Goal: Task Accomplishment & Management: Complete application form

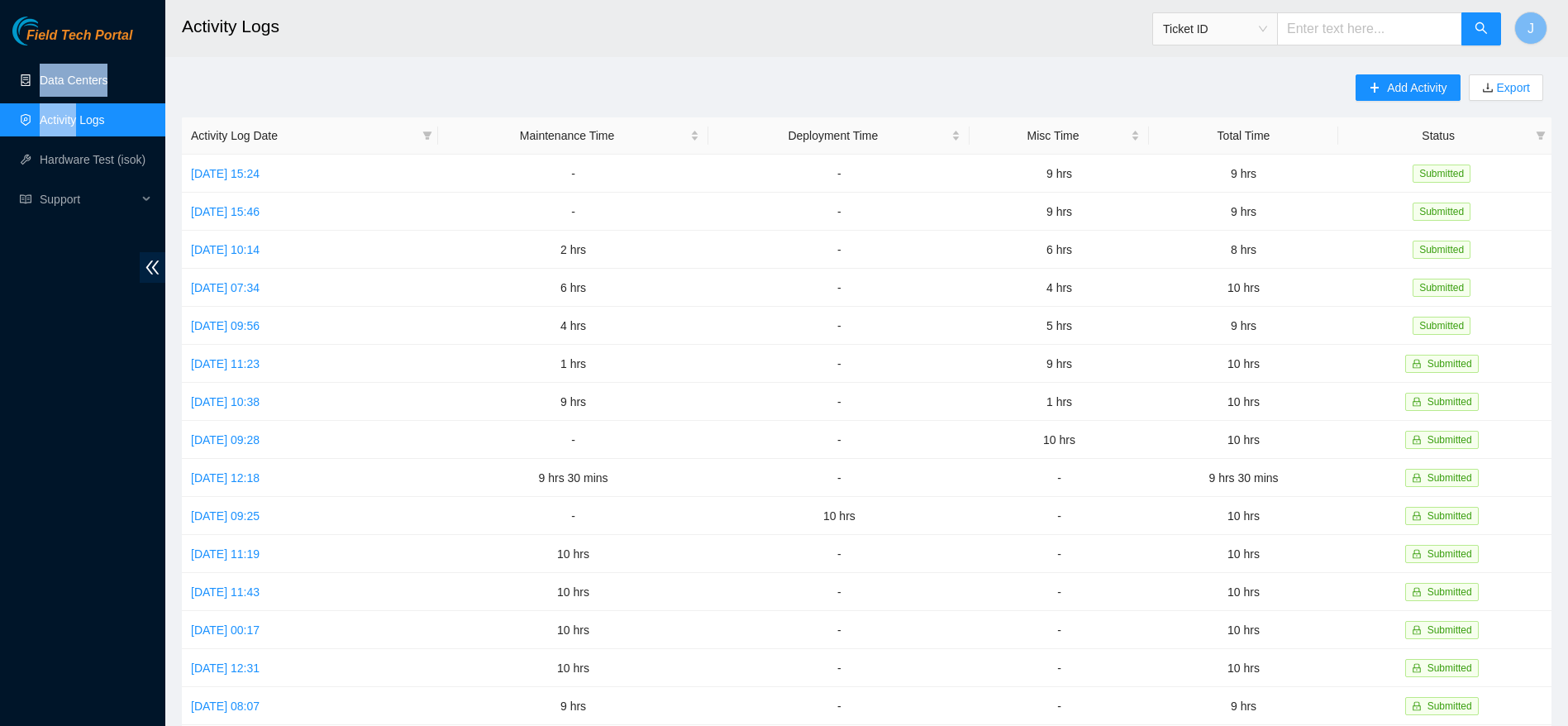
drag, startPoint x: 78, startPoint y: 97, endPoint x: 83, endPoint y: 90, distance: 8.6
click at [83, 90] on ul "Data Centers Activity Logs Hardware Test (isok) Support" at bounding box center [82, 139] width 166 height 158
click at [83, 87] on link "Data Centers" at bounding box center [73, 80] width 68 height 14
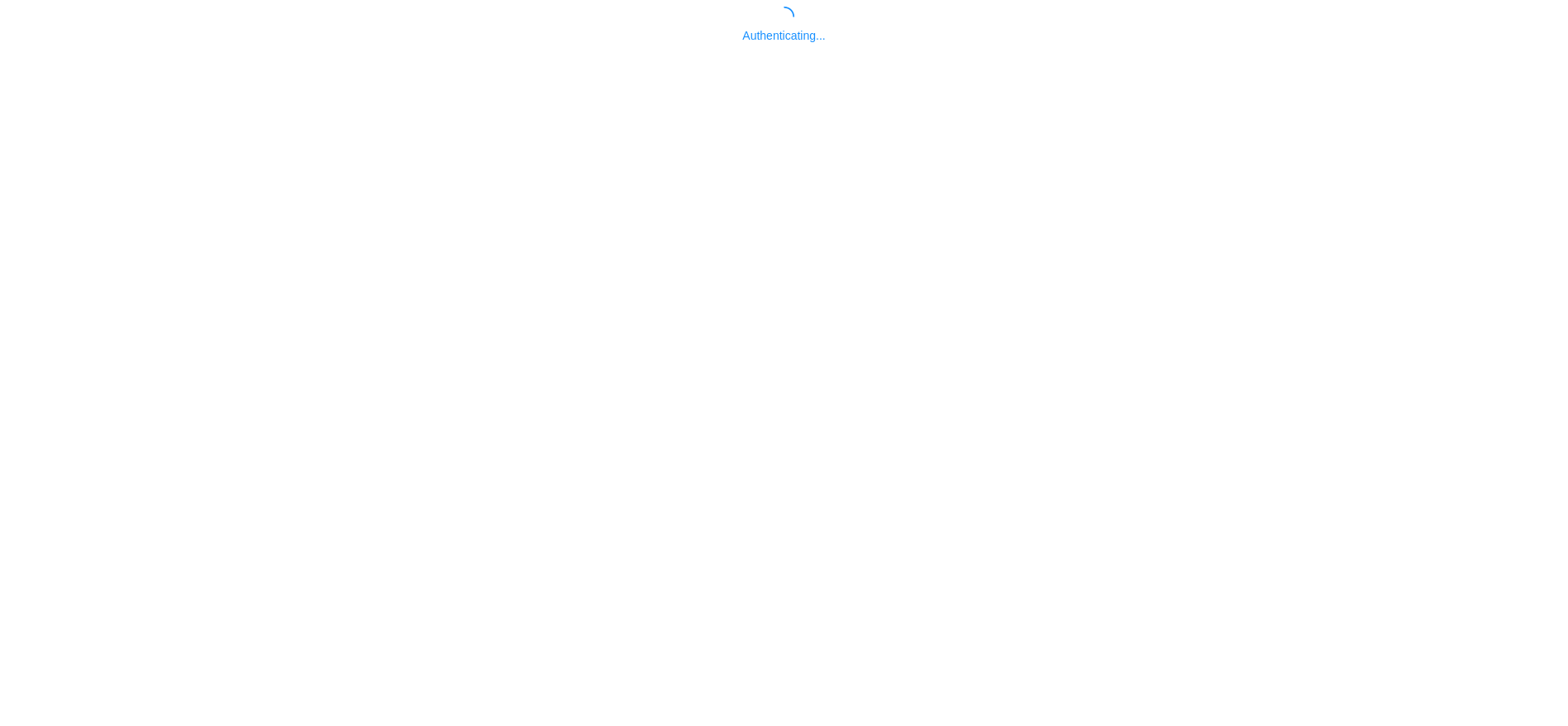
click at [774, 566] on body "Authenticating..." at bounding box center [784, 369] width 1568 height 726
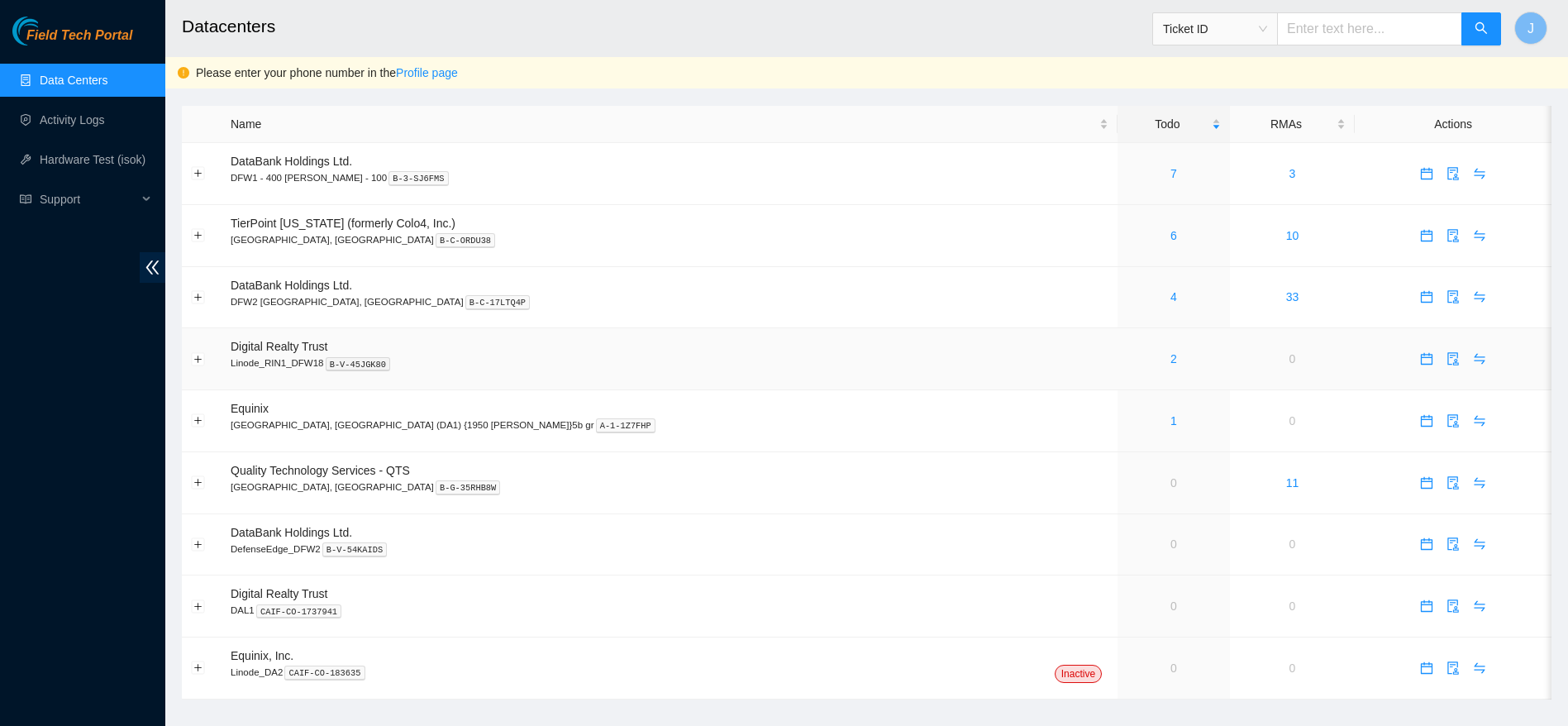
scroll to position [14, 0]
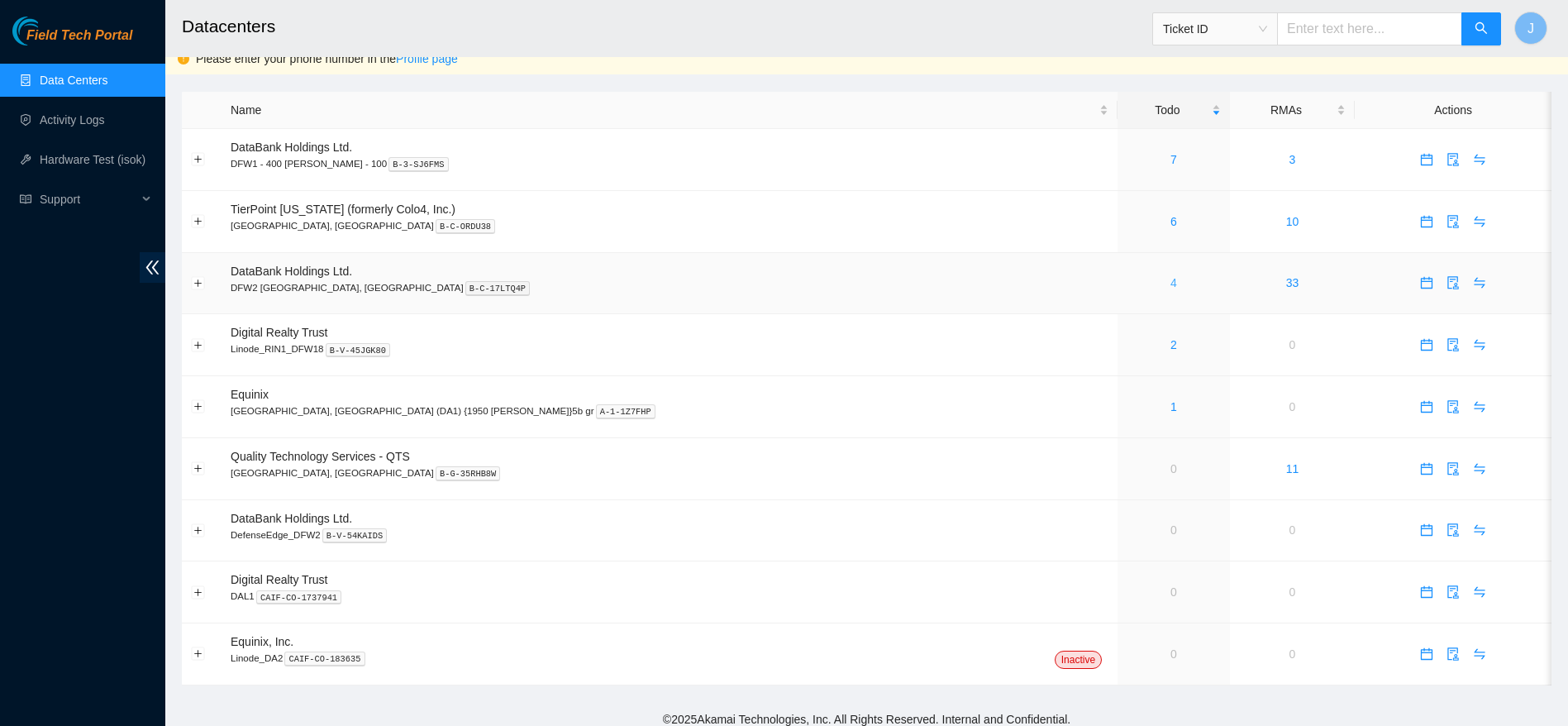
click at [1171, 287] on link "4" at bounding box center [1173, 282] width 6 height 14
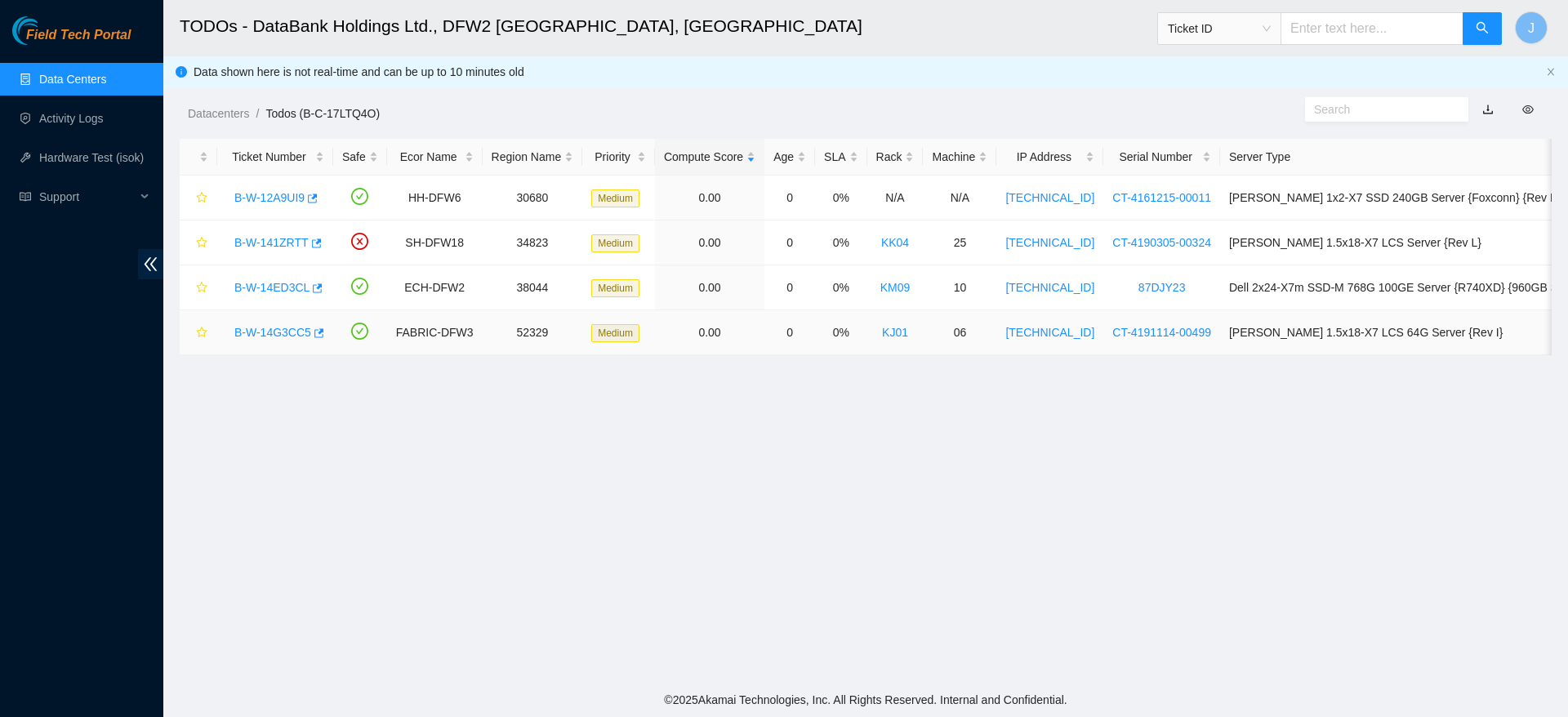
click at [261, 329] on link "B-W-14G3CC5" at bounding box center [273, 332] width 77 height 13
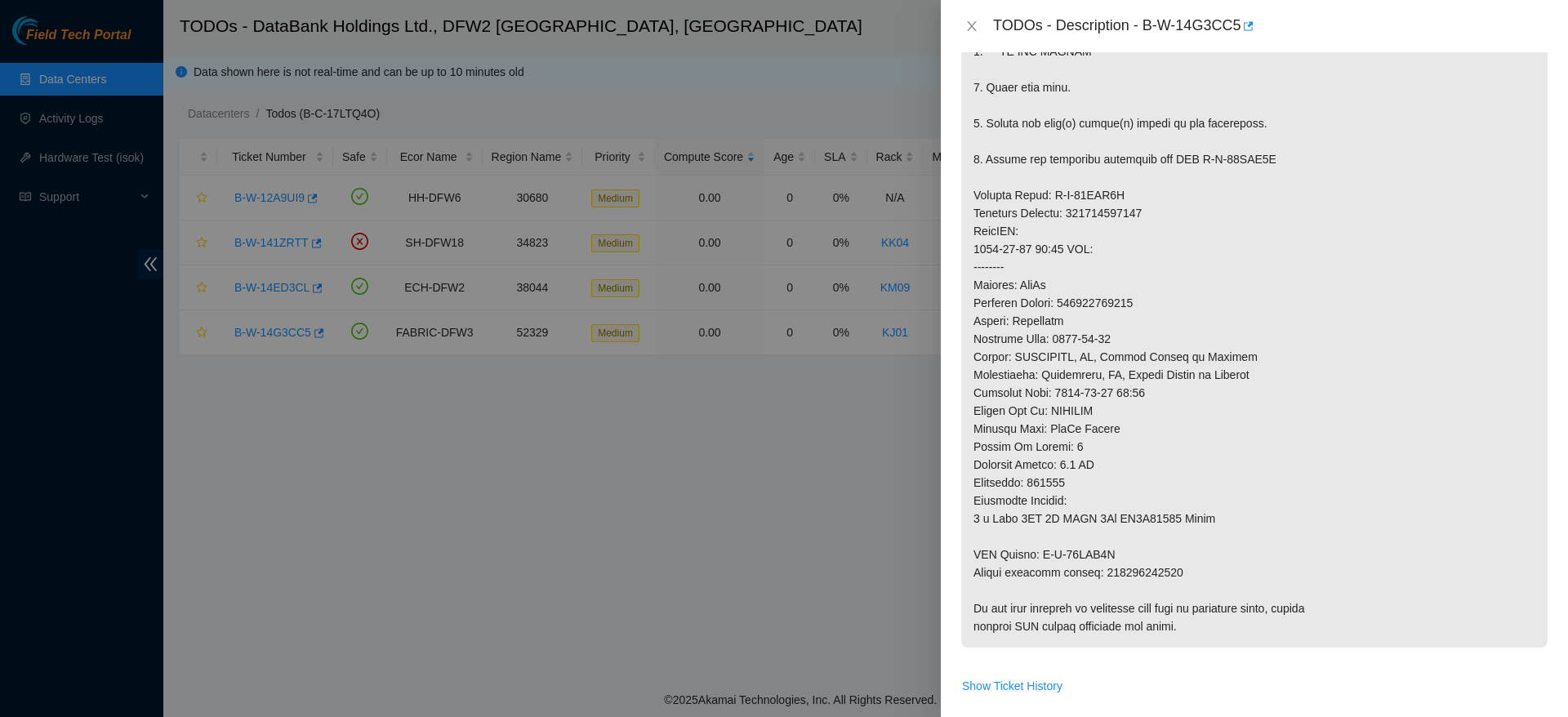
scroll to position [595, 0]
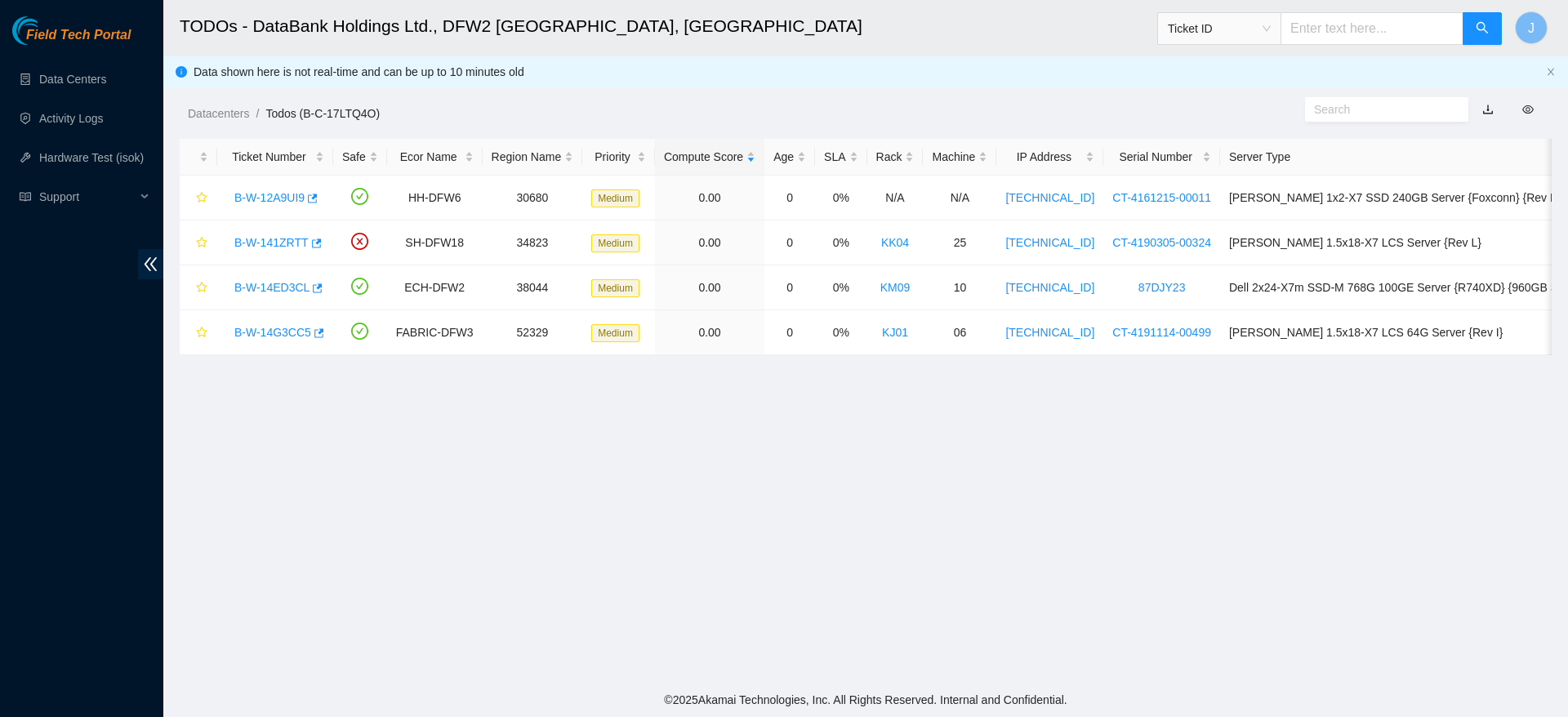
click at [1353, 14] on input "text" at bounding box center [1372, 29] width 183 height 33
click at [1271, 40] on span "Ticket ID" at bounding box center [1219, 28] width 103 height 24
click at [1240, 180] on div "Tracking Number" at bounding box center [1234, 190] width 123 height 26
click at [1372, 30] on input "text" at bounding box center [1372, 29] width 183 height 33
type input "473665212282"
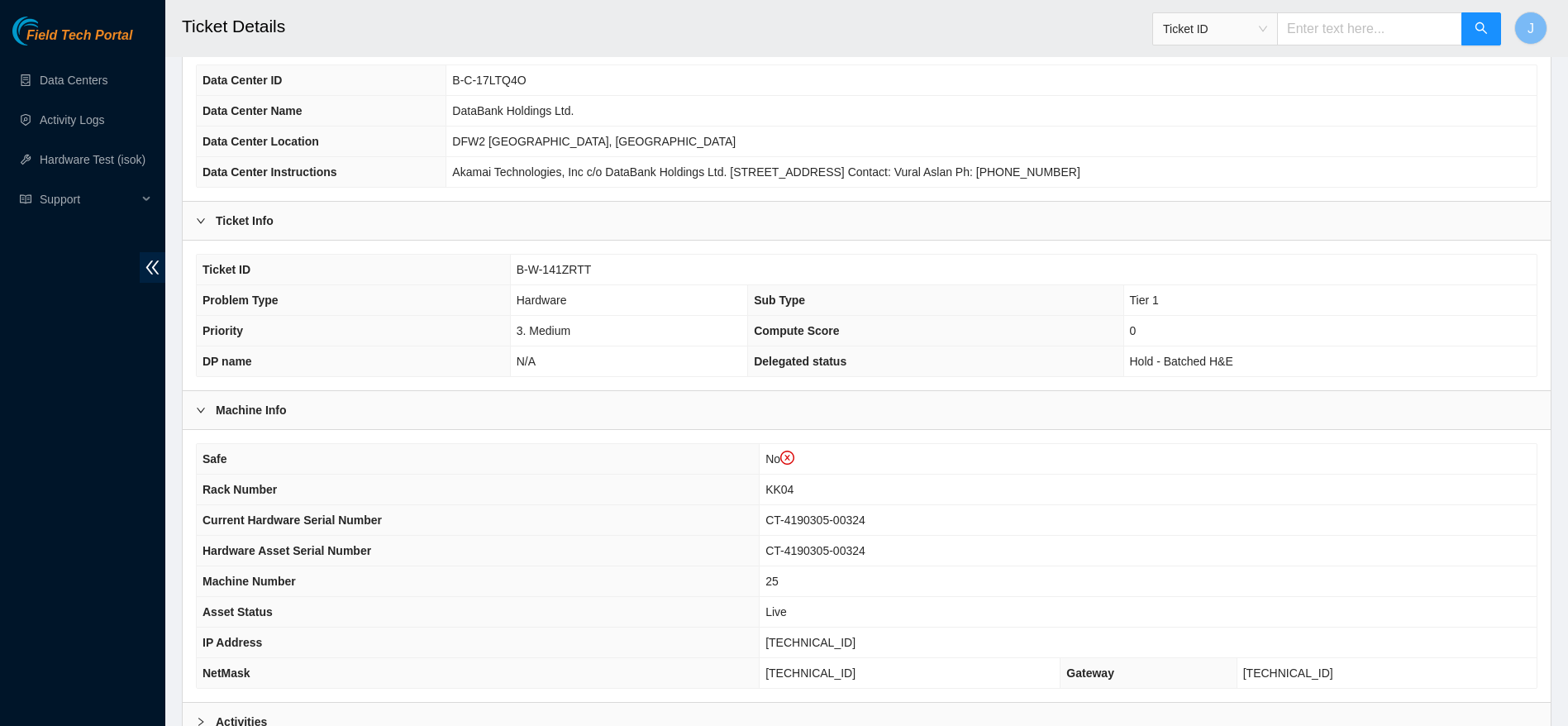
scroll to position [240, 0]
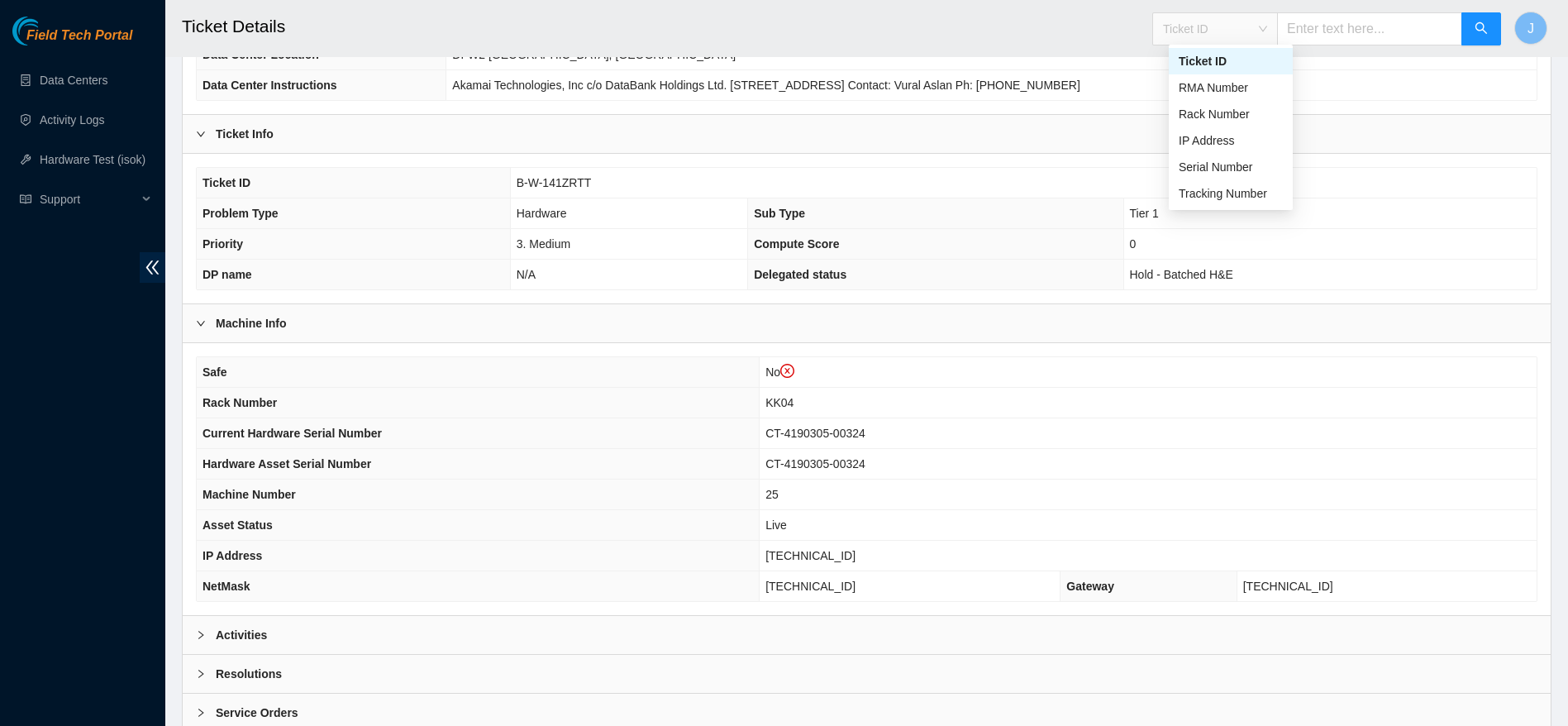
click at [1241, 26] on span "Ticket ID" at bounding box center [1215, 28] width 104 height 24
click at [1234, 196] on div "Tracking Number" at bounding box center [1230, 194] width 104 height 18
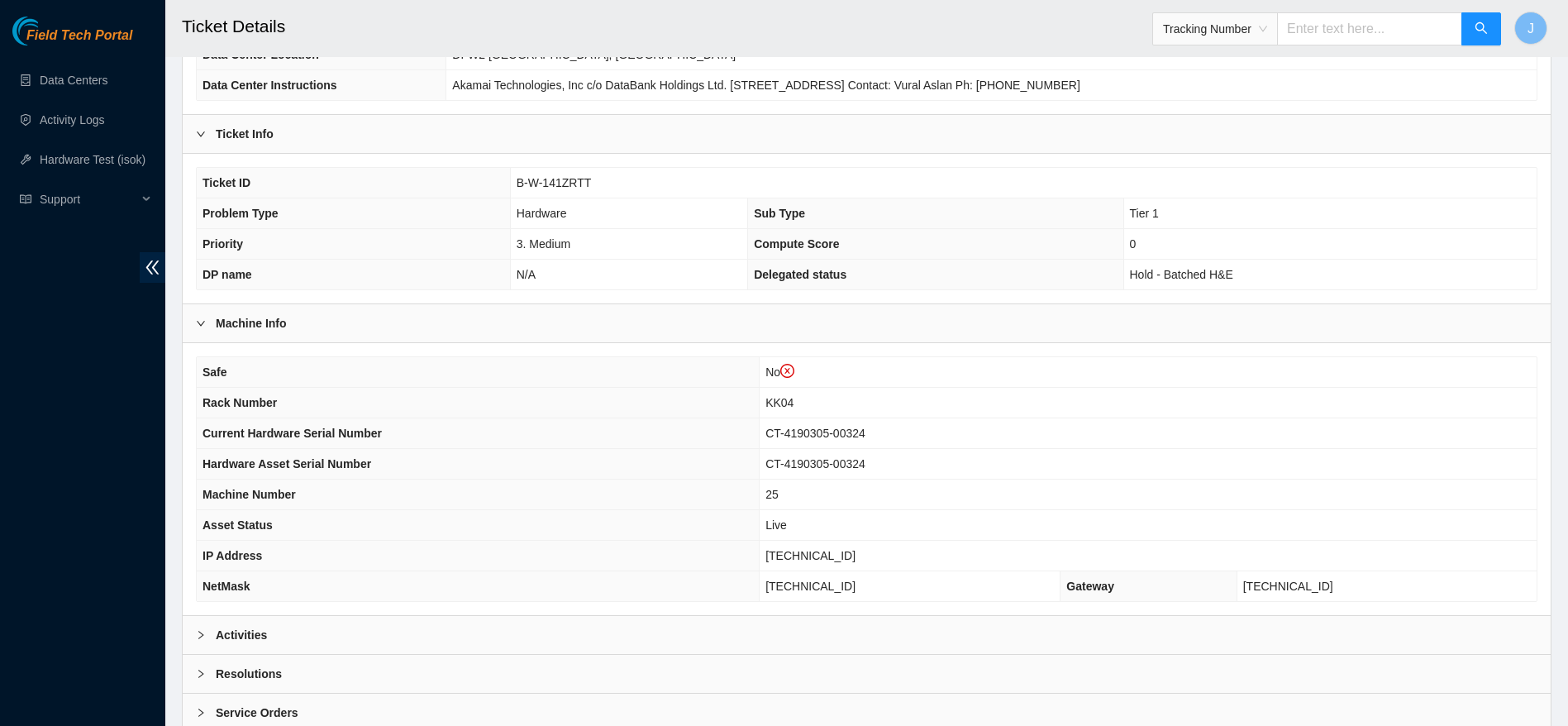
click at [1358, 43] on input "text" at bounding box center [1370, 29] width 186 height 33
type input "473665212959"
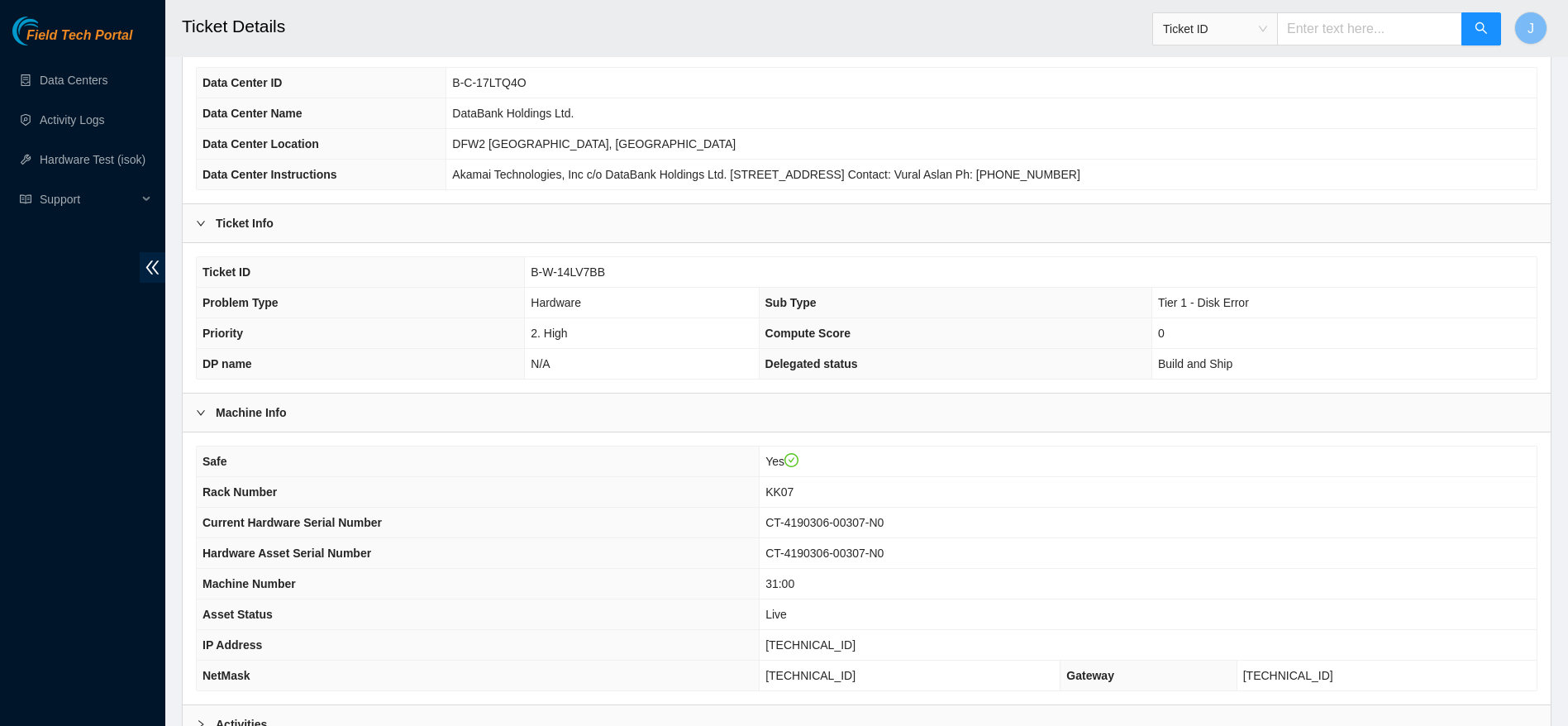
scroll to position [121, 0]
click at [1222, 13] on span "Ticket ID" at bounding box center [1215, 29] width 125 height 33
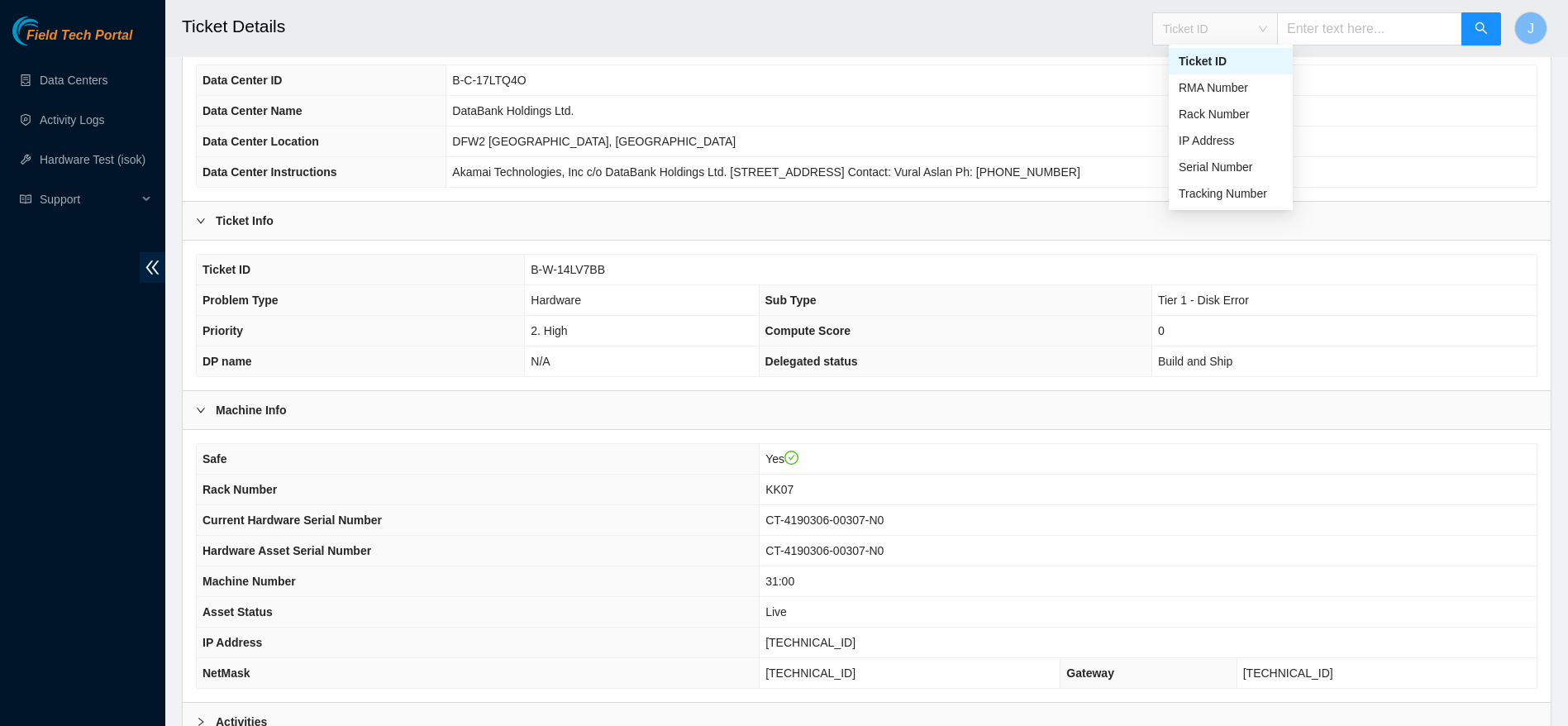
click at [1232, 23] on span "Ticket ID" at bounding box center [1215, 28] width 104 height 24
click at [1248, 193] on div "Tracking Number" at bounding box center [1230, 194] width 104 height 18
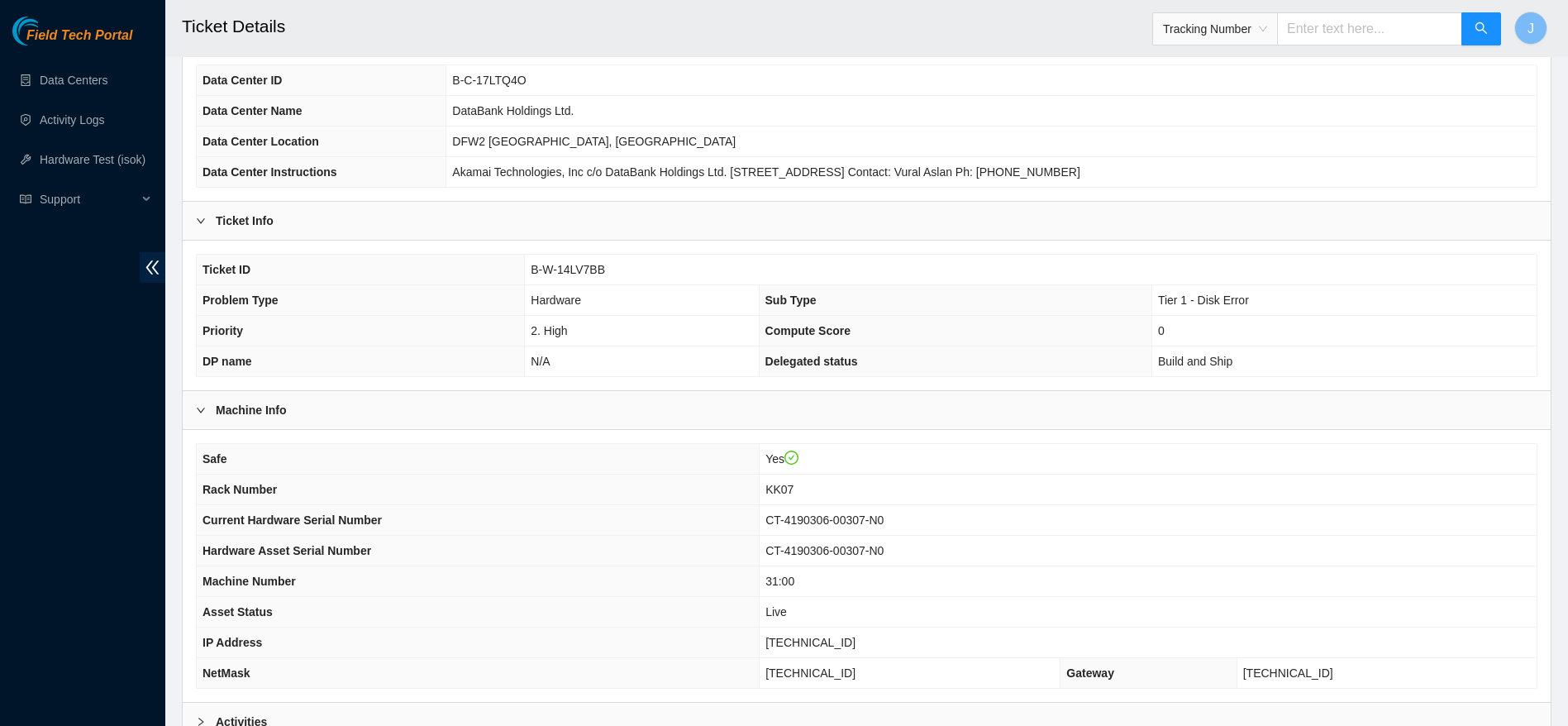
click at [1367, 38] on input "text" at bounding box center [1370, 29] width 186 height 33
type input "473665212260"
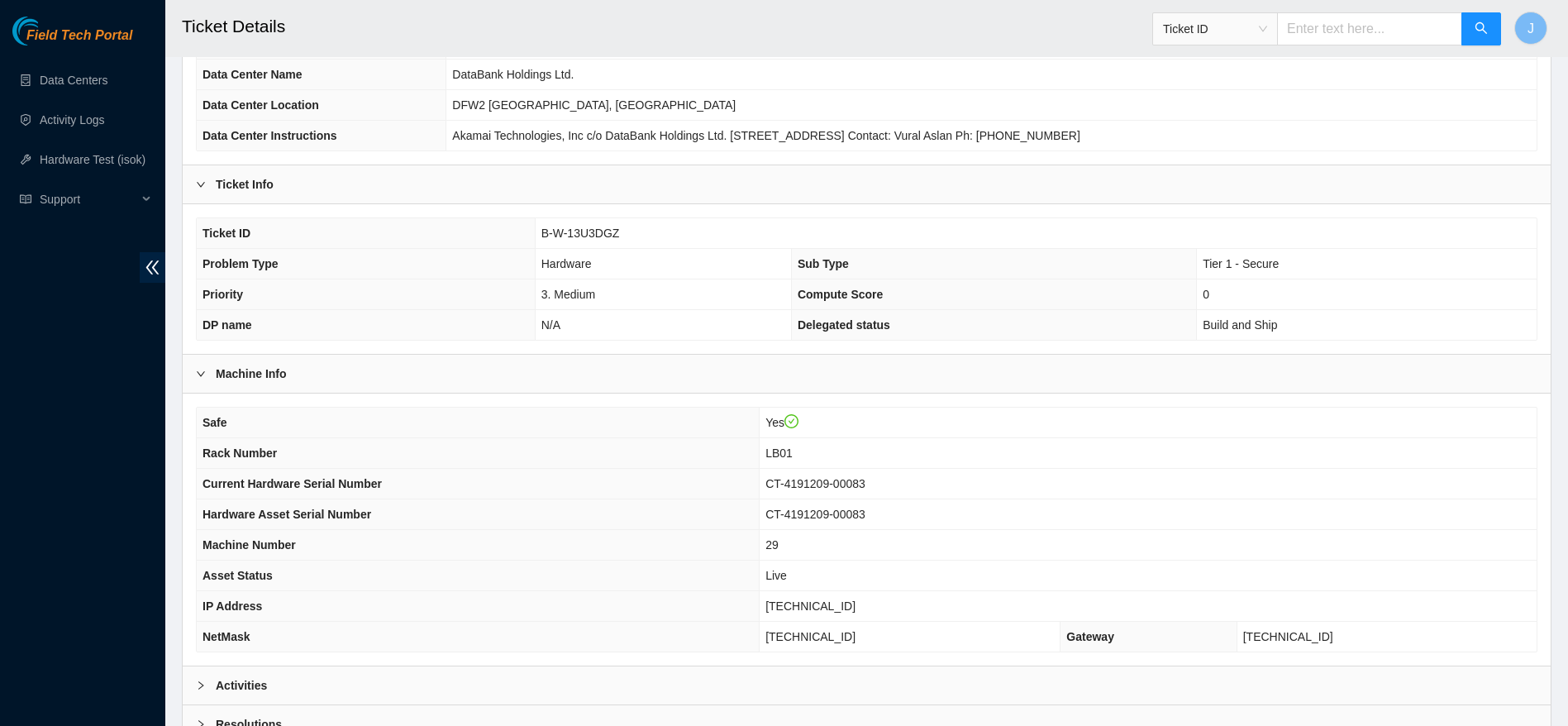
scroll to position [261, 0]
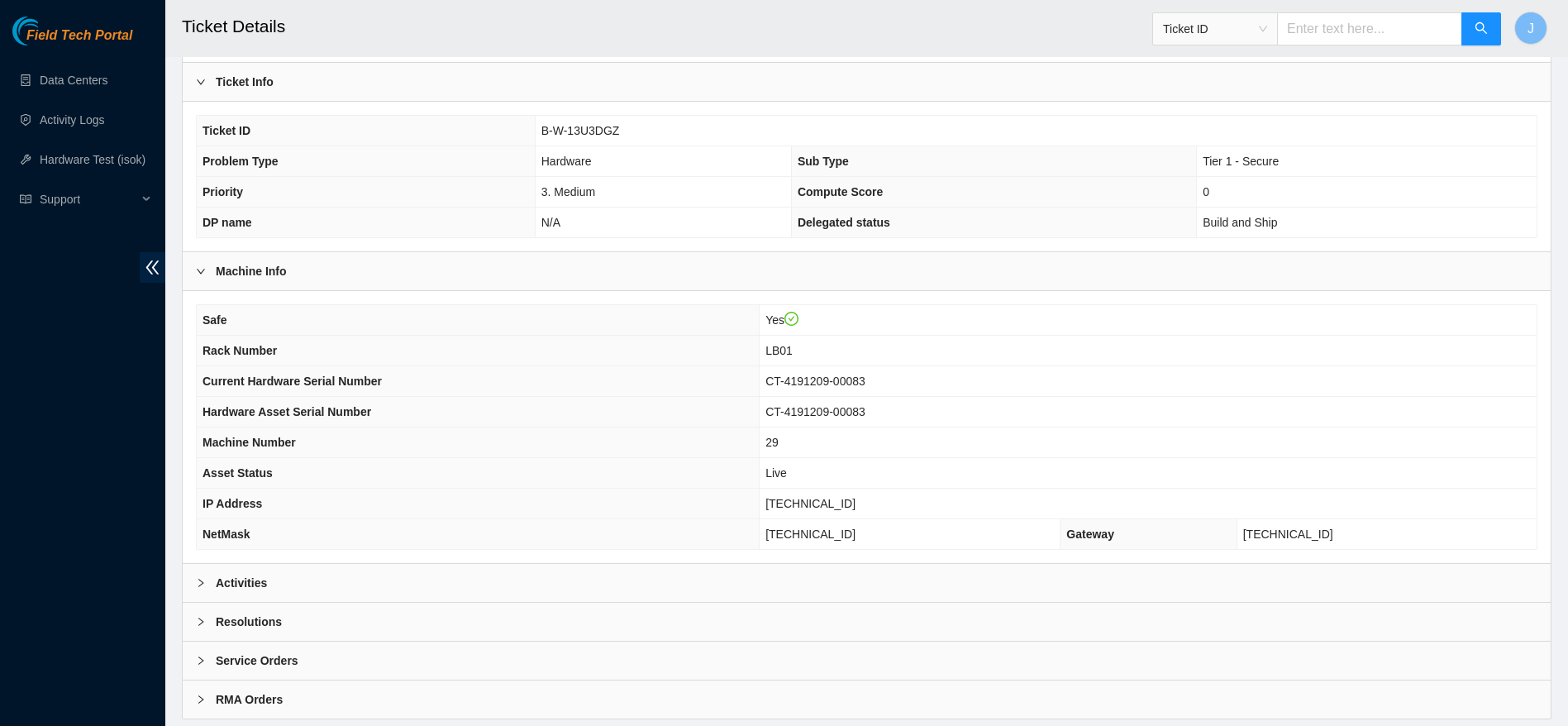
click at [1220, 16] on span "Ticket ID" at bounding box center [1215, 28] width 104 height 24
click at [1227, 198] on div "Tracking Number" at bounding box center [1230, 194] width 104 height 18
click at [1365, 20] on input "text" at bounding box center [1370, 29] width 186 height 33
type input "473665213072"
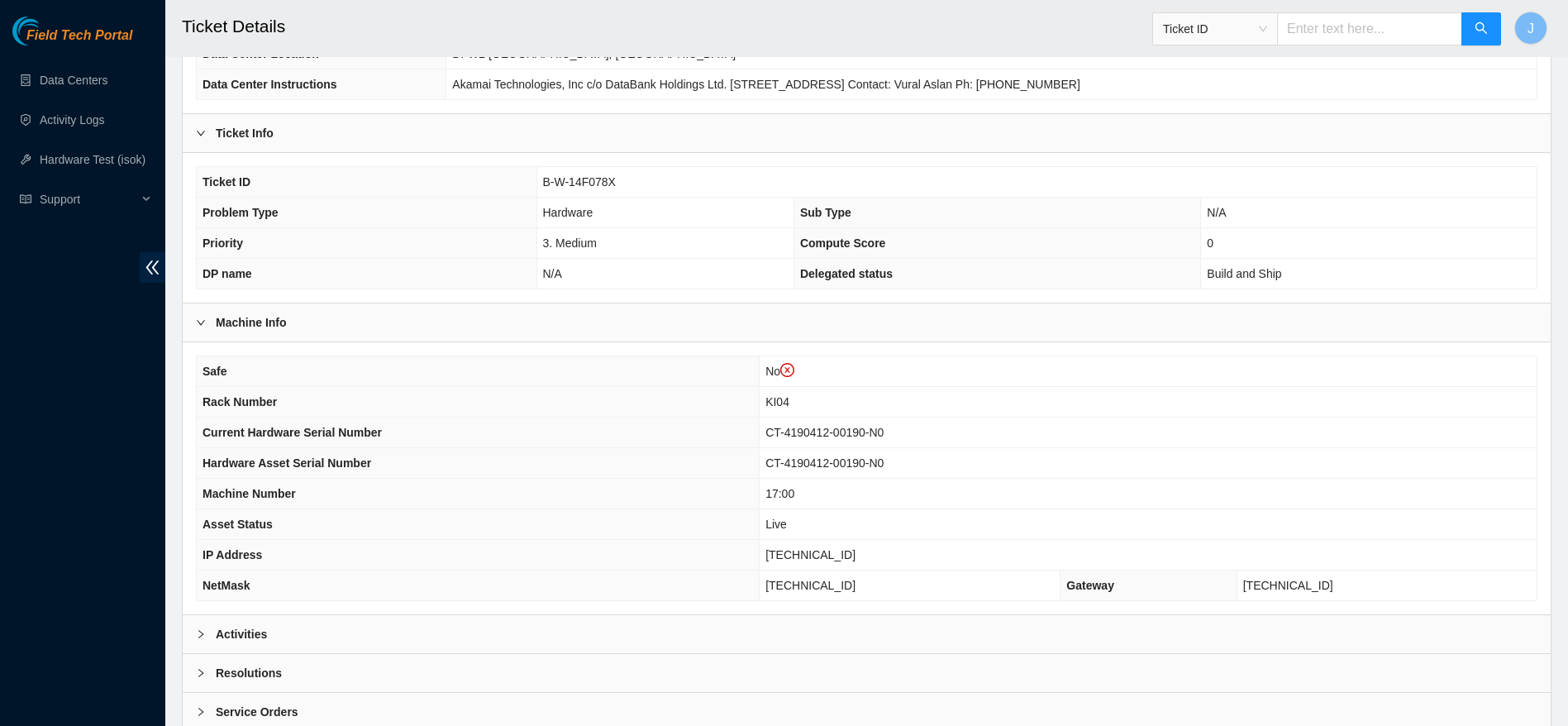
scroll to position [330, 0]
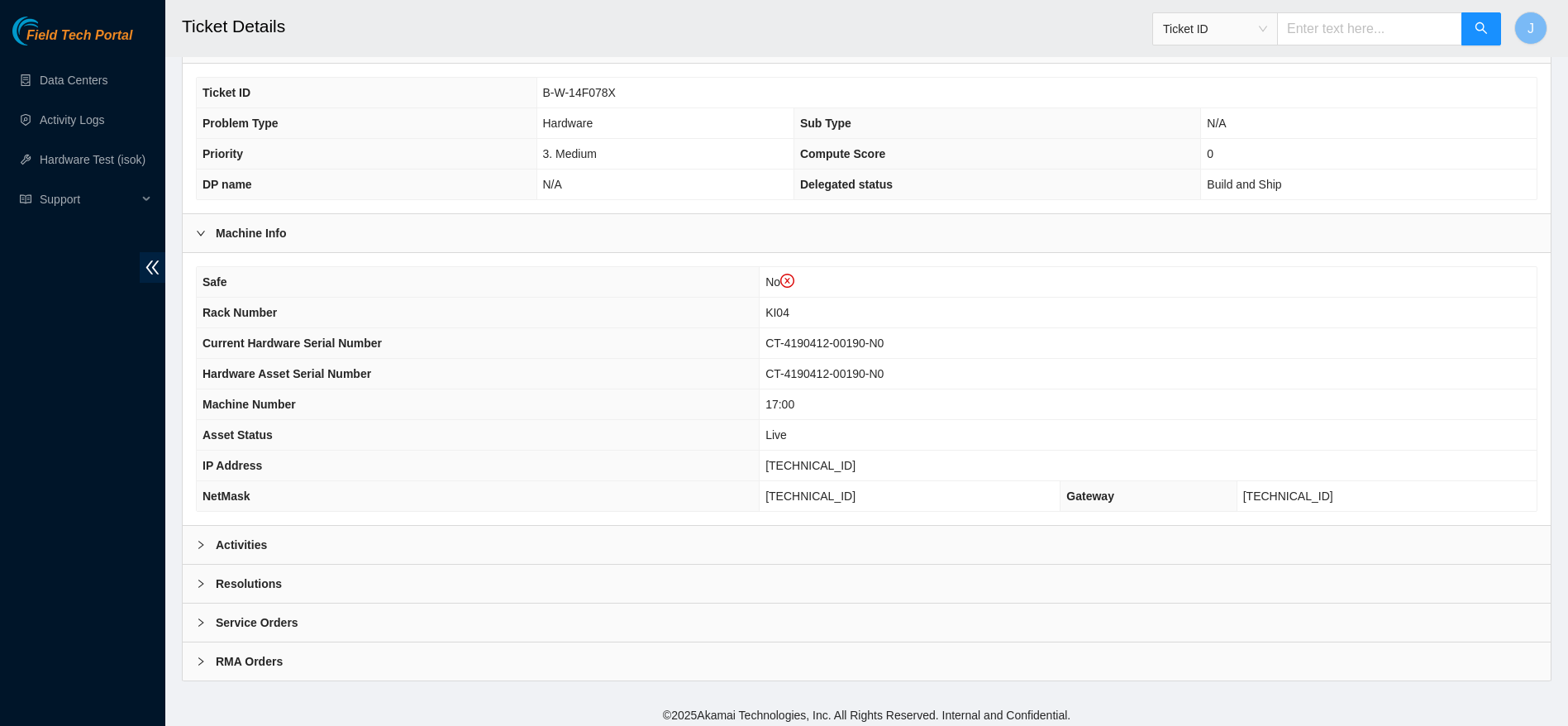
click at [1210, 43] on span "Ticket ID" at bounding box center [1215, 29] width 125 height 33
click at [1246, 25] on span "Ticket ID" at bounding box center [1215, 28] width 104 height 24
click at [1246, 178] on div "Serial Number" at bounding box center [1230, 167] width 124 height 26
click at [1238, 29] on span "Serial Number" at bounding box center [1215, 28] width 104 height 24
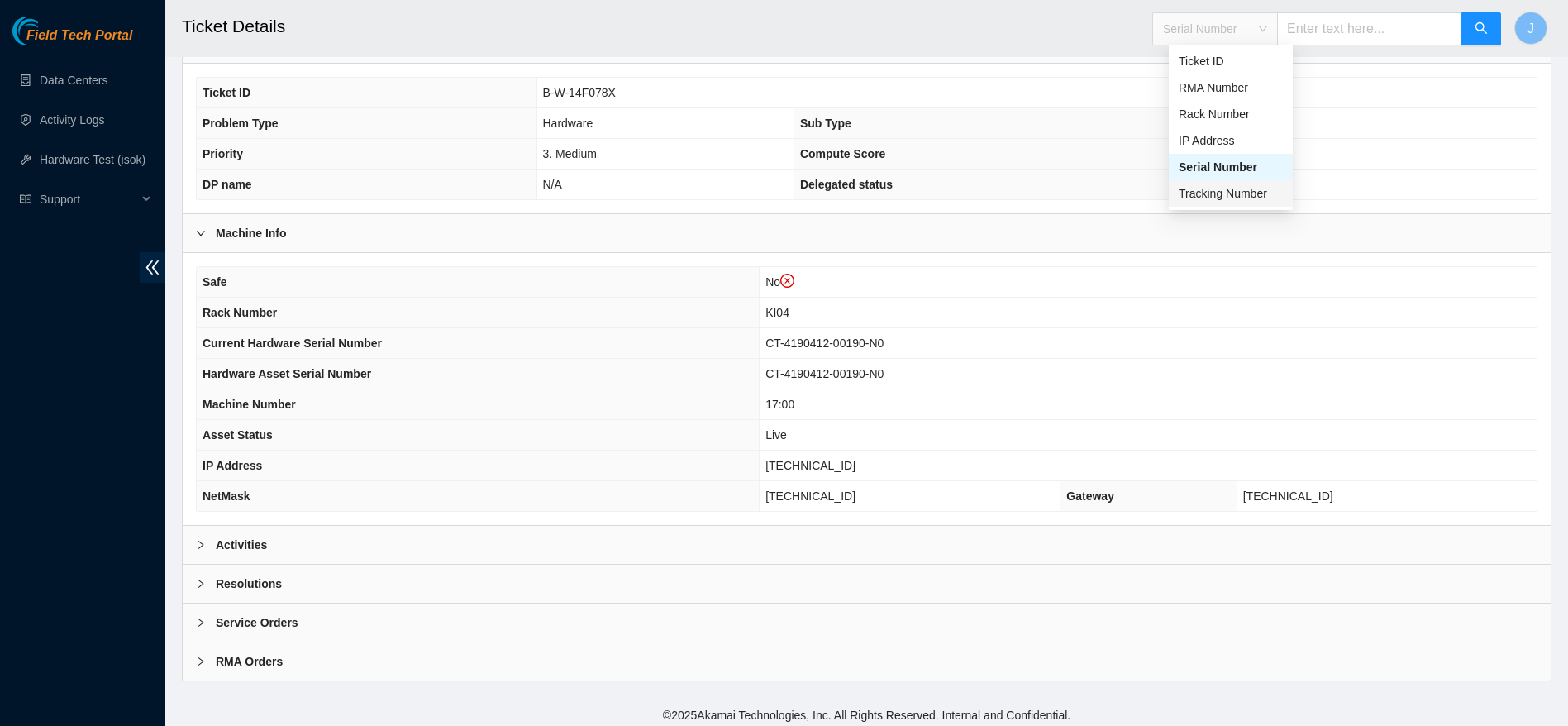
click at [1234, 189] on div "Tracking Number" at bounding box center [1230, 194] width 104 height 18
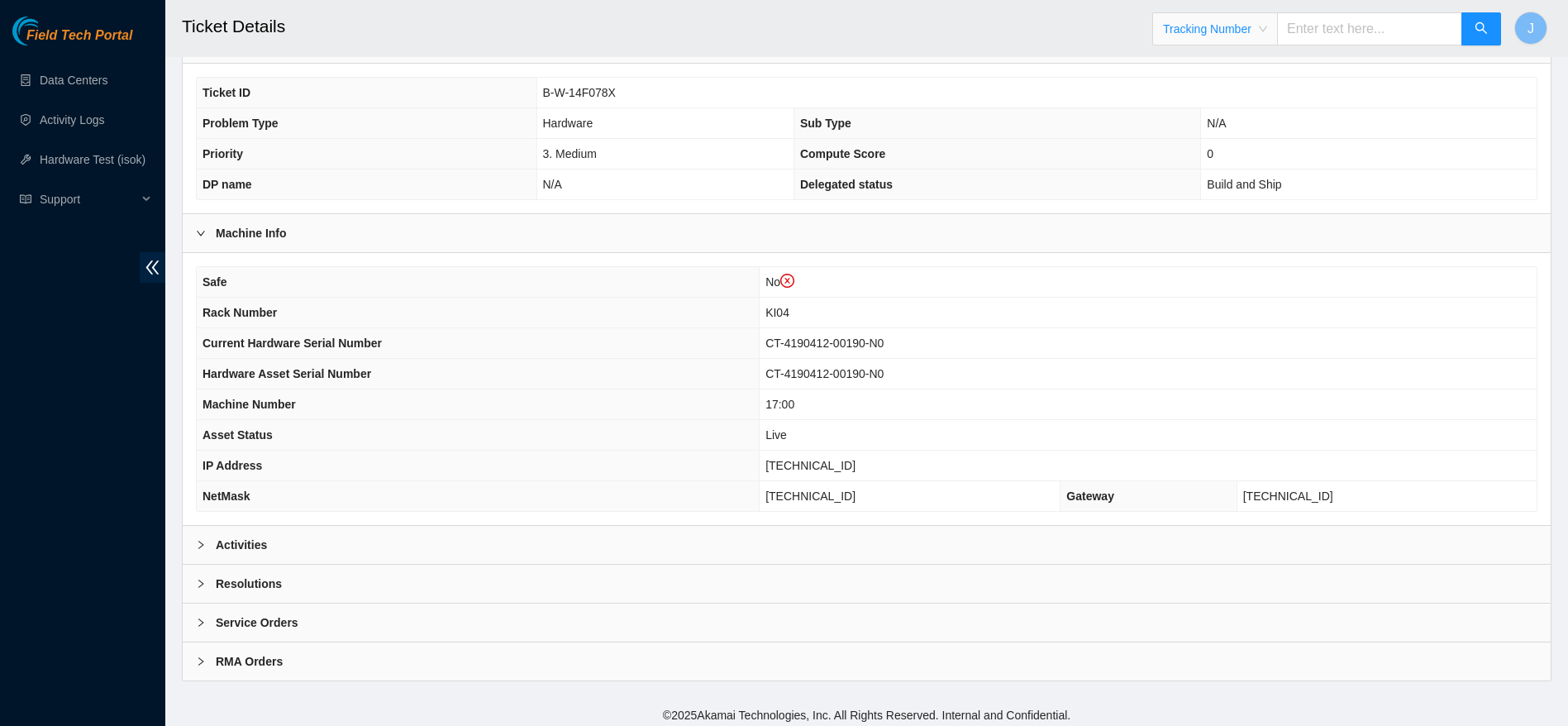
click at [1346, 24] on input "text" at bounding box center [1370, 29] width 186 height 33
type input "473665212180"
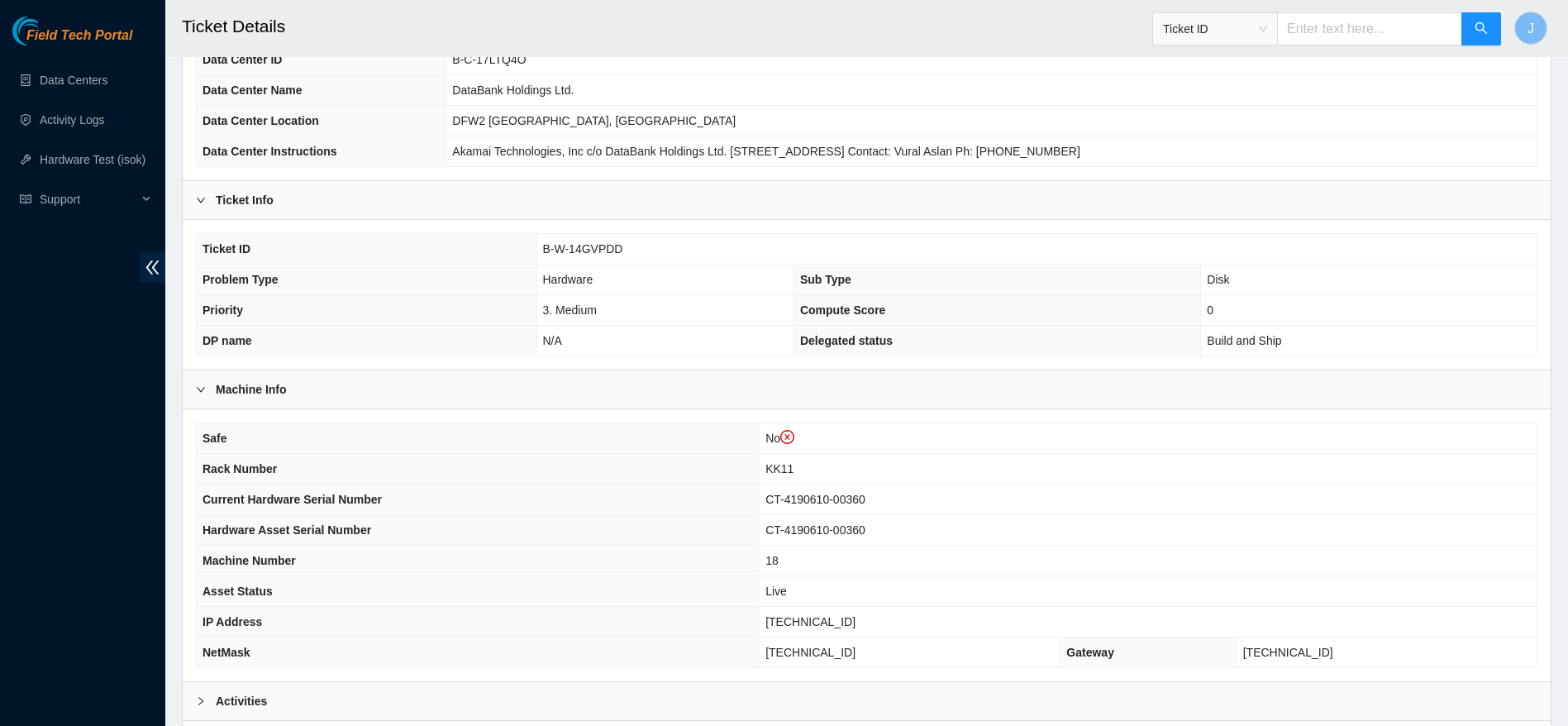
scroll to position [183, 0]
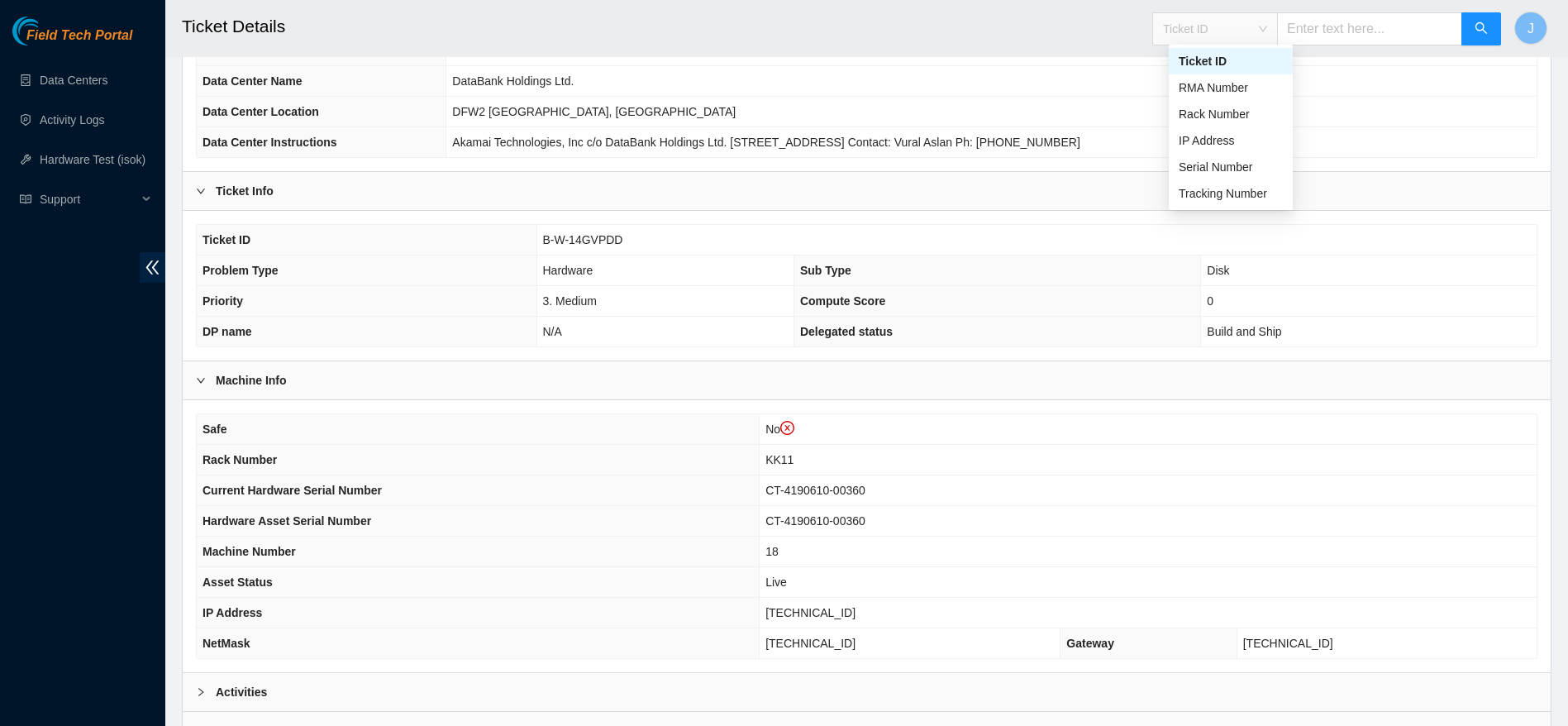
click at [1267, 21] on span "Ticket ID" at bounding box center [1215, 28] width 104 height 24
click at [1220, 194] on div "Tracking Number" at bounding box center [1230, 194] width 104 height 18
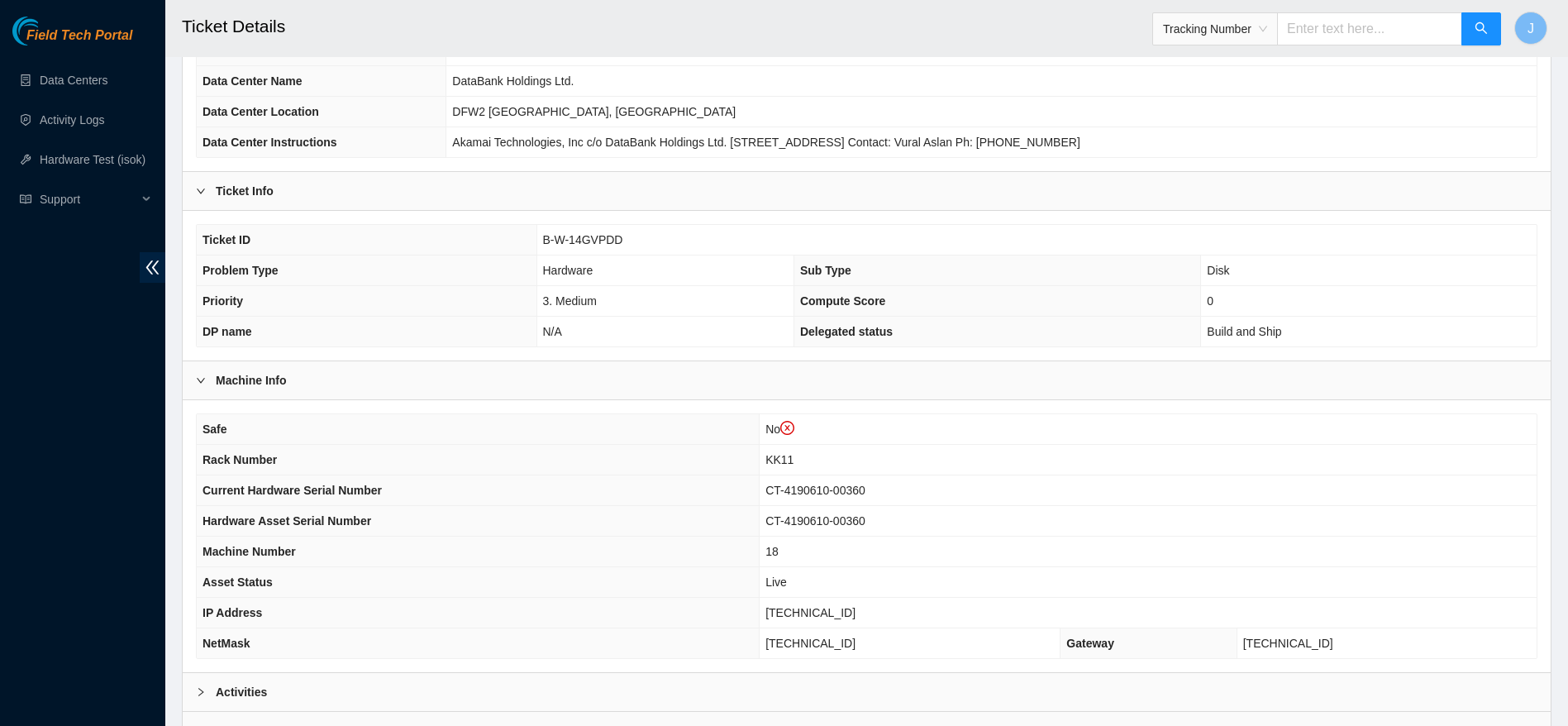
click at [1326, 24] on input "text" at bounding box center [1370, 29] width 186 height 33
type input "463470048659"
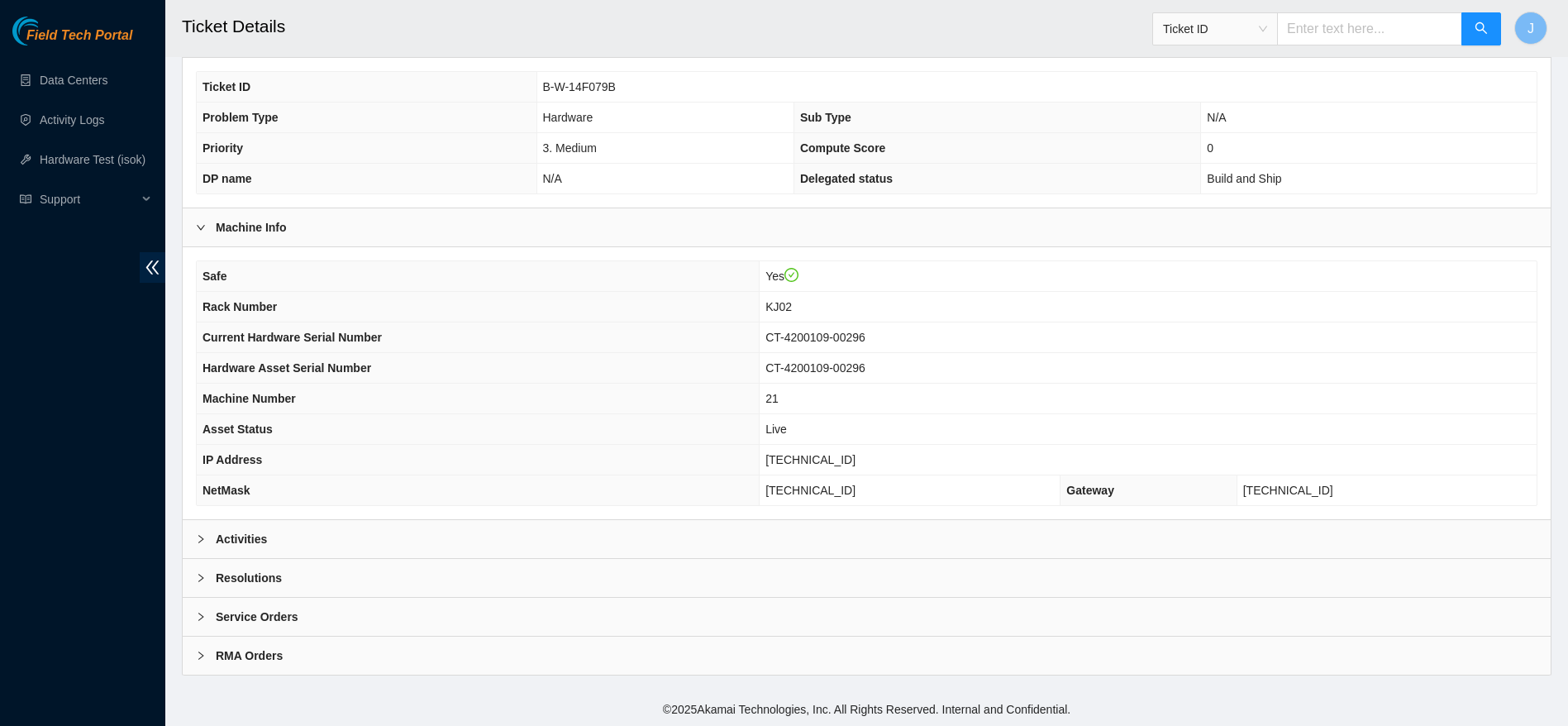
scroll to position [305, 0]
click at [754, 544] on div "Activities" at bounding box center [866, 538] width 1368 height 38
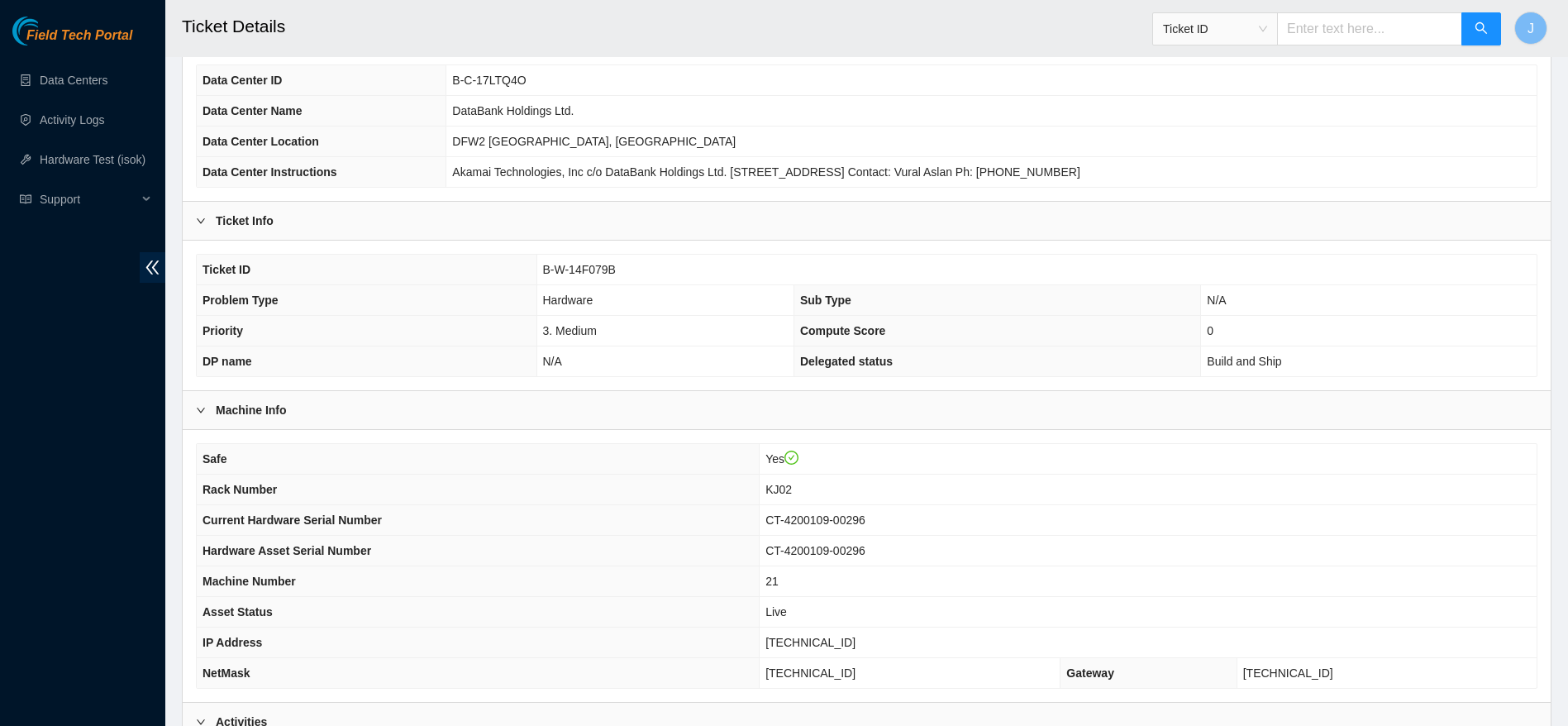
scroll to position [0, 0]
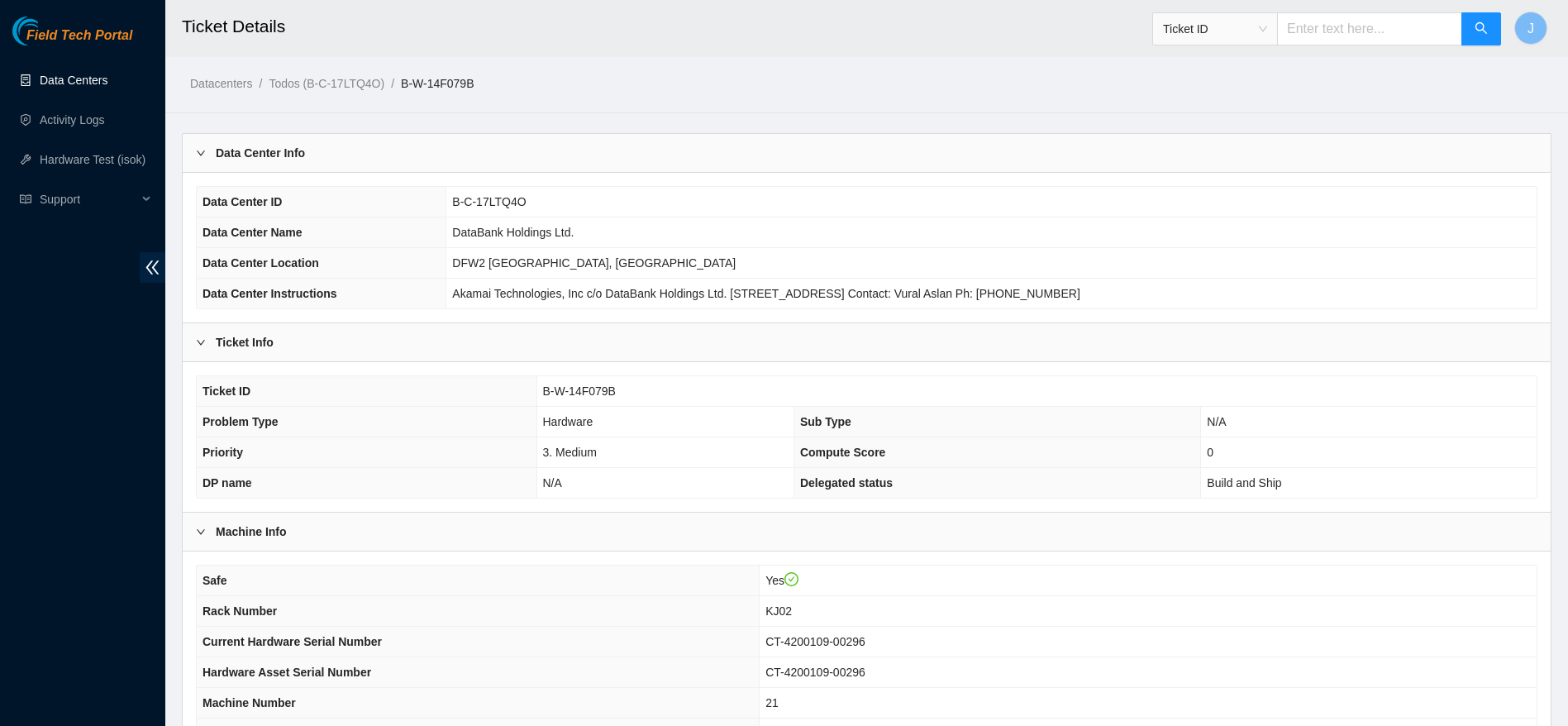
click at [72, 84] on link "Data Centers" at bounding box center [73, 80] width 68 height 14
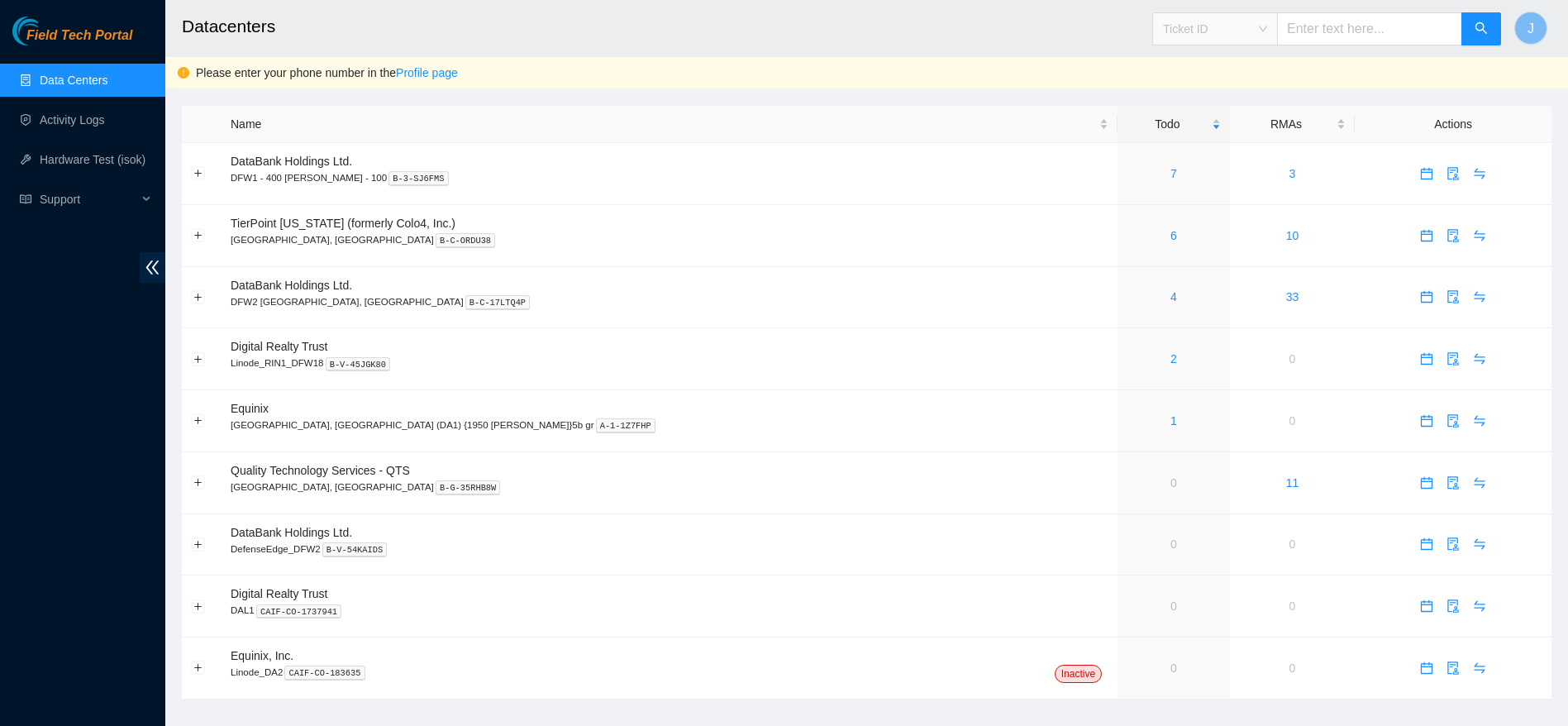
click at [1217, 23] on span "Ticket ID" at bounding box center [1215, 28] width 104 height 24
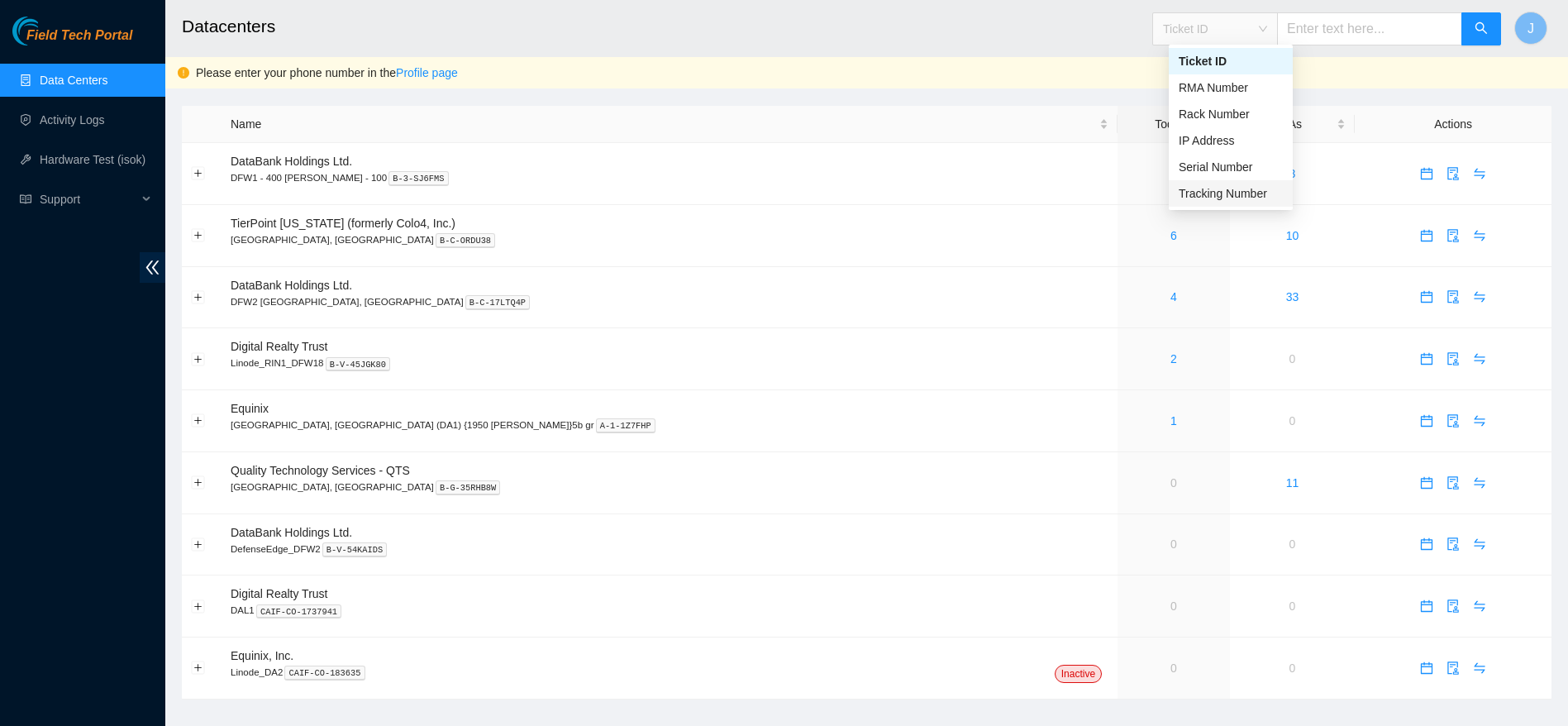
click at [1231, 189] on div "Tracking Number" at bounding box center [1230, 194] width 104 height 18
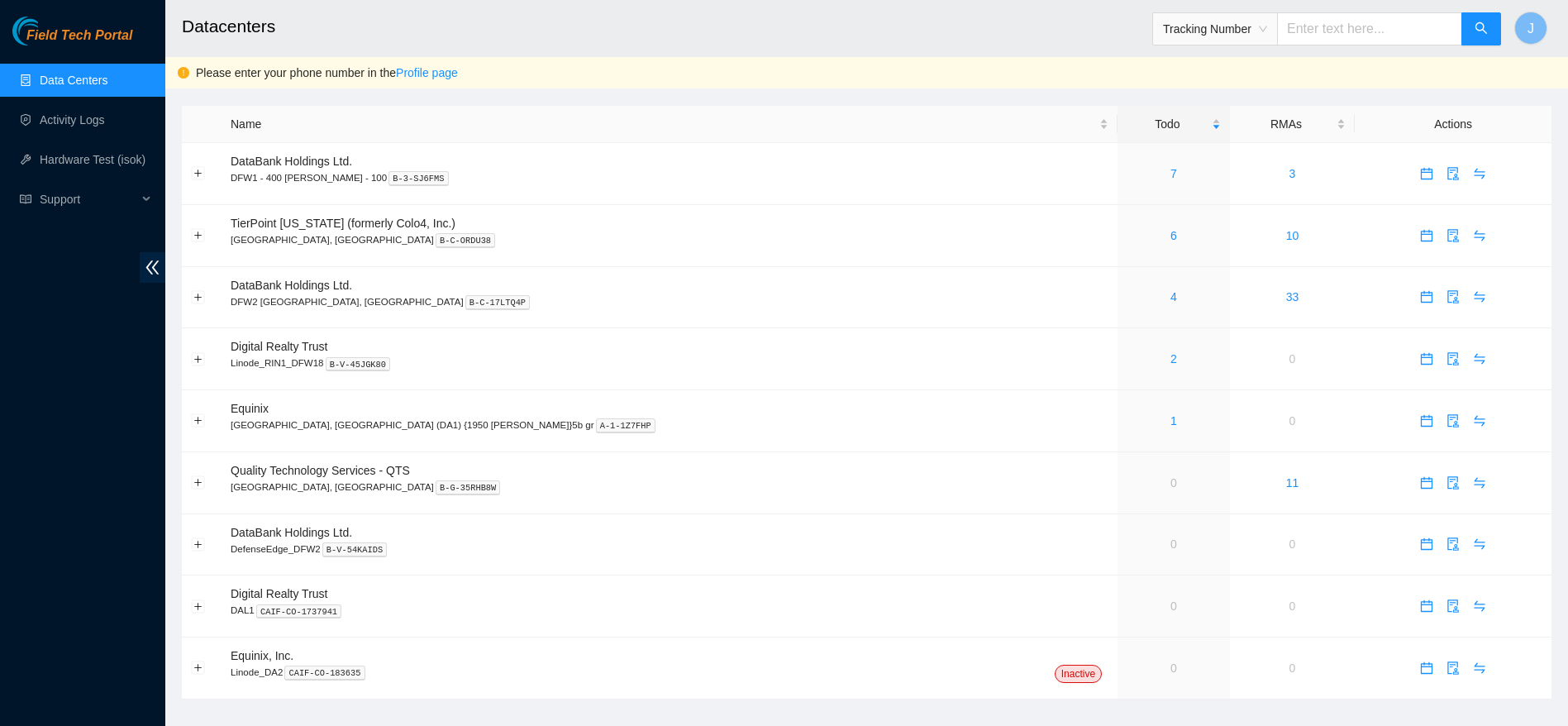
click at [1359, 28] on input "text" at bounding box center [1370, 29] width 186 height 33
type input "473665212422"
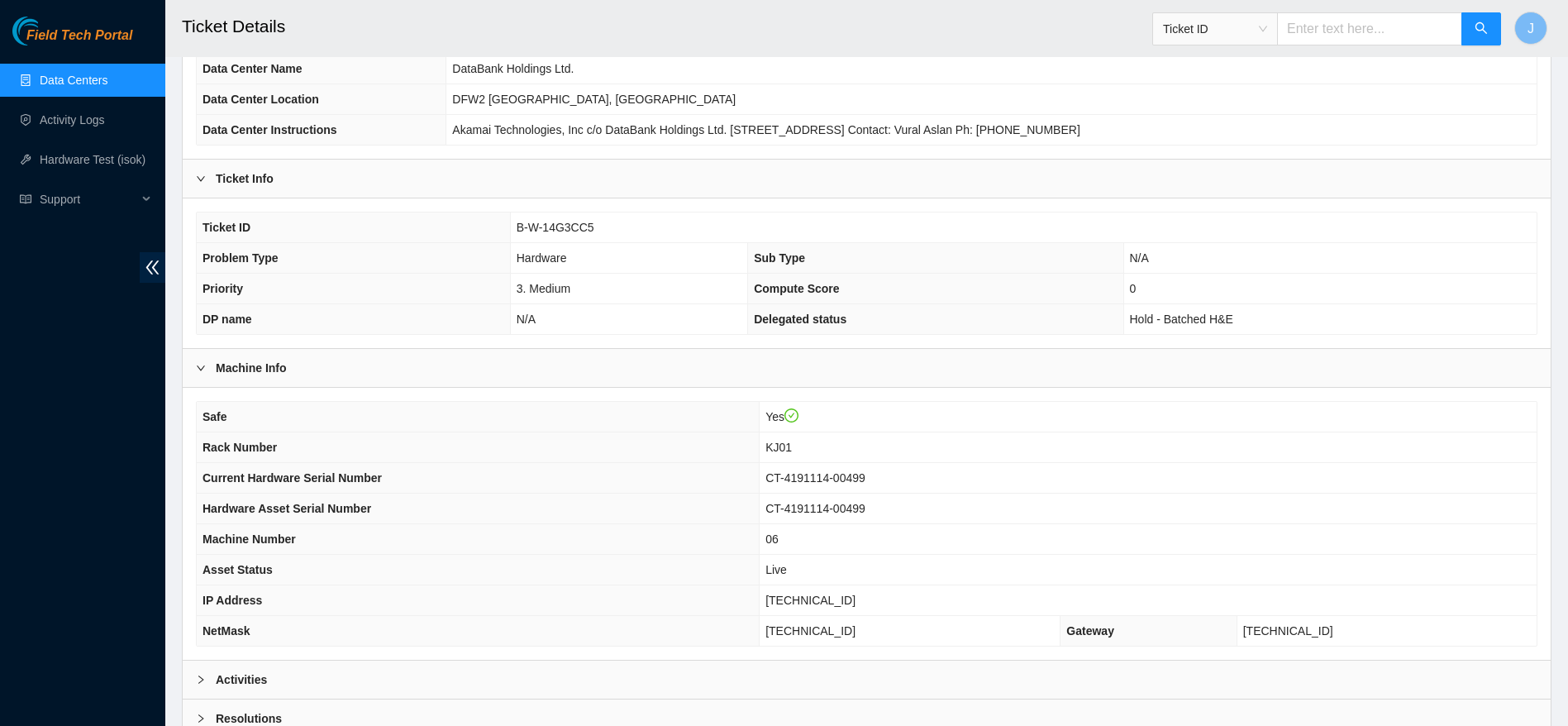
scroll to position [305, 0]
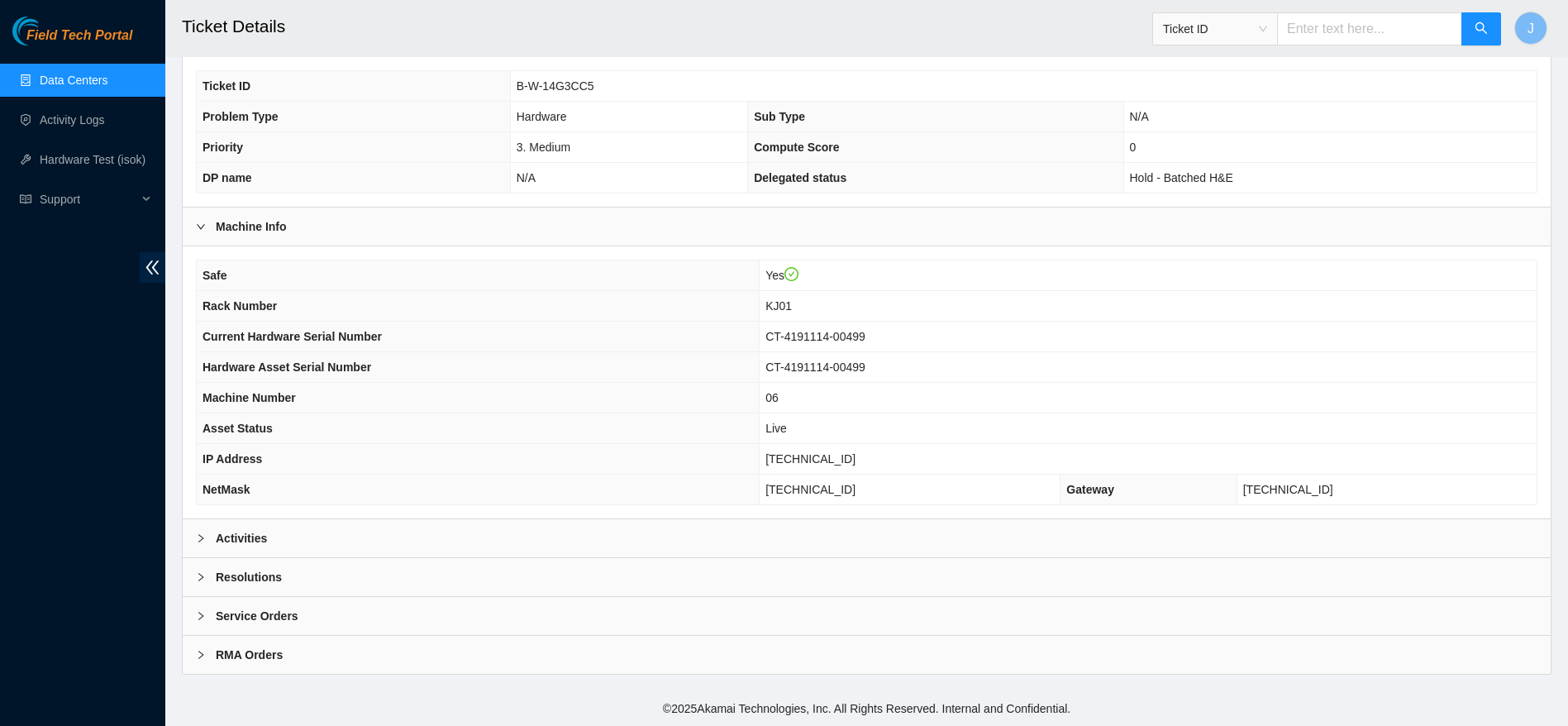
click at [770, 530] on div "Activities" at bounding box center [866, 538] width 1368 height 38
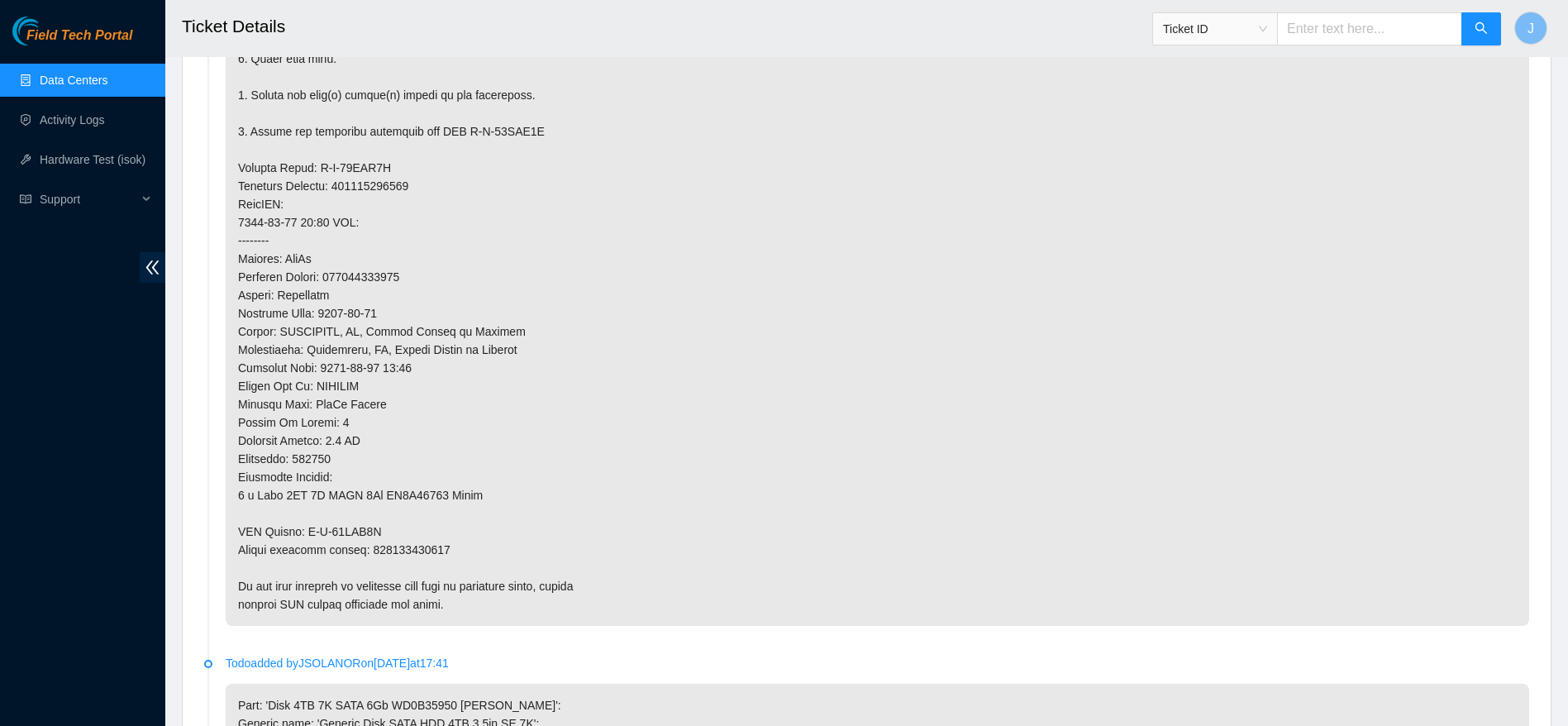
scroll to position [1234, 0]
drag, startPoint x: 238, startPoint y: 163, endPoint x: 440, endPoint y: 183, distance: 203.0
click at [440, 183] on p at bounding box center [877, 150] width 1304 height 952
copy p "Service Order: B-W-14HAB7H Tracking Numbers: 473665212422"
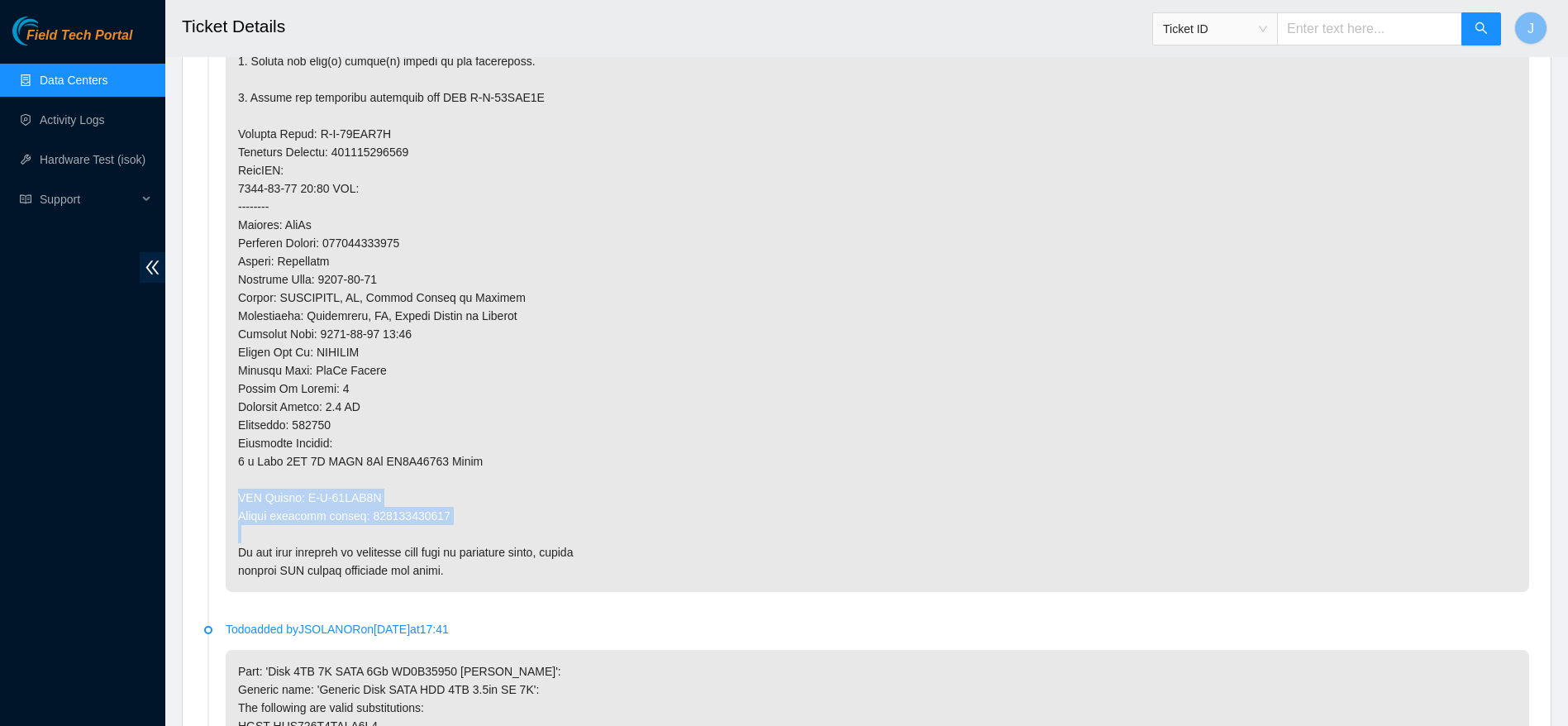
drag, startPoint x: 234, startPoint y: 494, endPoint x: 550, endPoint y: 527, distance: 317.7
click at [550, 527] on p at bounding box center [877, 116] width 1304 height 952
copy p "RMA Return: B-W-14HAB7Q Return tracking number: 473665212433"
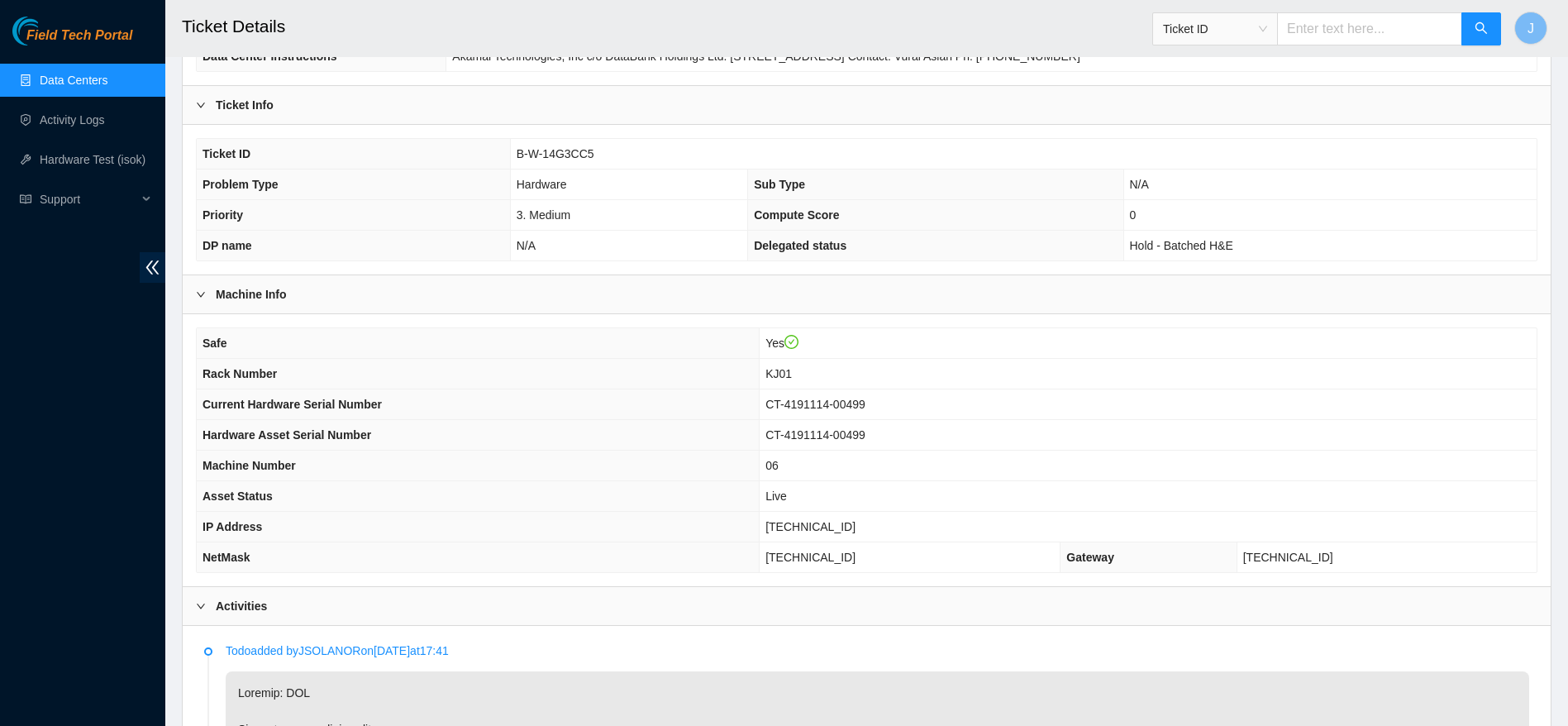
scroll to position [0, 0]
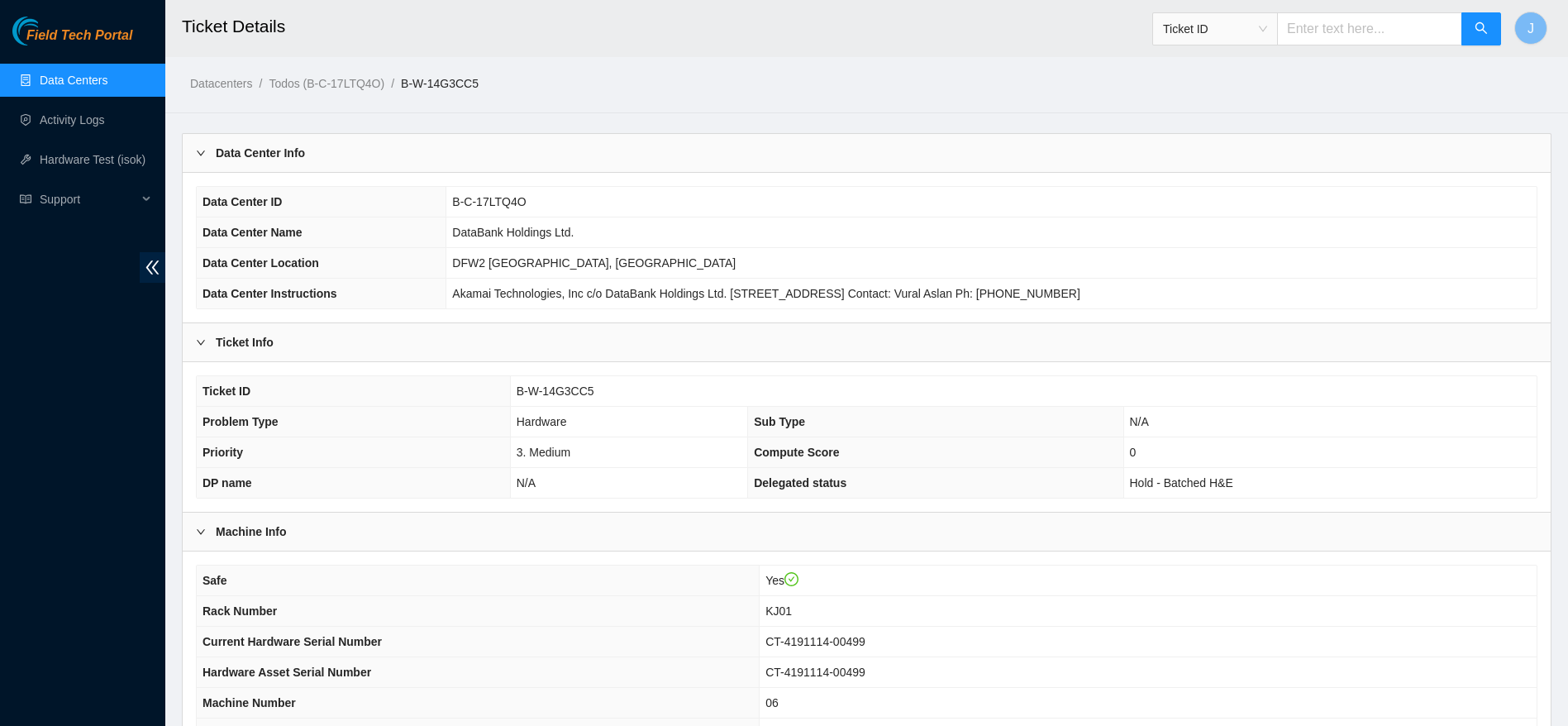
click at [506, 201] on td "B-C-17LTQ4O" at bounding box center [991, 202] width 1090 height 31
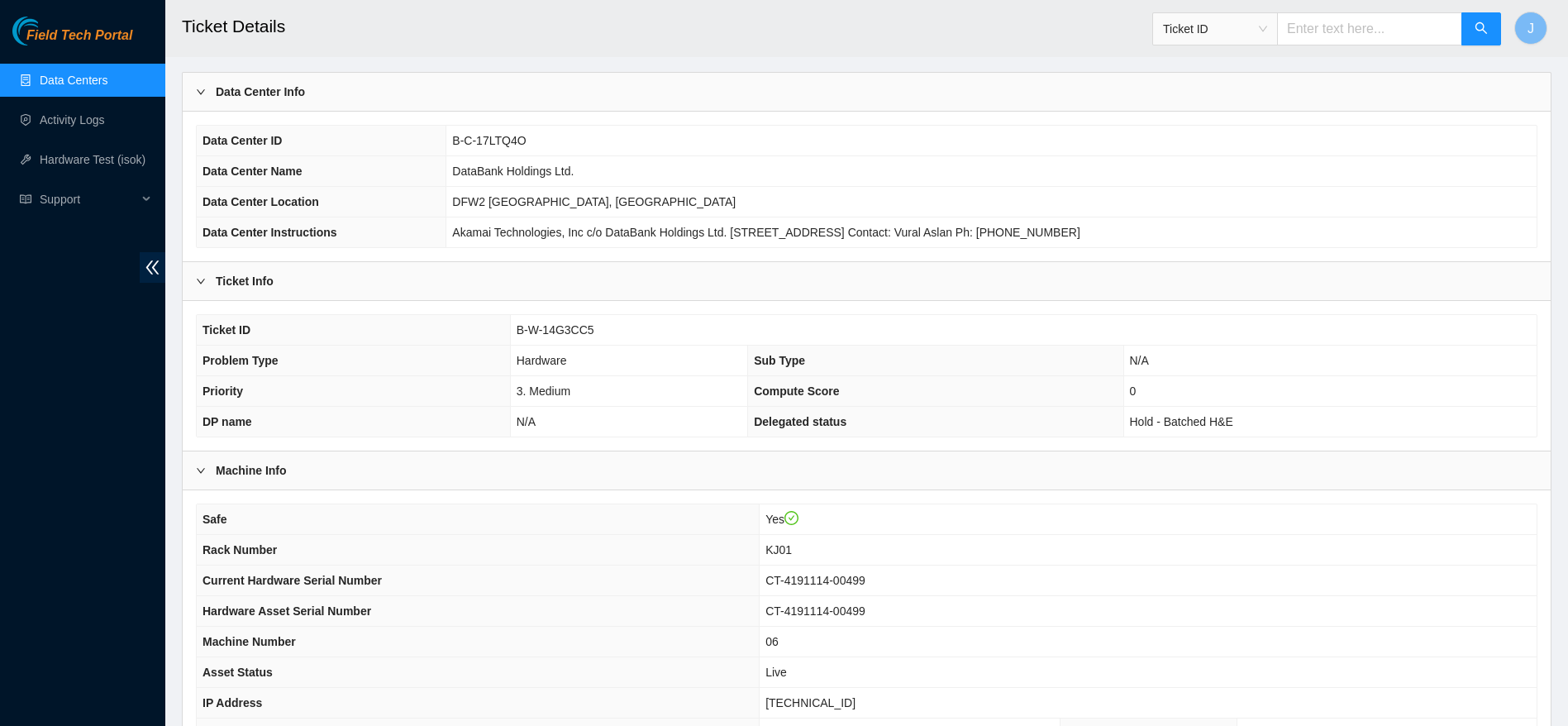
scroll to position [62, 0]
drag, startPoint x: 636, startPoint y: 325, endPoint x: 439, endPoint y: 340, distance: 197.6
click at [439, 340] on tr "Ticket ID B-W-14G3CC5" at bounding box center [866, 330] width 1340 height 31
copy tr "B-W-14G3CC5"
click at [80, 87] on link "Data Centers" at bounding box center [73, 80] width 68 height 14
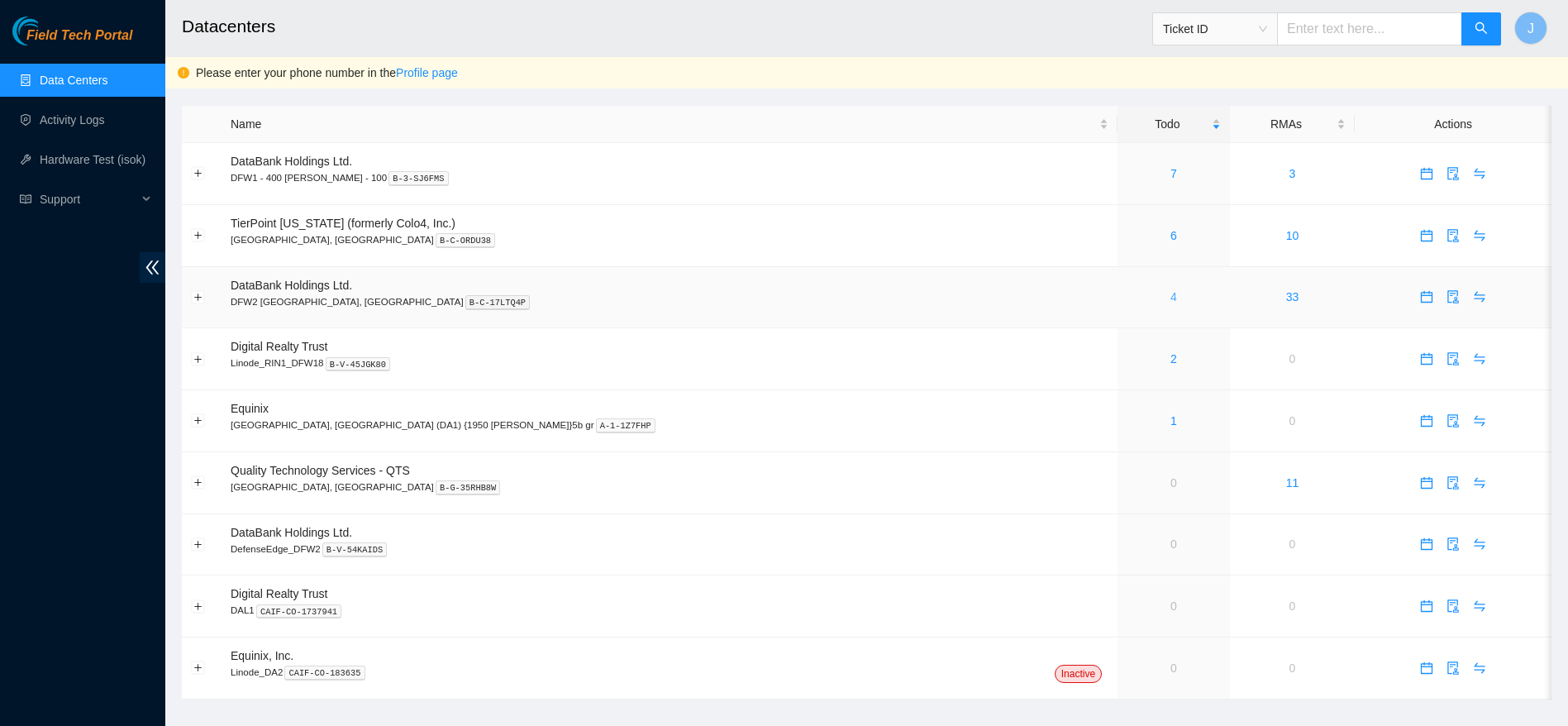
click at [1171, 292] on link "4" at bounding box center [1173, 296] width 6 height 14
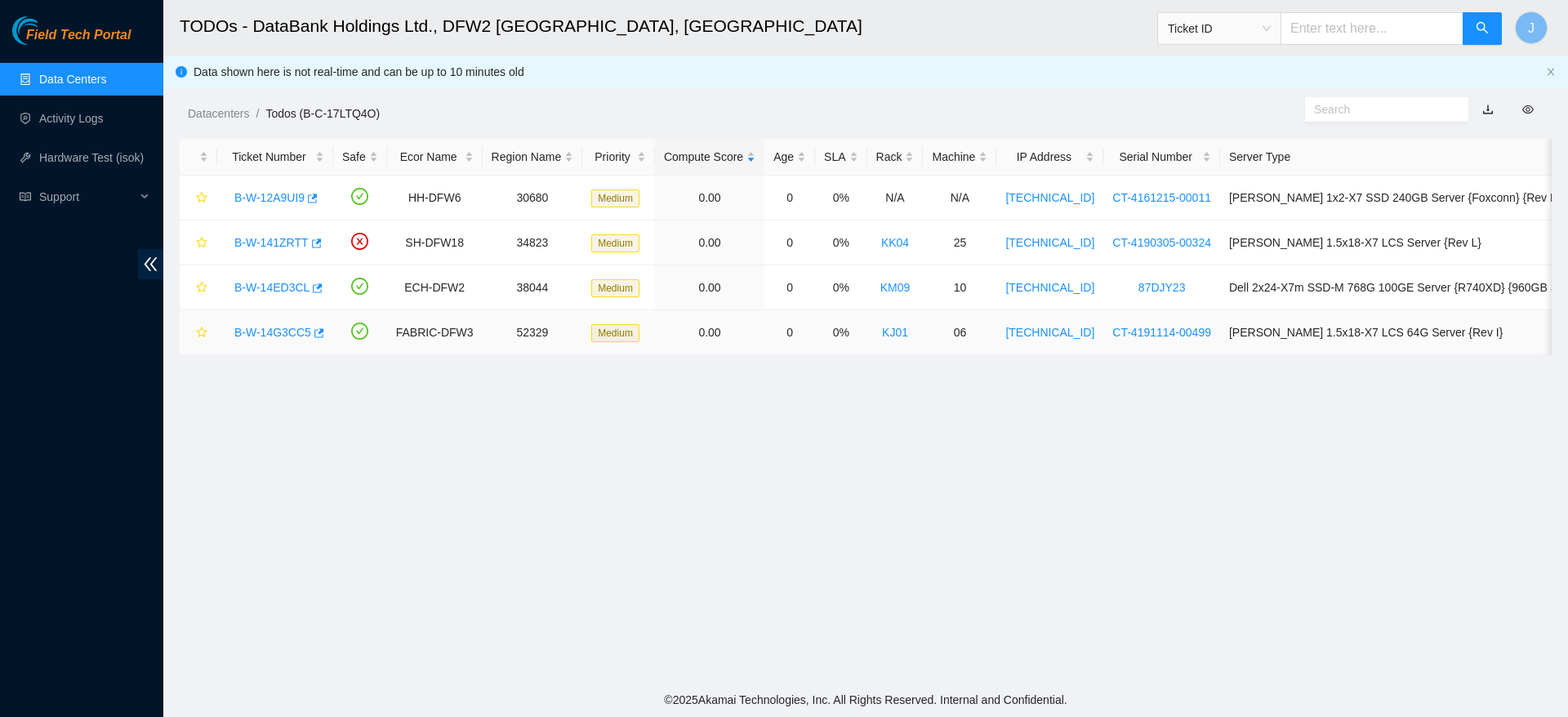
click at [277, 327] on link "B-W-14G3CC5" at bounding box center [273, 332] width 77 height 13
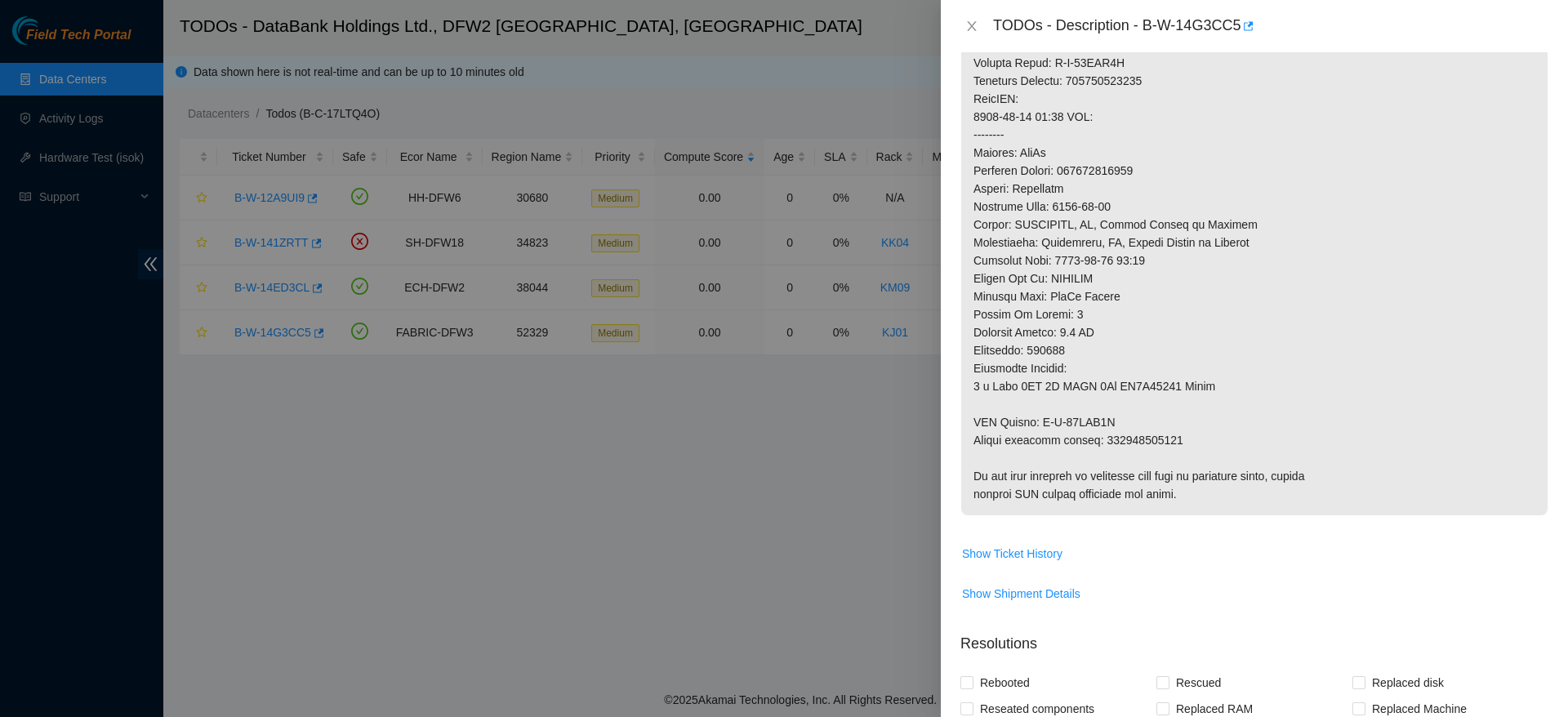
scroll to position [1092, 0]
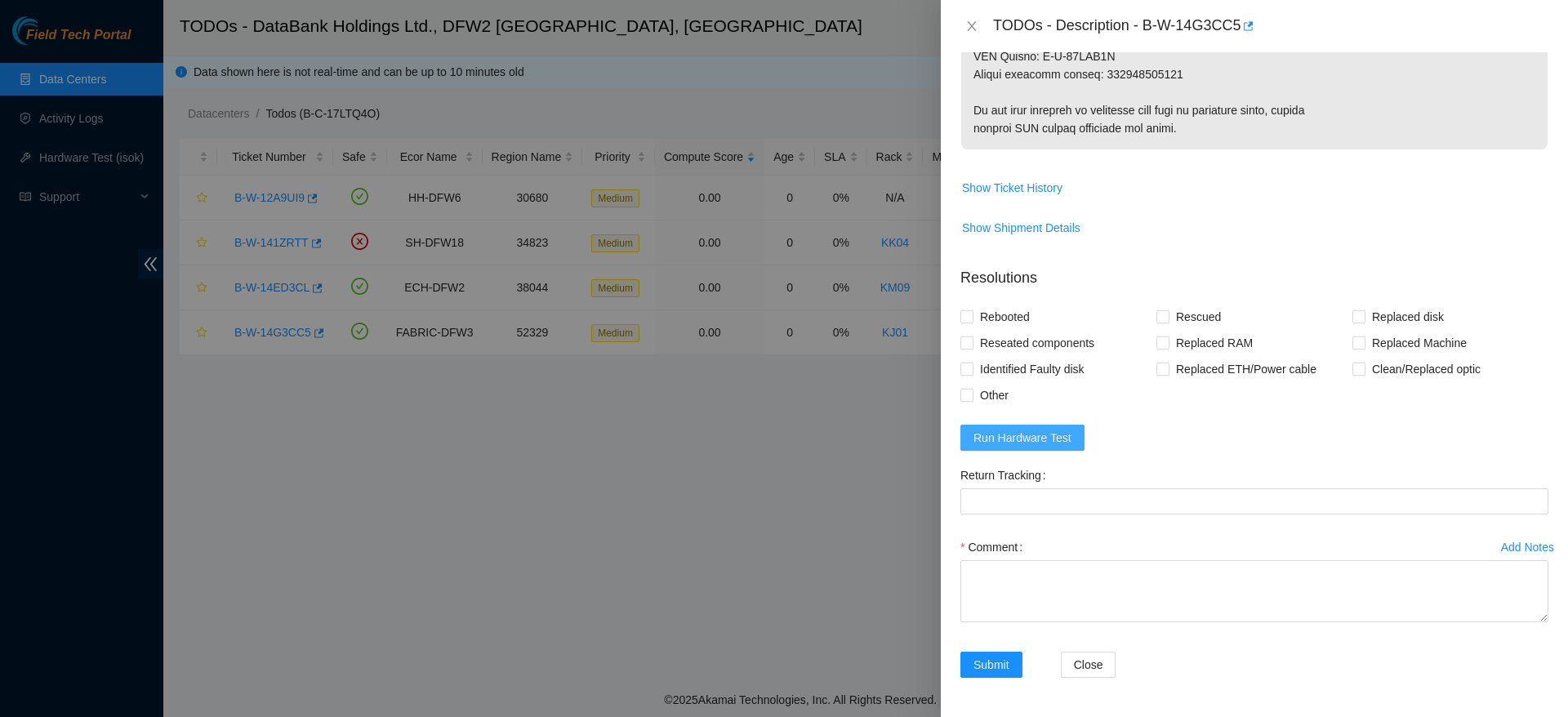
click at [1061, 437] on span "Run Hardware Test" at bounding box center [1022, 437] width 98 height 18
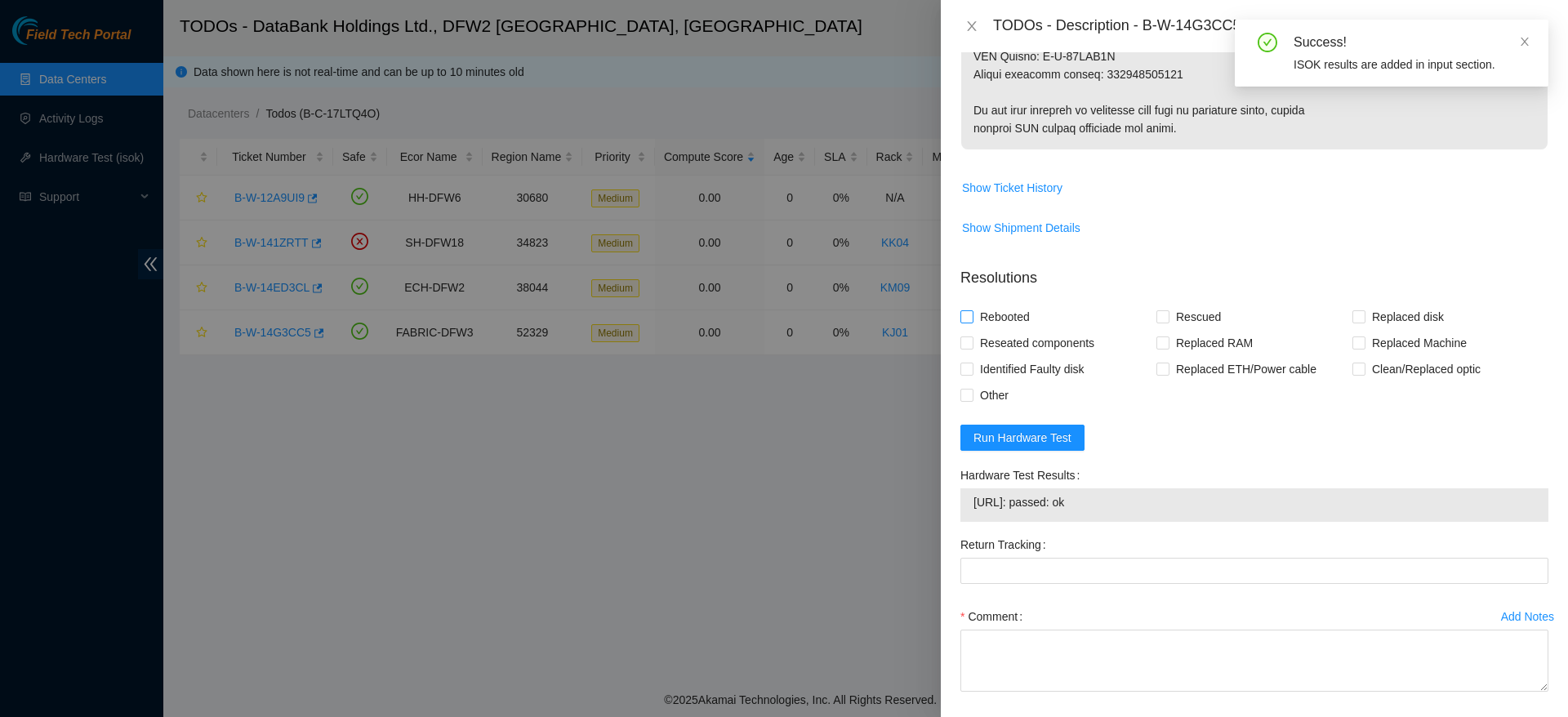
click at [992, 313] on span "Rebooted" at bounding box center [1004, 316] width 63 height 26
click at [972, 313] on input "Rebooted" at bounding box center [966, 316] width 12 height 12
checkbox input "true"
click at [1377, 318] on span "Replaced disk" at bounding box center [1408, 316] width 85 height 26
click at [1364, 318] on input "Replaced disk" at bounding box center [1358, 316] width 12 height 12
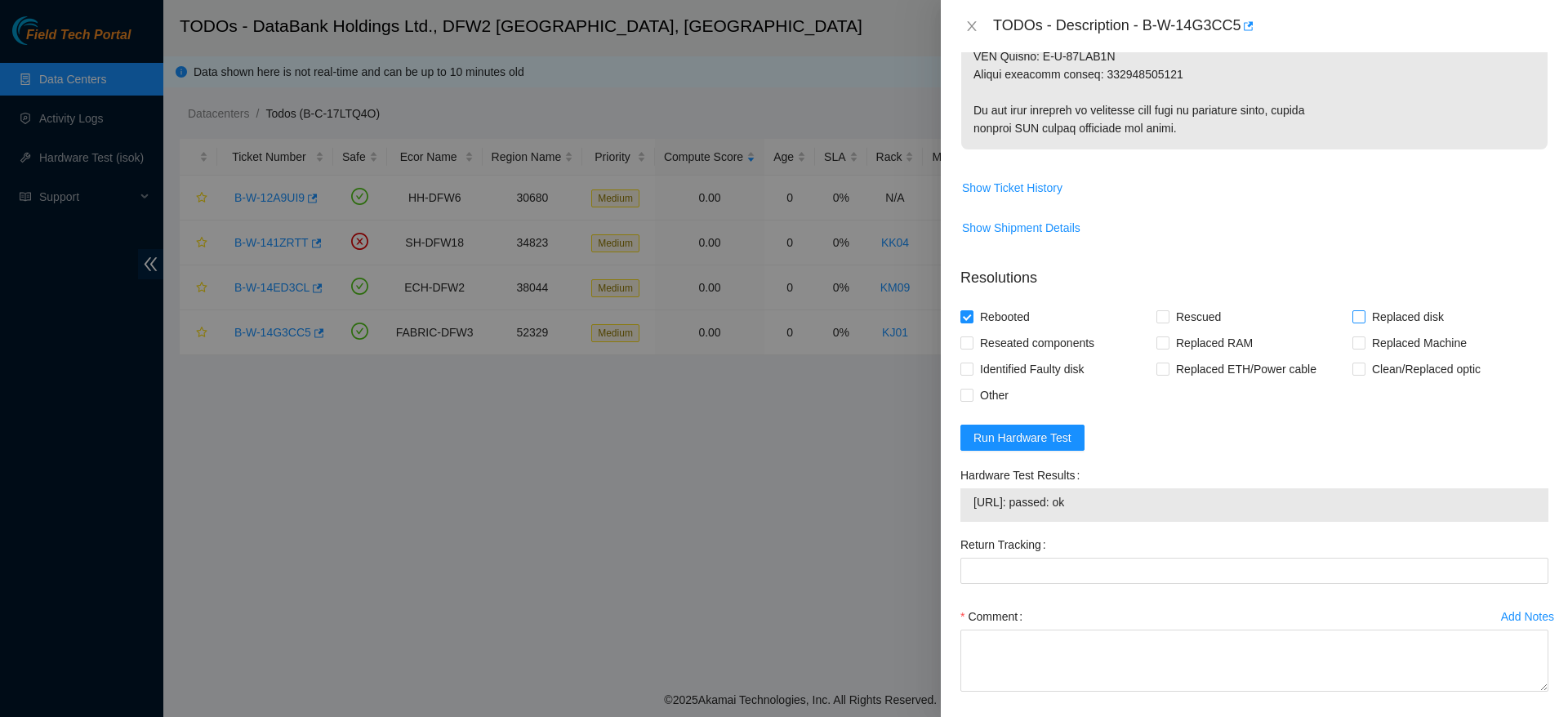
checkbox input "true"
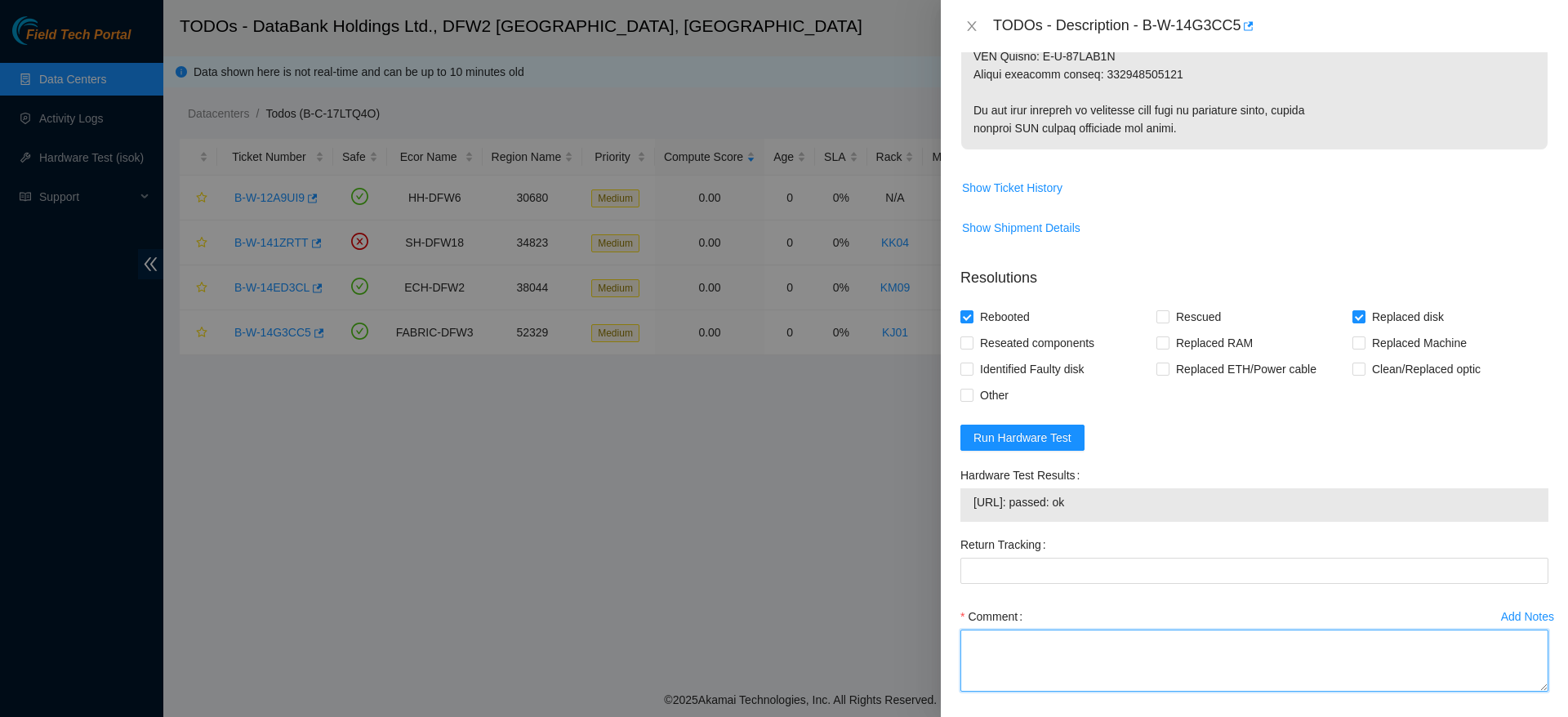
click at [1140, 631] on textarea "Comment" at bounding box center [1254, 660] width 588 height 62
paste textarea "icket: B-W-14G3CC5 Good Disk: V30UTZ2N Bad Disk: V6KOTS2S Service Order: B-W-14…"
drag, startPoint x: 1189, startPoint y: 681, endPoint x: 1095, endPoint y: 694, distance: 94.9
click at [1095, 694] on div "Comment powered down safely, replaced disk, checked with isok passing successfu…" at bounding box center [1254, 653] width 588 height 98
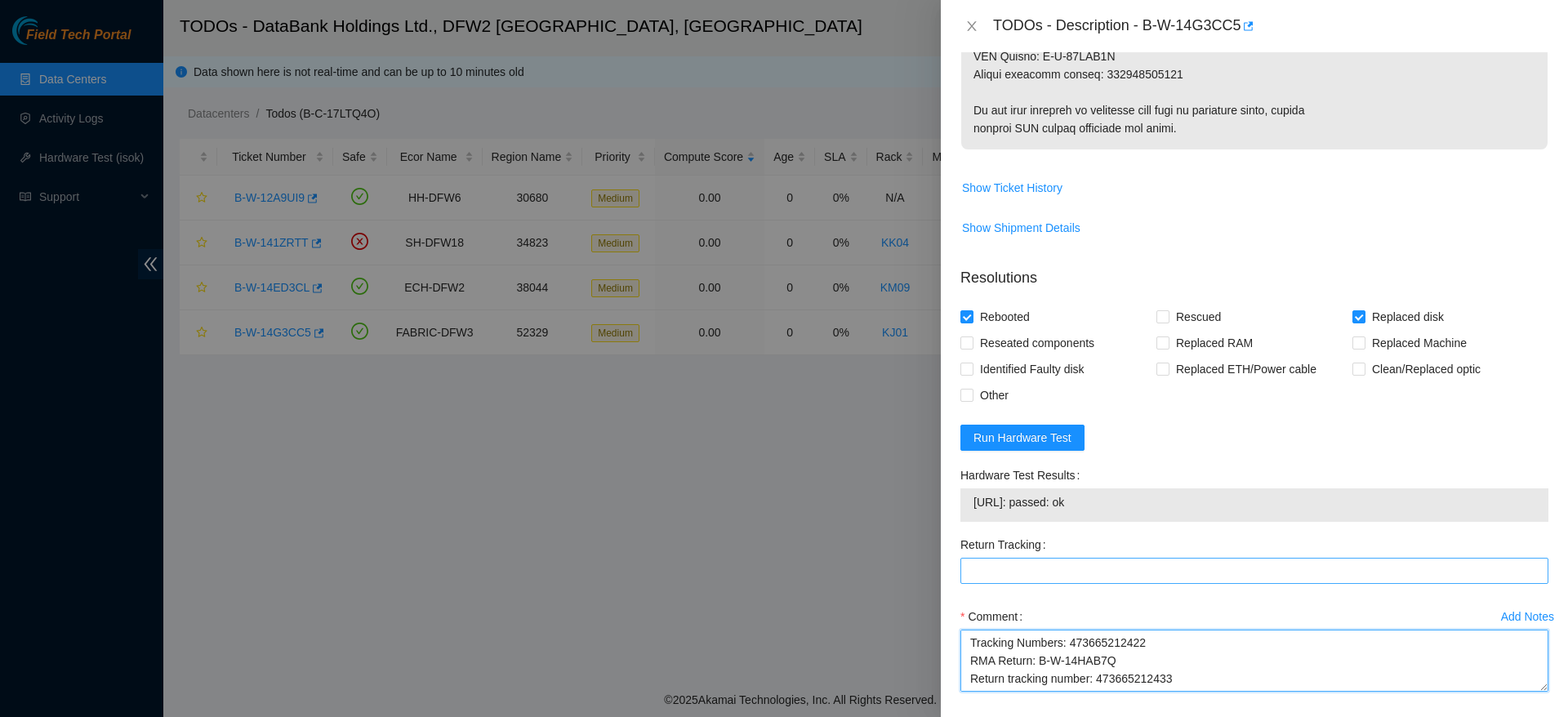
type textarea "powered down safely, replaced disk, checked with isok passing successfully icke…"
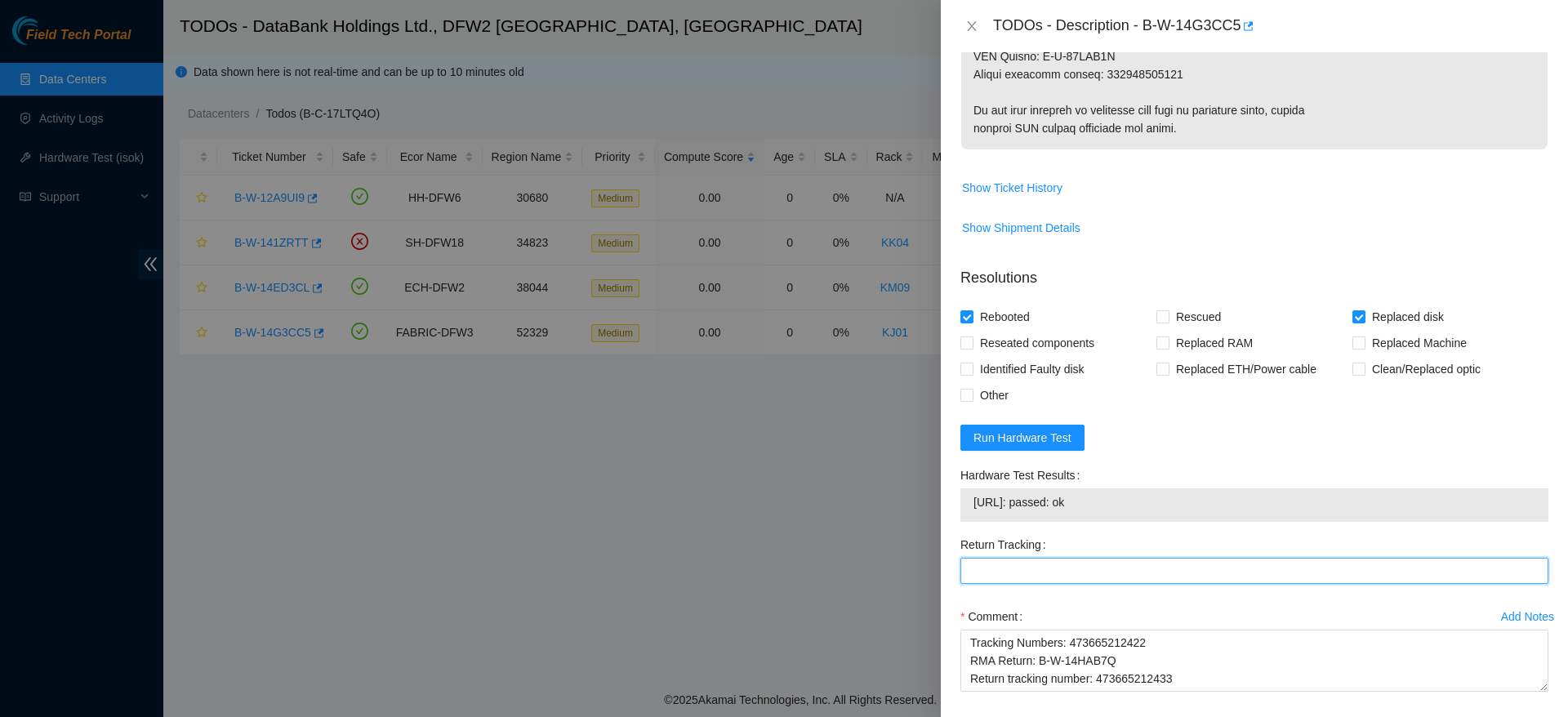
click at [1092, 578] on Tracking "Return Tracking" at bounding box center [1254, 570] width 588 height 26
paste Tracking "473665212433"
type Tracking "4"
paste Tracking "473665212433"
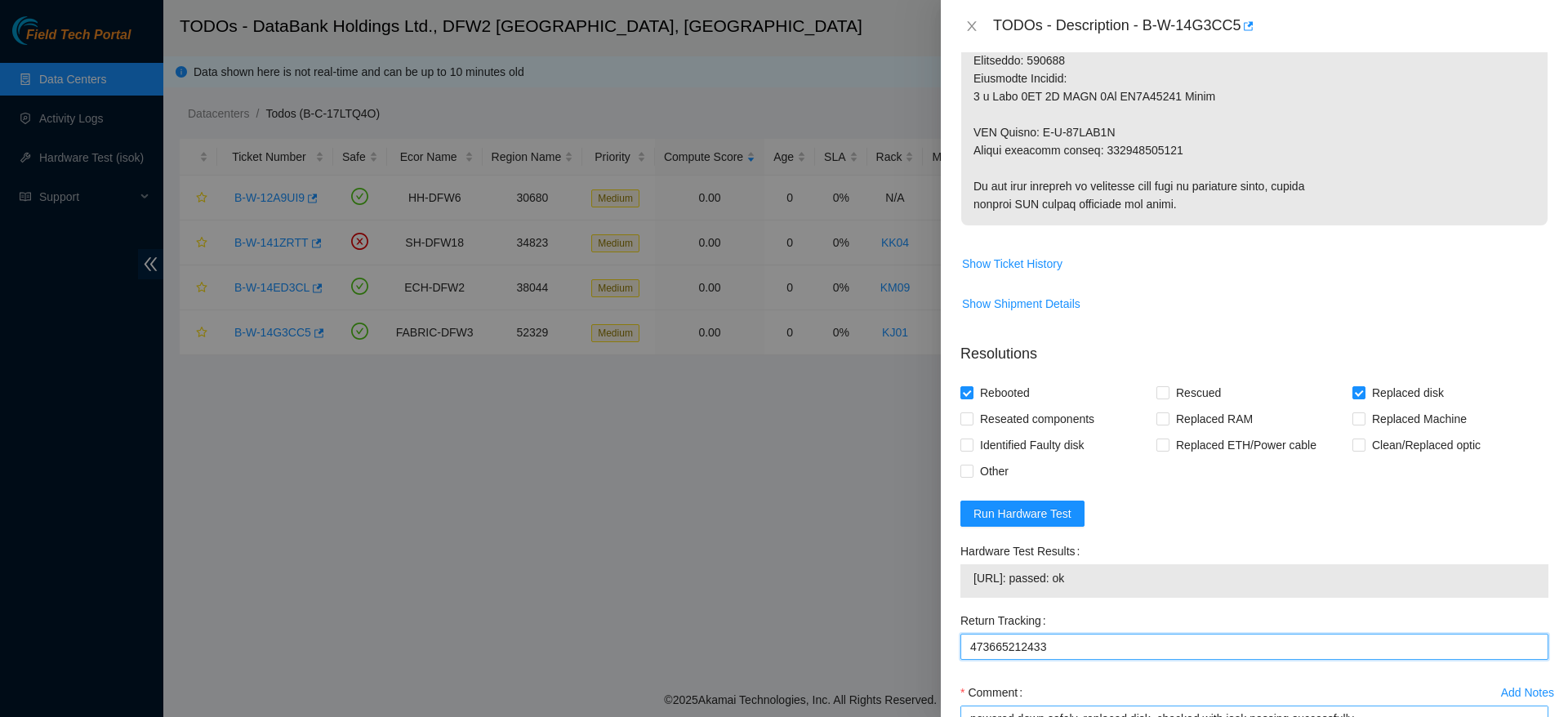
scroll to position [1015, 0]
type Tracking "473665212433"
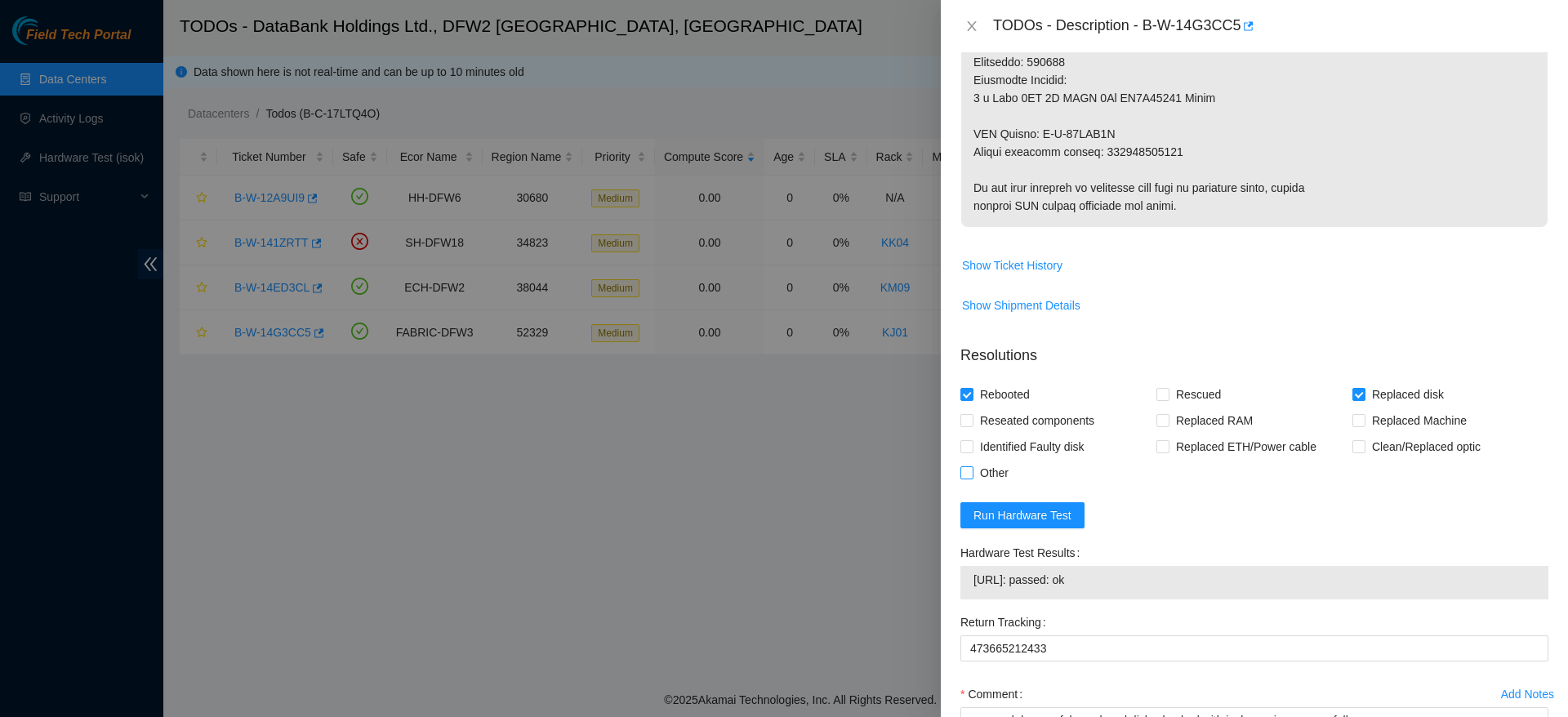
click at [963, 481] on label "Other" at bounding box center [987, 472] width 55 height 26
click at [963, 477] on input "Other" at bounding box center [966, 471] width 12 height 12
checkbox input "true"
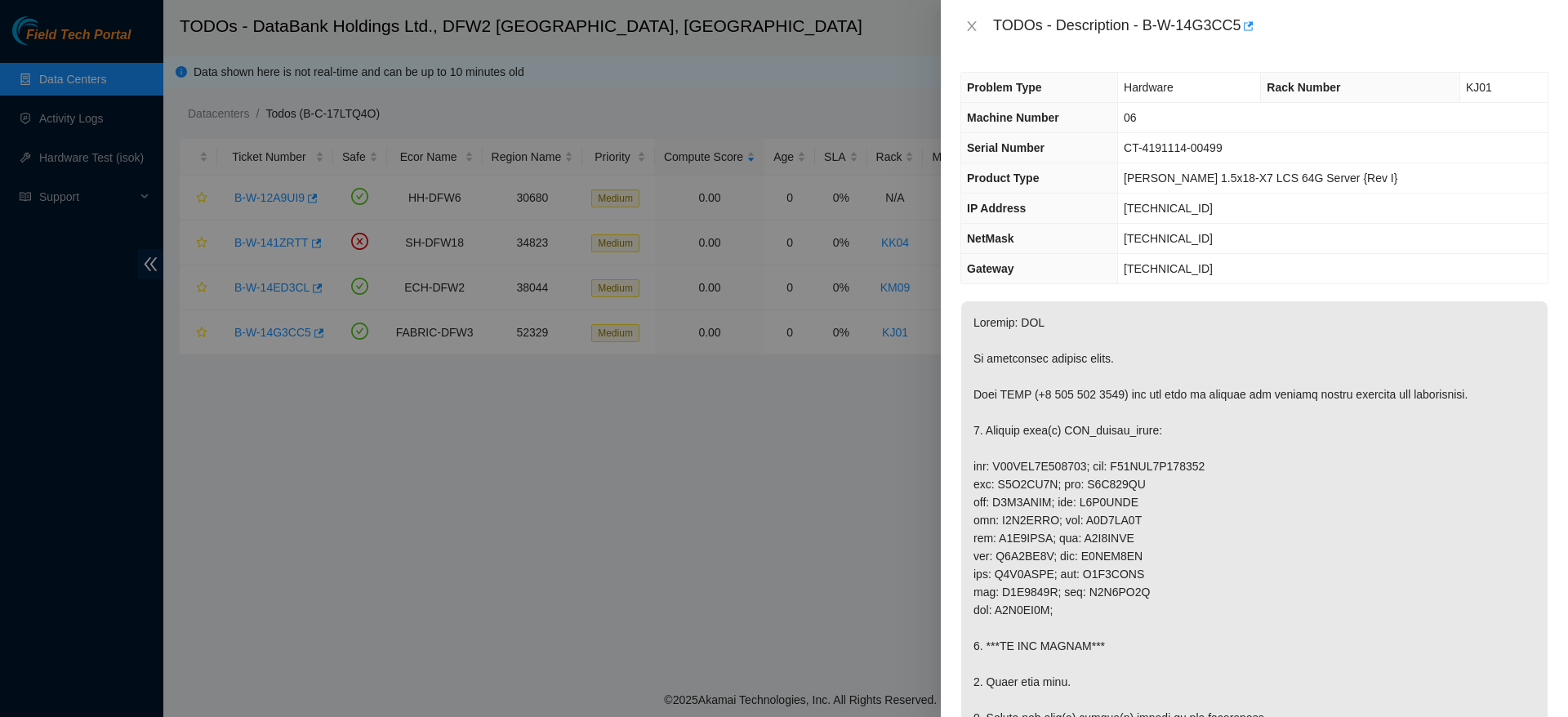
scroll to position [1161, 0]
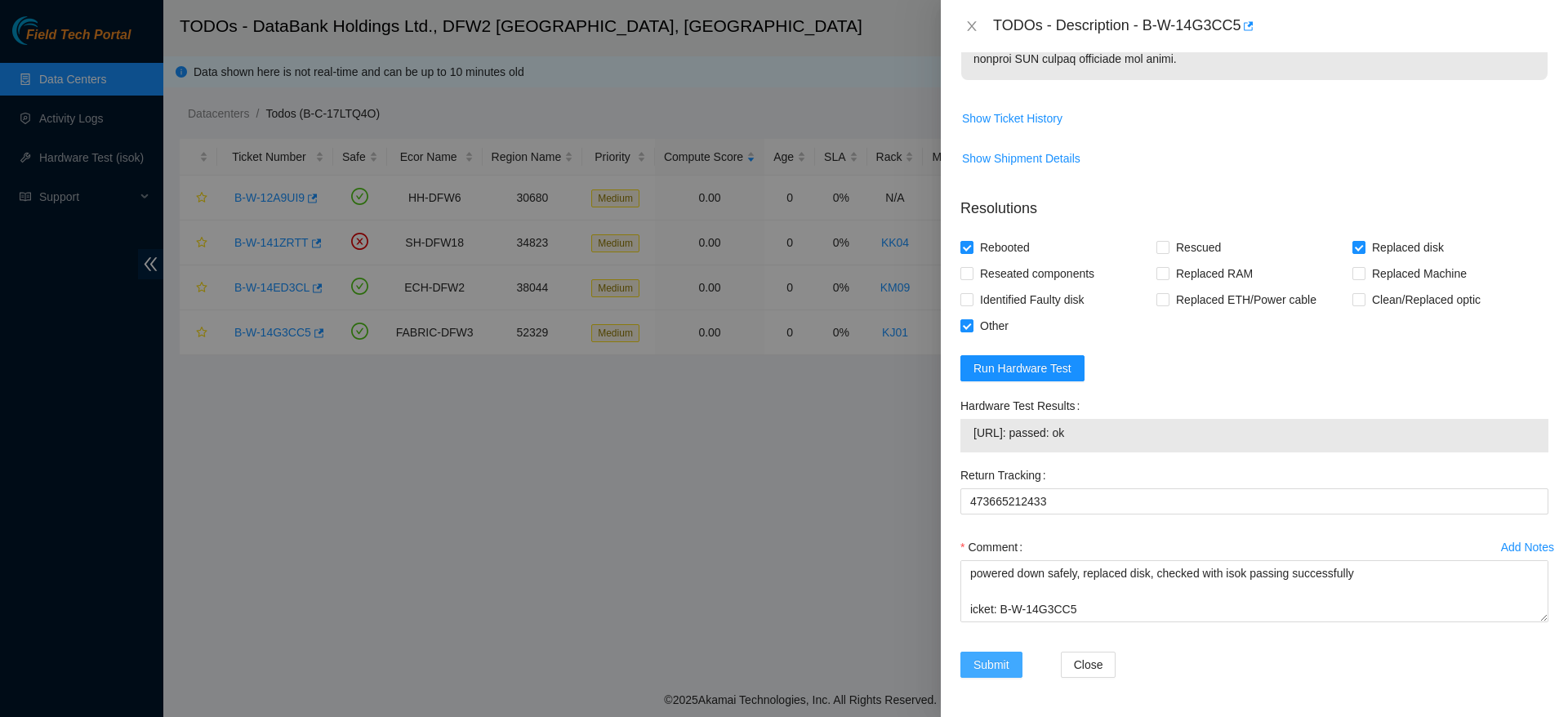
click at [987, 671] on span "Submit" at bounding box center [991, 664] width 36 height 18
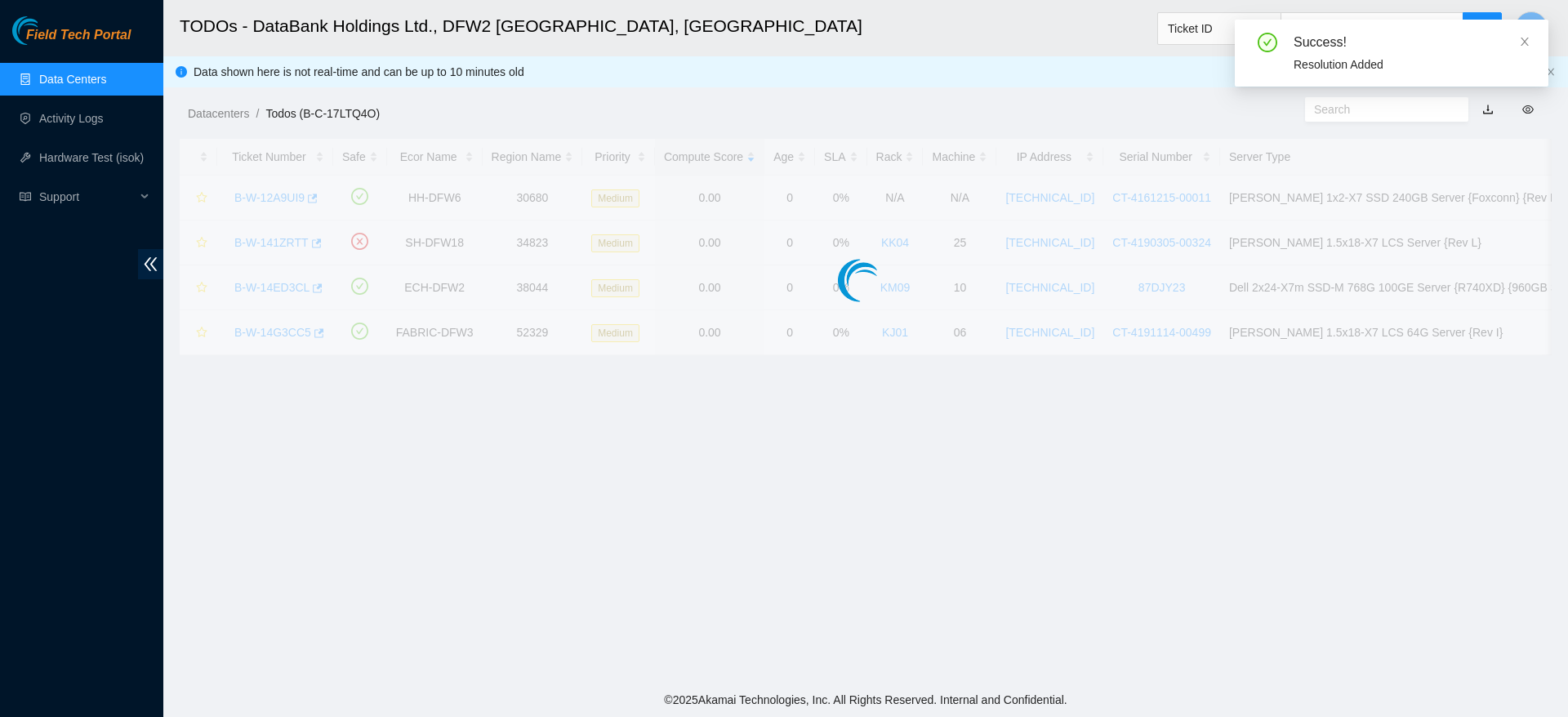
scroll to position [392, 0]
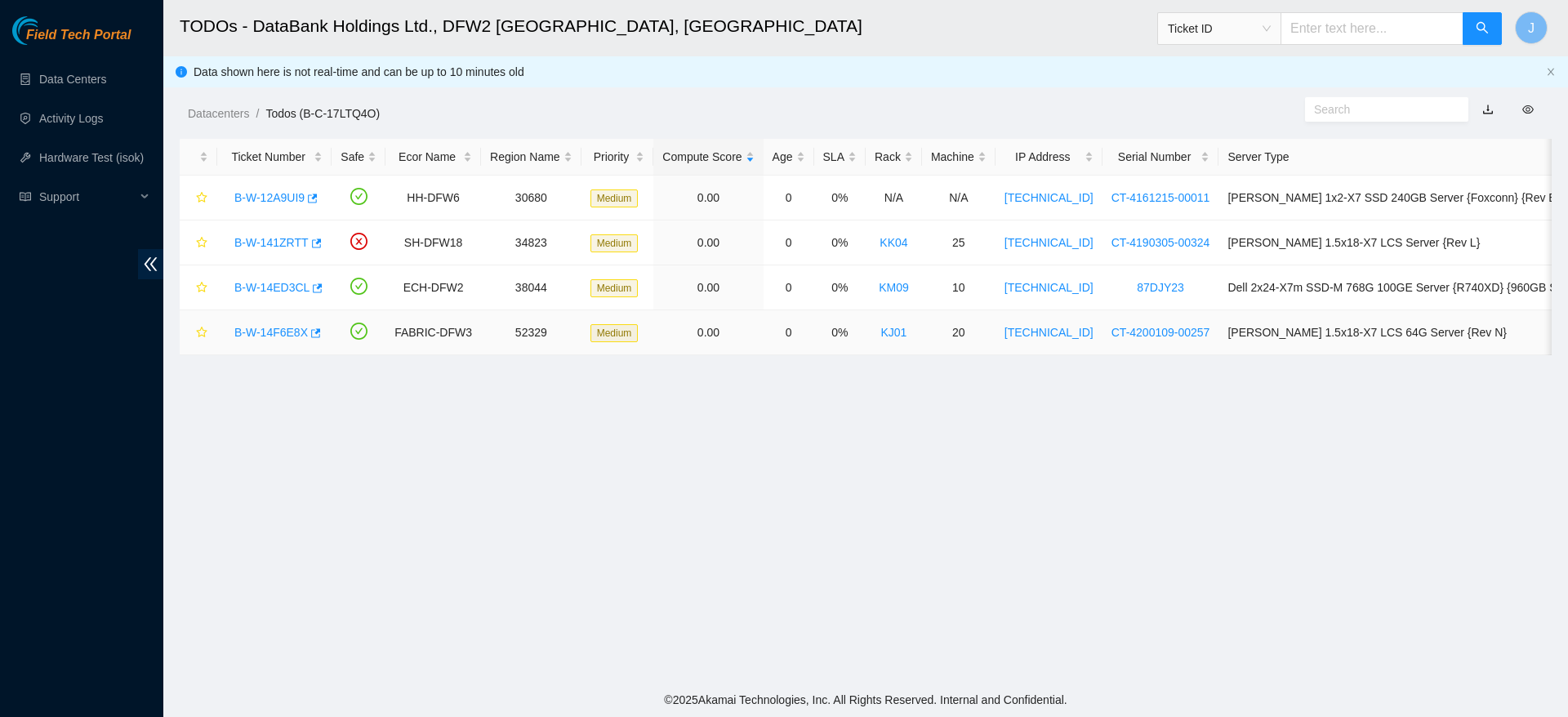
click at [273, 330] on link "B-W-14F6E8X" at bounding box center [271, 332] width 73 height 13
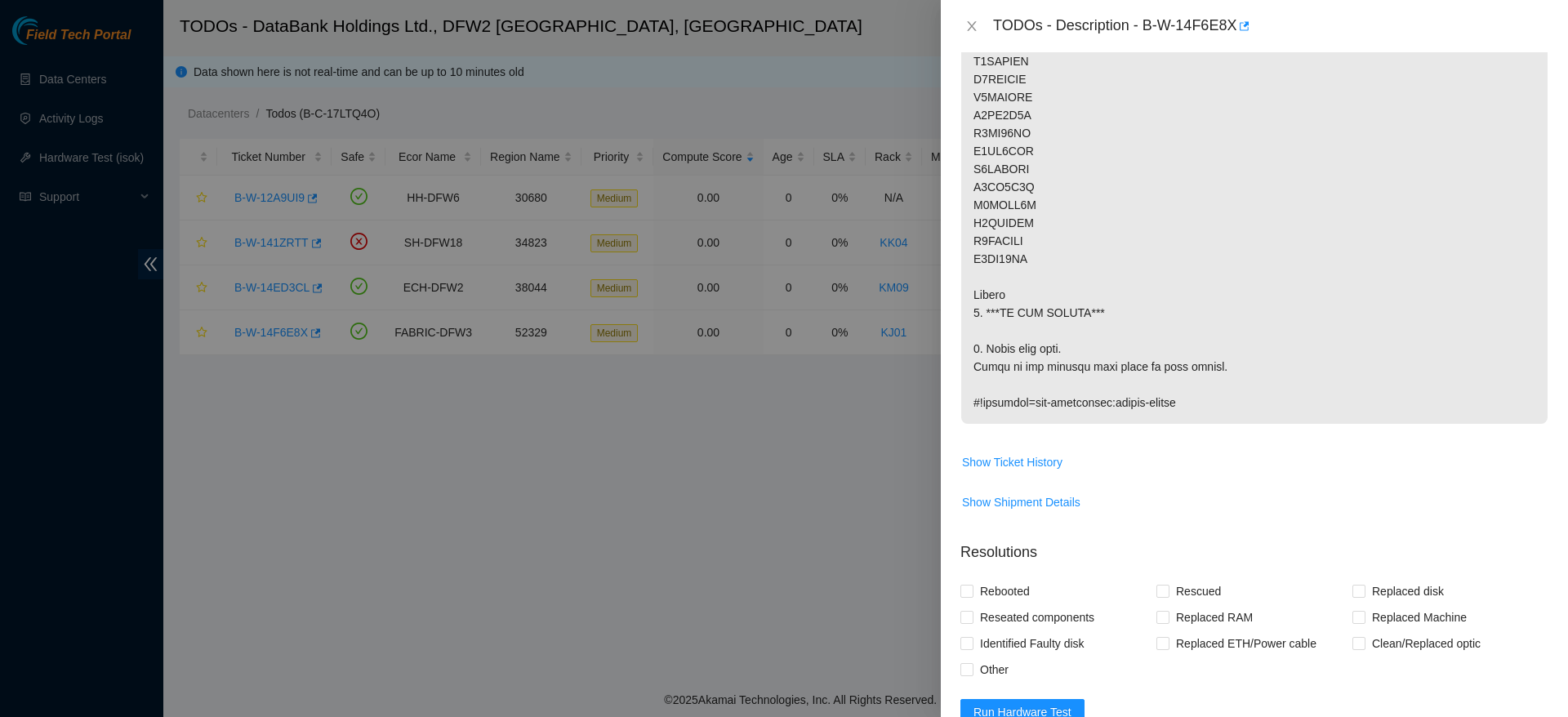
scroll to position [469, 0]
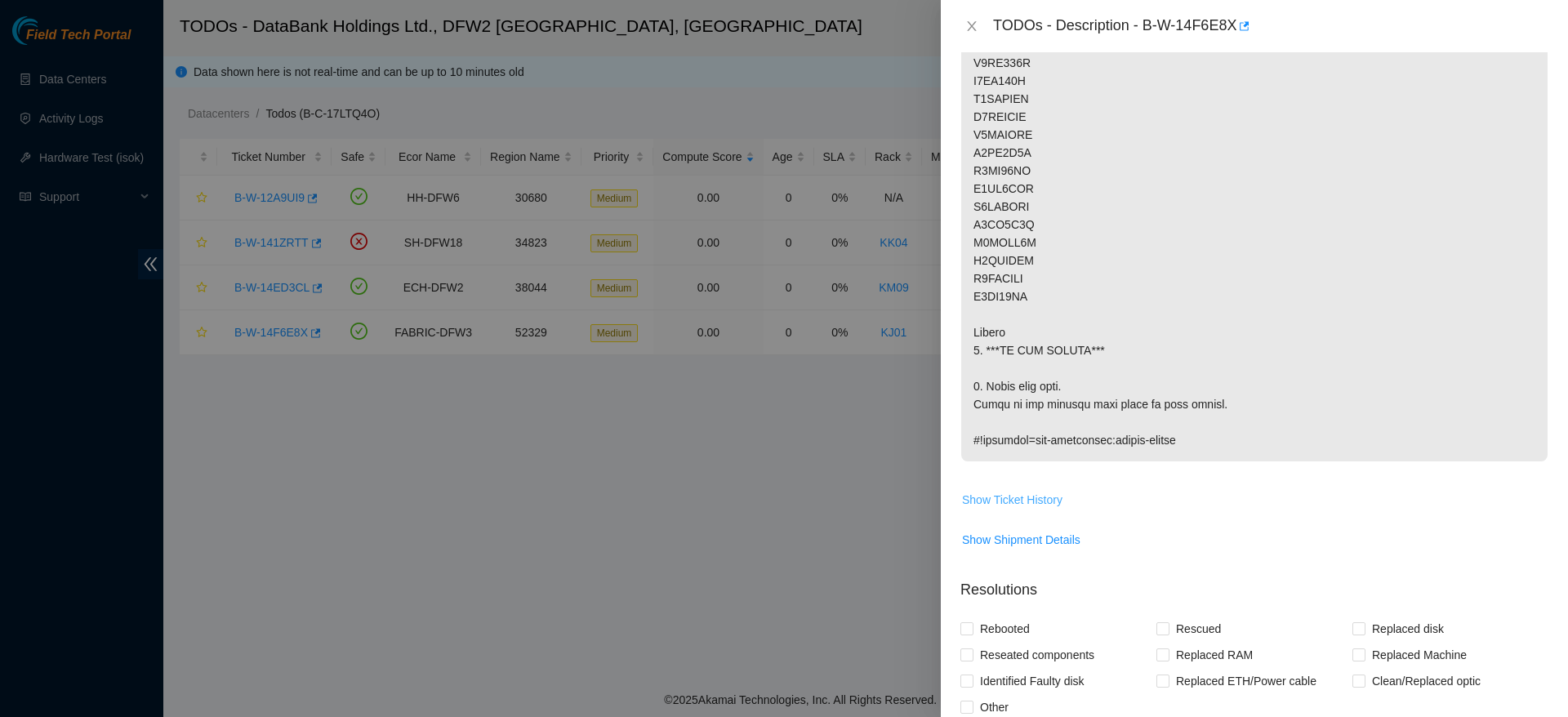
click at [1031, 488] on button "Show Ticket History" at bounding box center [1013, 499] width 102 height 26
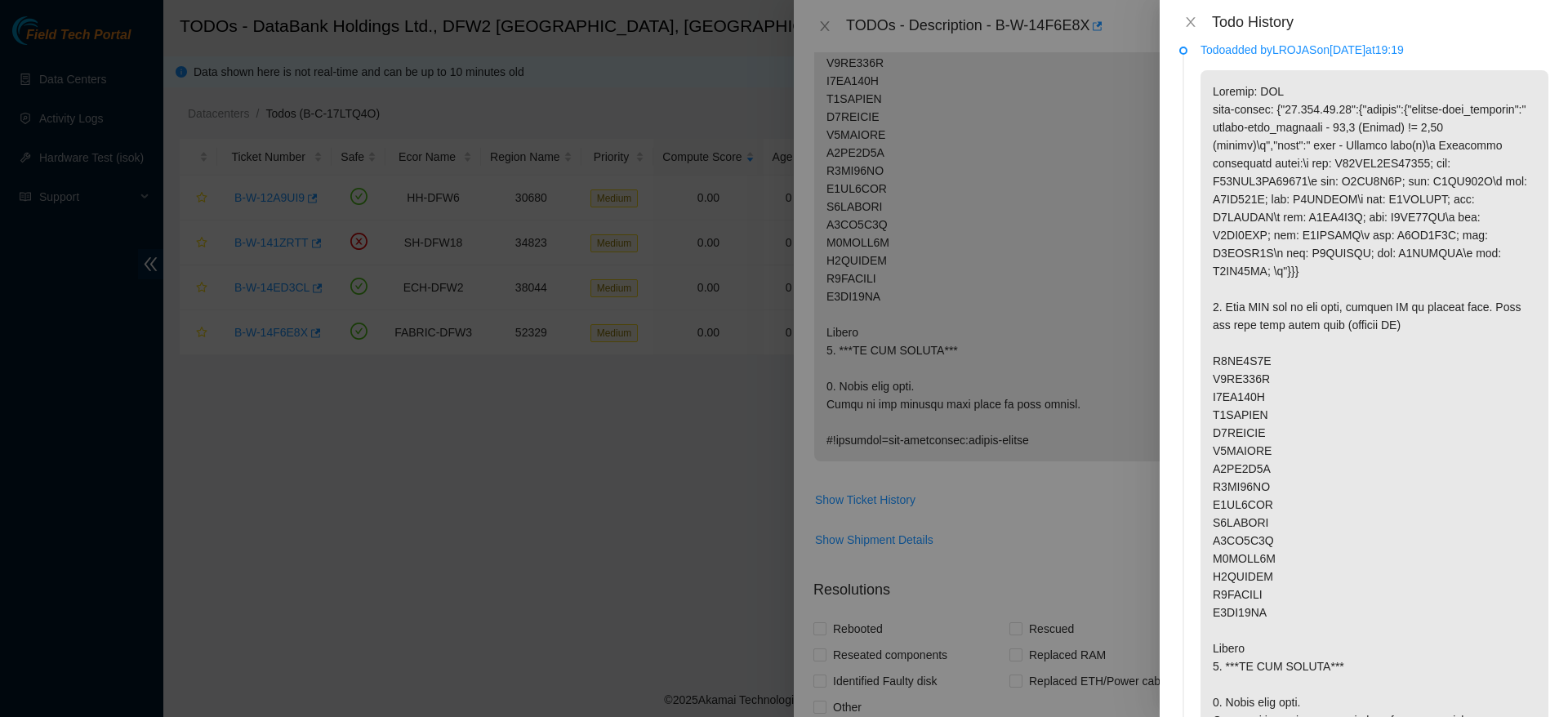
scroll to position [0, 0]
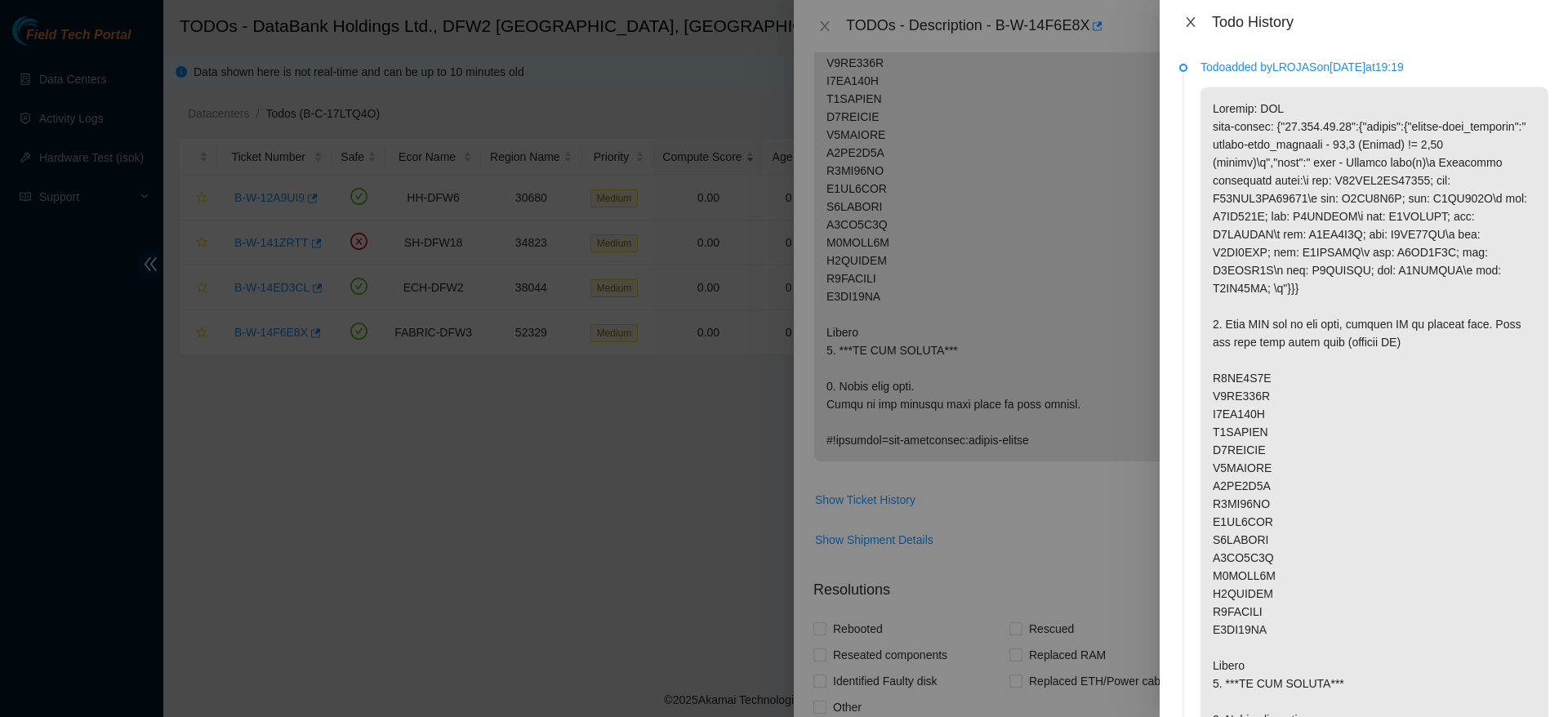
click at [1190, 23] on icon "close" at bounding box center [1191, 21] width 13 height 13
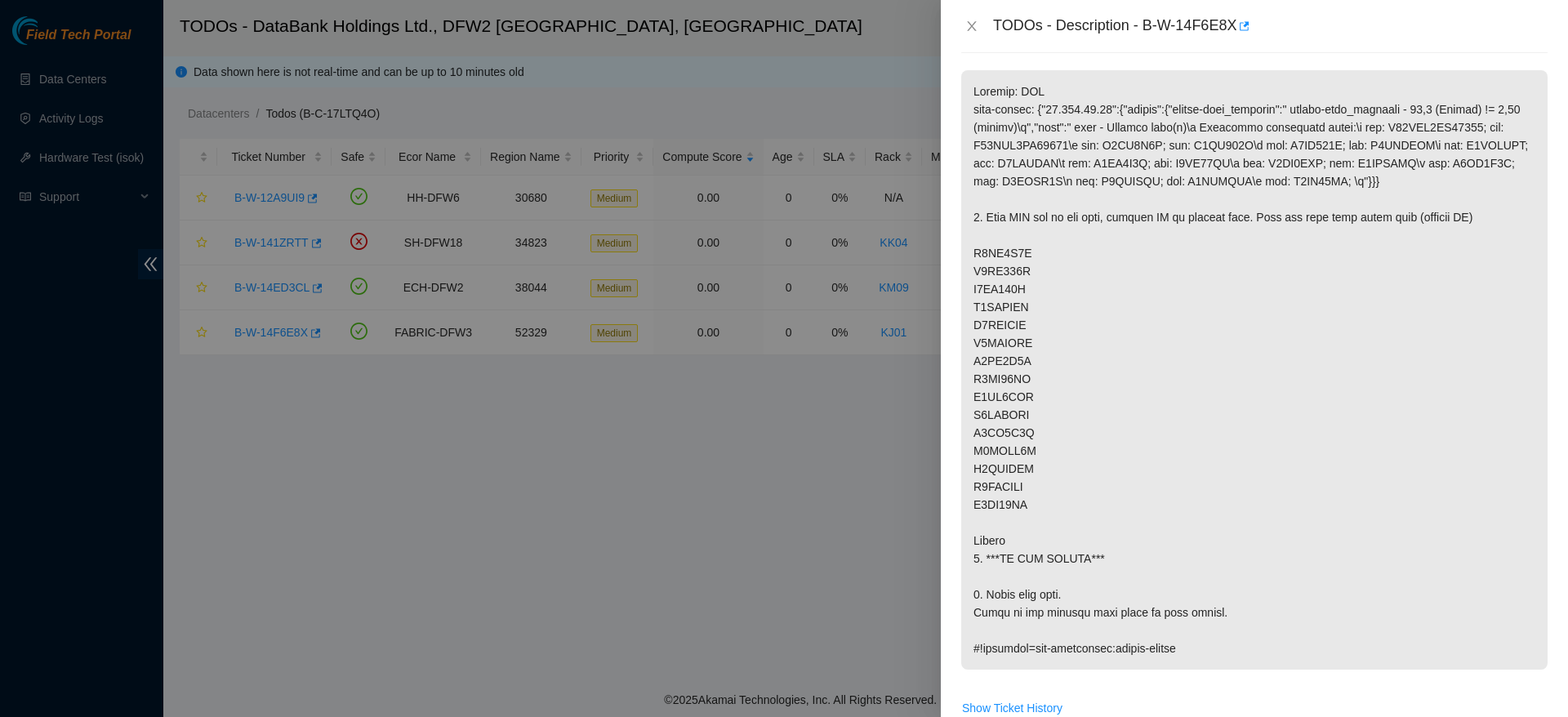
scroll to position [259, 0]
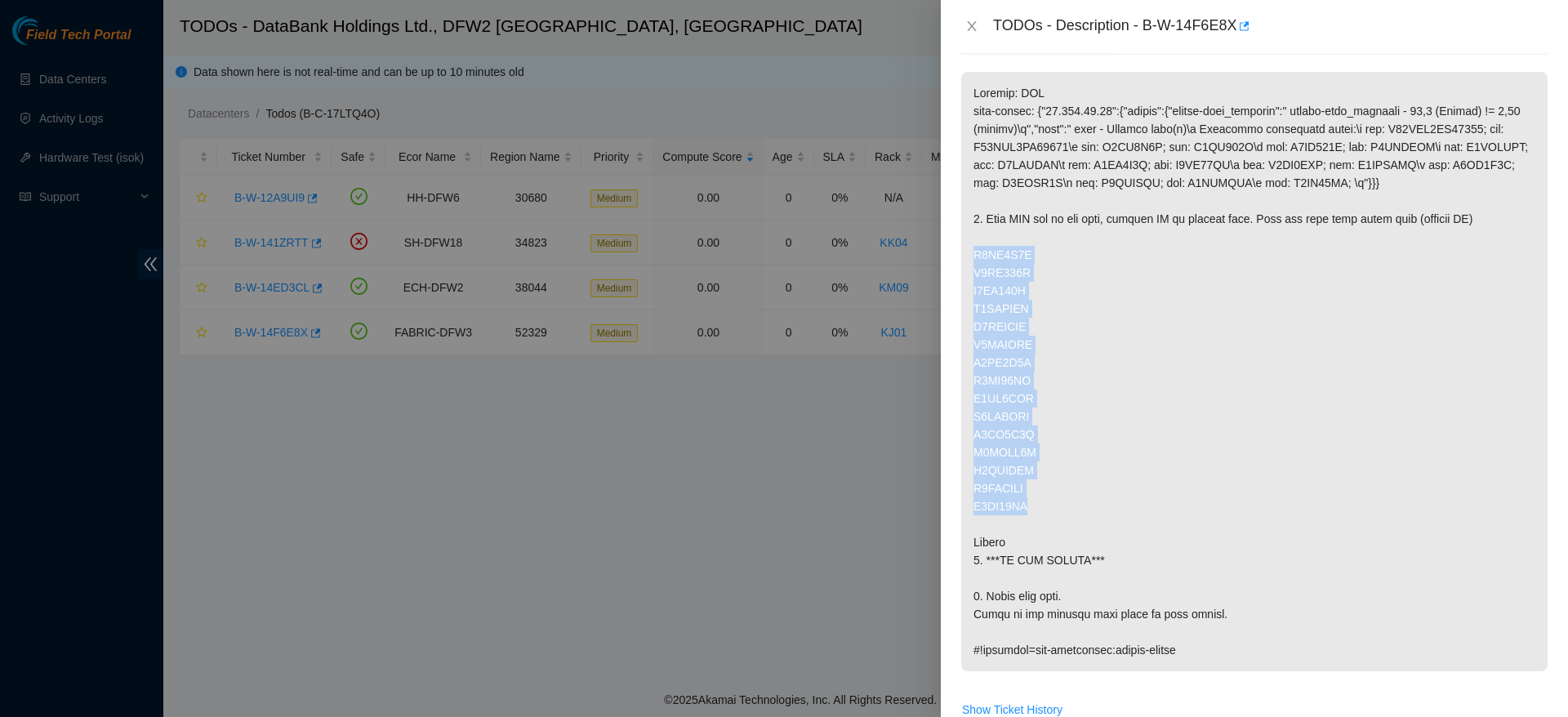
drag, startPoint x: 1052, startPoint y: 511, endPoint x: 973, endPoint y: 257, distance: 266.0
click at [973, 257] on p at bounding box center [1255, 371] width 587 height 599
copy p "V6KN3J0S V6KN671S V6KN647S V6KMAXAS V6KNDTZS V6KMXXNS V6KN4S0S V6KN69AS V6KN9AP…"
click at [1172, 488] on p at bounding box center [1255, 371] width 587 height 599
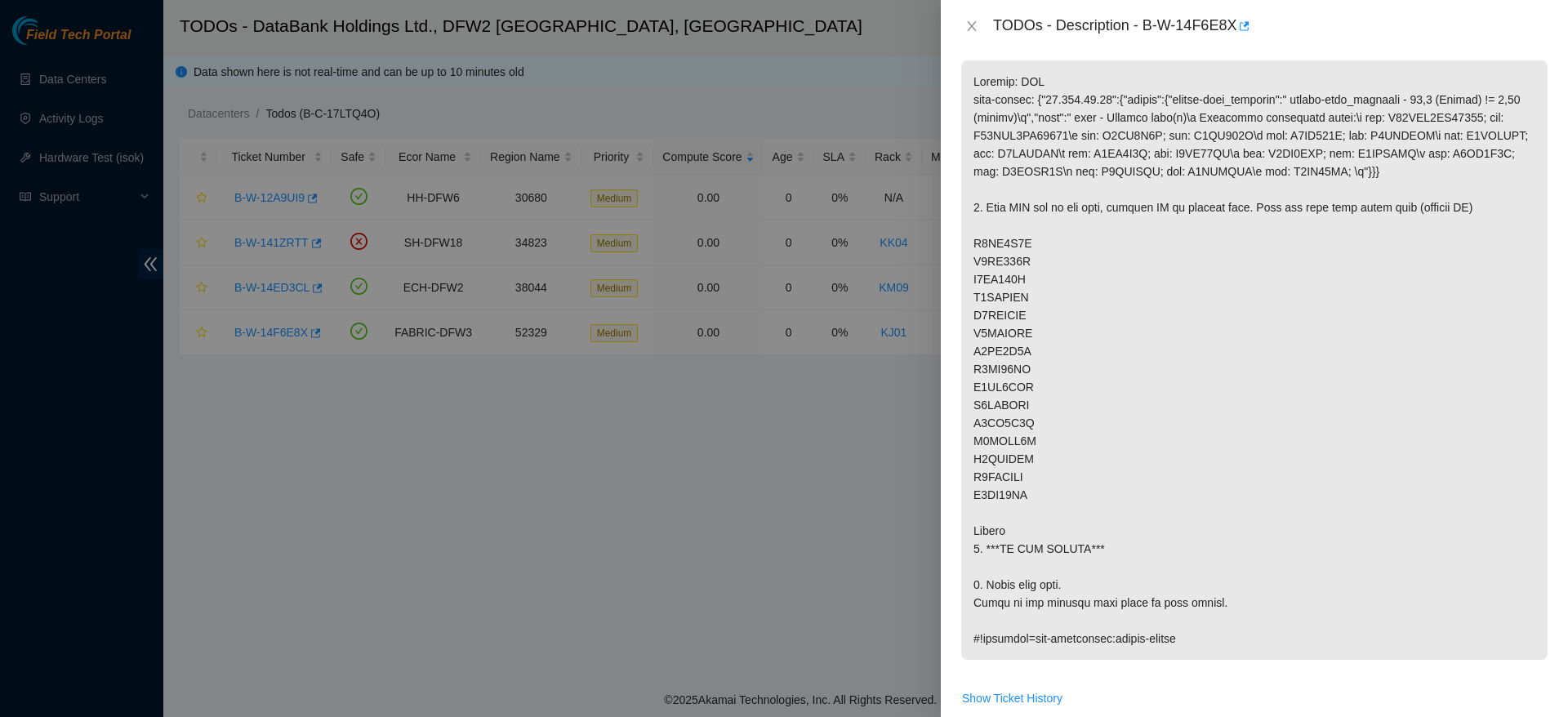
scroll to position [269, 0]
click at [1009, 295] on p at bounding box center [1255, 361] width 587 height 599
copy p "V6KMAXAS"
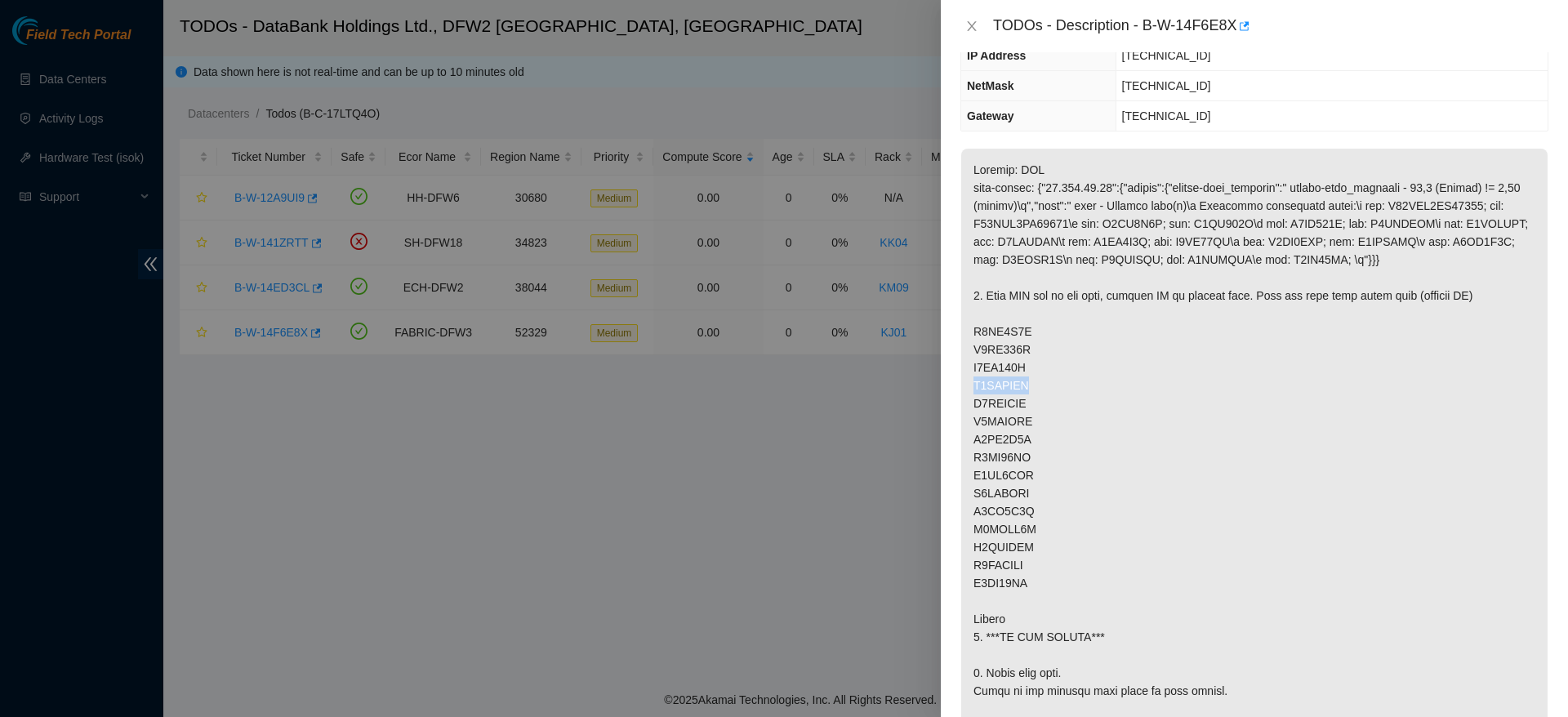
scroll to position [781, 0]
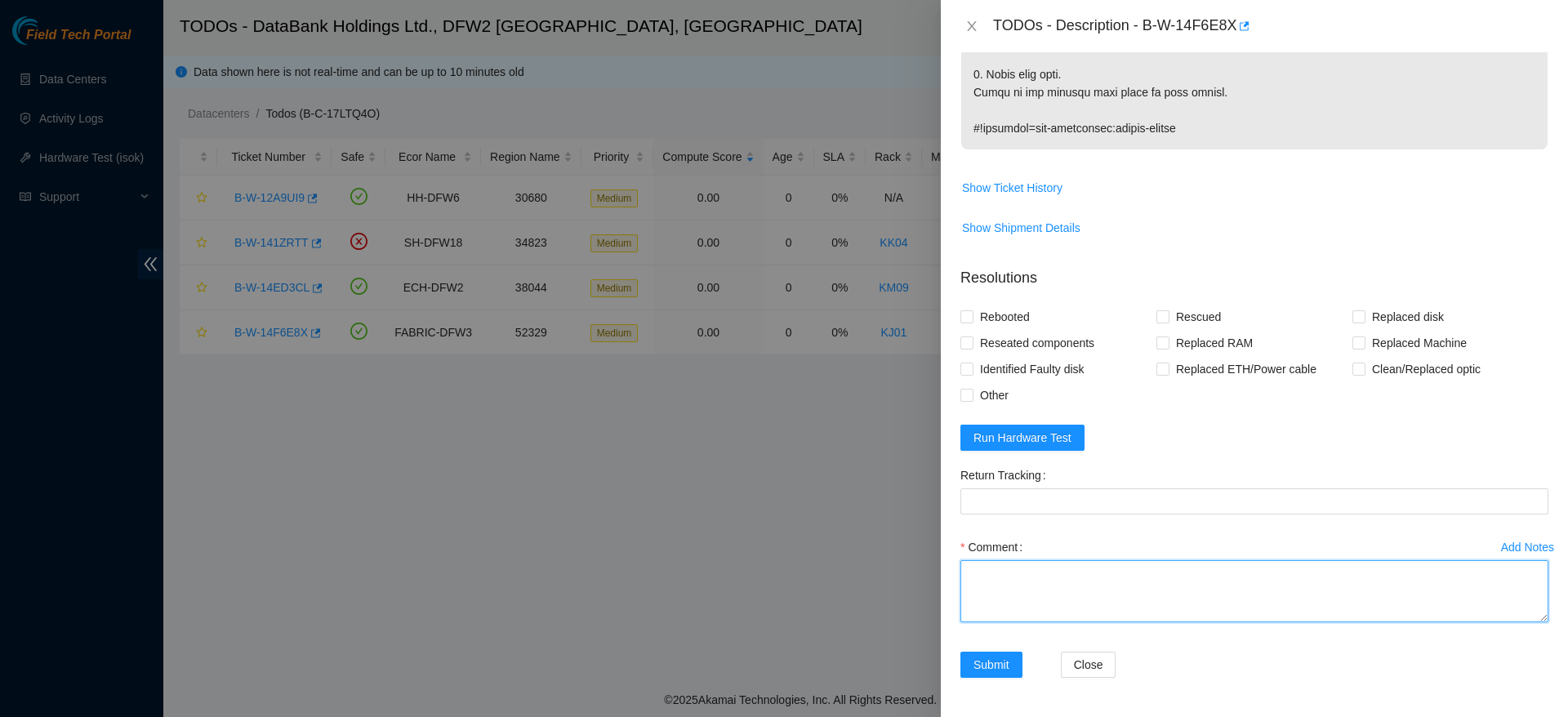
click at [1161, 578] on textarea "Comment" at bounding box center [1254, 590] width 588 height 62
paste textarea "V6KN210S"
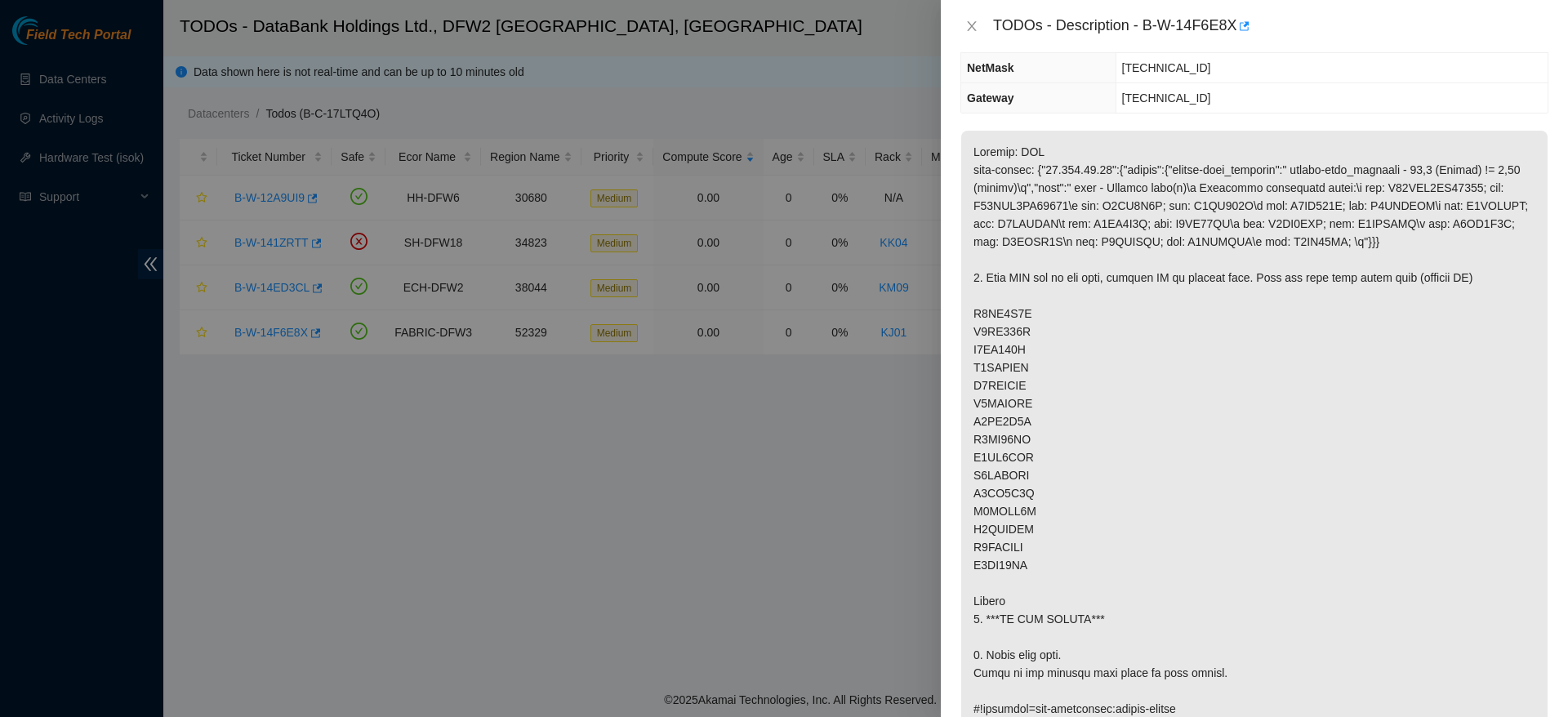
scroll to position [218, 0]
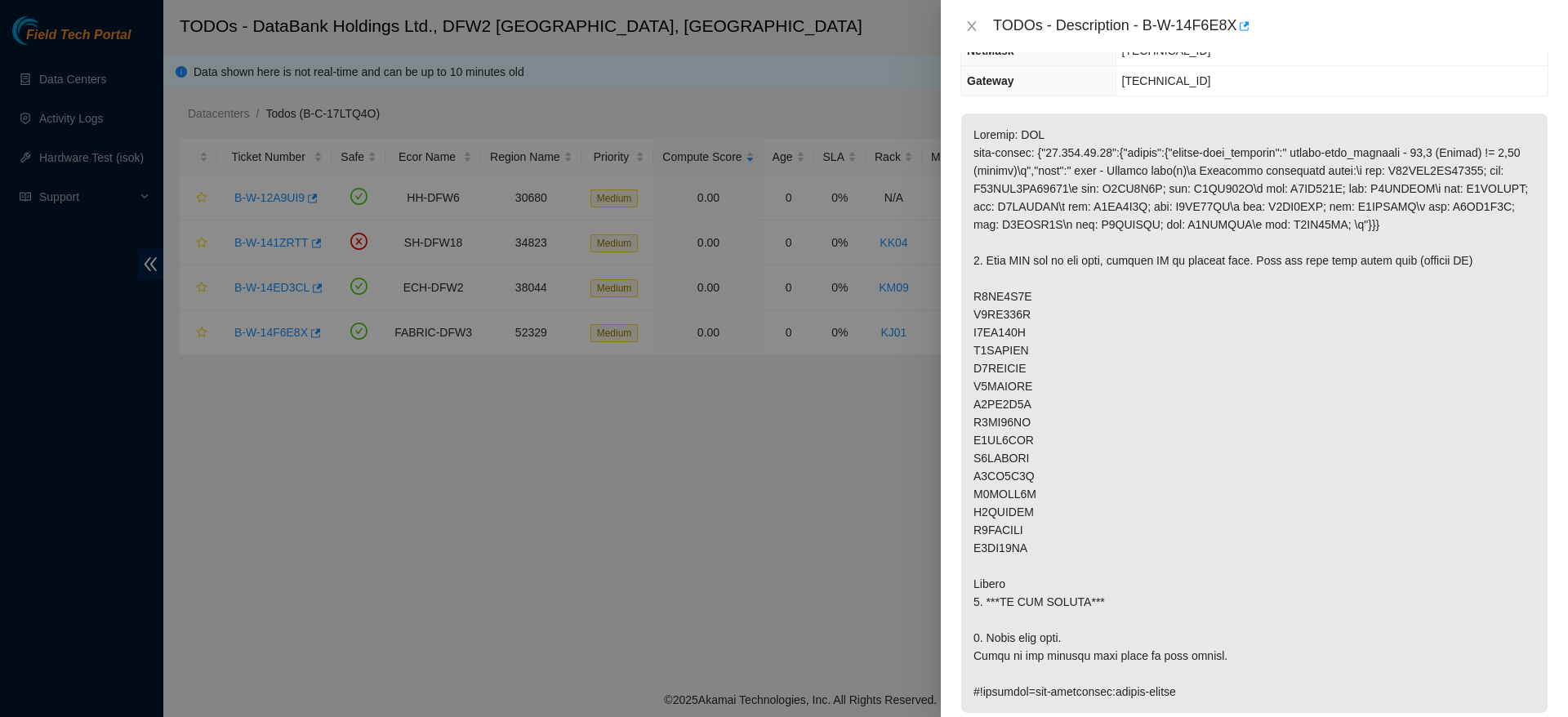
click at [1017, 344] on p at bounding box center [1255, 413] width 587 height 599
copy p "V6KMAXAS"
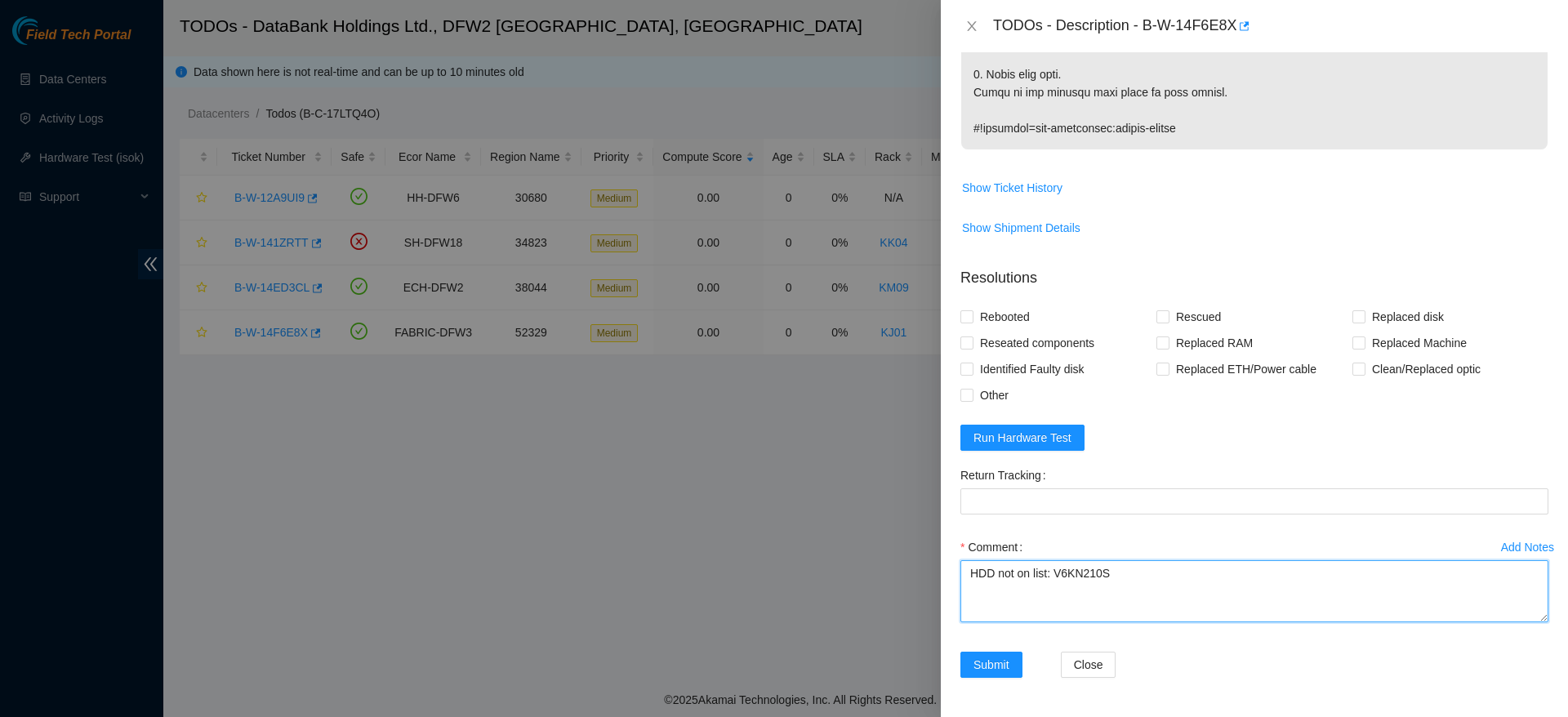
click at [1030, 586] on textarea "HDD not on list: V6KN210S" at bounding box center [1254, 590] width 588 height 62
paste textarea "V6KMAXAS"
type textarea "HDD not on list: V6KN210S Swapped with disk: V6KMAXAS Checked with isok,"
click at [991, 311] on span "Rebooted" at bounding box center [1004, 316] width 63 height 26
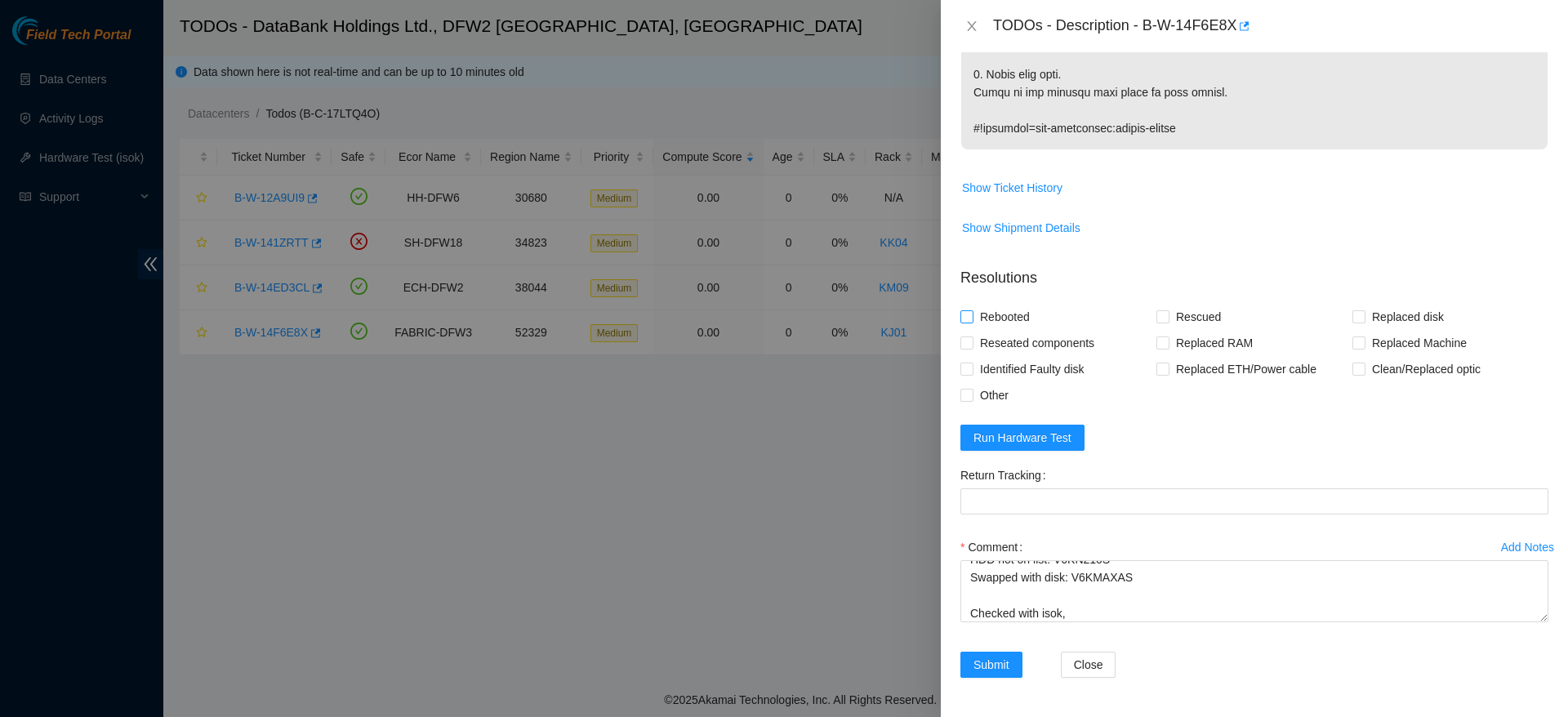
click at [972, 311] on input "Rebooted" at bounding box center [966, 316] width 12 height 12
checkbox input "true"
click at [1366, 300] on form "Resolutions Rebooted Rescued Replaced disk Reseated components Replaced RAM Rep…" at bounding box center [1254, 476] width 588 height 443
click at [1366, 305] on span "Replaced disk" at bounding box center [1408, 316] width 85 height 26
click at [1364, 310] on input "Replaced disk" at bounding box center [1358, 316] width 12 height 12
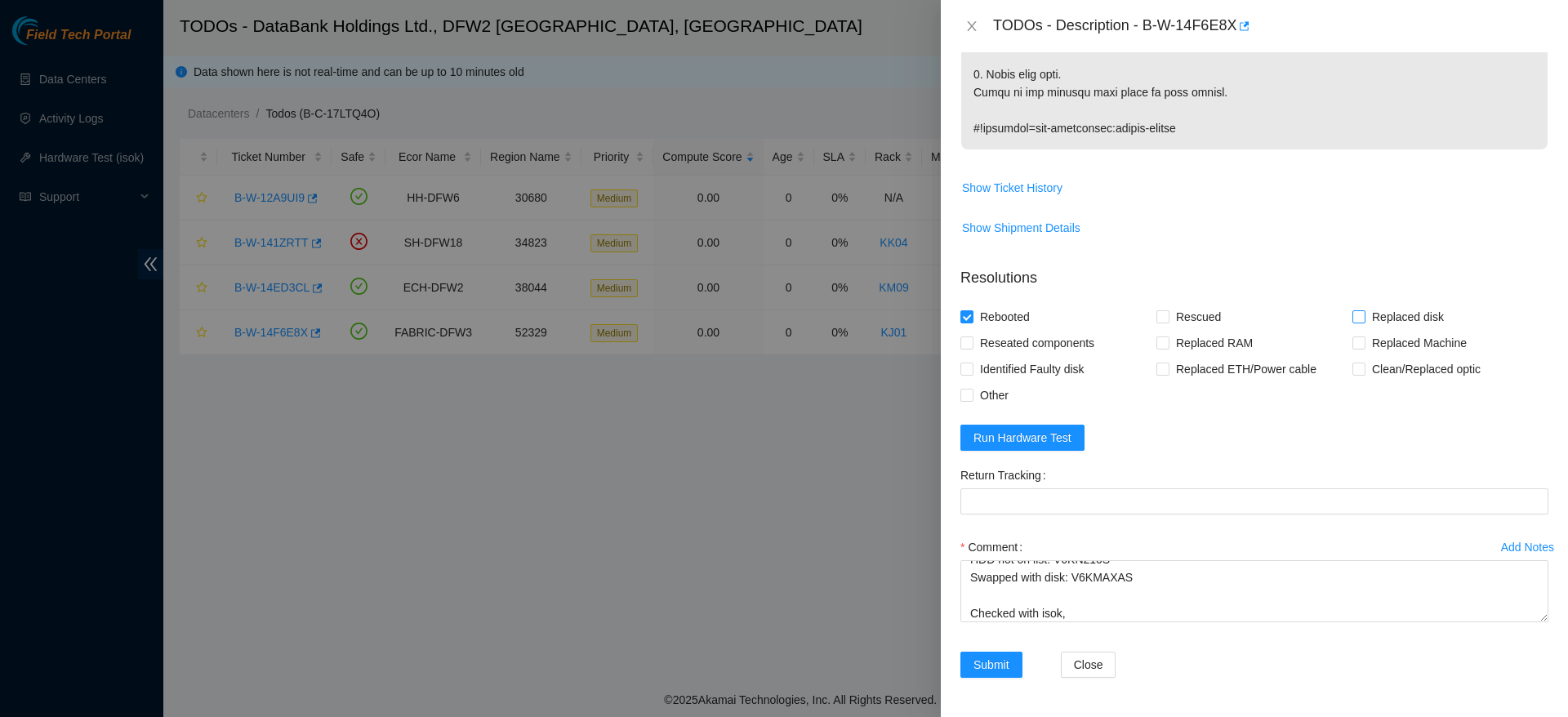
checkbox input "true"
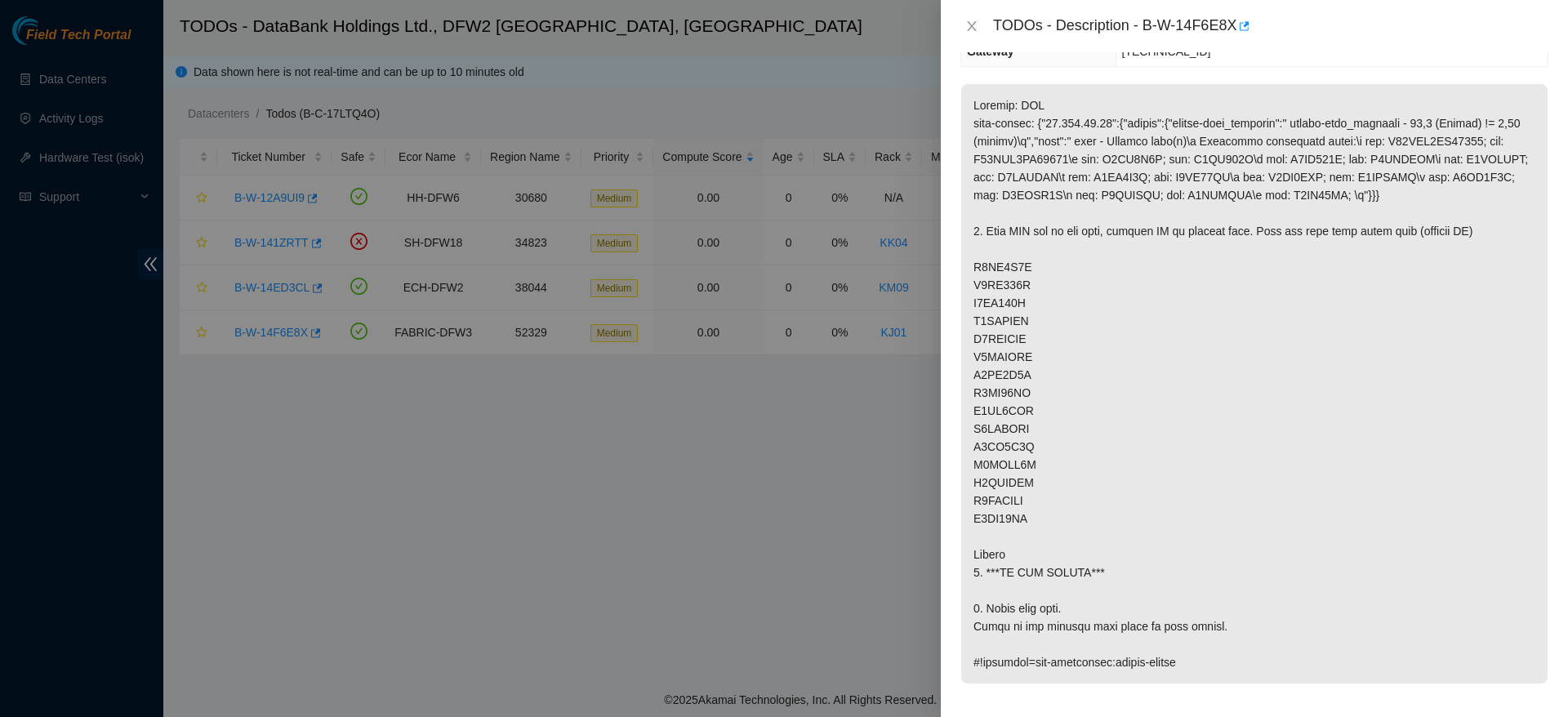
scroll to position [781, 0]
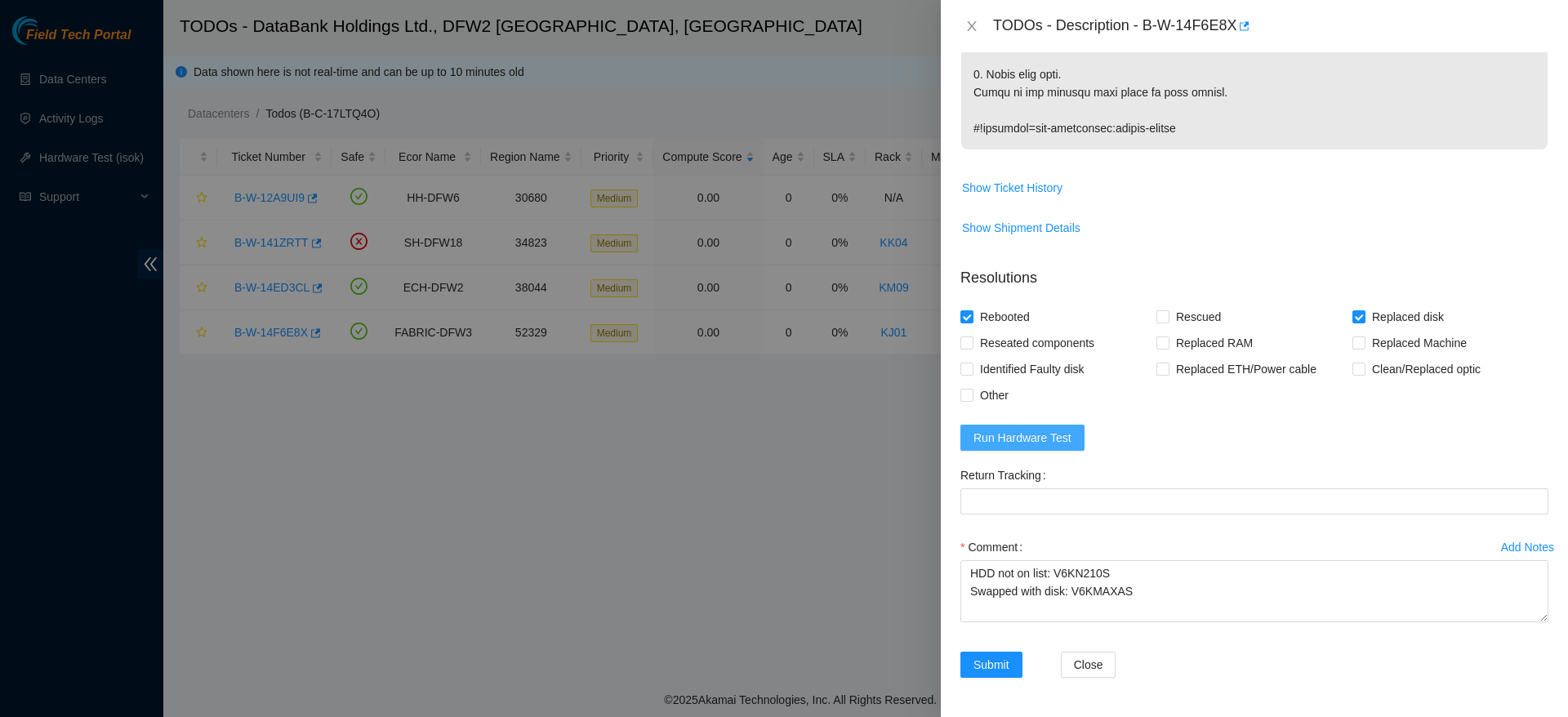
click at [1029, 449] on button "Run Hardware Test" at bounding box center [1022, 437] width 124 height 26
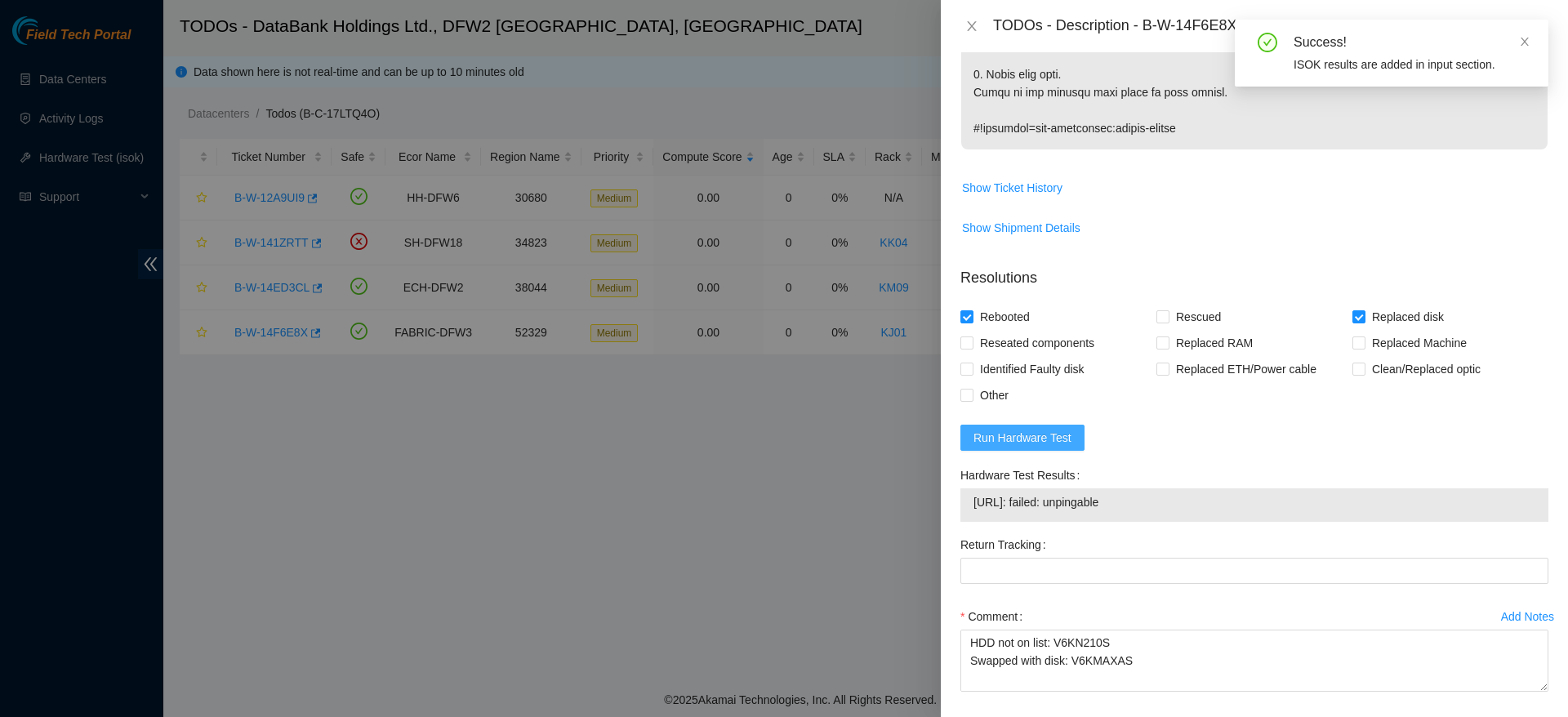
click at [1029, 449] on button "Run Hardware Test" at bounding box center [1022, 437] width 124 height 26
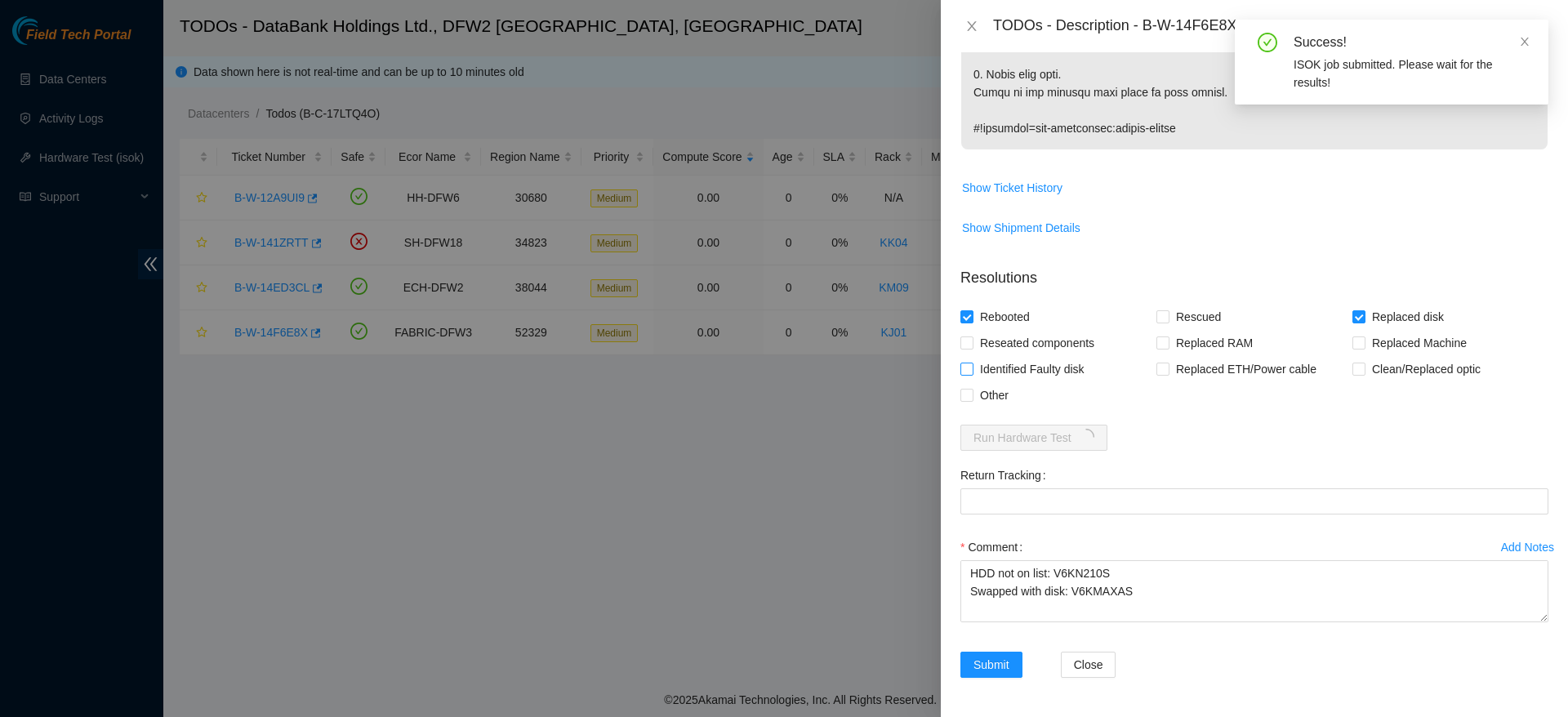
click at [1040, 365] on span "Identified Faulty disk" at bounding box center [1031, 368] width 117 height 26
click at [972, 365] on input "Identified Faulty disk" at bounding box center [966, 367] width 12 height 12
checkbox input "true"
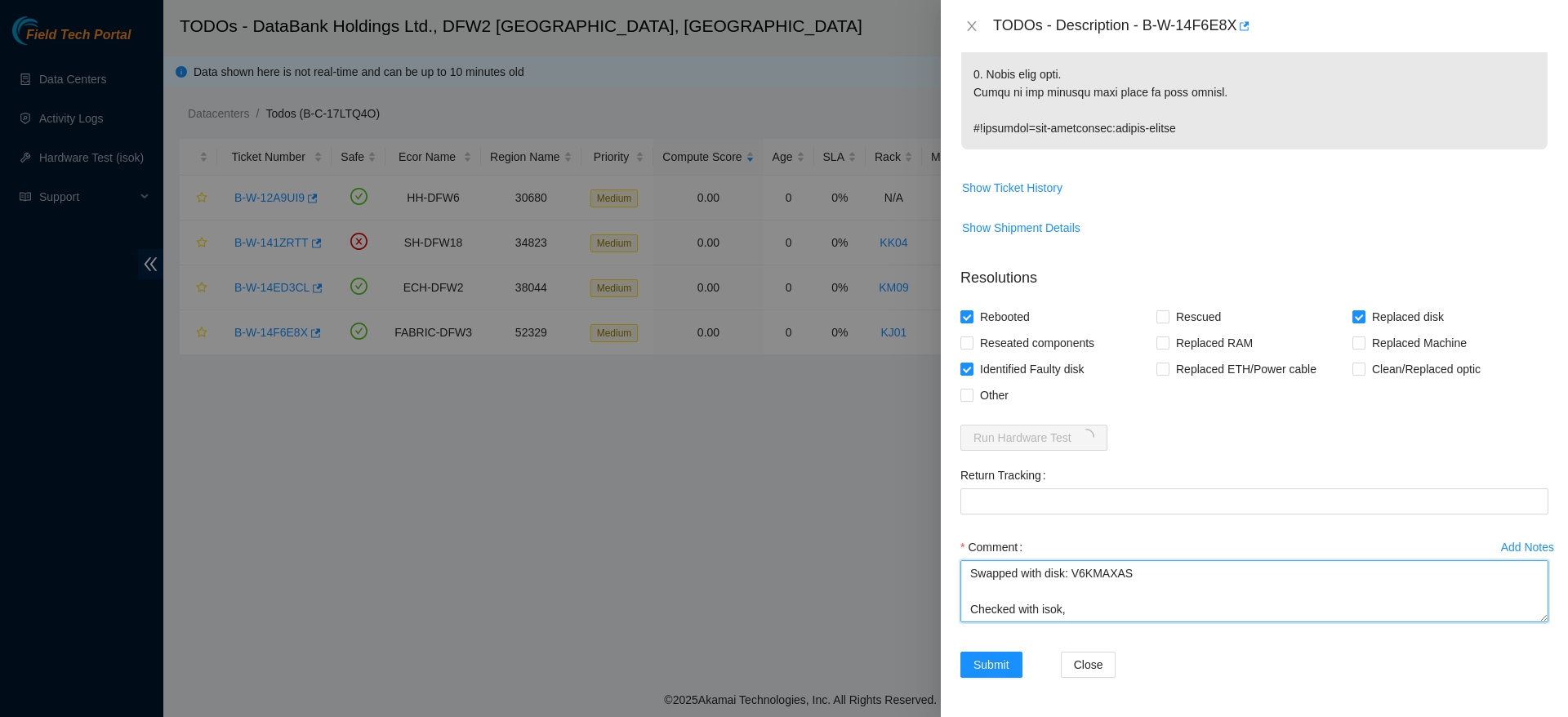
click at [1147, 618] on textarea "HDD not on list: V6KN210S Swapped with disk: V6KMAXAS Checked with isok," at bounding box center [1254, 590] width 588 height 62
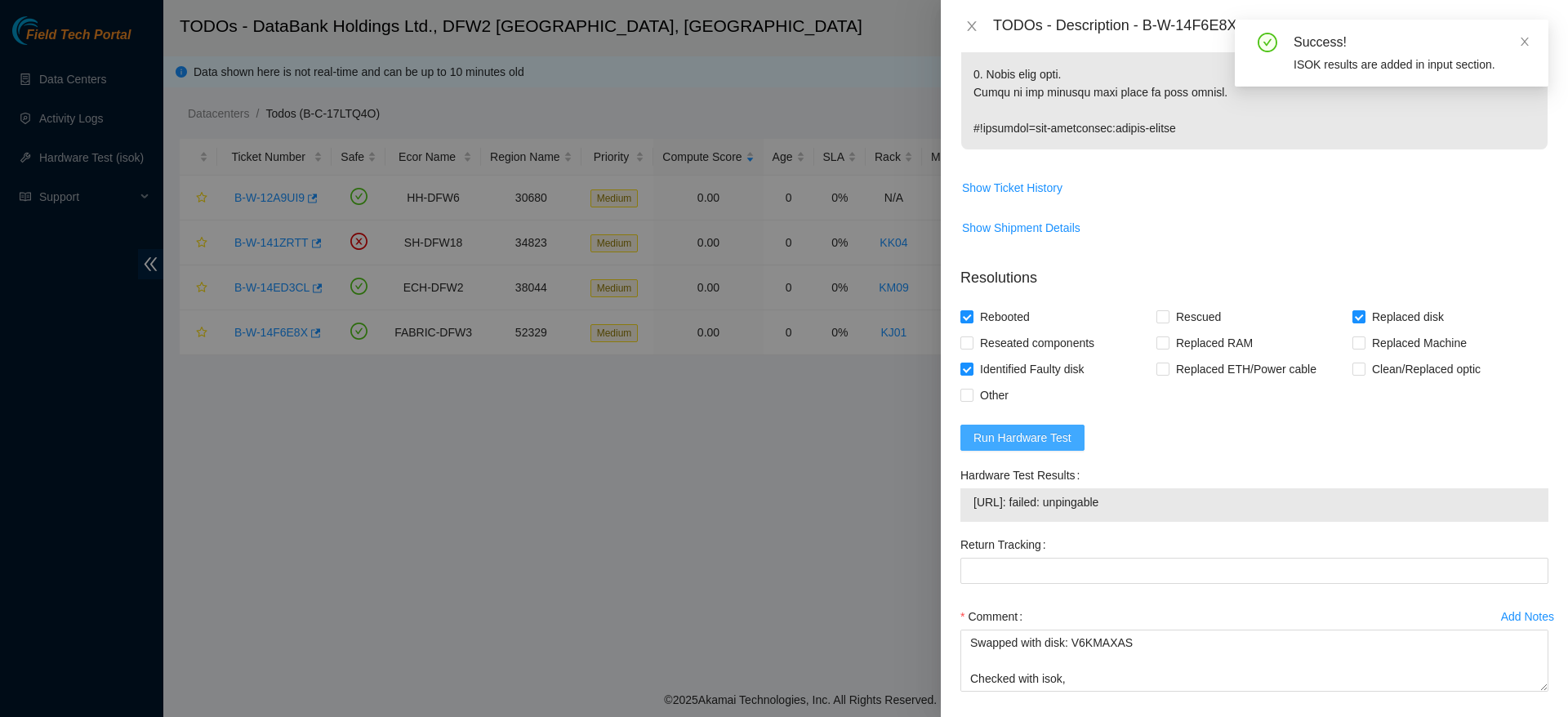
click at [1012, 437] on span "Run Hardware Test" at bounding box center [1022, 437] width 98 height 18
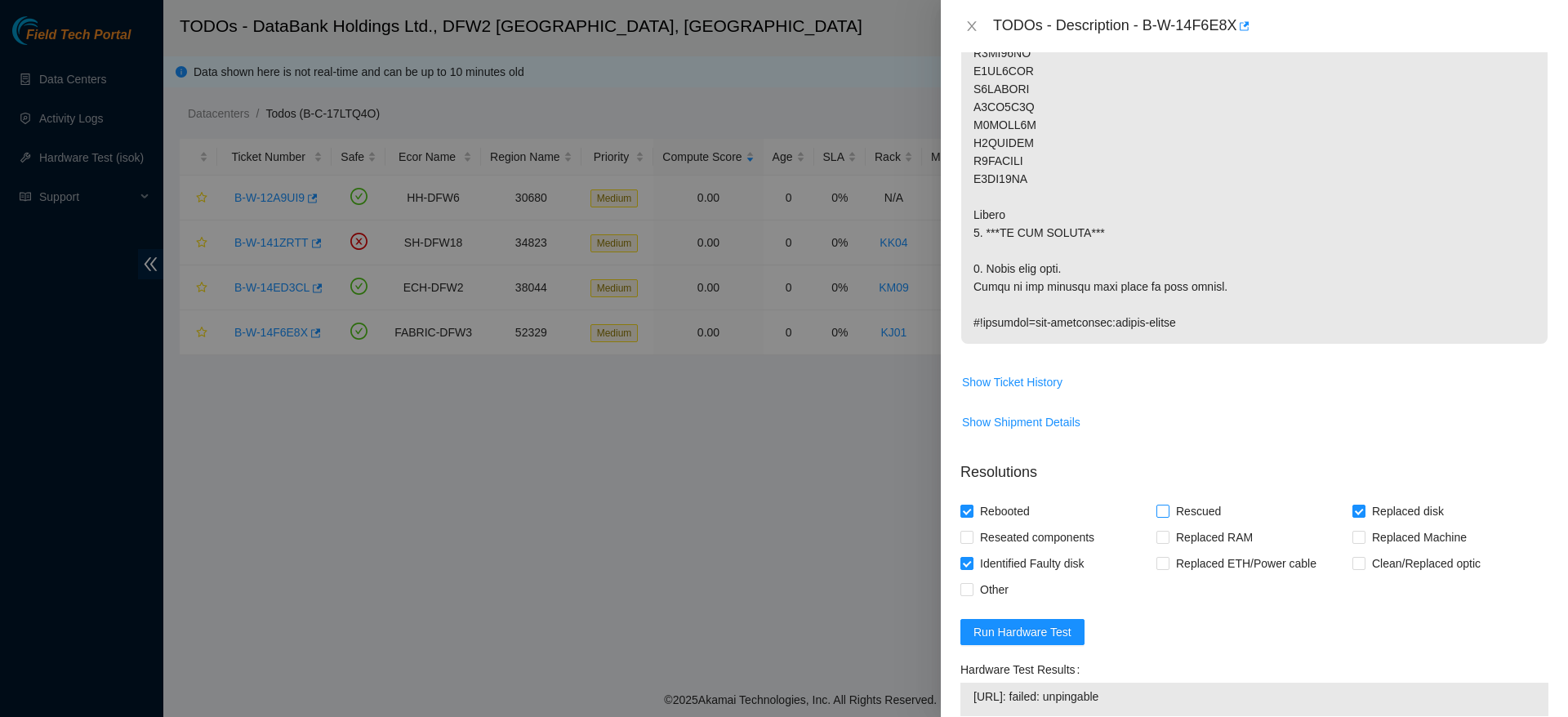
scroll to position [850, 0]
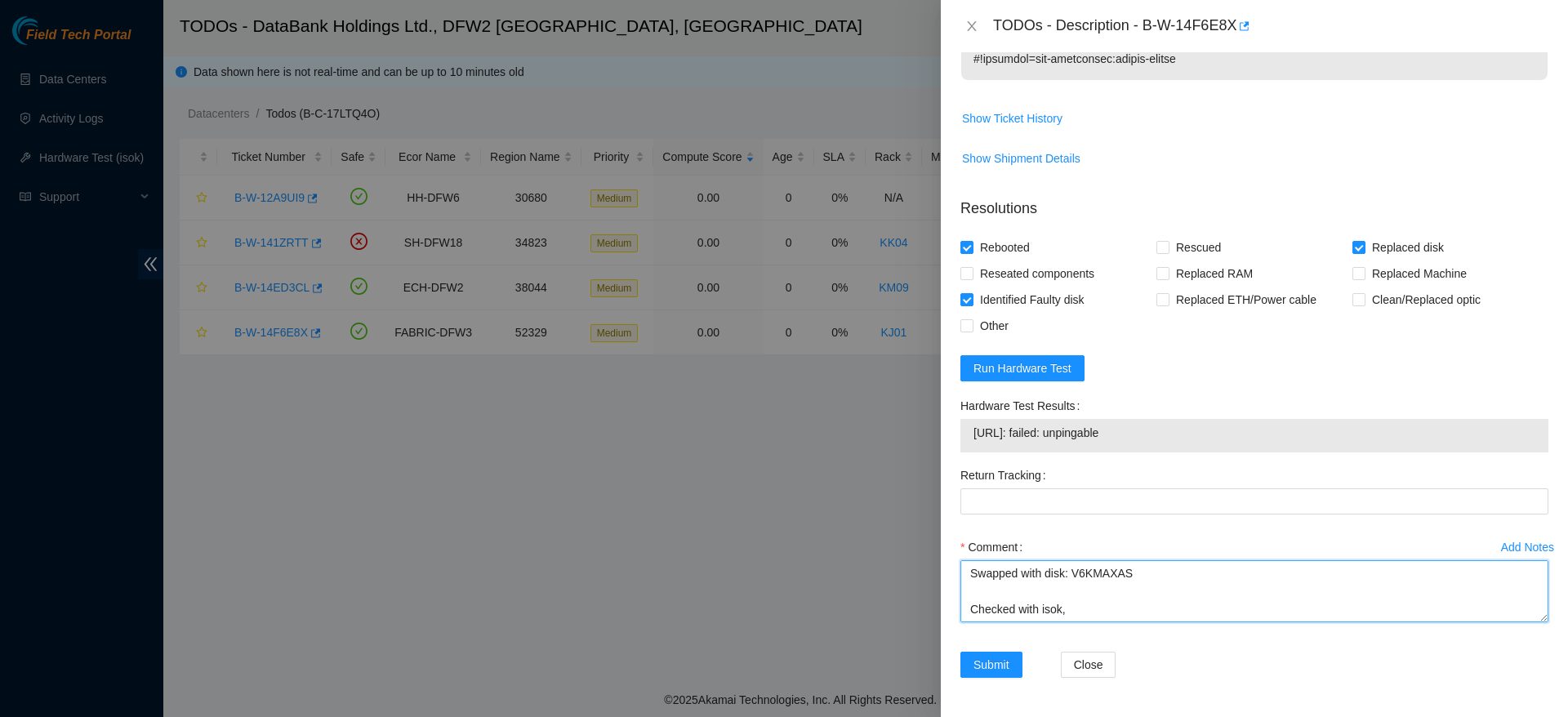
click at [1127, 609] on textarea "HDD not on list: V6KN210S Swapped with disk: V6KMAXAS Checked with isok," at bounding box center [1254, 590] width 588 height 62
type textarea "HDD not on list: V6KN210S Swapped with disk: V6KMAXAS Checked with isok, could …"
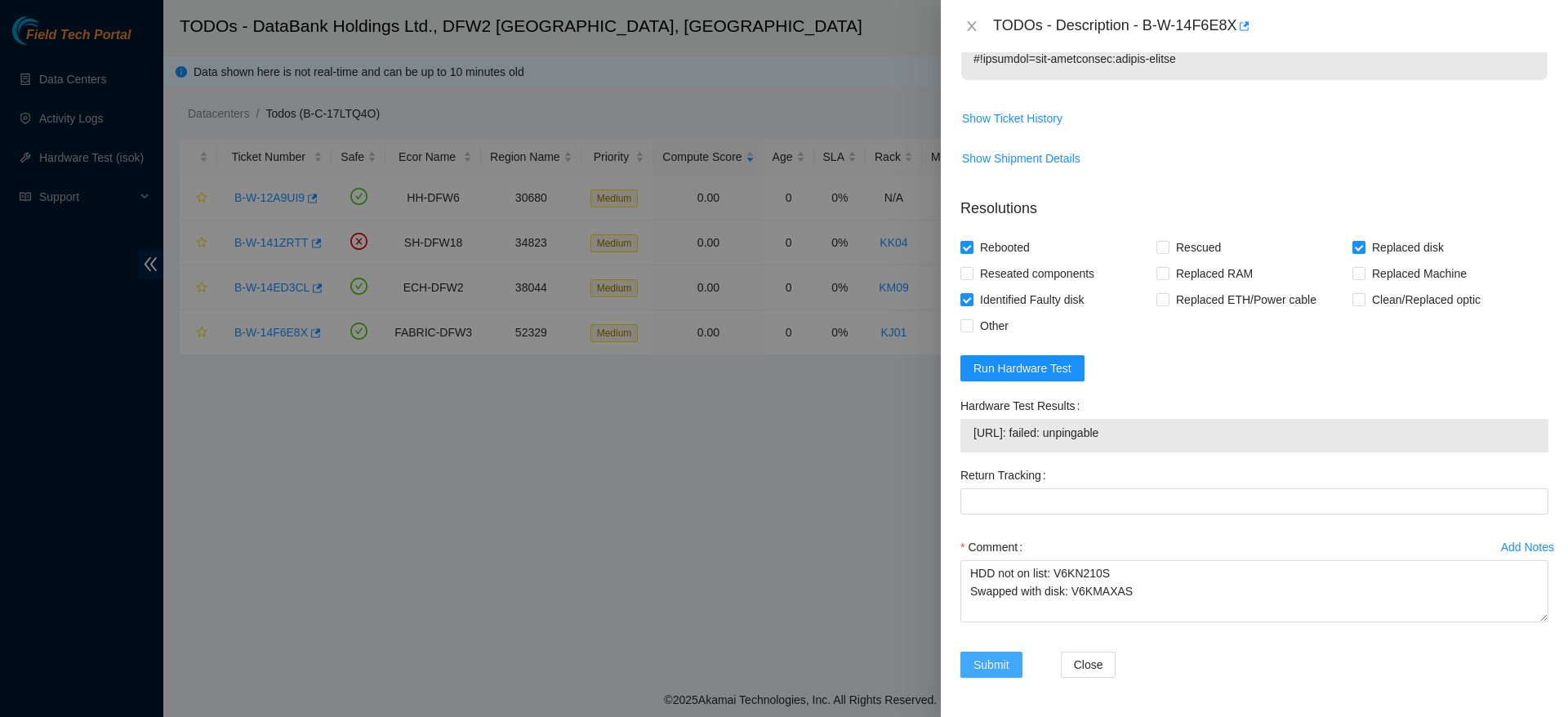
click at [996, 663] on span "Submit" at bounding box center [991, 664] width 36 height 18
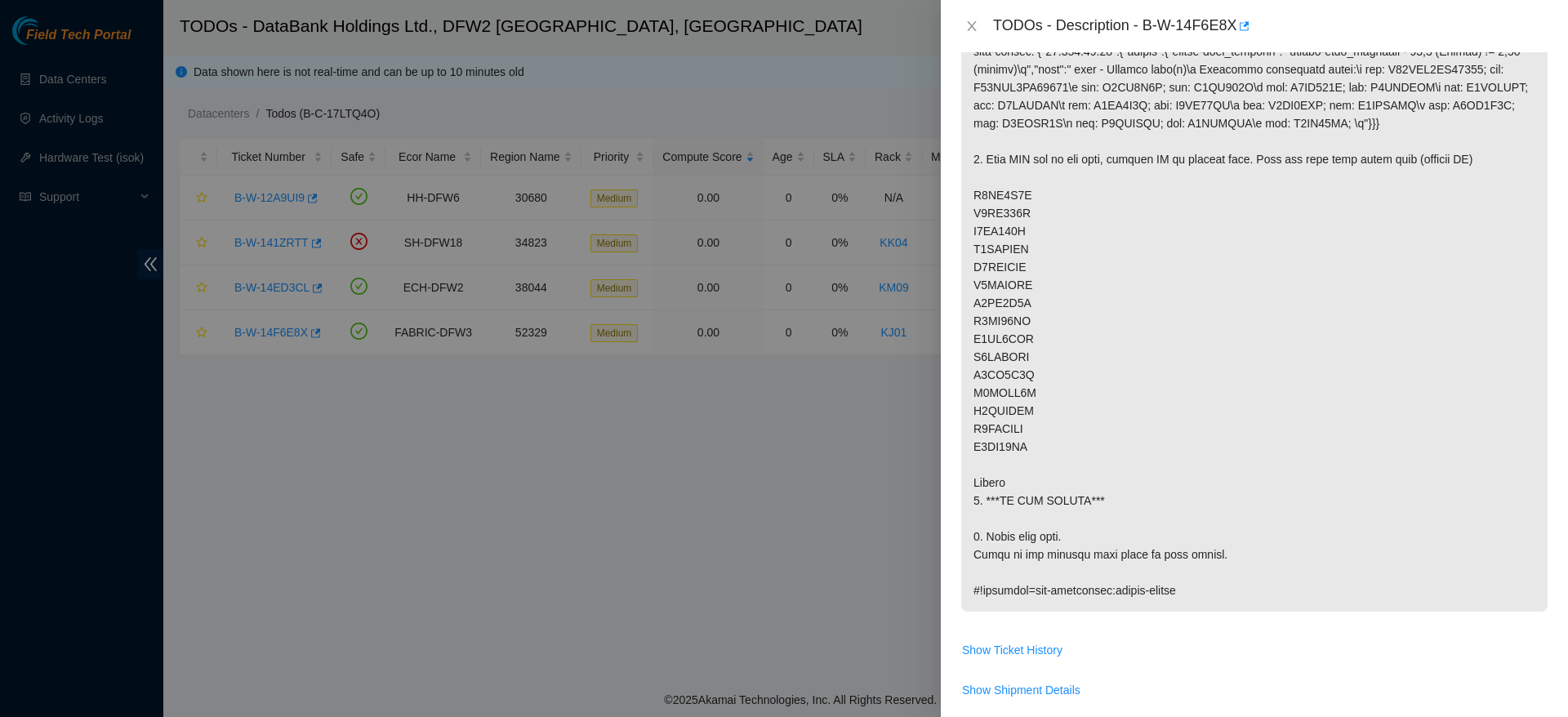
scroll to position [0, 0]
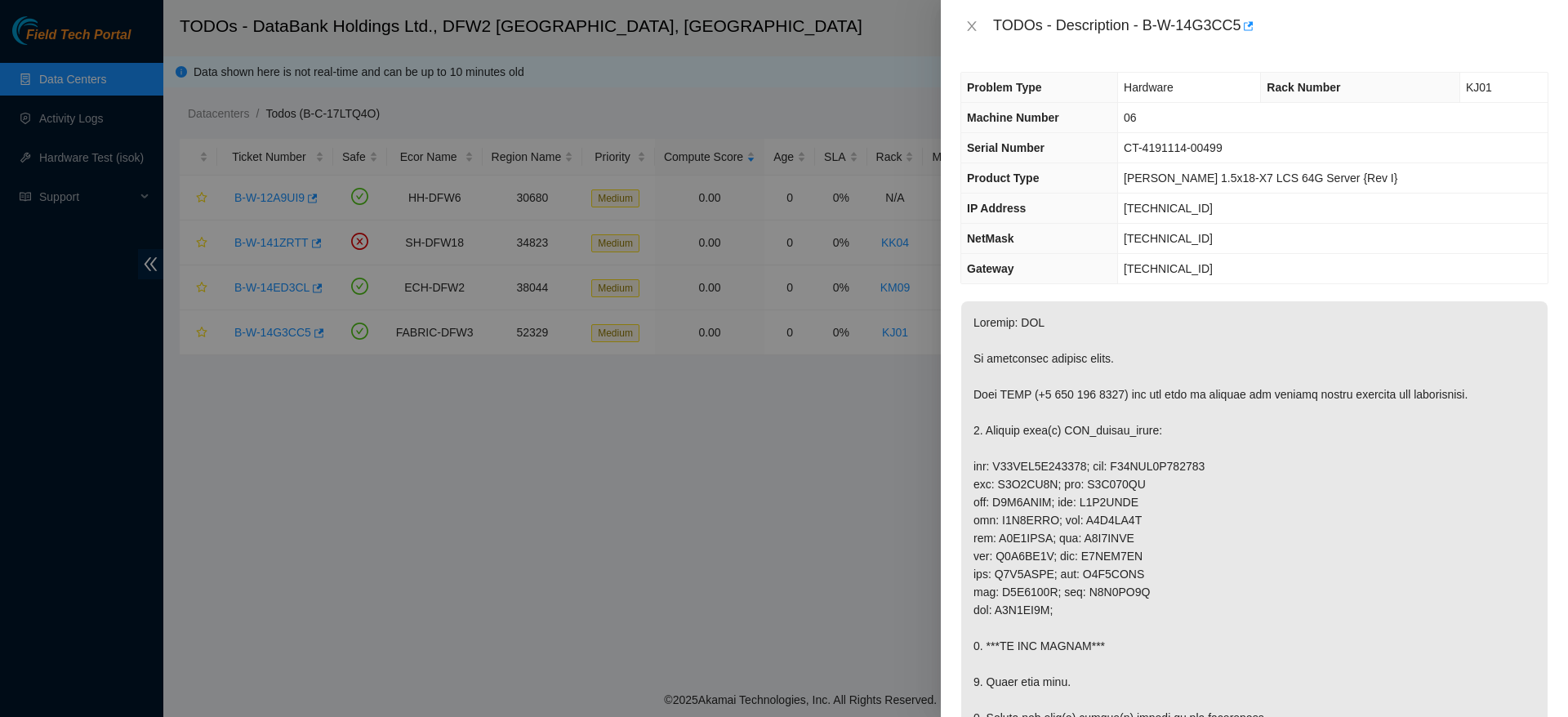
scroll to position [595, 0]
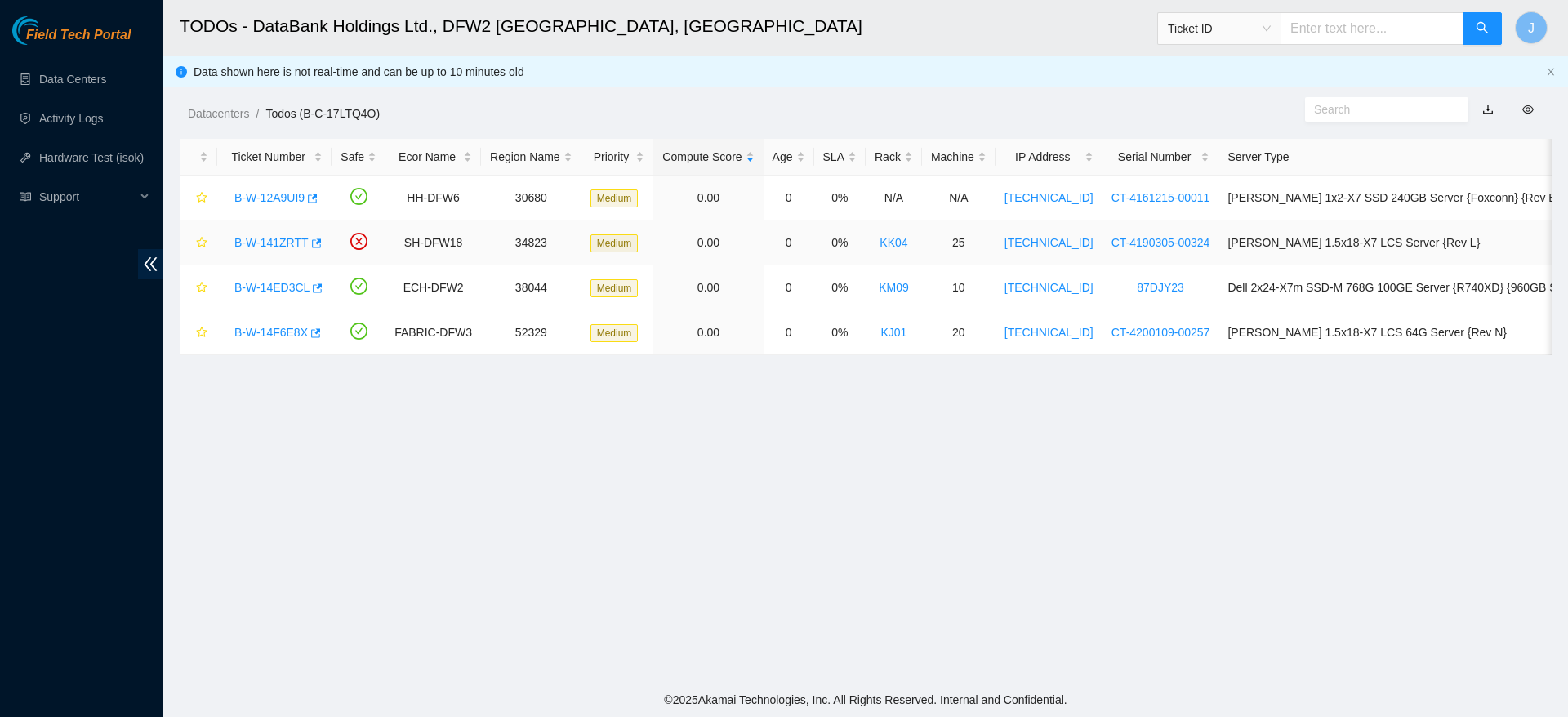
click at [283, 241] on link "B-W-141ZRTT" at bounding box center [271, 242] width 74 height 13
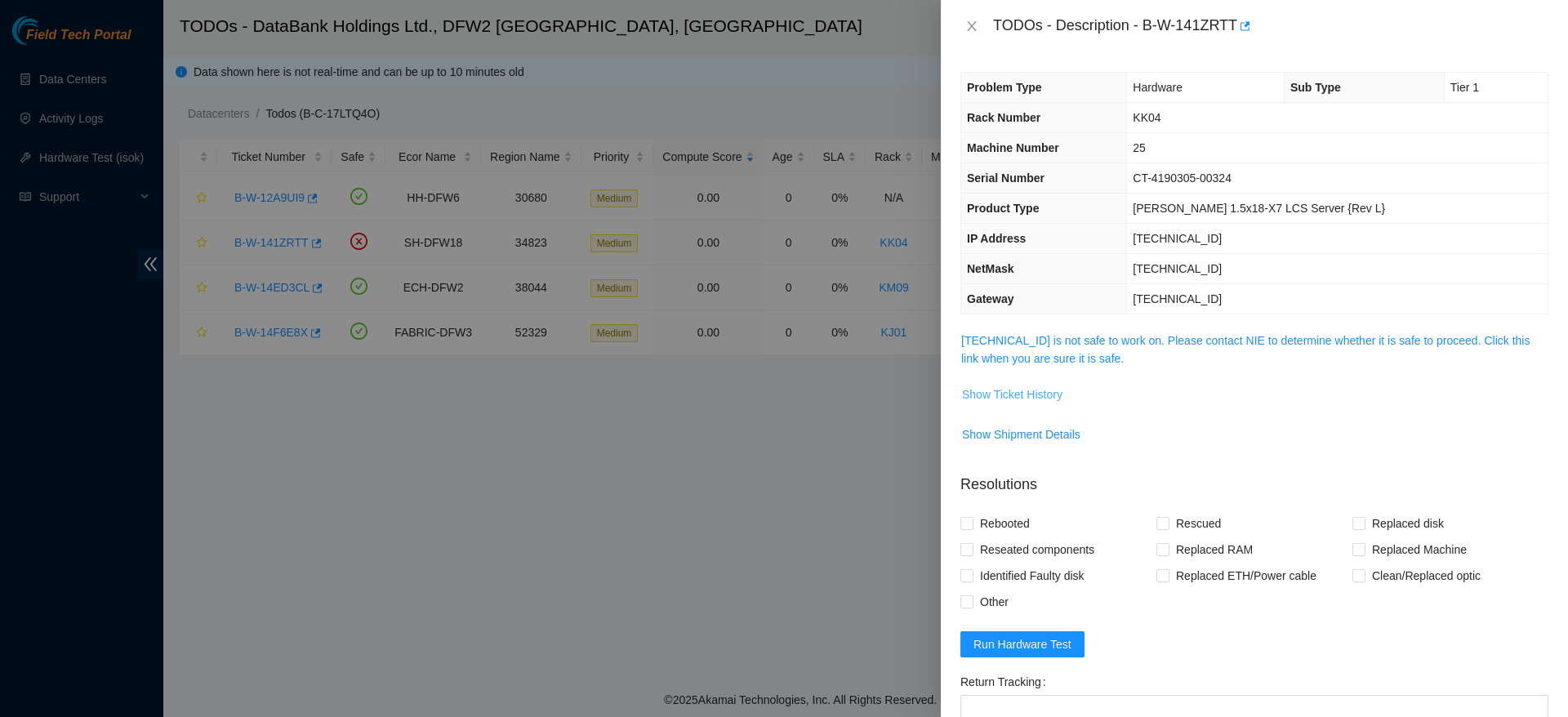
click at [1033, 401] on span "Show Ticket History" at bounding box center [1013, 394] width 100 height 18
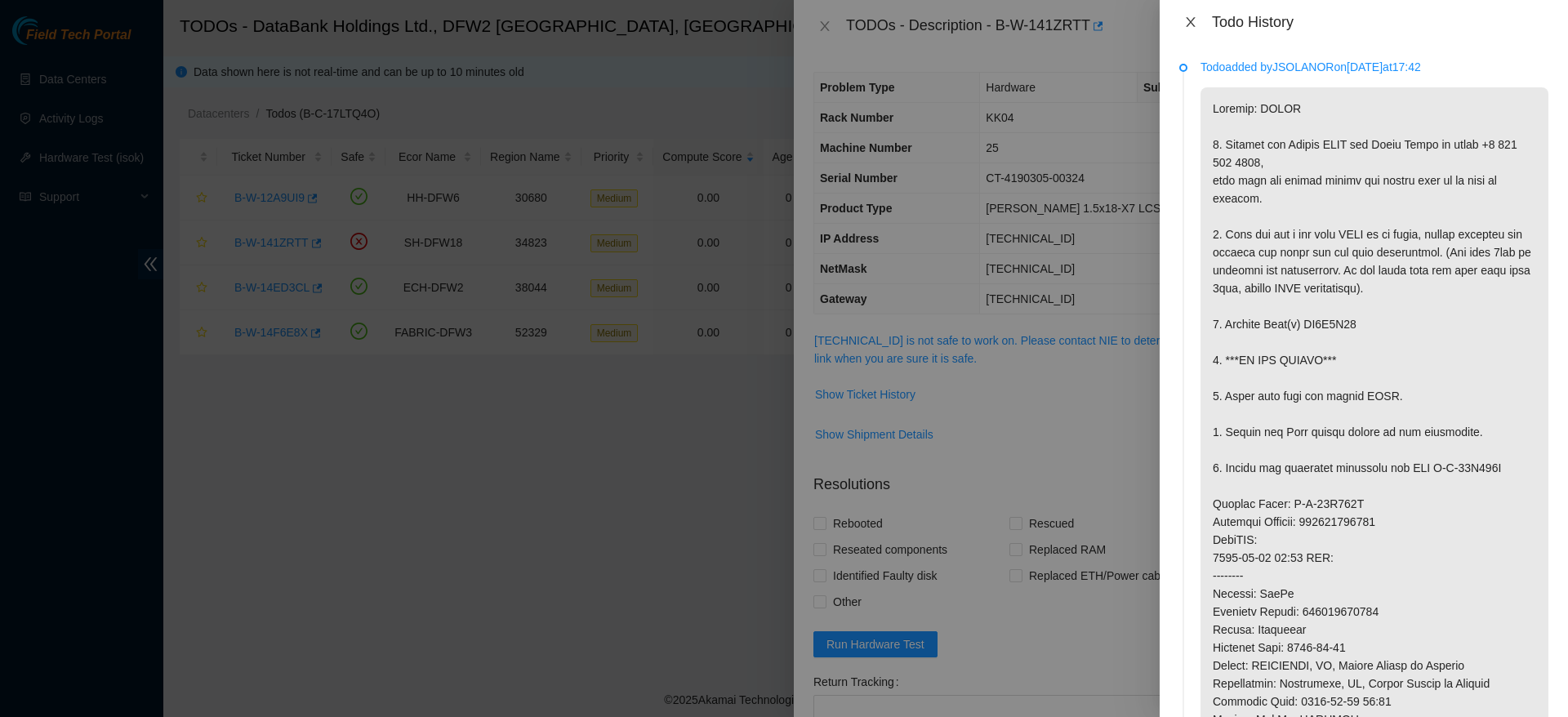
click at [1192, 26] on icon "close" at bounding box center [1191, 21] width 13 height 13
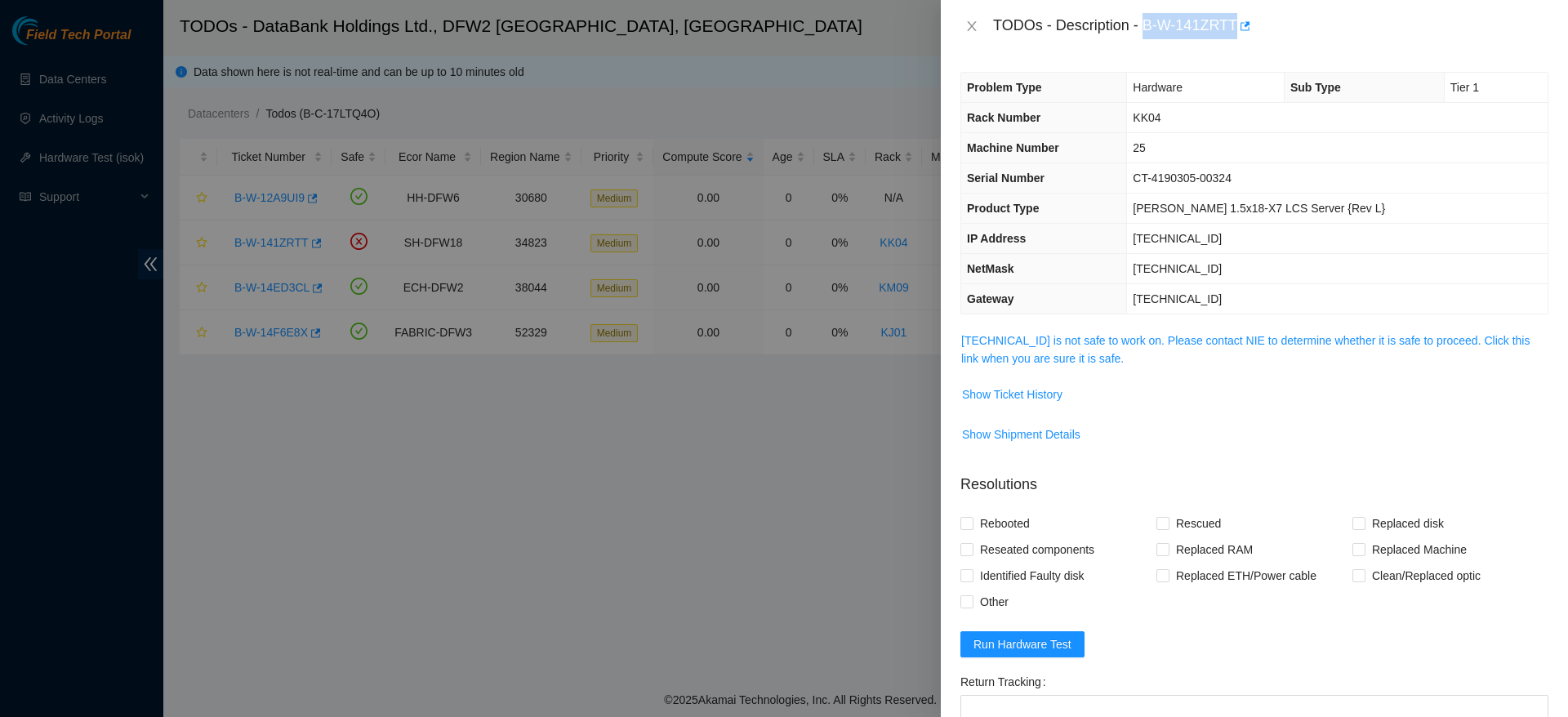
drag, startPoint x: 1145, startPoint y: 24, endPoint x: 1236, endPoint y: 35, distance: 91.7
click at [1236, 35] on div "TODOs - Description - B-W-141ZRTT" at bounding box center [1270, 26] width 555 height 26
copy div "B-W-141ZRTT"
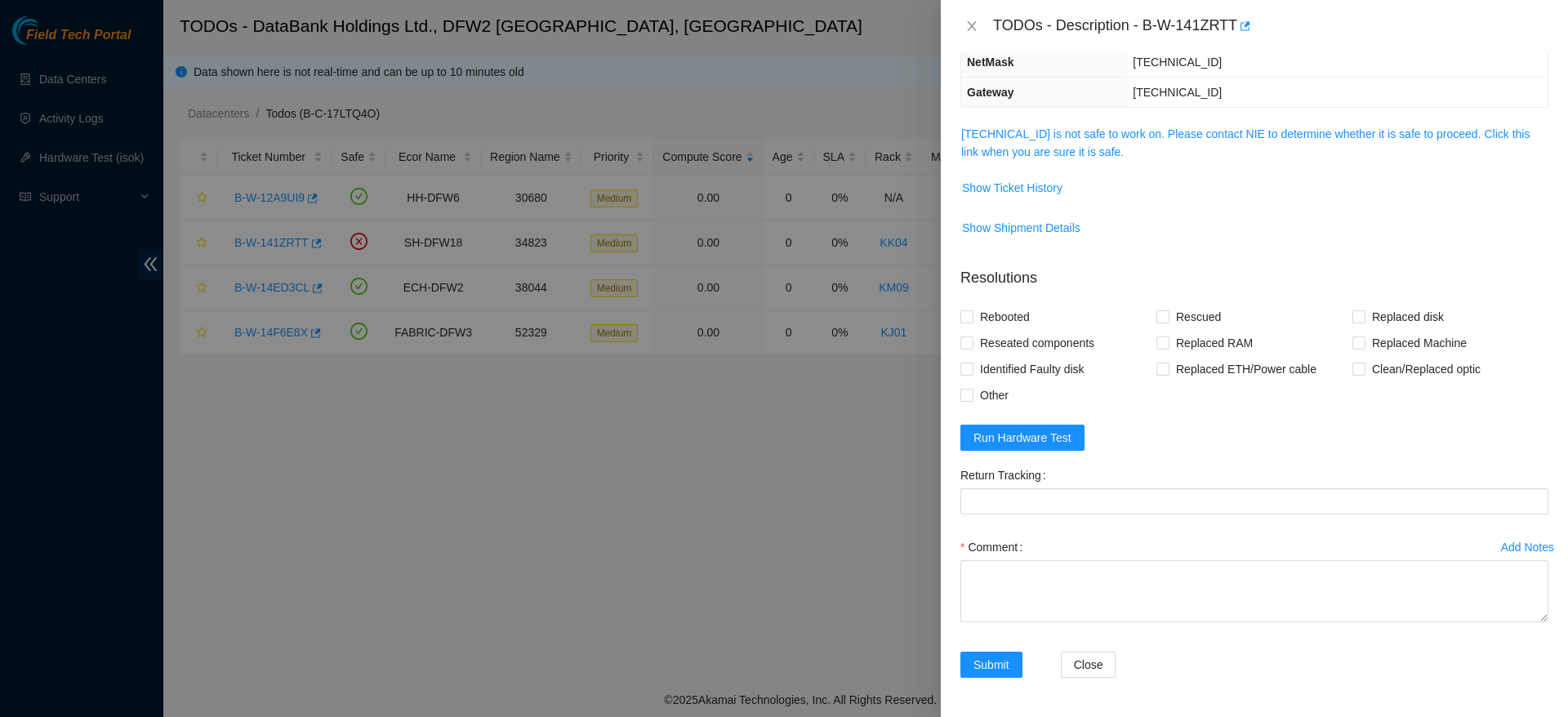
click at [1057, 451] on form "Resolutions Rebooted Rescued Replaced disk Reseated components Replaced RAM Rep…" at bounding box center [1254, 476] width 588 height 443
click at [1050, 443] on span "Run Hardware Test" at bounding box center [1022, 437] width 98 height 18
click at [987, 315] on span "Rebooted" at bounding box center [1004, 316] width 63 height 26
click at [972, 315] on input "Rebooted" at bounding box center [966, 316] width 12 height 12
checkbox input "true"
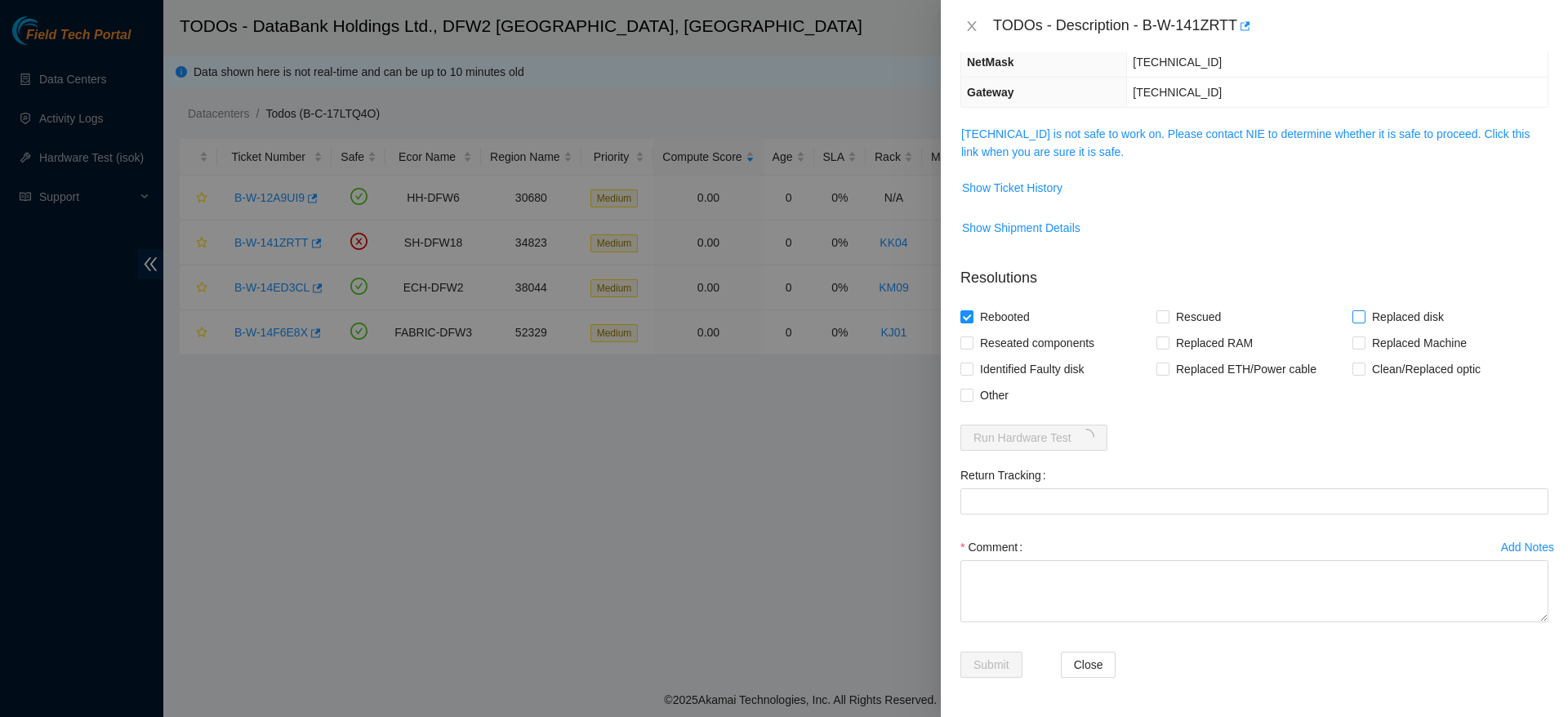
click at [1402, 321] on span "Replaced disk" at bounding box center [1408, 316] width 85 height 26
click at [1364, 321] on input "Replaced disk" at bounding box center [1358, 316] width 12 height 12
checkbox input "true"
click at [1030, 581] on textarea "Comment" at bounding box center [1254, 590] width 588 height 62
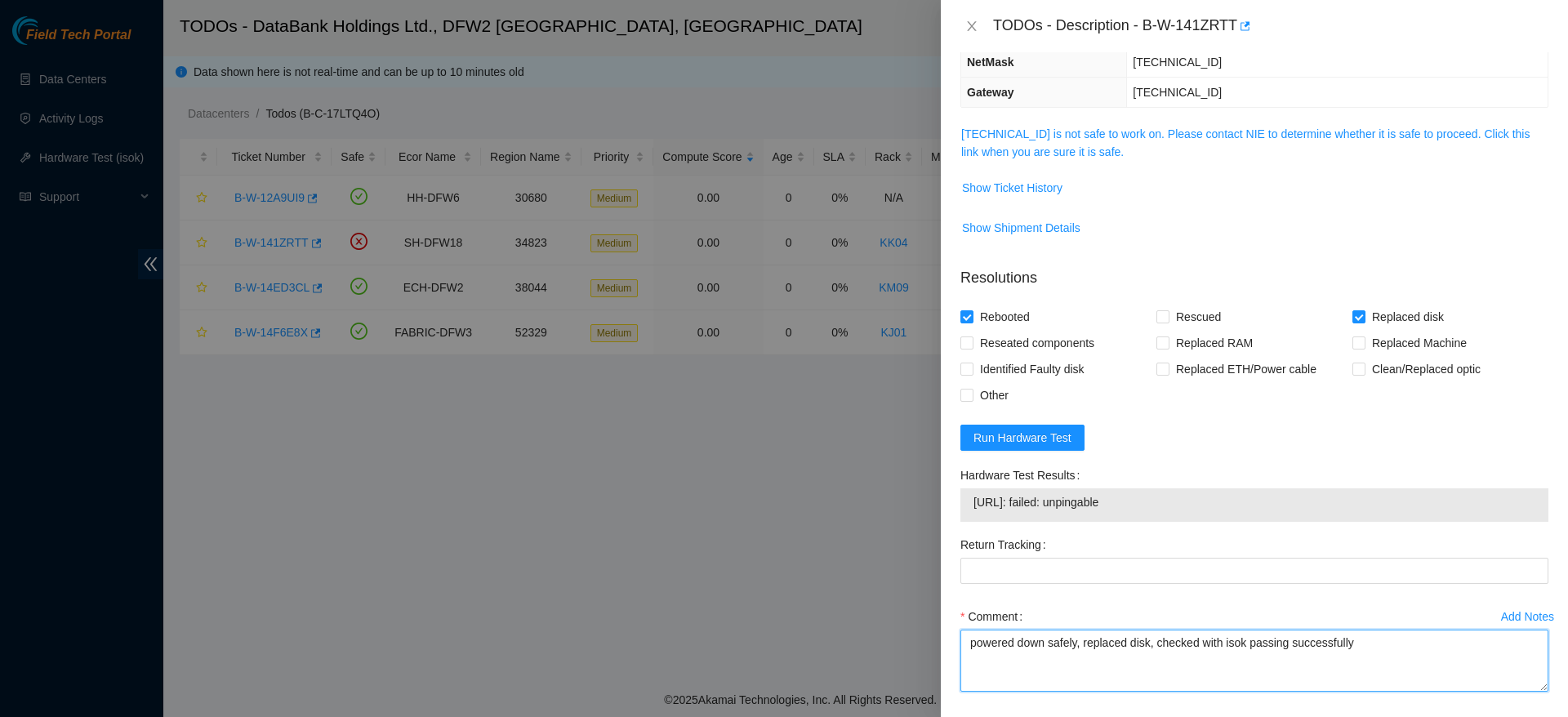
paste textarea "Ticket: B-W-141ZRTT Good Disk: WMC130F35U7H Bad Disk: ZC1A9V68 Service Order: B…"
drag, startPoint x: 1199, startPoint y: 685, endPoint x: 1095, endPoint y: 678, distance: 104.2
click at [1095, 678] on textarea "powered down safely, replaced disk, checked with isok passing successfully Tick…" at bounding box center [1254, 660] width 588 height 62
type textarea "powered down safely, replaced disk, checked with isok passing successfully Tick…"
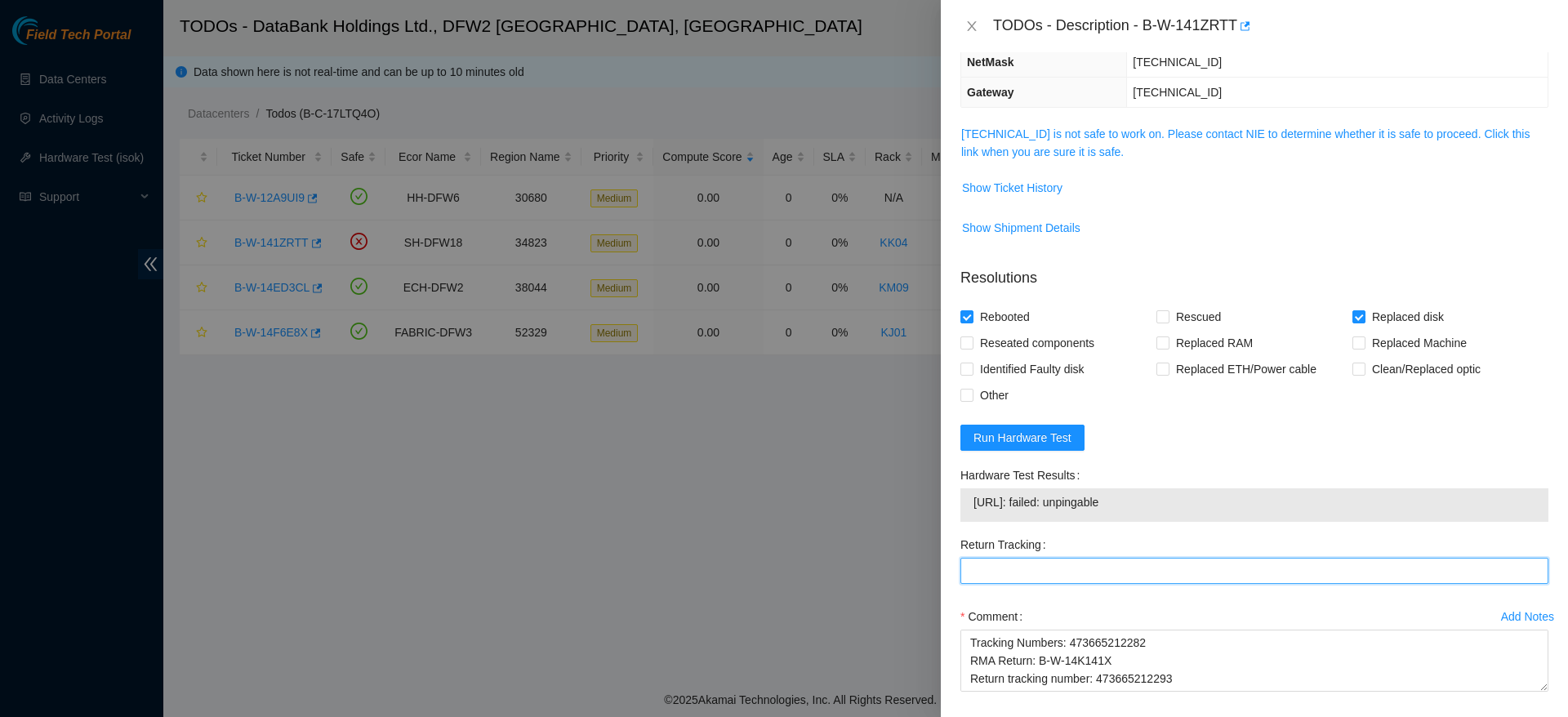
paste Tracking "473665212293"
click at [1212, 569] on Tracking "473665212293" at bounding box center [1254, 570] width 588 height 26
type Tracking "473665212293"
click at [981, 382] on span "Other" at bounding box center [994, 394] width 42 height 26
click at [972, 389] on input "Other" at bounding box center [966, 394] width 12 height 12
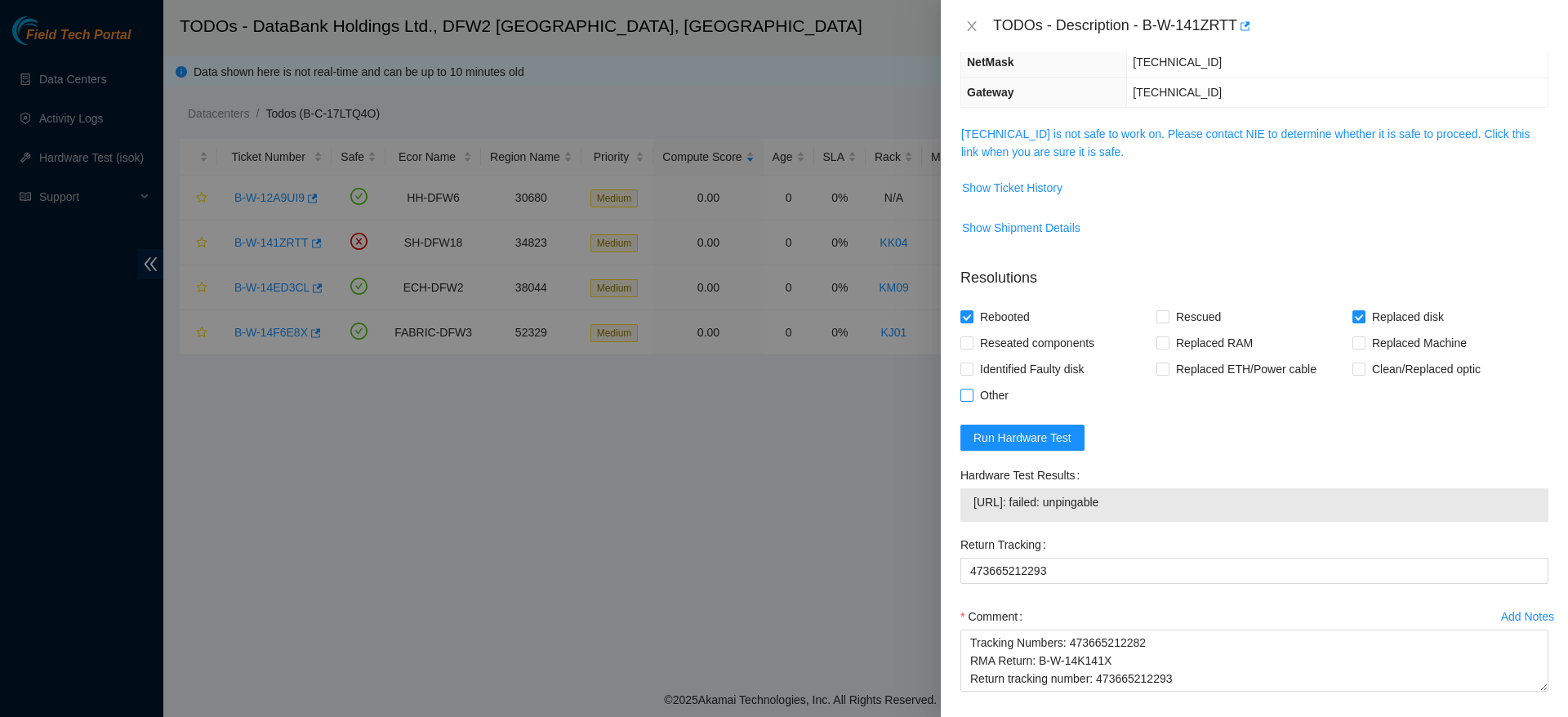
checkbox input "true"
click at [1047, 440] on span "Run Hardware Test" at bounding box center [1022, 437] width 98 height 18
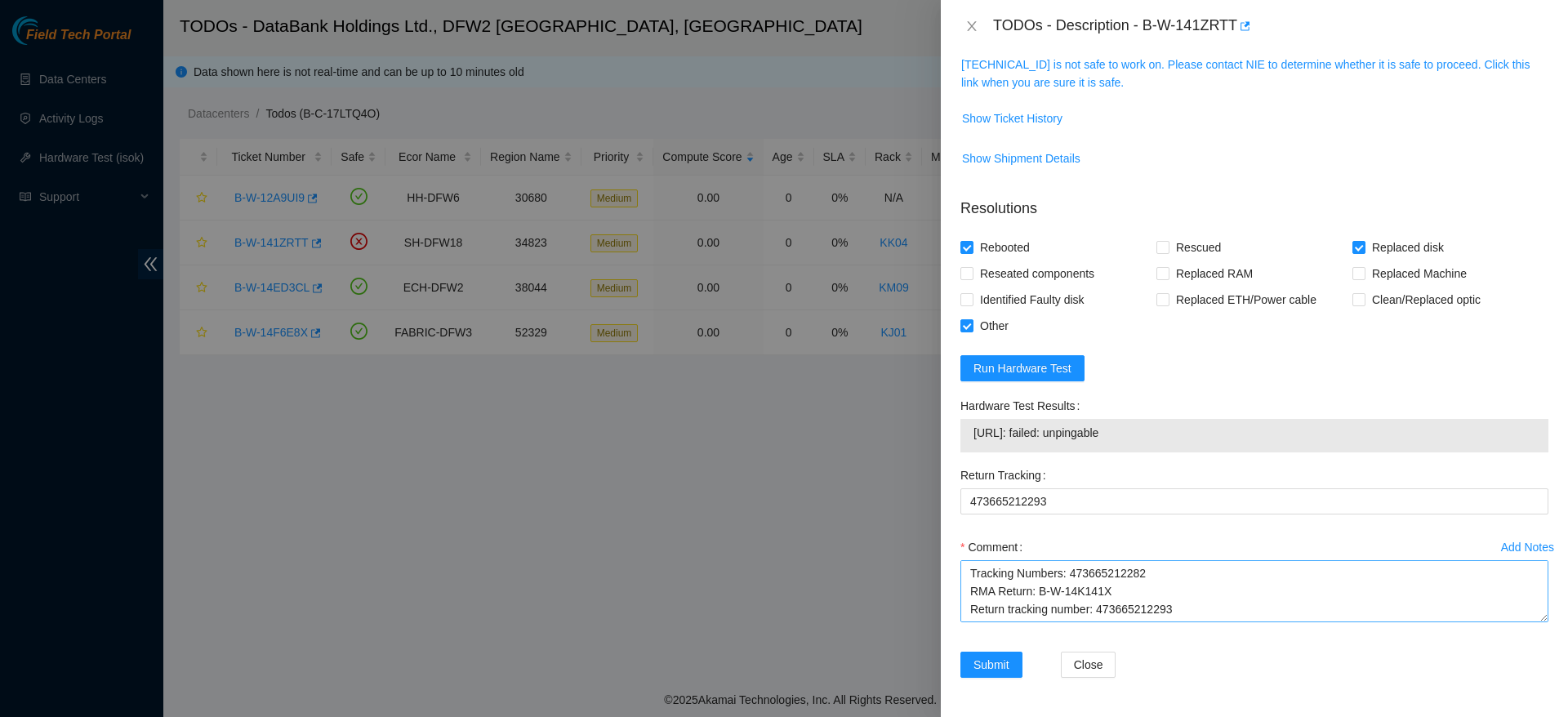
scroll to position [0, 0]
click at [1389, 571] on textarea "powered down safely, replaced disk, checked with isok passing successfully Tick…" at bounding box center [1254, 590] width 588 height 62
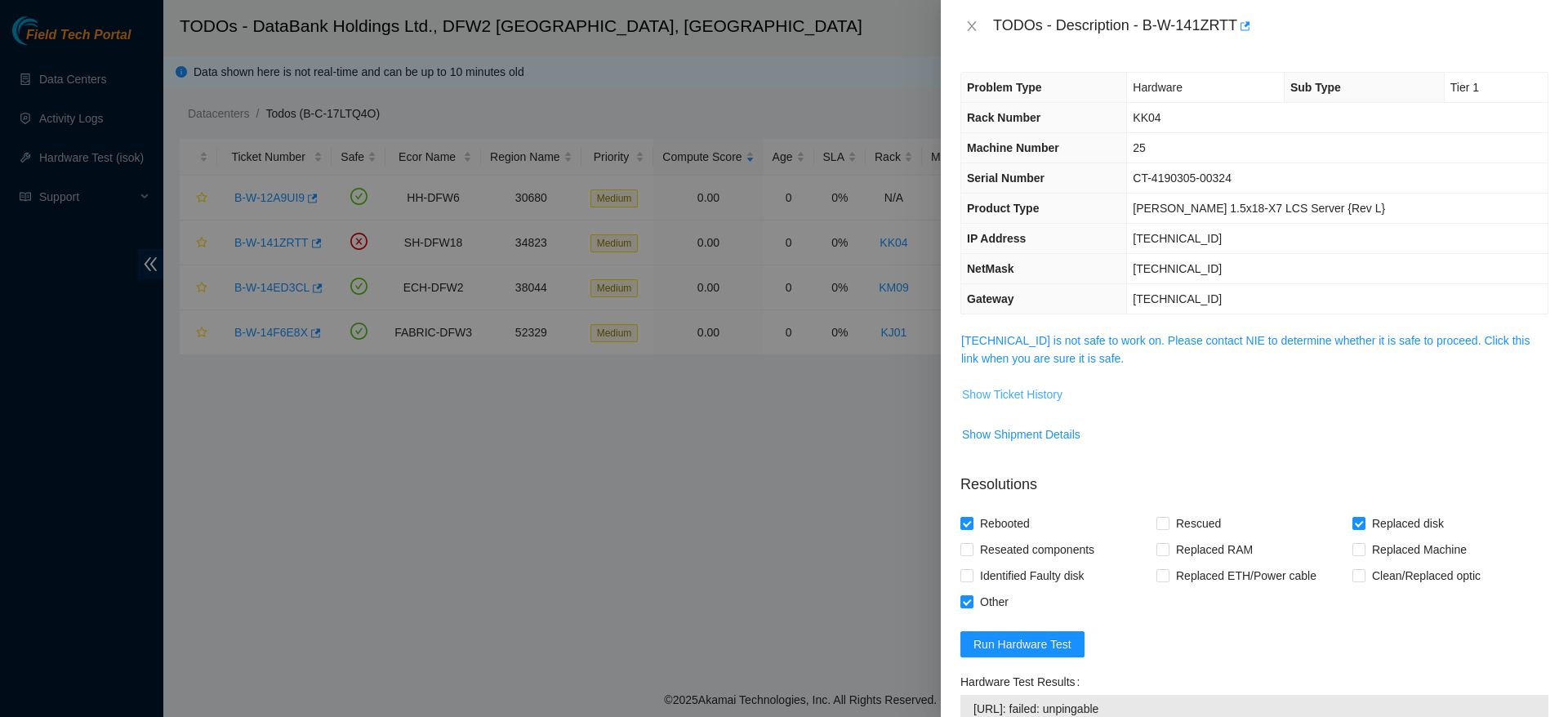
click at [1033, 393] on span "Show Ticket History" at bounding box center [1013, 394] width 100 height 18
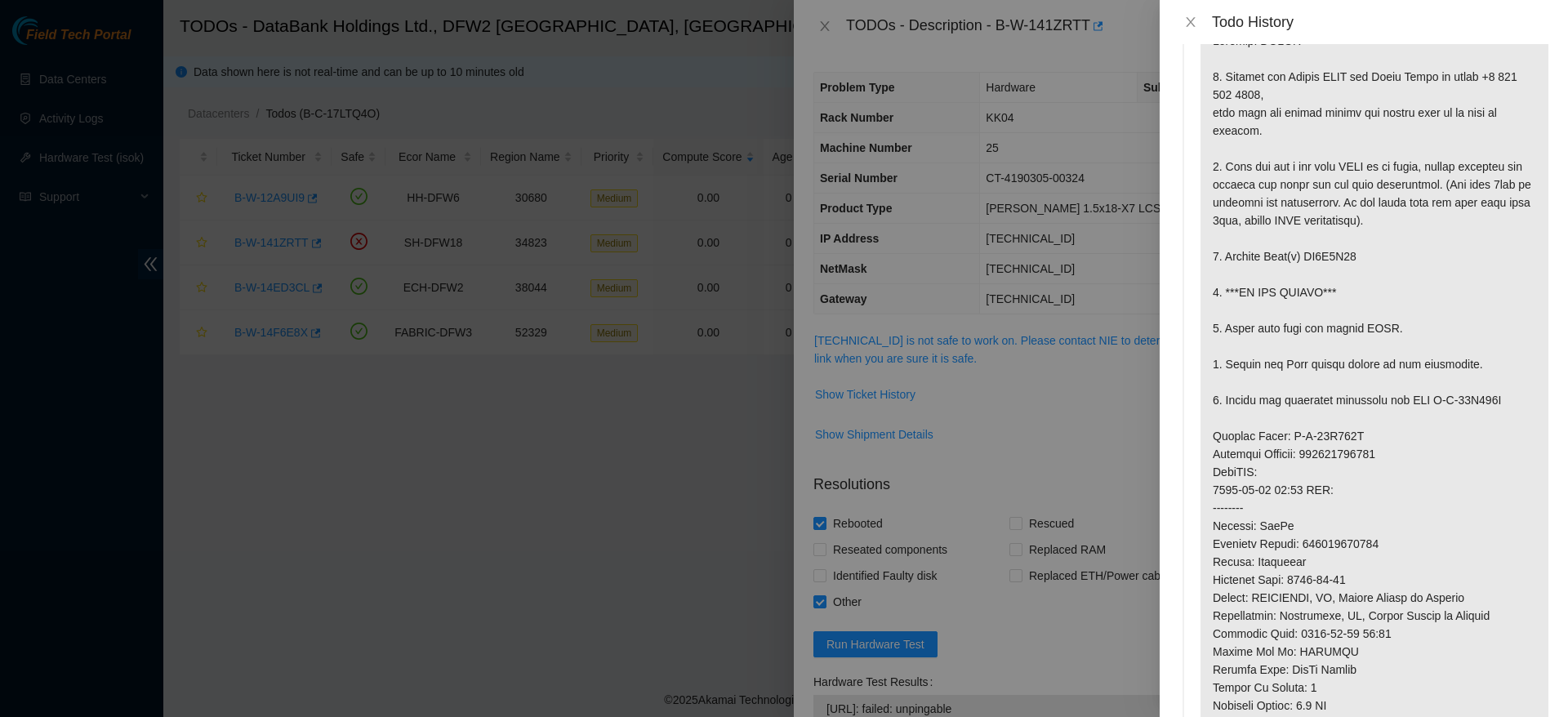
scroll to position [83, 0]
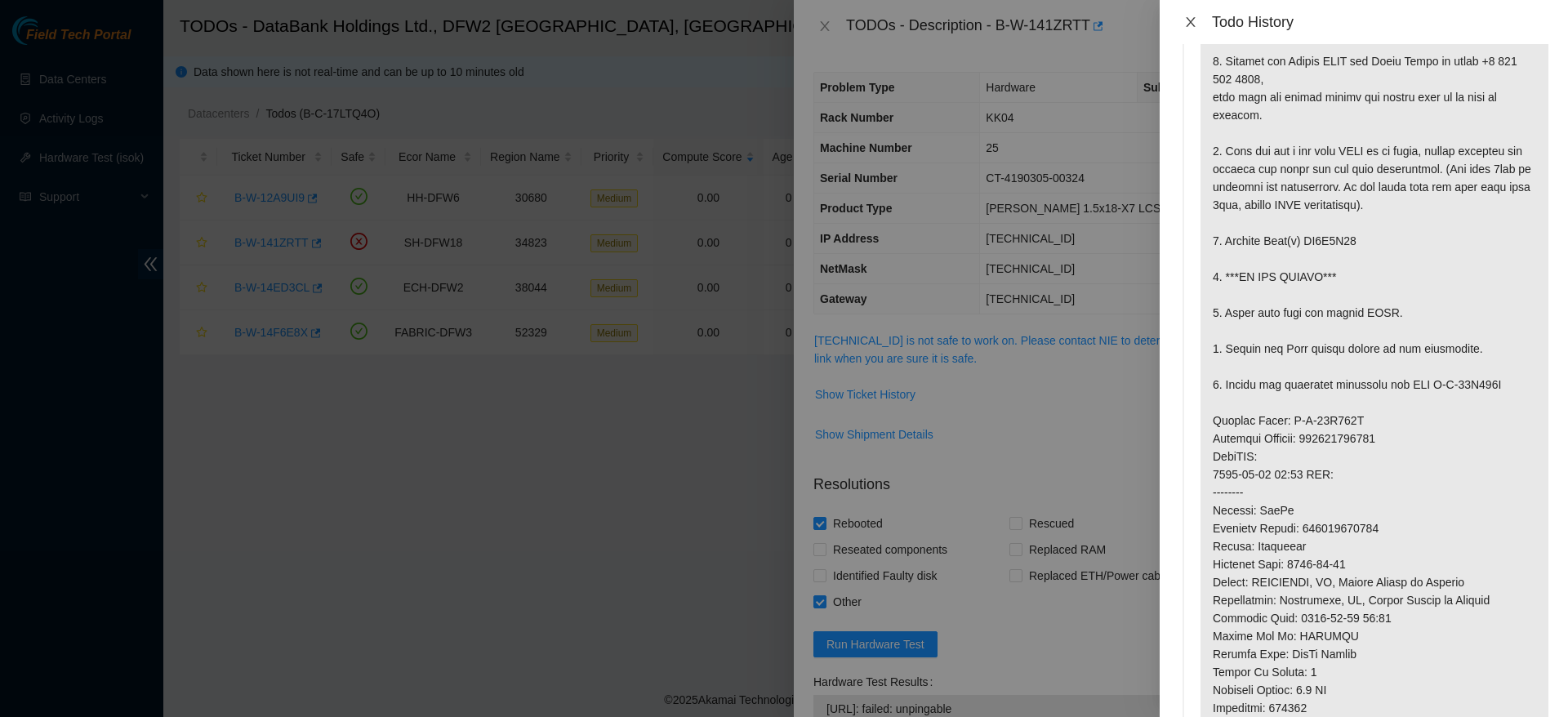
click at [1195, 21] on icon "close" at bounding box center [1191, 21] width 13 height 13
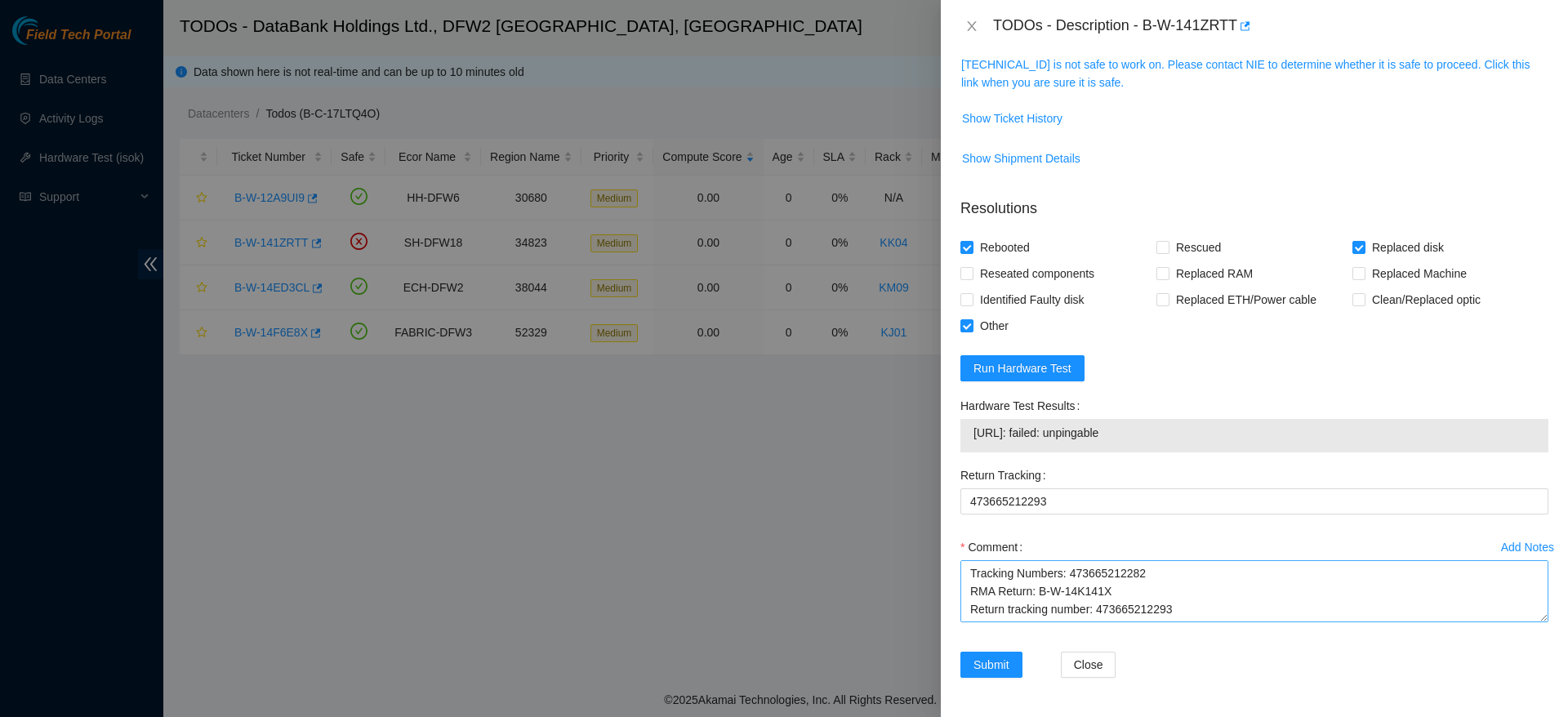
scroll to position [0, 0]
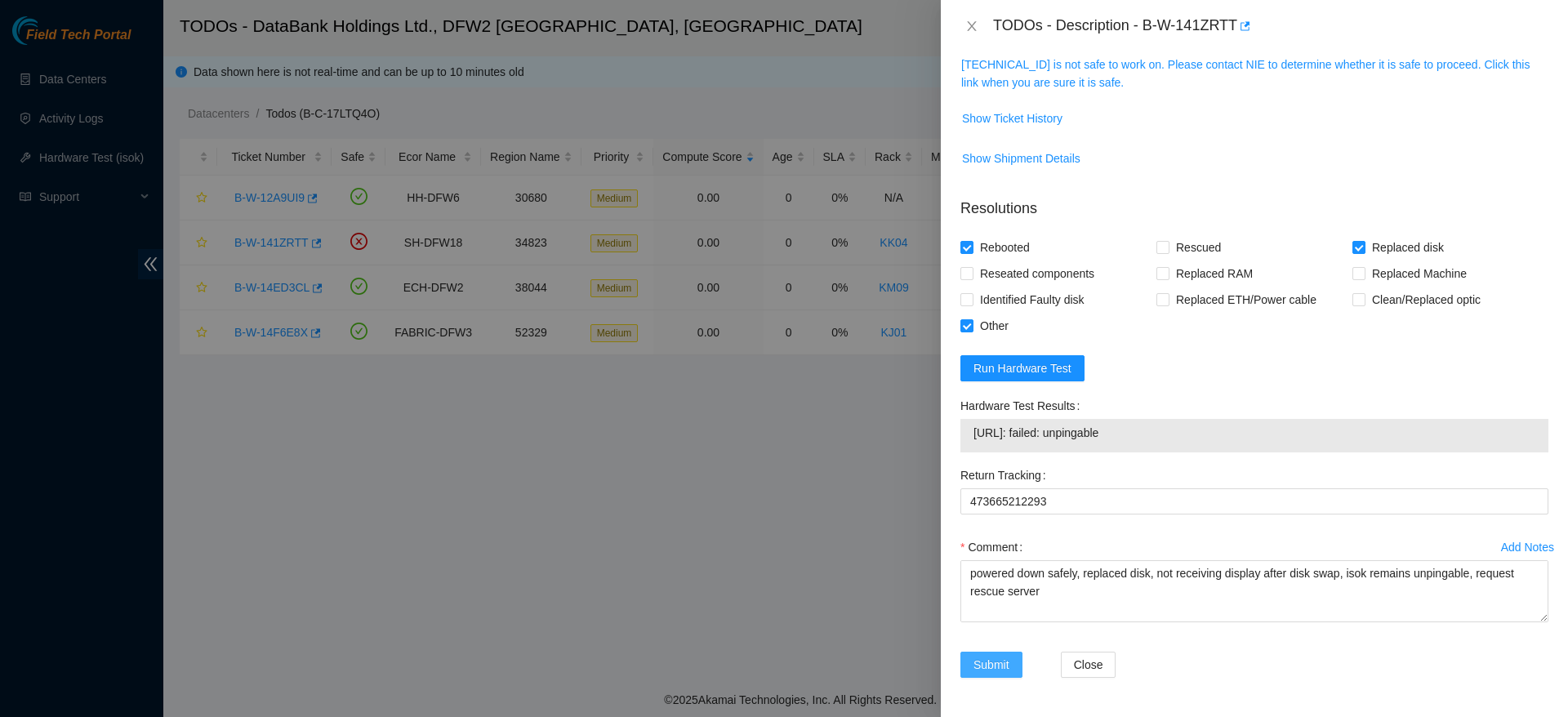
click at [1005, 662] on span "Submit" at bounding box center [991, 664] width 36 height 18
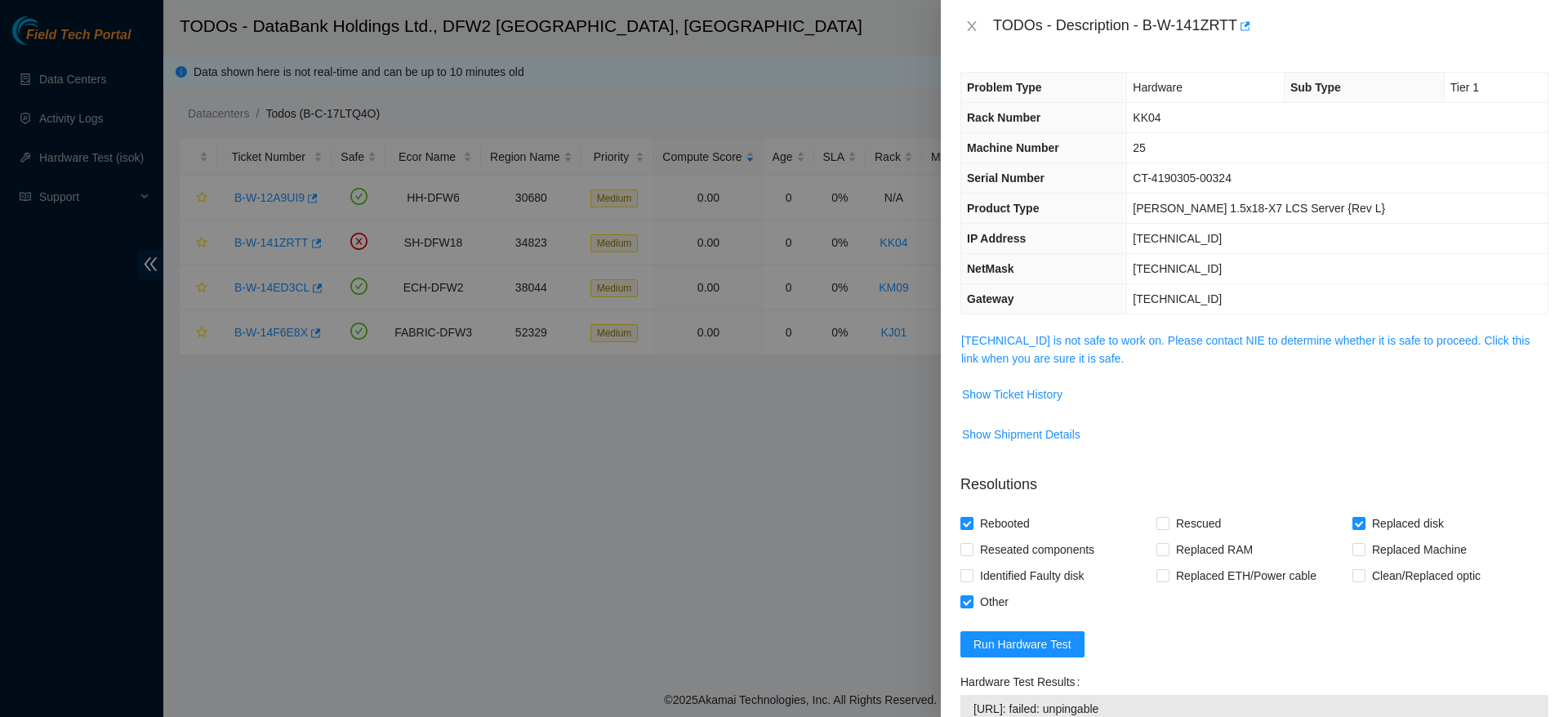
type textarea "p"
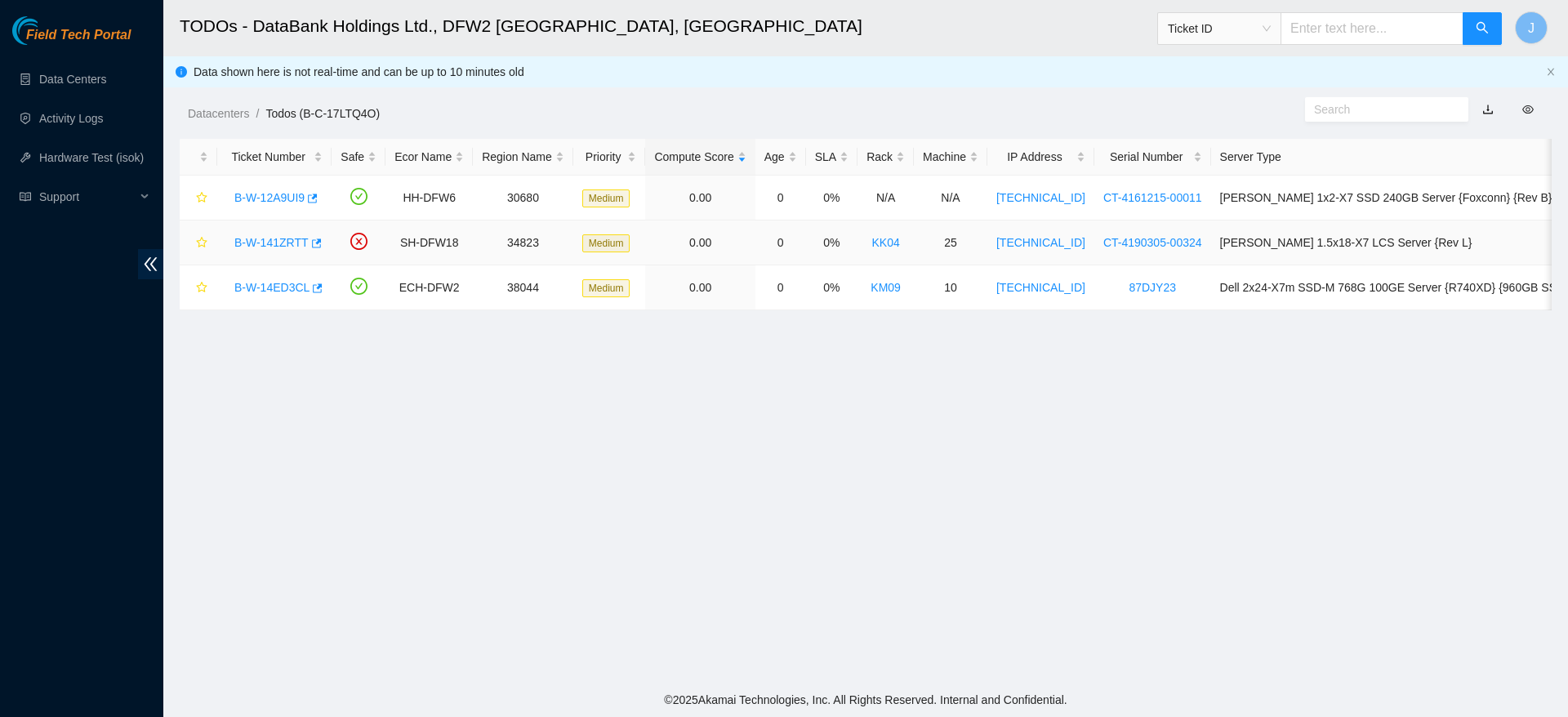
click at [274, 236] on link "B-W-141ZRTT" at bounding box center [271, 242] width 74 height 13
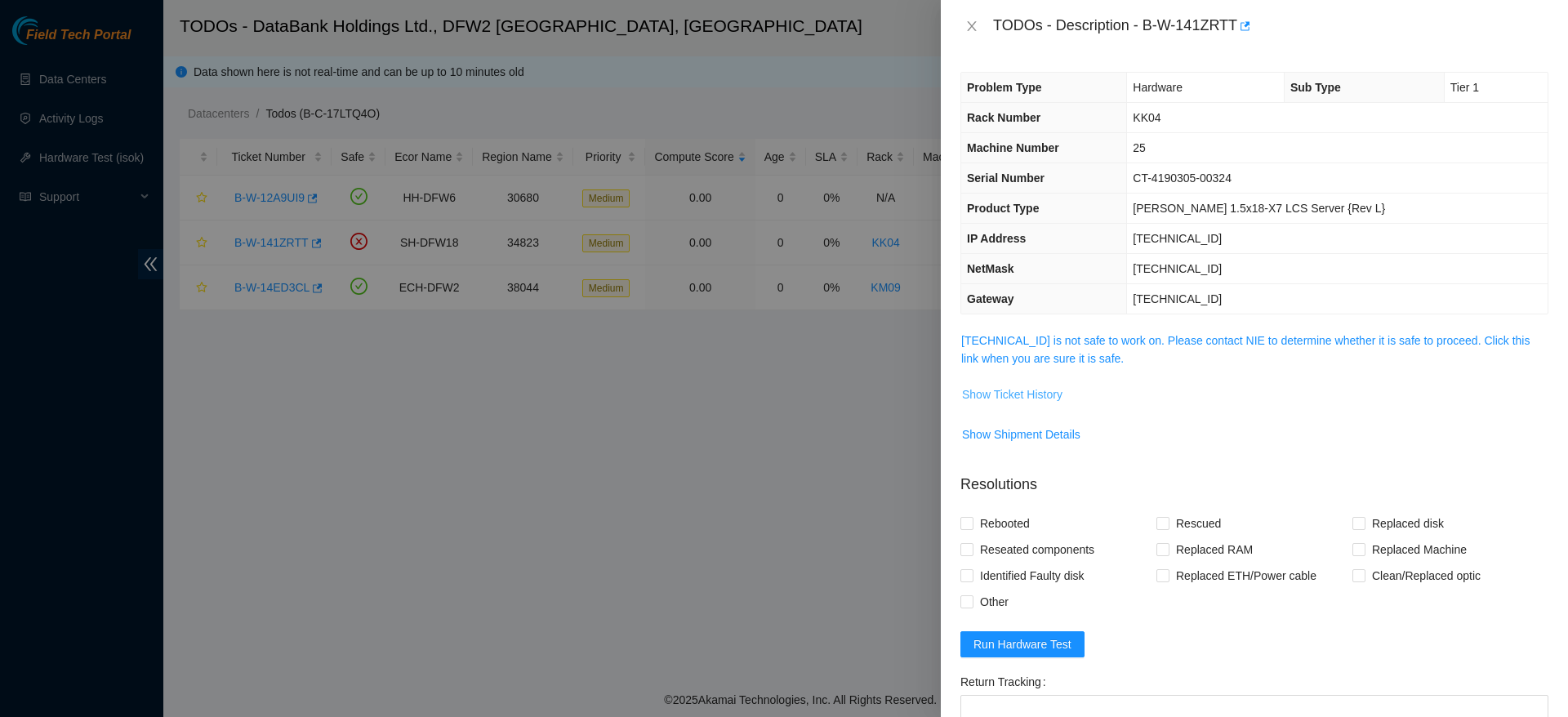
click at [1013, 390] on span "Show Ticket History" at bounding box center [1013, 394] width 100 height 18
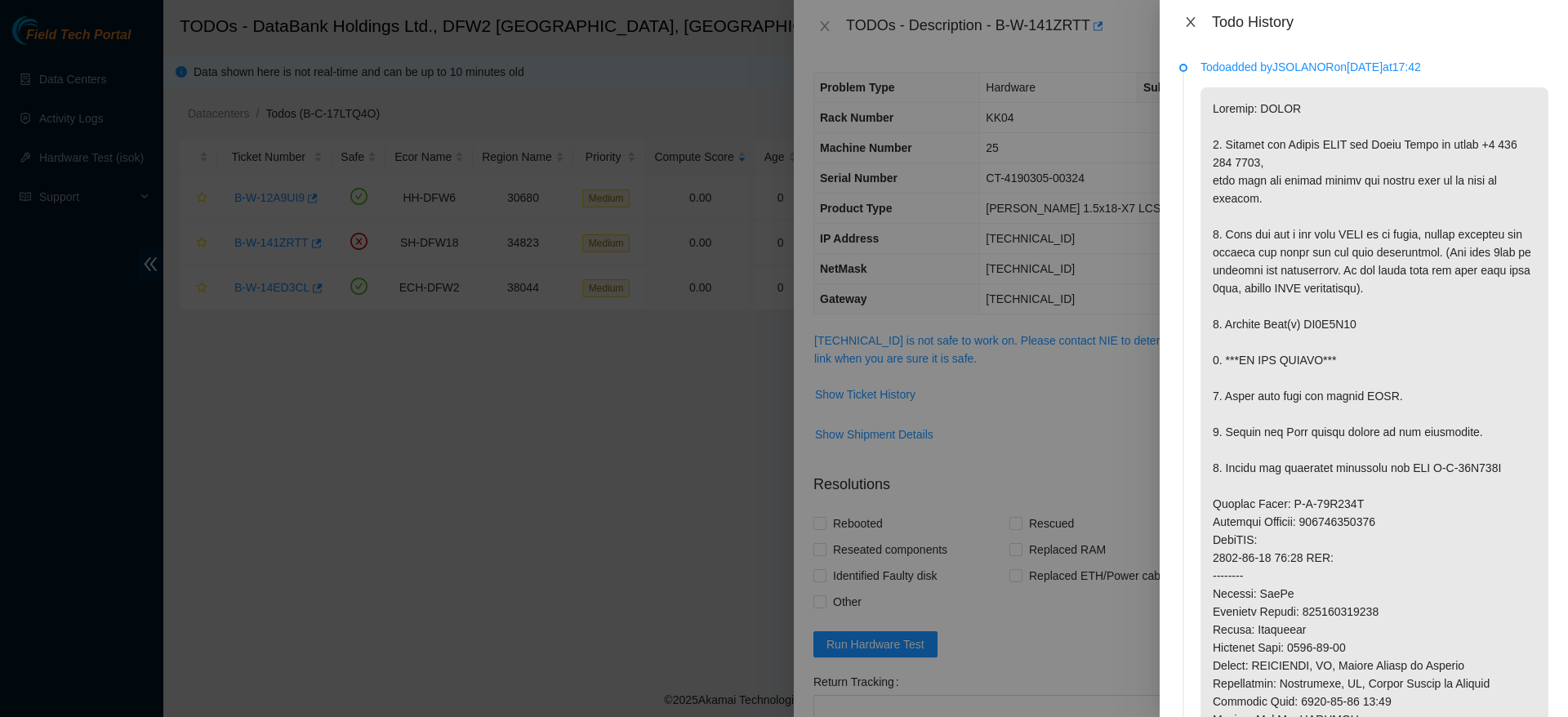
click at [1195, 25] on icon "close" at bounding box center [1191, 21] width 13 height 13
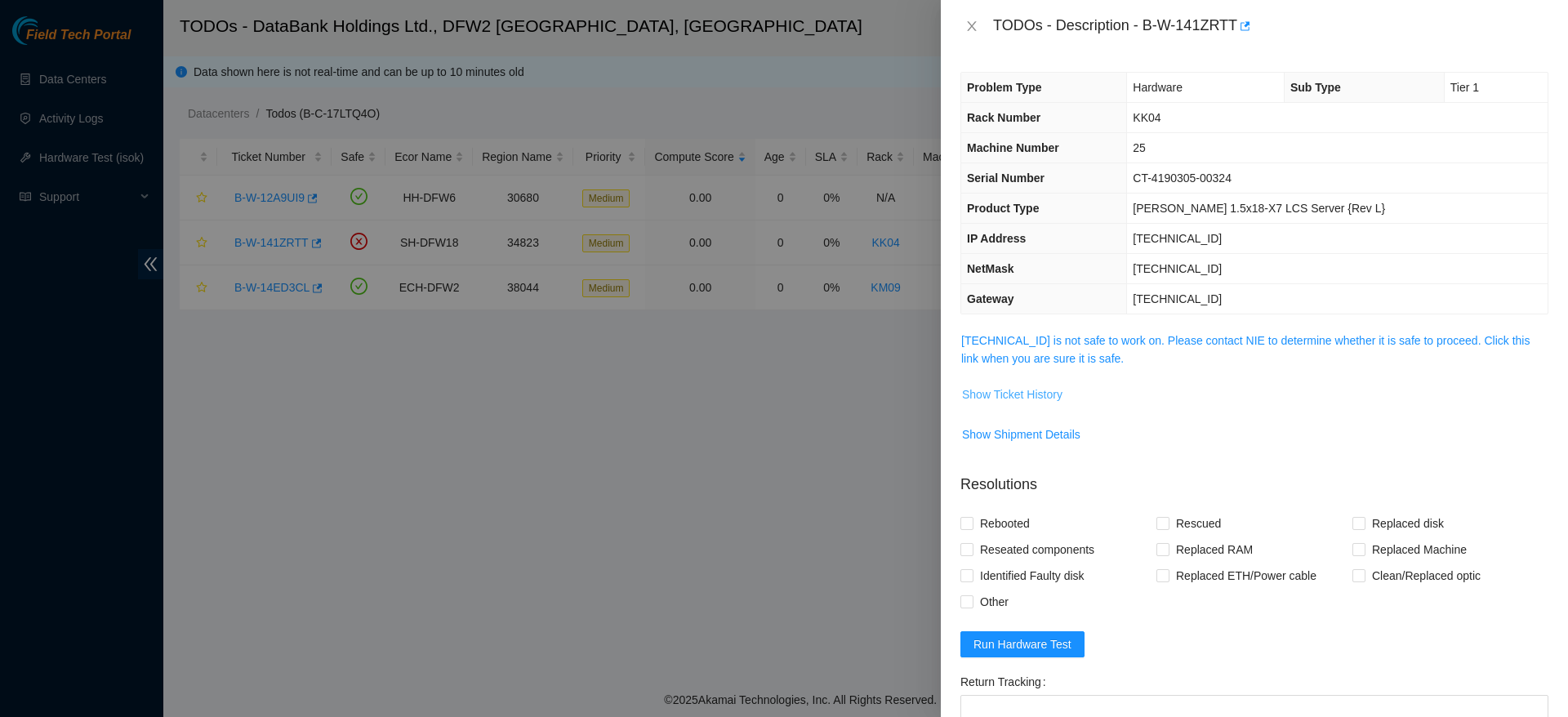
click at [1051, 388] on span "Show Ticket History" at bounding box center [1013, 394] width 100 height 18
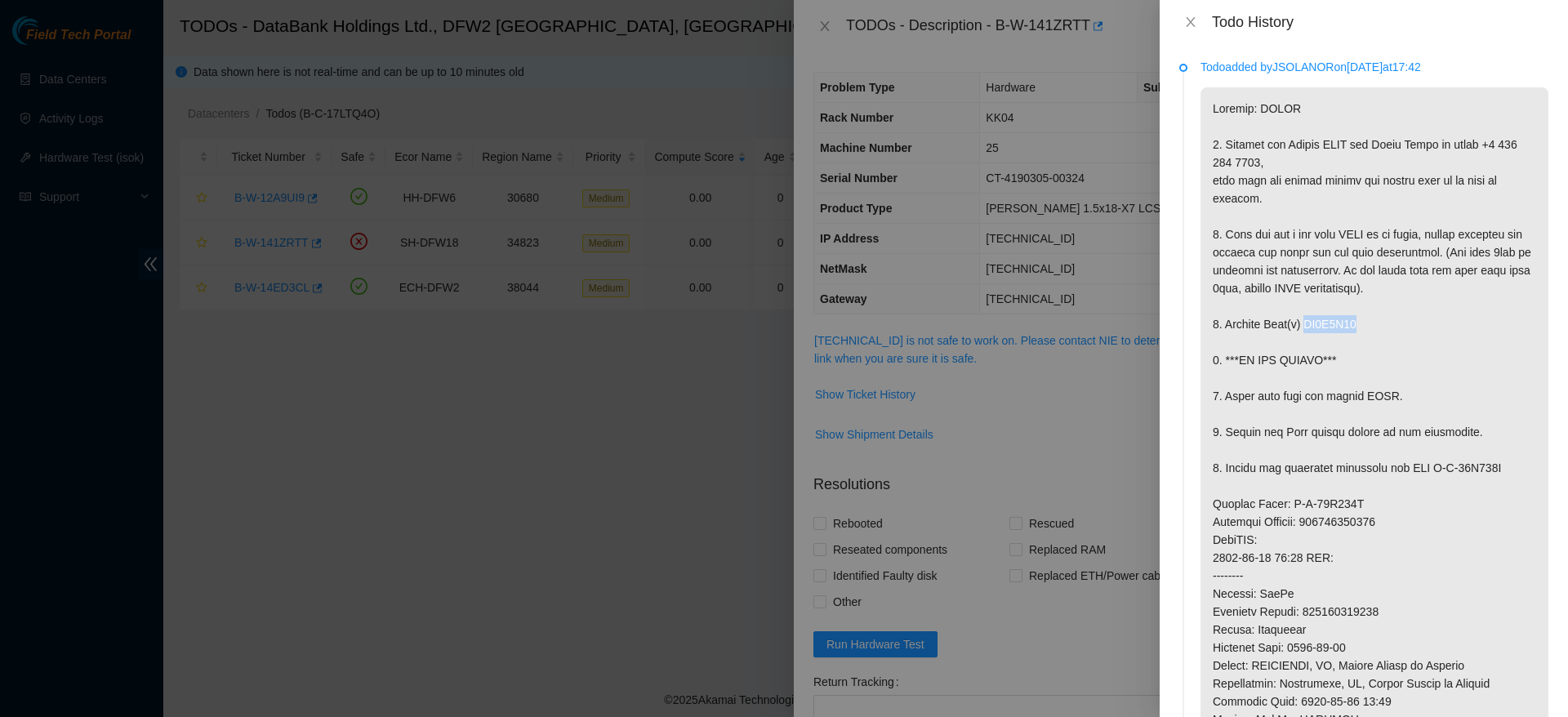
drag, startPoint x: 1377, startPoint y: 380, endPoint x: 1301, endPoint y: 376, distance: 76.1
click at [1301, 376] on p at bounding box center [1374, 531] width 348 height 887
copy p "ZC1A9V68"
click at [1190, 20] on icon "close" at bounding box center [1191, 21] width 13 height 13
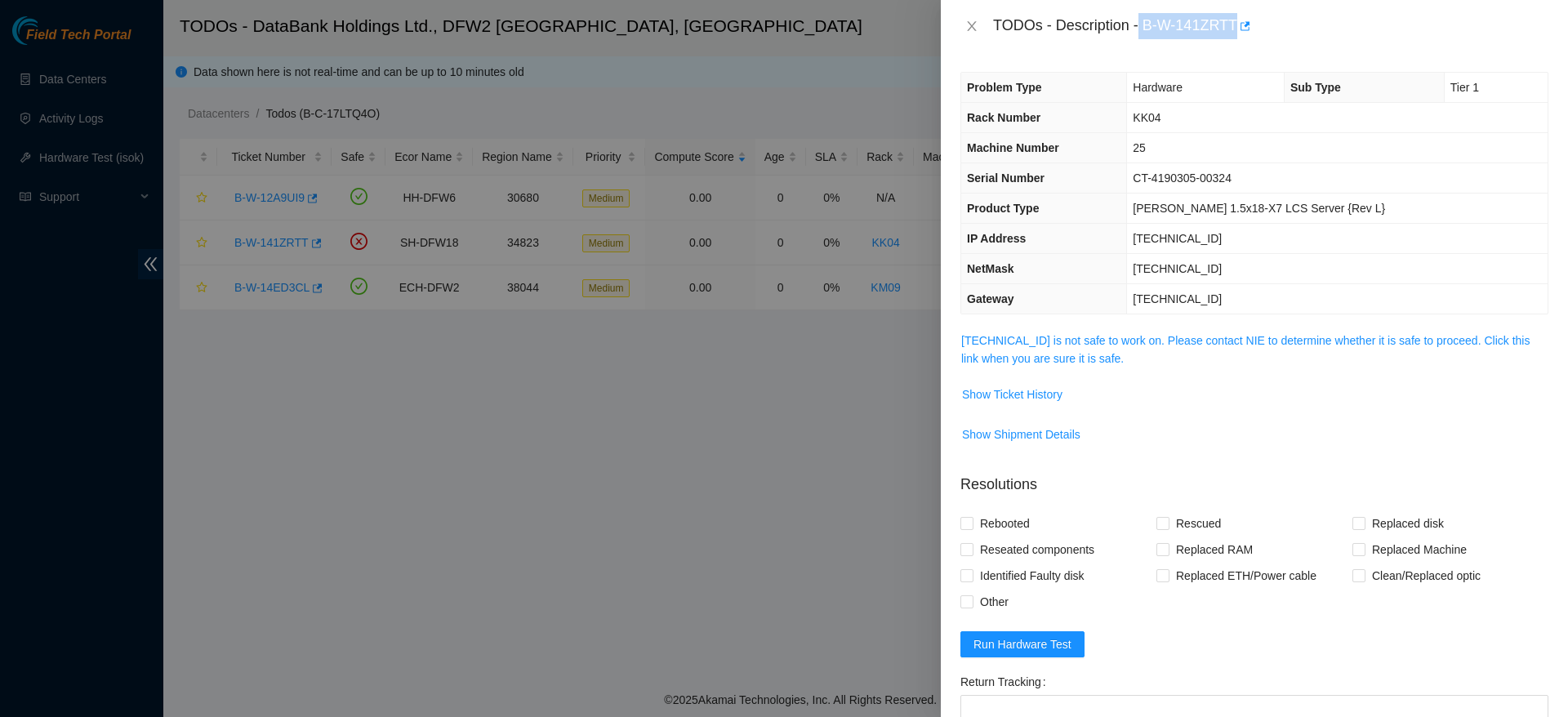
drag, startPoint x: 1142, startPoint y: 24, endPoint x: 1233, endPoint y: 23, distance: 91.0
click at [1233, 23] on div "TODOs - Description - B-W-141ZRTT" at bounding box center [1270, 26] width 555 height 26
copy div "B-W-141ZRTT"
click at [1021, 395] on span "Show Ticket History" at bounding box center [1013, 394] width 100 height 18
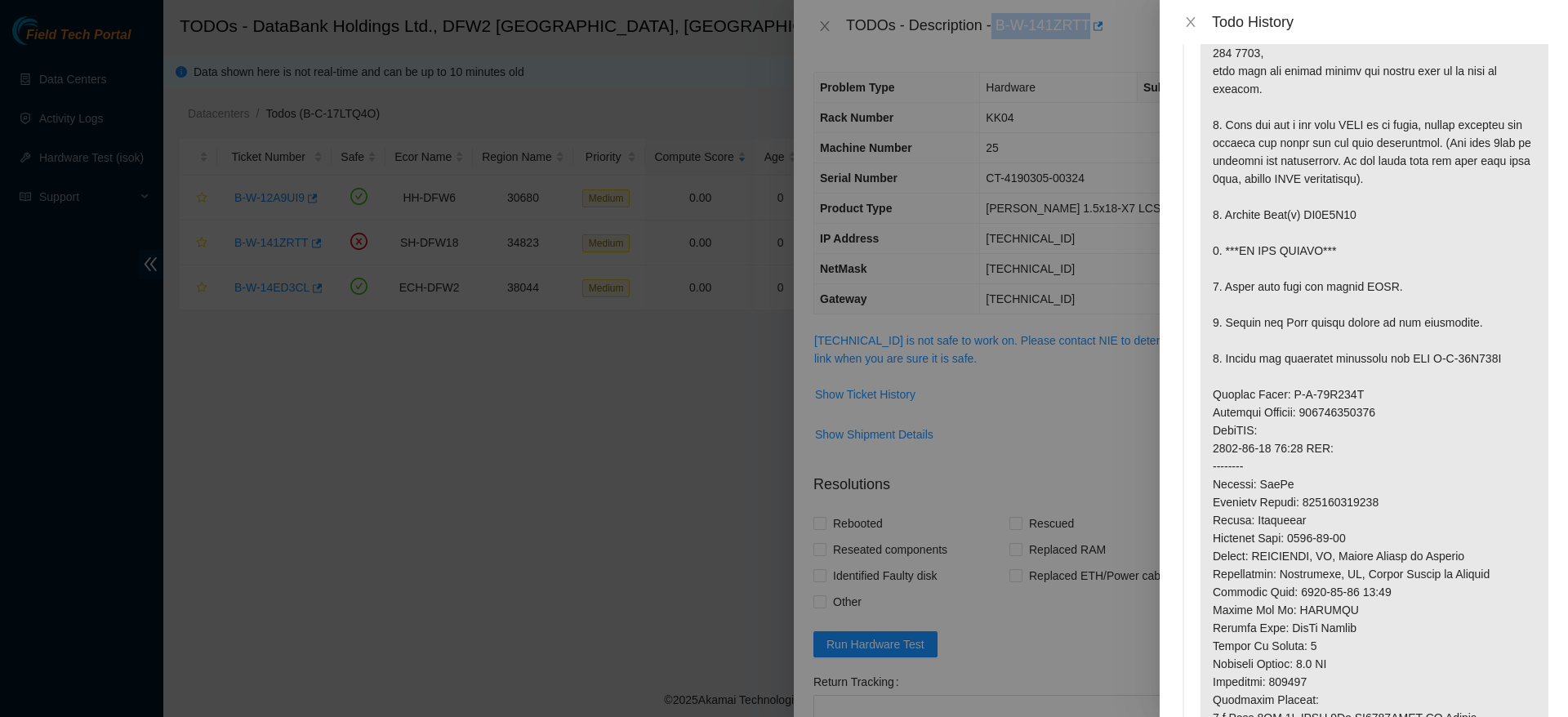
scroll to position [207, 0]
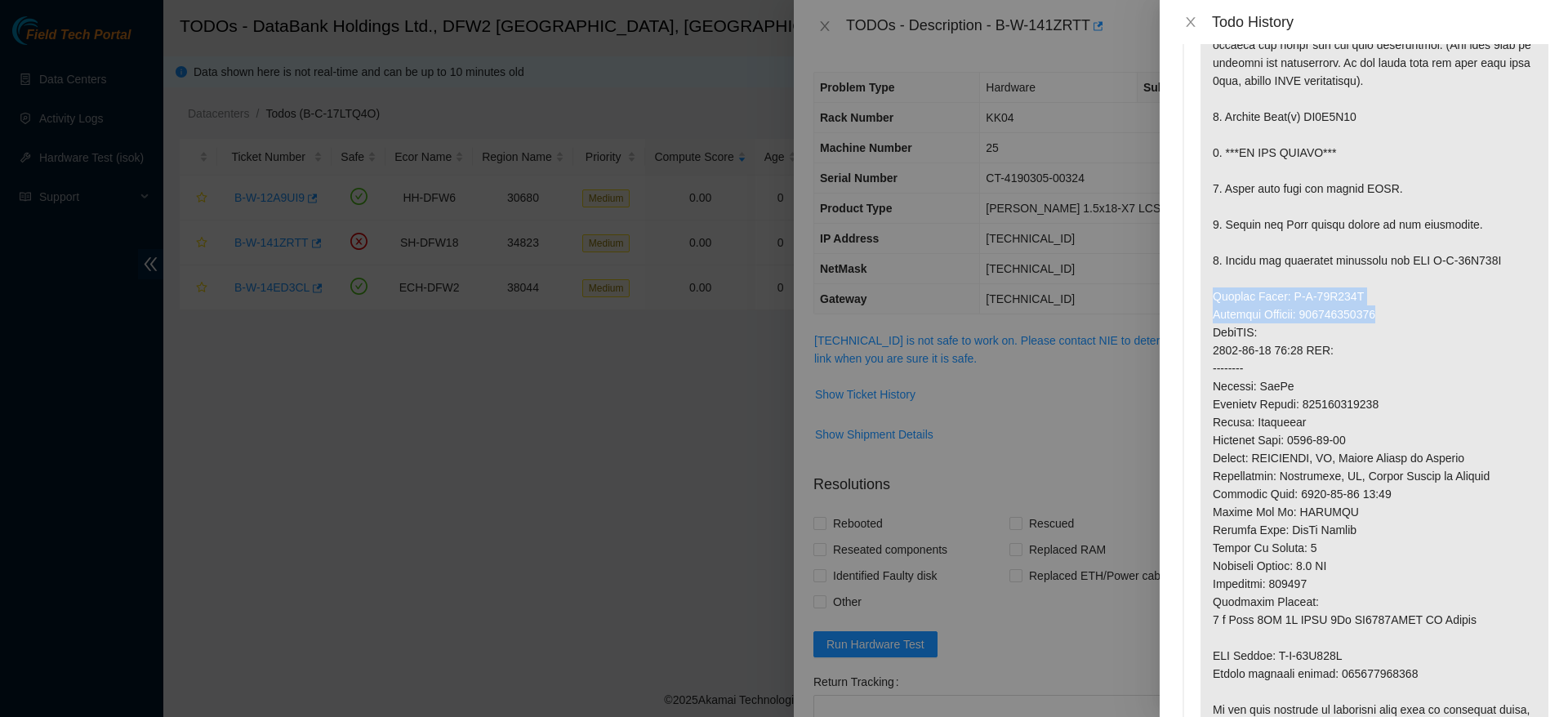
drag, startPoint x: 1212, startPoint y: 351, endPoint x: 1420, endPoint y: 367, distance: 208.6
click at [1420, 367] on p at bounding box center [1374, 324] width 348 height 887
copy p "Service Order: B-W-14K141O Tracking Numbers: 473665212282"
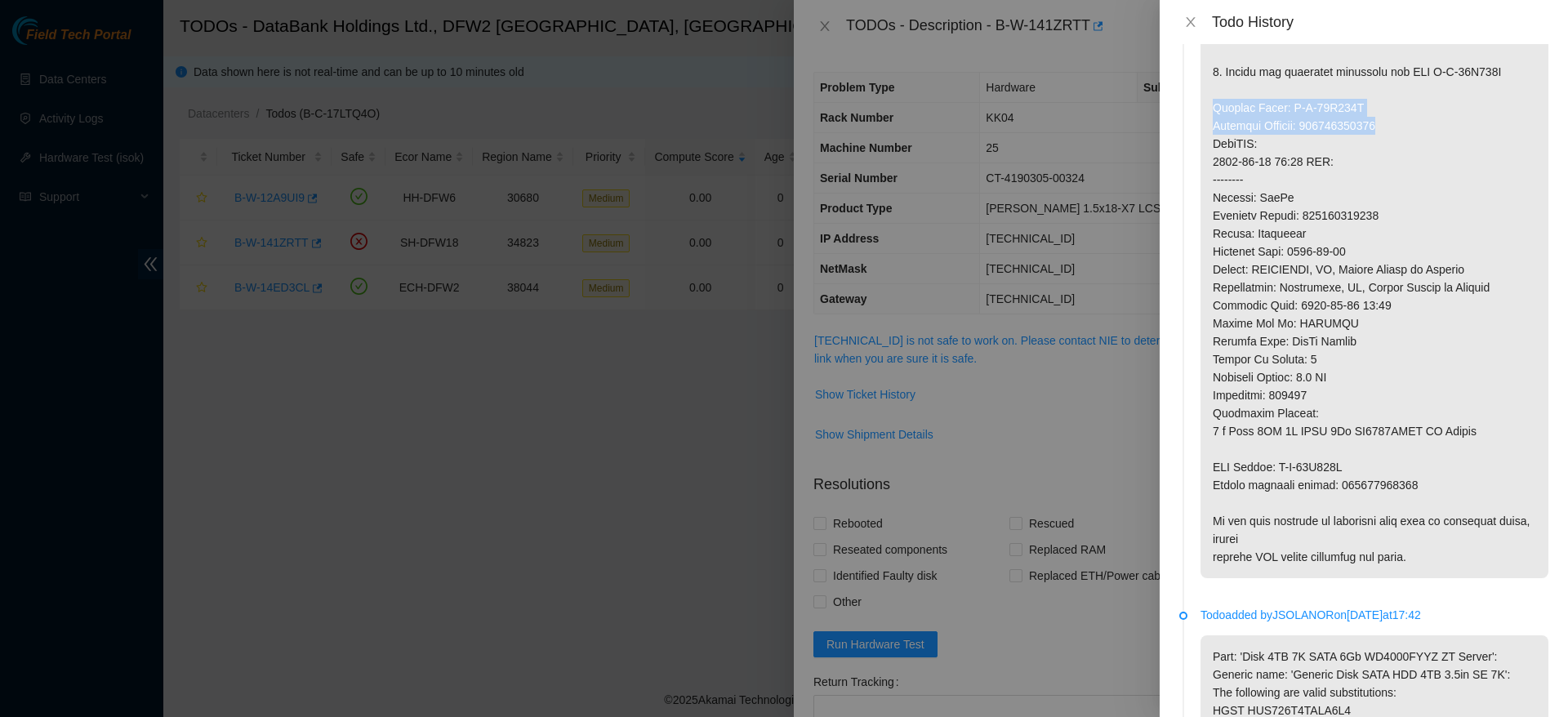
scroll to position [418, 0]
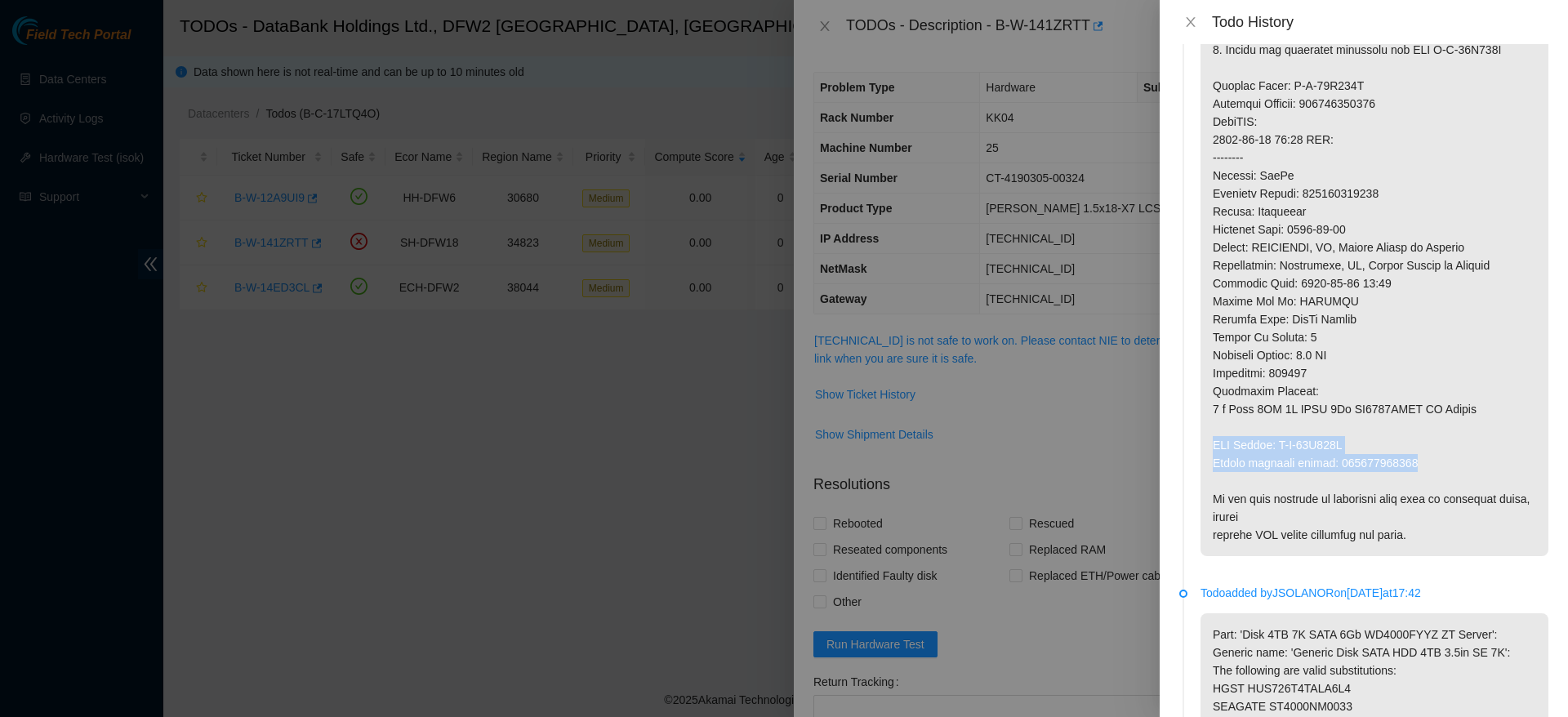
drag, startPoint x: 1213, startPoint y: 494, endPoint x: 1452, endPoint y: 513, distance: 239.8
click at [1452, 513] on p at bounding box center [1374, 113] width 348 height 887
copy p "RMA Return: B-W-14K141X Return tracking number: 473665212293"
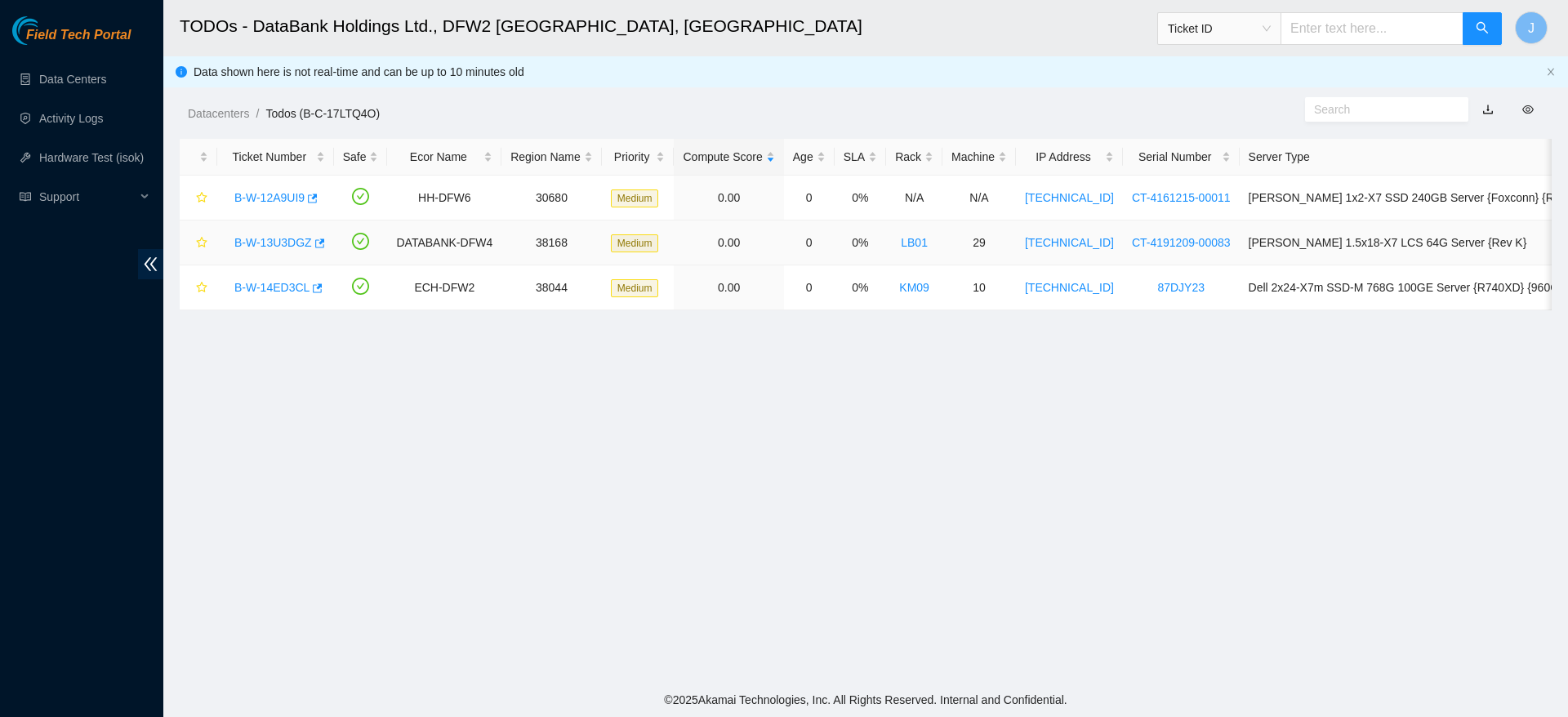
click at [271, 236] on link "B-W-13U3DGZ" at bounding box center [273, 242] width 78 height 13
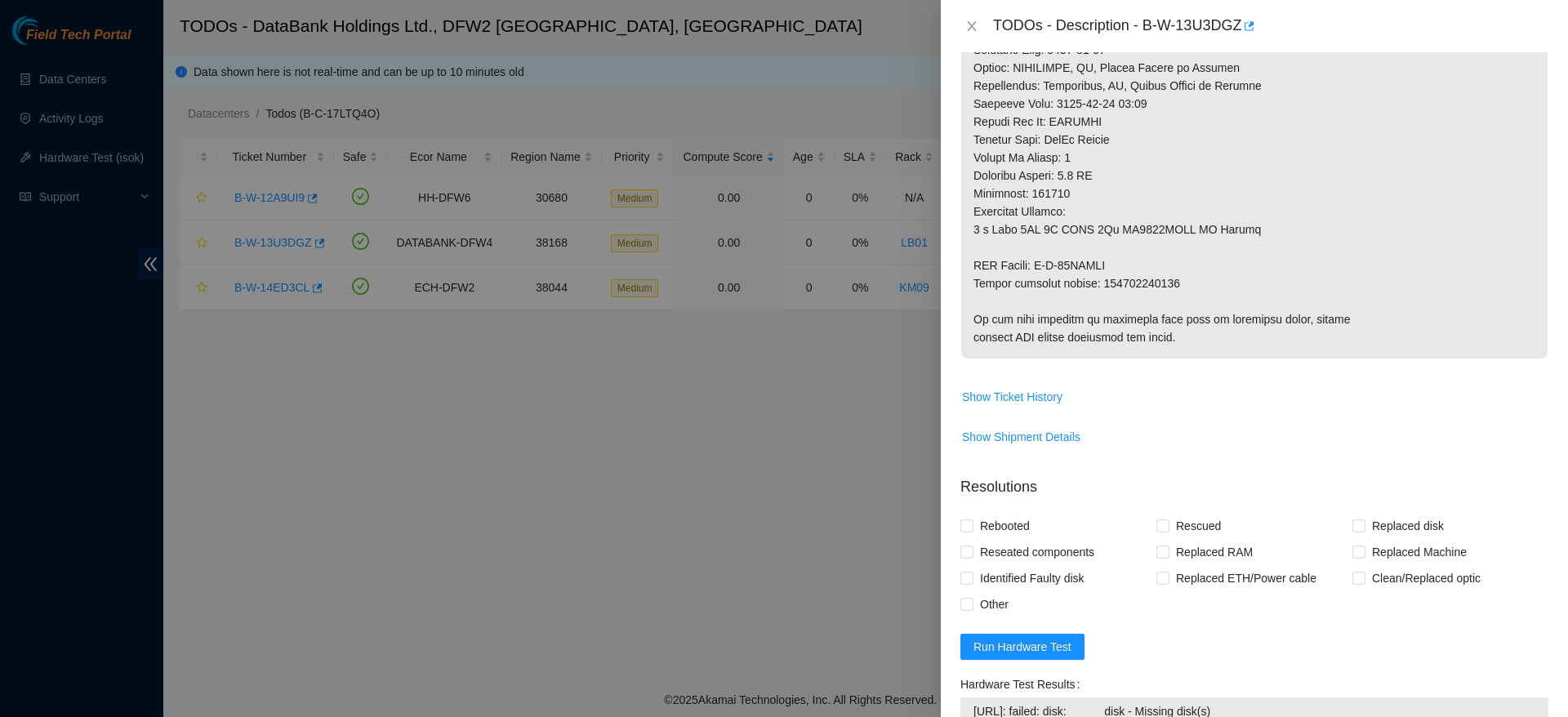
scroll to position [786, 0]
click at [1004, 409] on button "Show Ticket History" at bounding box center [1013, 398] width 102 height 26
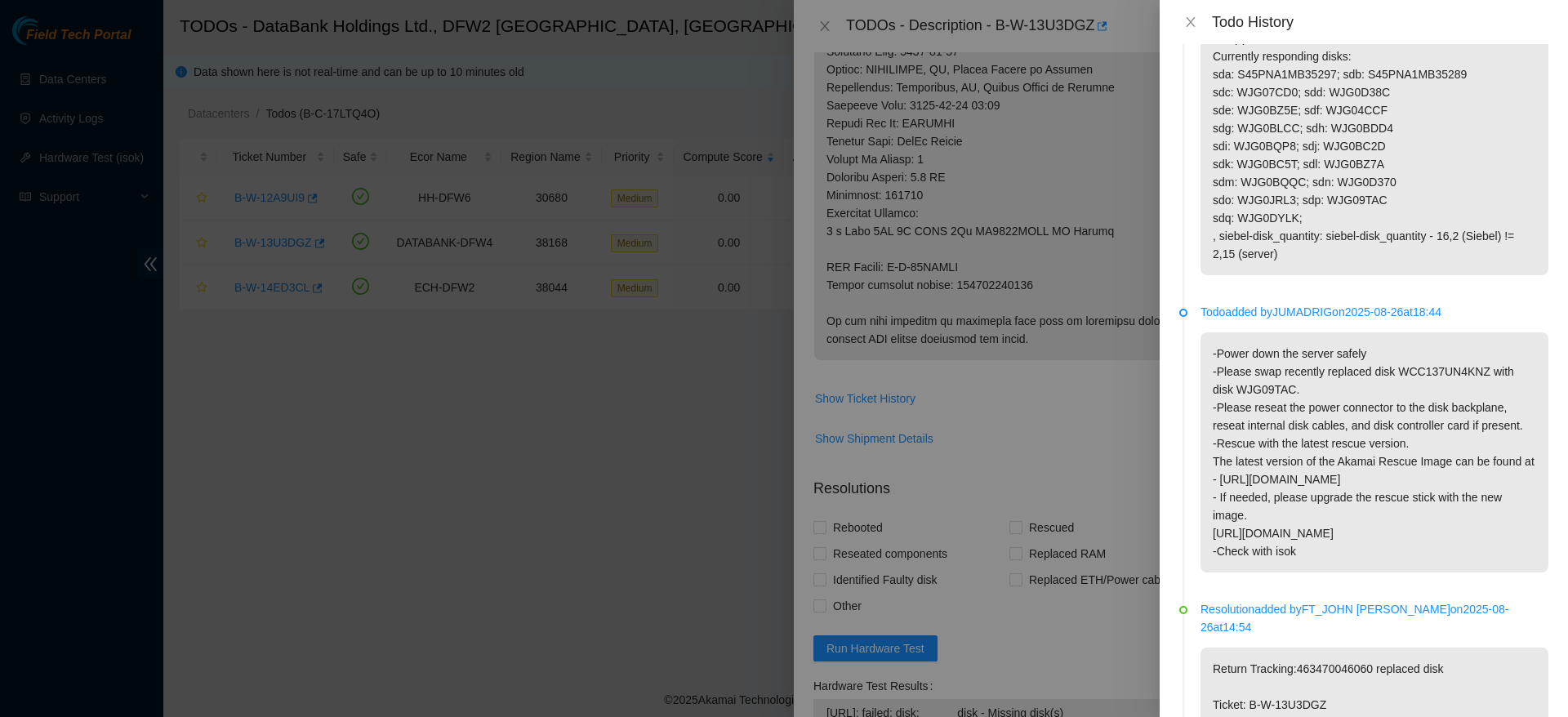
scroll to position [2269, 0]
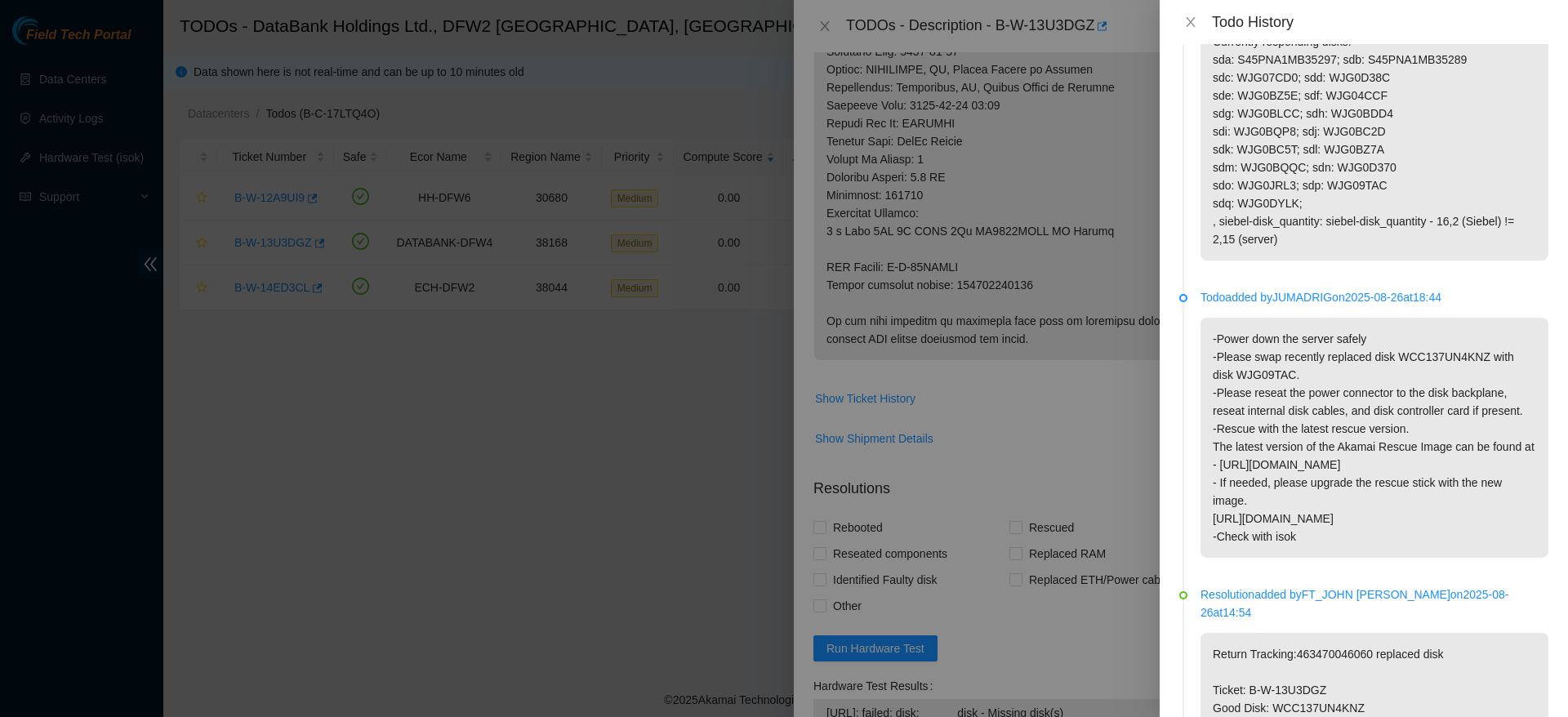
click at [1191, 12] on div "Todo History" at bounding box center [1364, 21] width 409 height 44
click at [1191, 19] on icon "close" at bounding box center [1191, 21] width 13 height 13
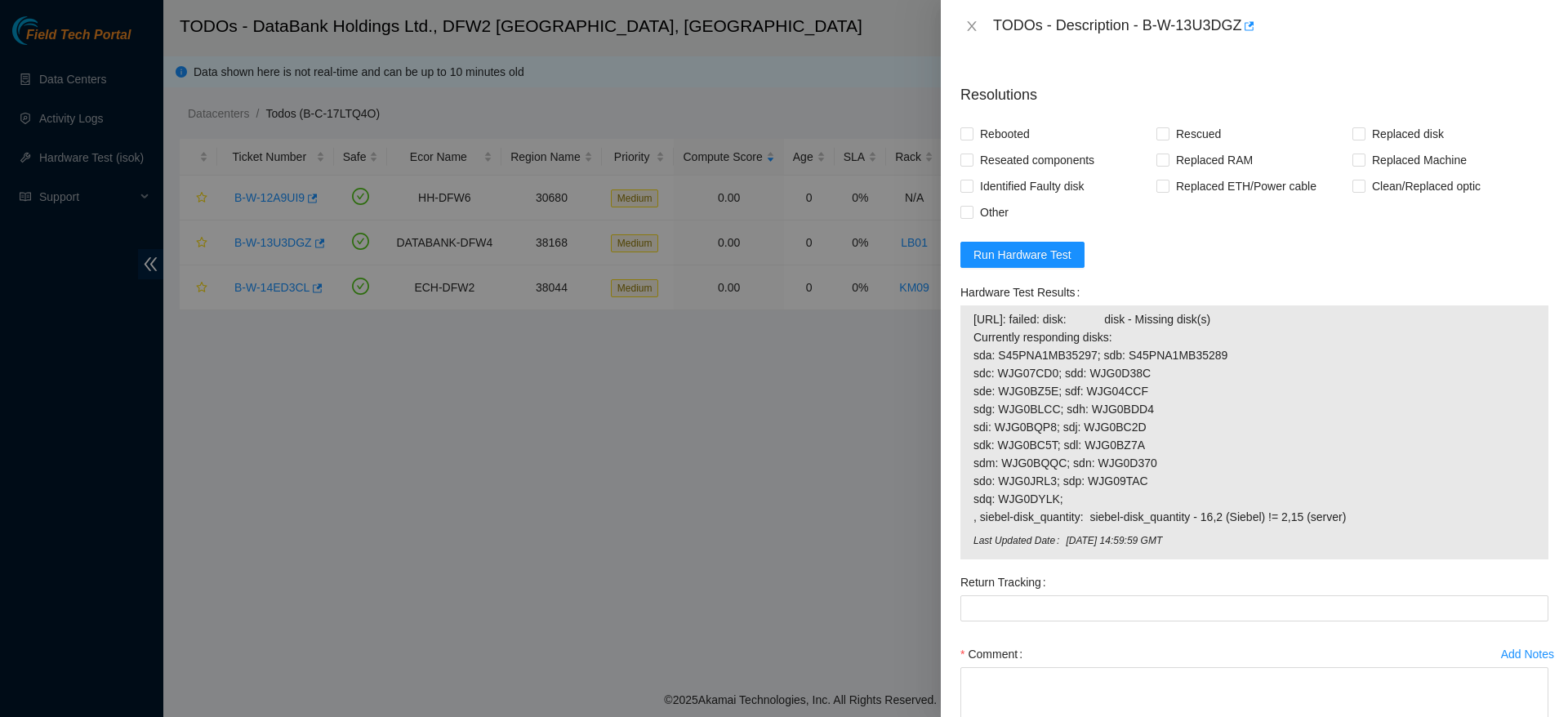
scroll to position [1195, 0]
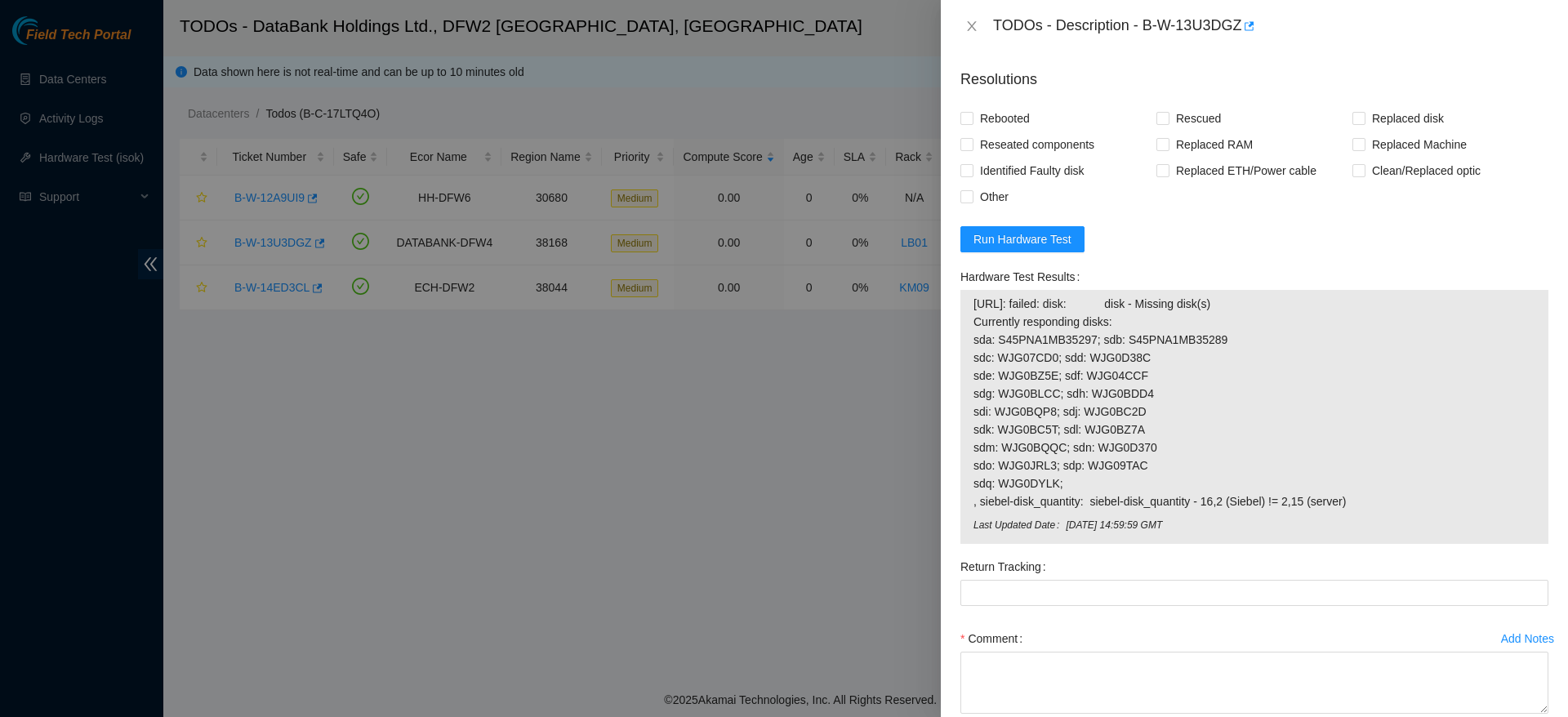
drag, startPoint x: 1226, startPoint y: 521, endPoint x: 968, endPoint y: 305, distance: 336.5
click at [968, 305] on div "23.41.15.60: failed: disk: disk - Missing disk(s) Currently responding disks: s…" at bounding box center [1254, 417] width 588 height 254
copy tbody "23.41.15.60: failed: disk: disk - Missing disk(s) Currently responding disks: s…"
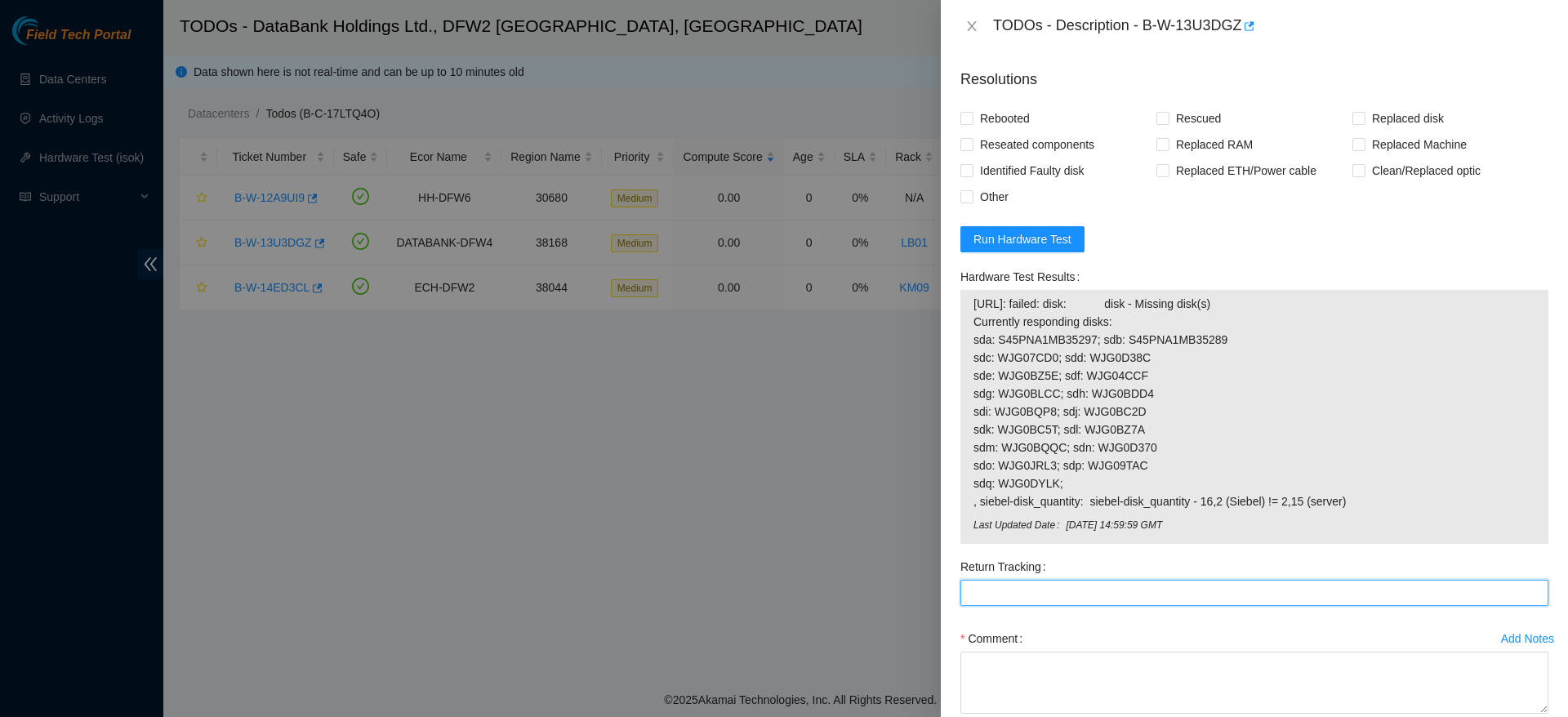
click at [1081, 580] on Tracking "Return Tracking" at bounding box center [1254, 592] width 588 height 26
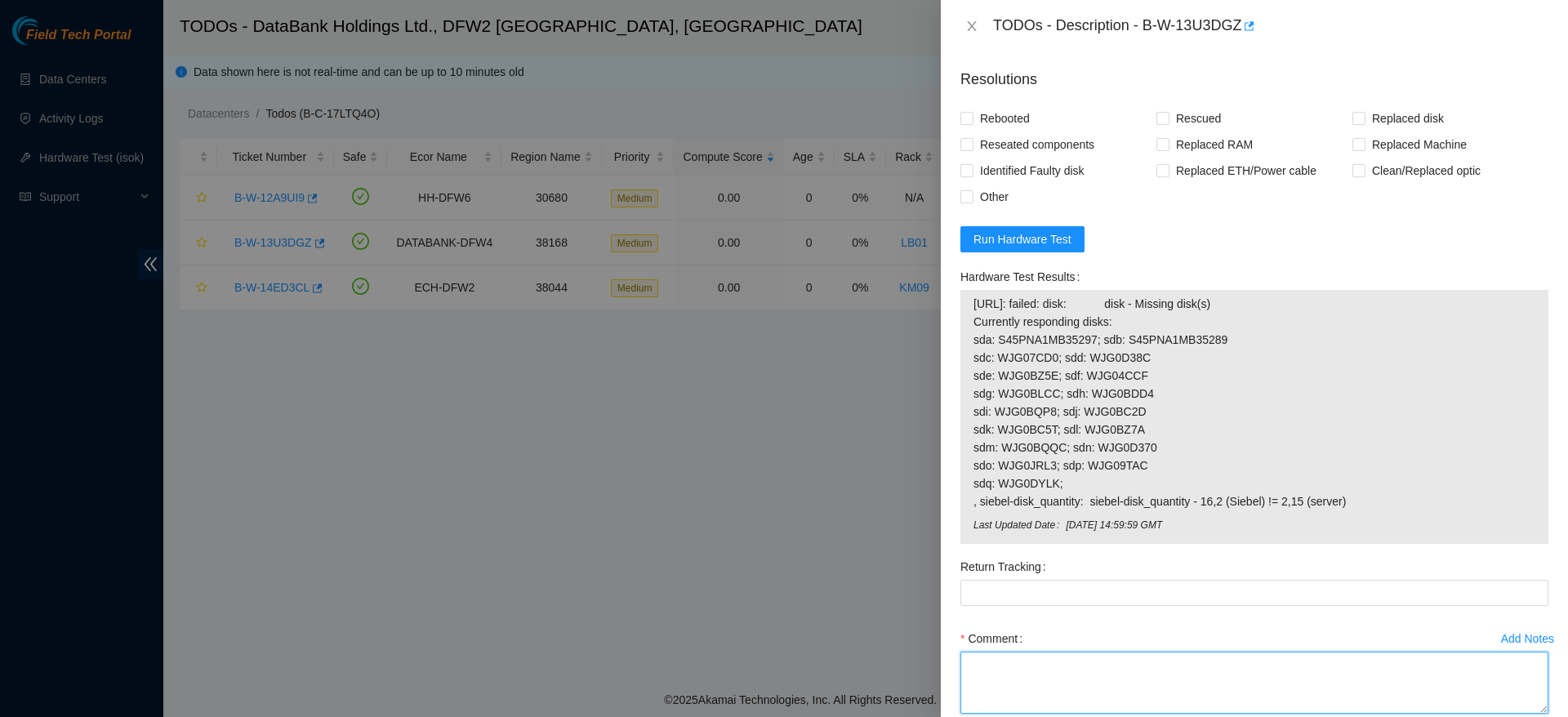
click at [1054, 675] on textarea "Comment" at bounding box center [1254, 682] width 588 height 62
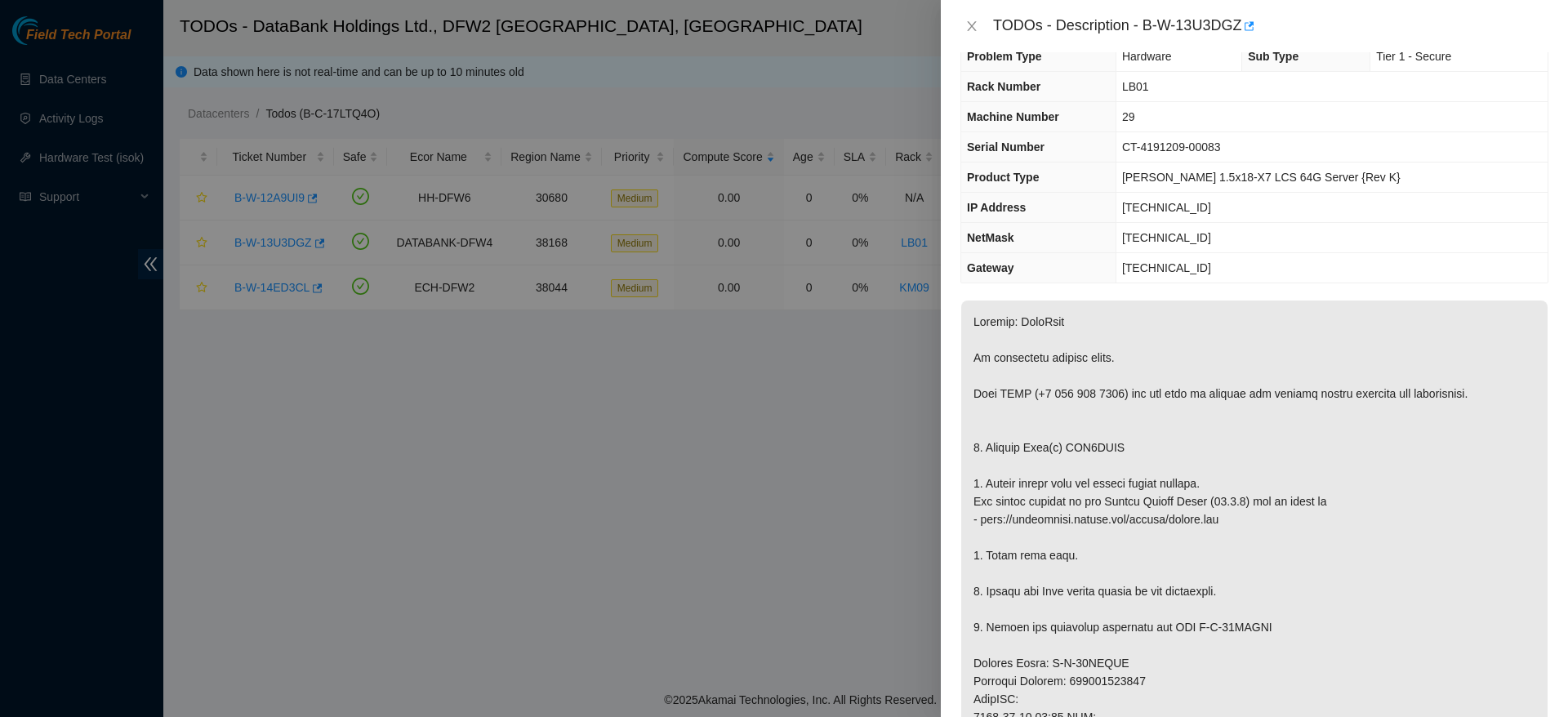
scroll to position [1286, 0]
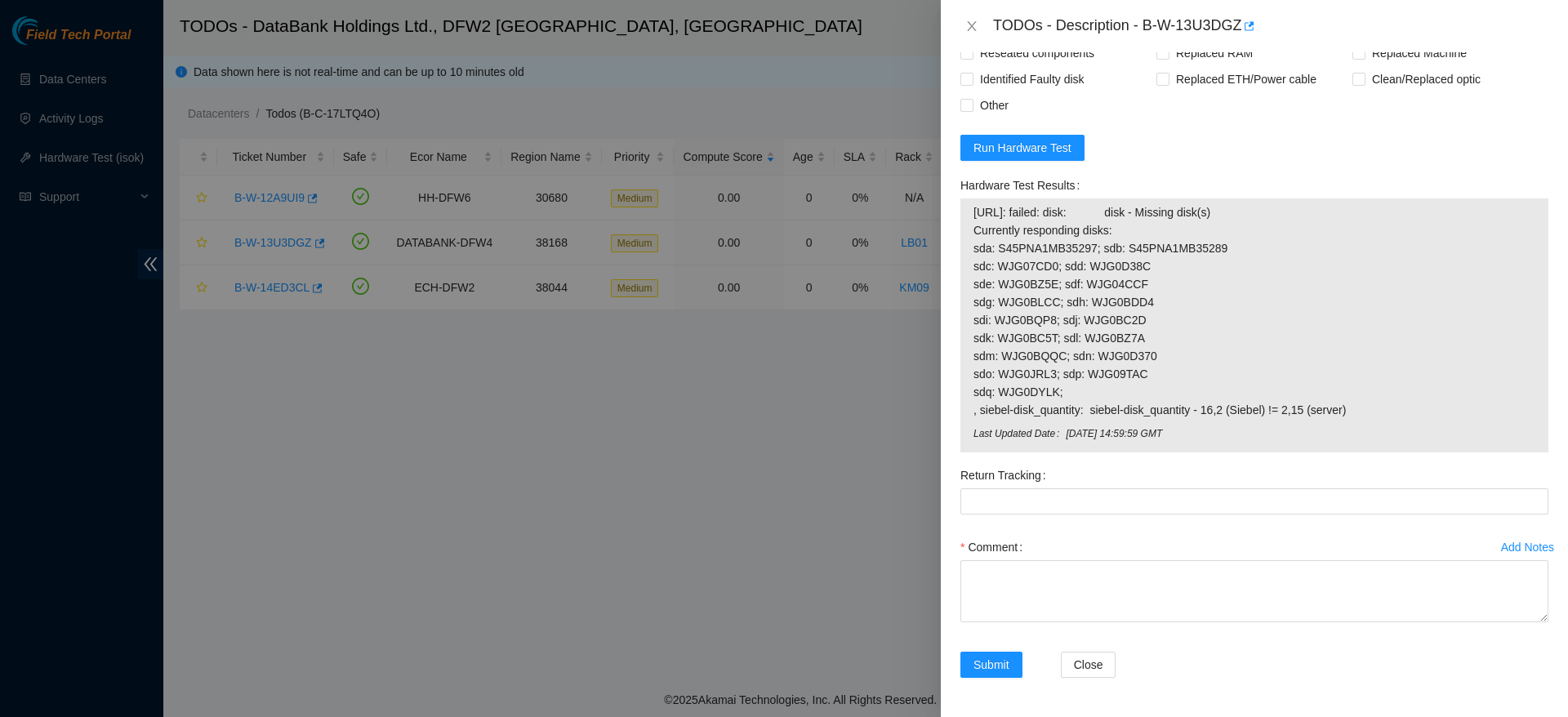
drag, startPoint x: 1347, startPoint y: 409, endPoint x: 966, endPoint y: 217, distance: 426.6
click at [966, 217] on div "23.41.15.60: failed: disk: disk - Missing disk(s) Currently responding disks: s…" at bounding box center [1254, 325] width 588 height 254
copy tbody "23.41.15.60: failed: disk: disk - Missing disk(s) Currently responding disks: s…"
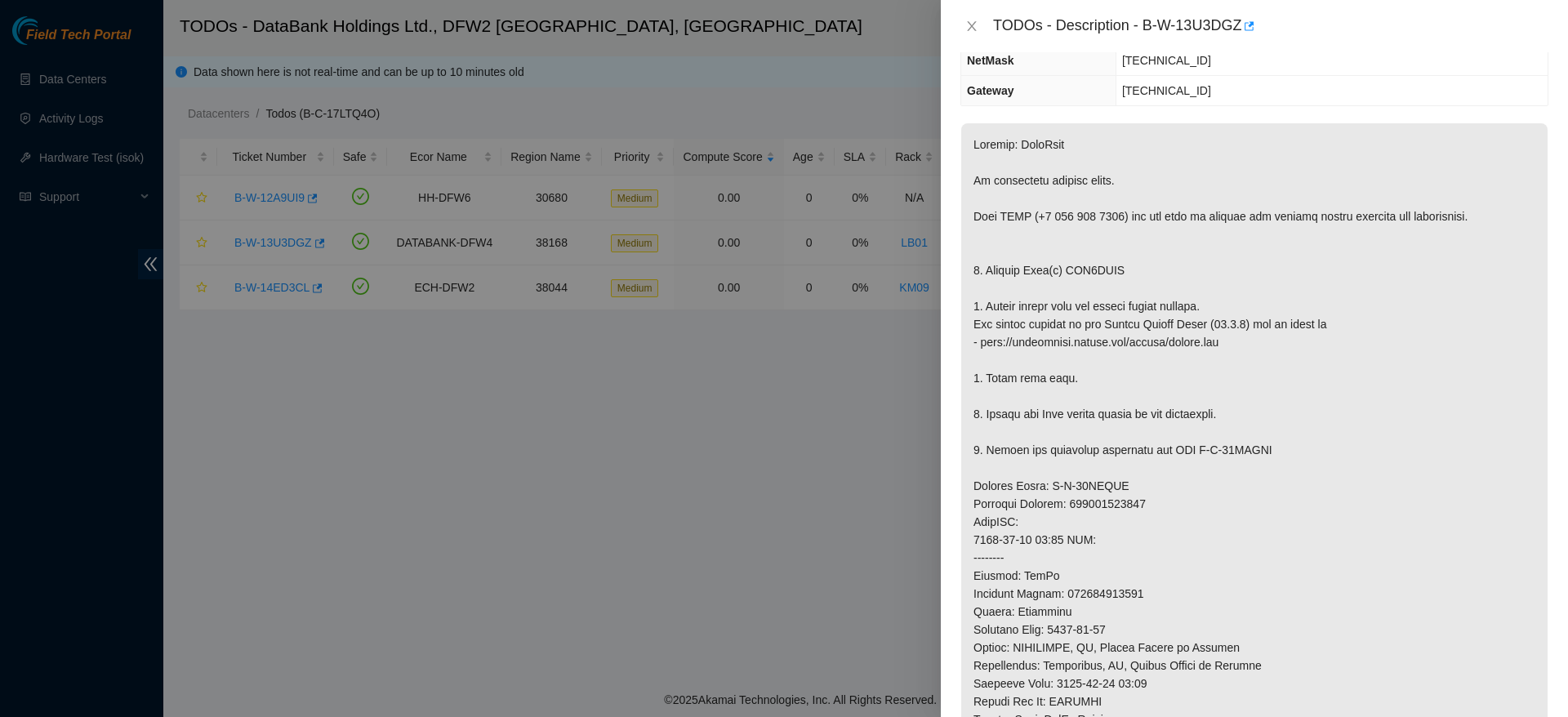
scroll to position [207, 0]
drag, startPoint x: 1065, startPoint y: 269, endPoint x: 1164, endPoint y: 268, distance: 99.0
click at [1164, 268] on p at bounding box center [1255, 531] width 587 height 814
drag, startPoint x: 1138, startPoint y: 270, endPoint x: 1067, endPoint y: 274, distance: 71.1
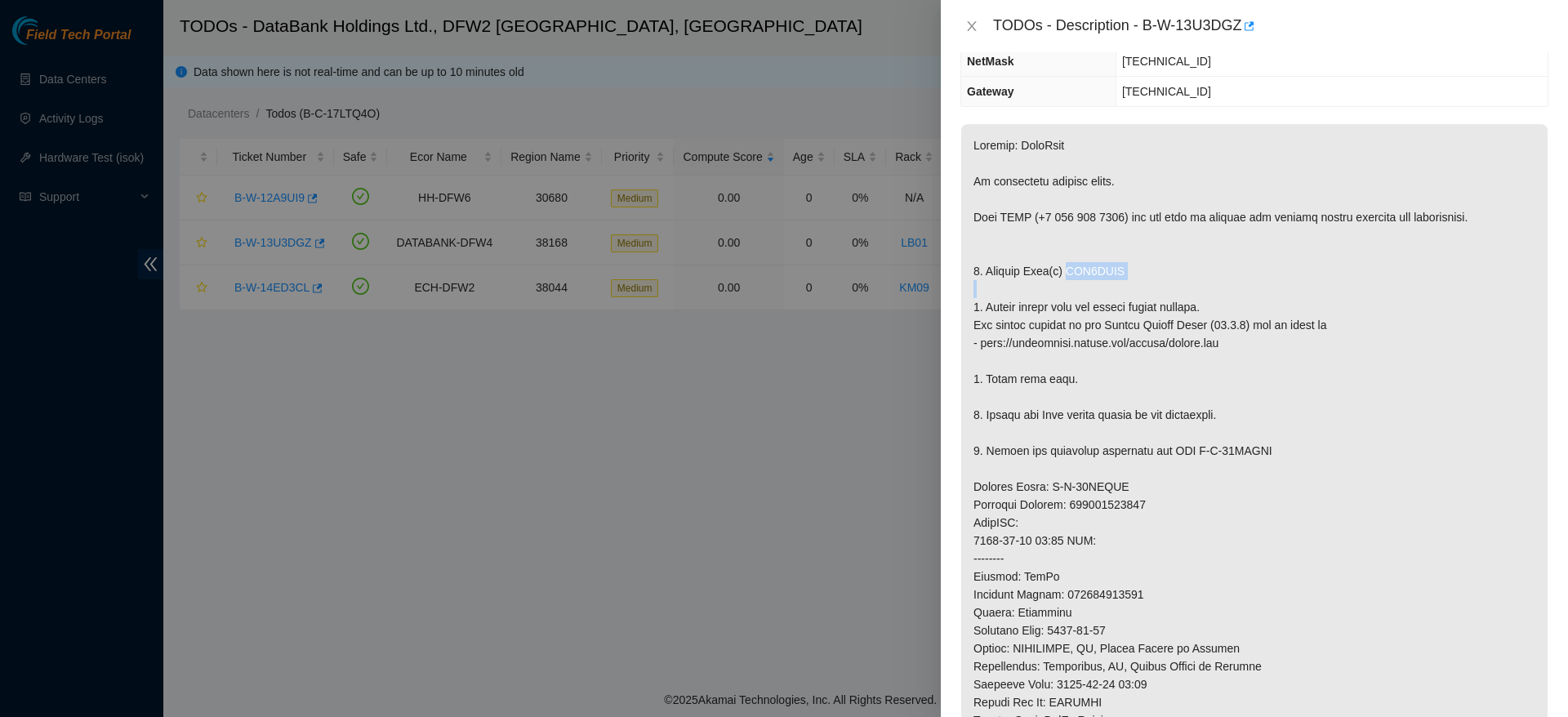
click at [1067, 274] on p at bounding box center [1255, 531] width 587 height 814
copy p "WJG0BZDS"
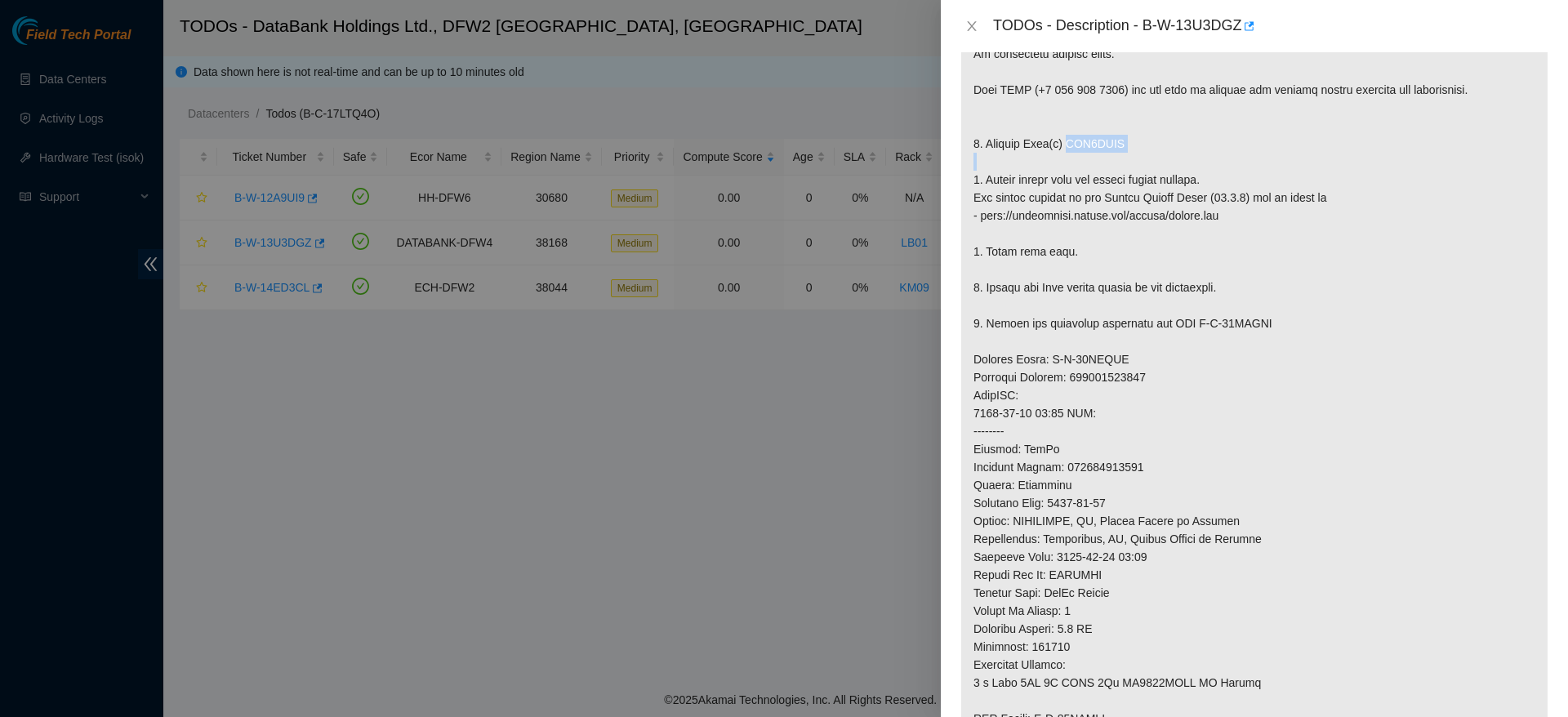
scroll to position [340, 0]
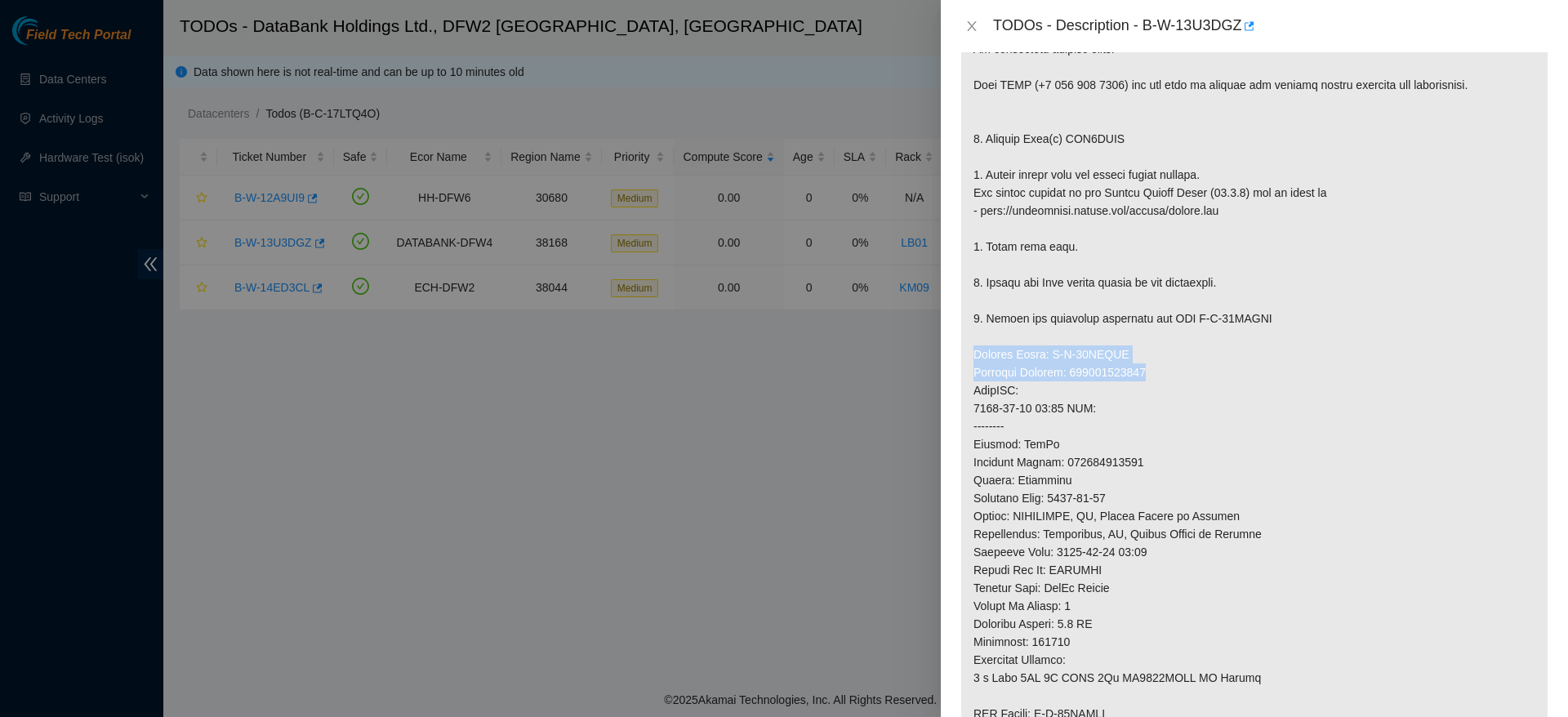
drag, startPoint x: 967, startPoint y: 353, endPoint x: 1179, endPoint y: 367, distance: 212.5
click at [1179, 367] on p at bounding box center [1255, 399] width 587 height 814
copy p "Service Order: B-W-14HZZHY Tracking Numbers: 473665212260"
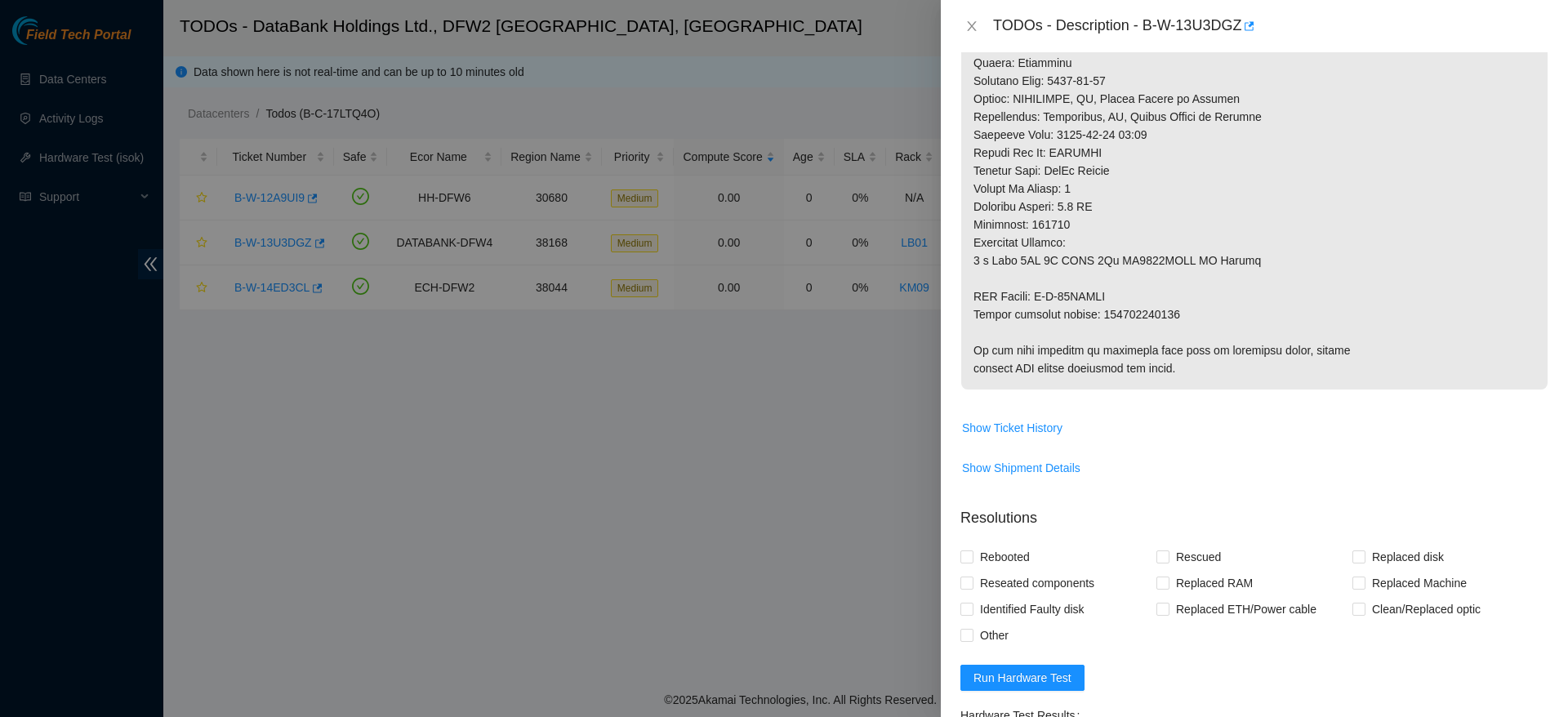
scroll to position [738, 0]
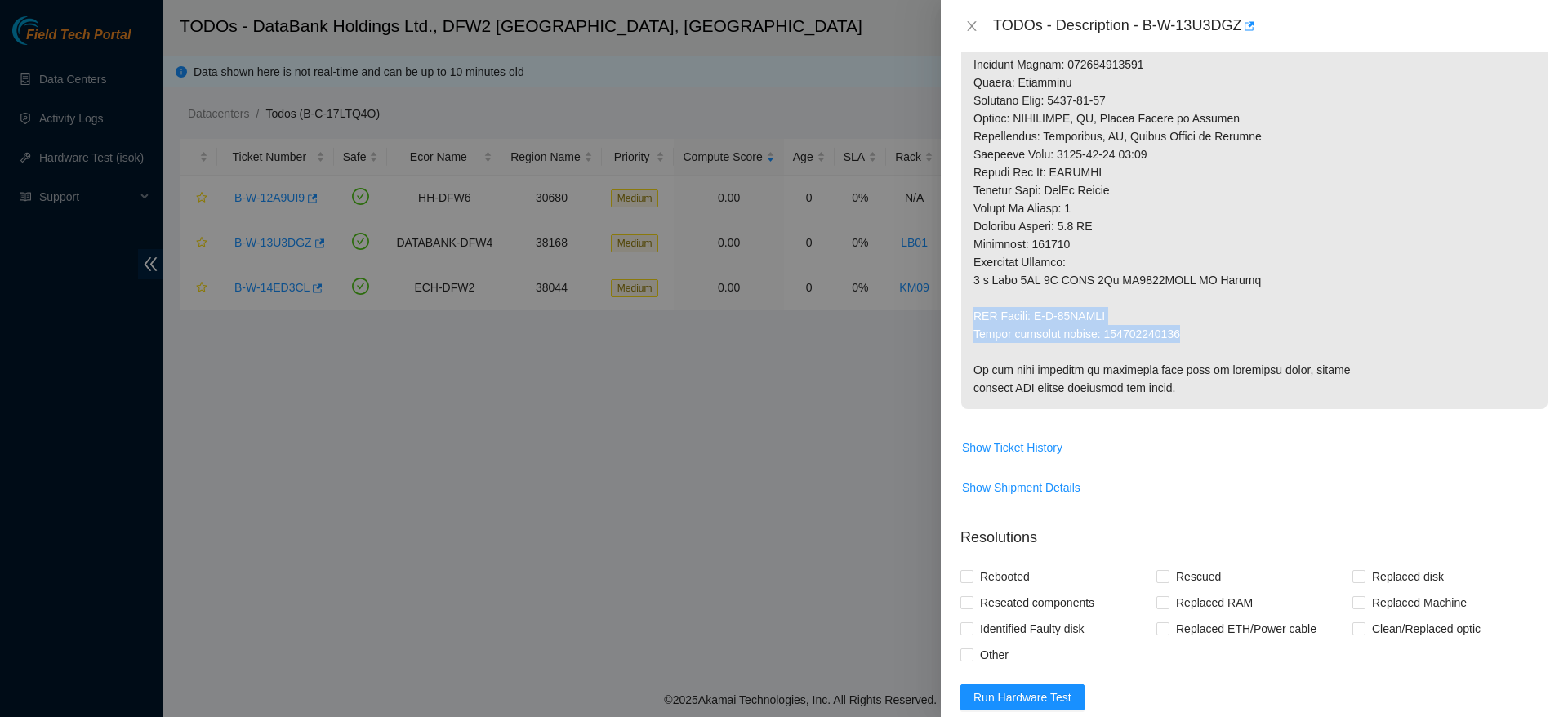
drag, startPoint x: 972, startPoint y: 311, endPoint x: 1191, endPoint y: 332, distance: 220.0
click at [1191, 332] on p at bounding box center [1255, 1] width 587 height 814
copy p "RMA Return: B-W-14HZZJW Return tracking number: 473665212271"
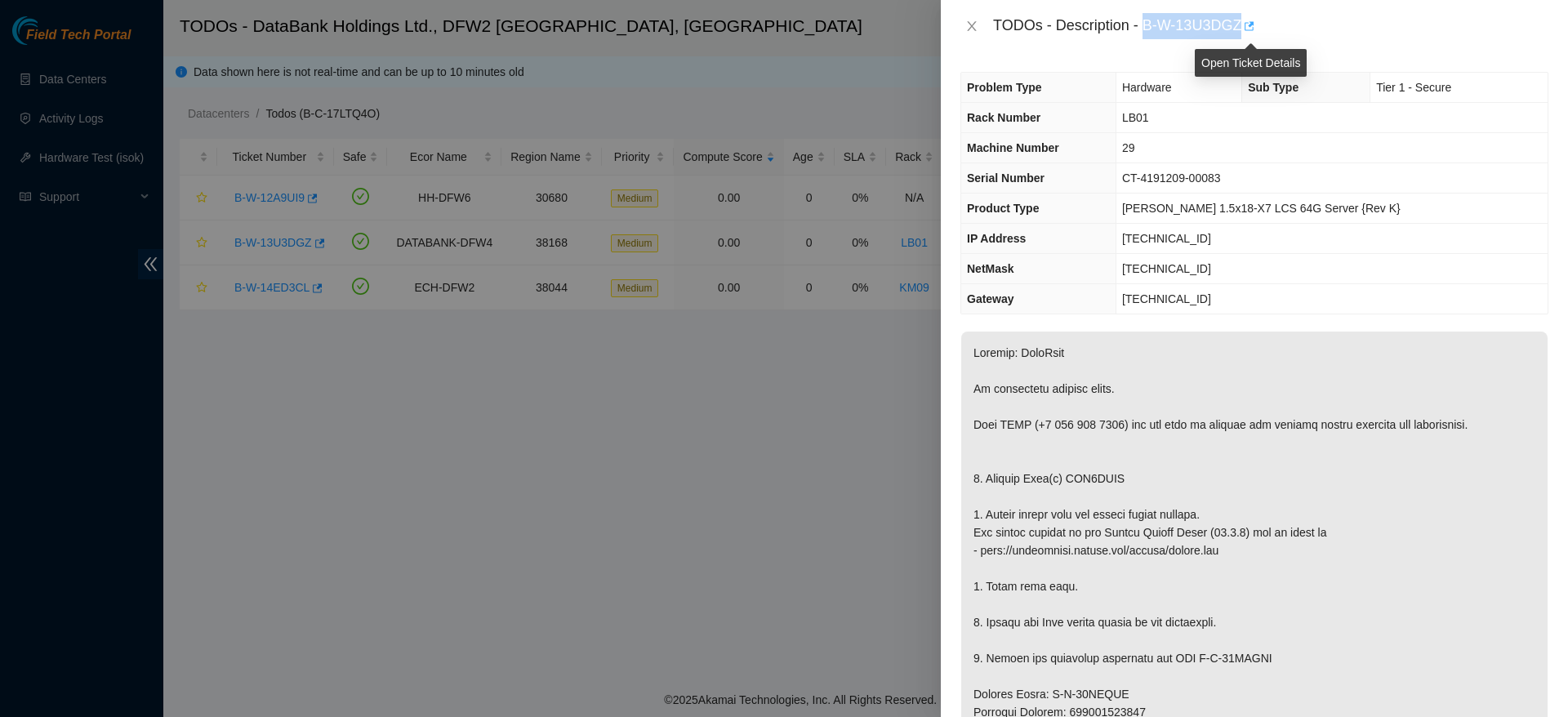
drag, startPoint x: 1144, startPoint y: 21, endPoint x: 1250, endPoint y: 33, distance: 106.7
click at [1250, 33] on div "TODOs - Description - B-W-13U3DGZ" at bounding box center [1270, 26] width 555 height 26
copy div "B-W-13U3DGZ"
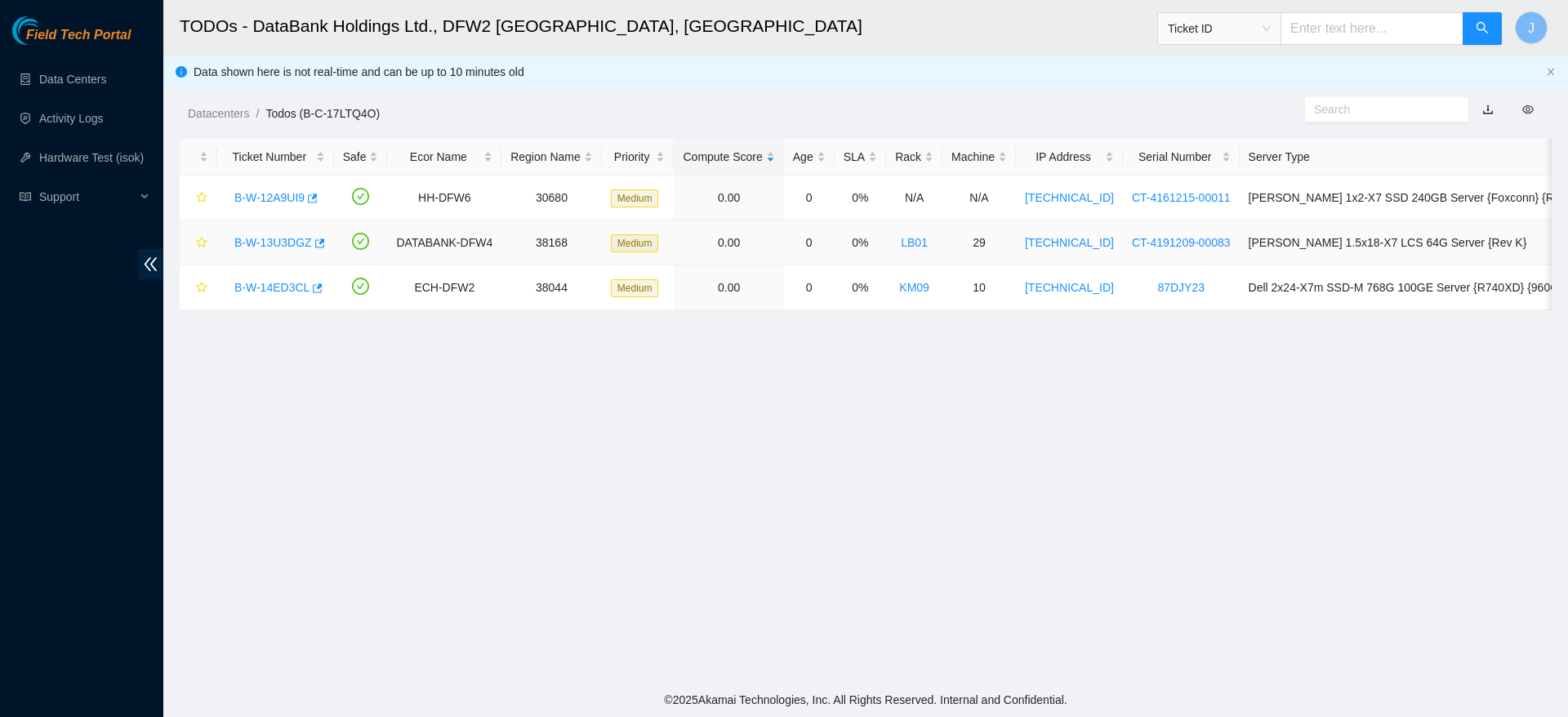
click at [258, 240] on link "B-W-13U3DGZ" at bounding box center [273, 242] width 78 height 13
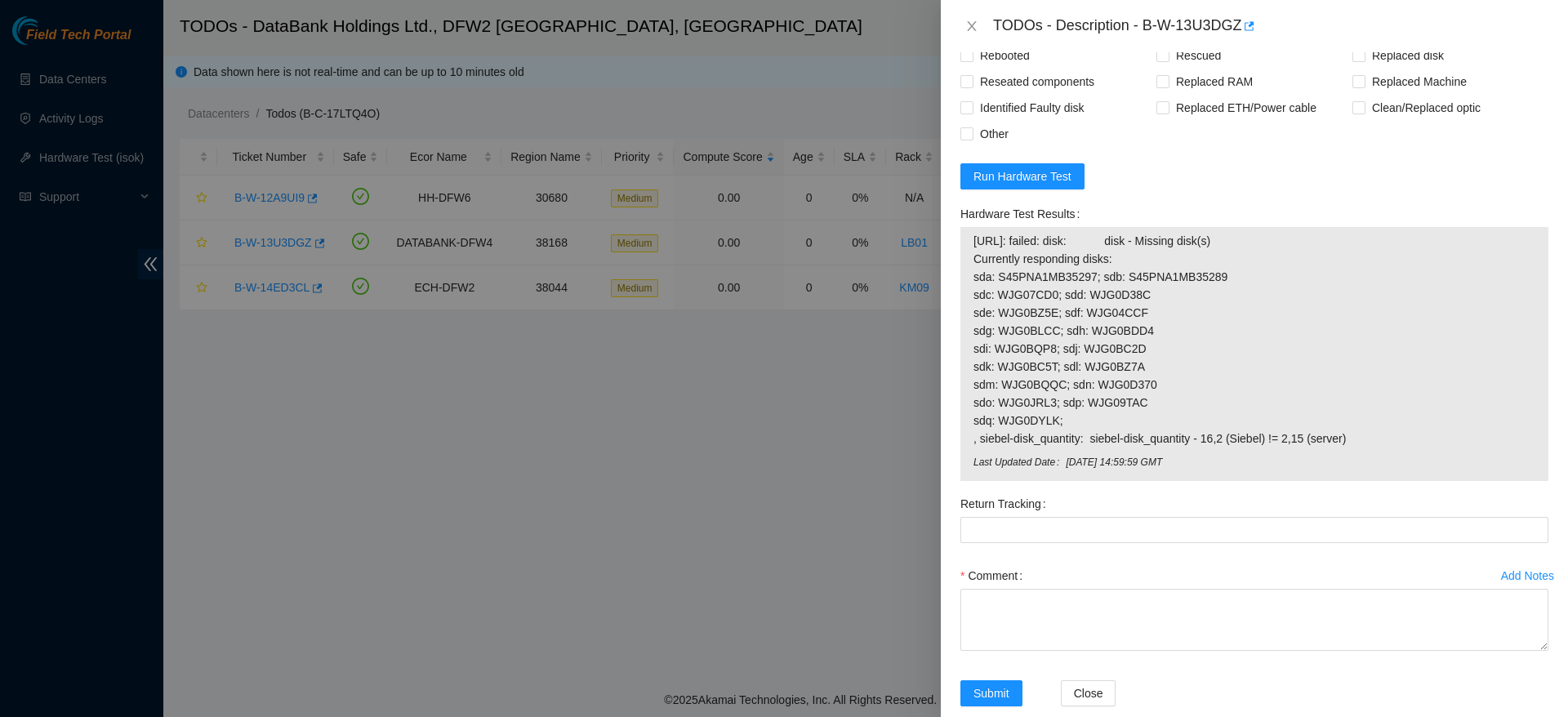
scroll to position [1286, 0]
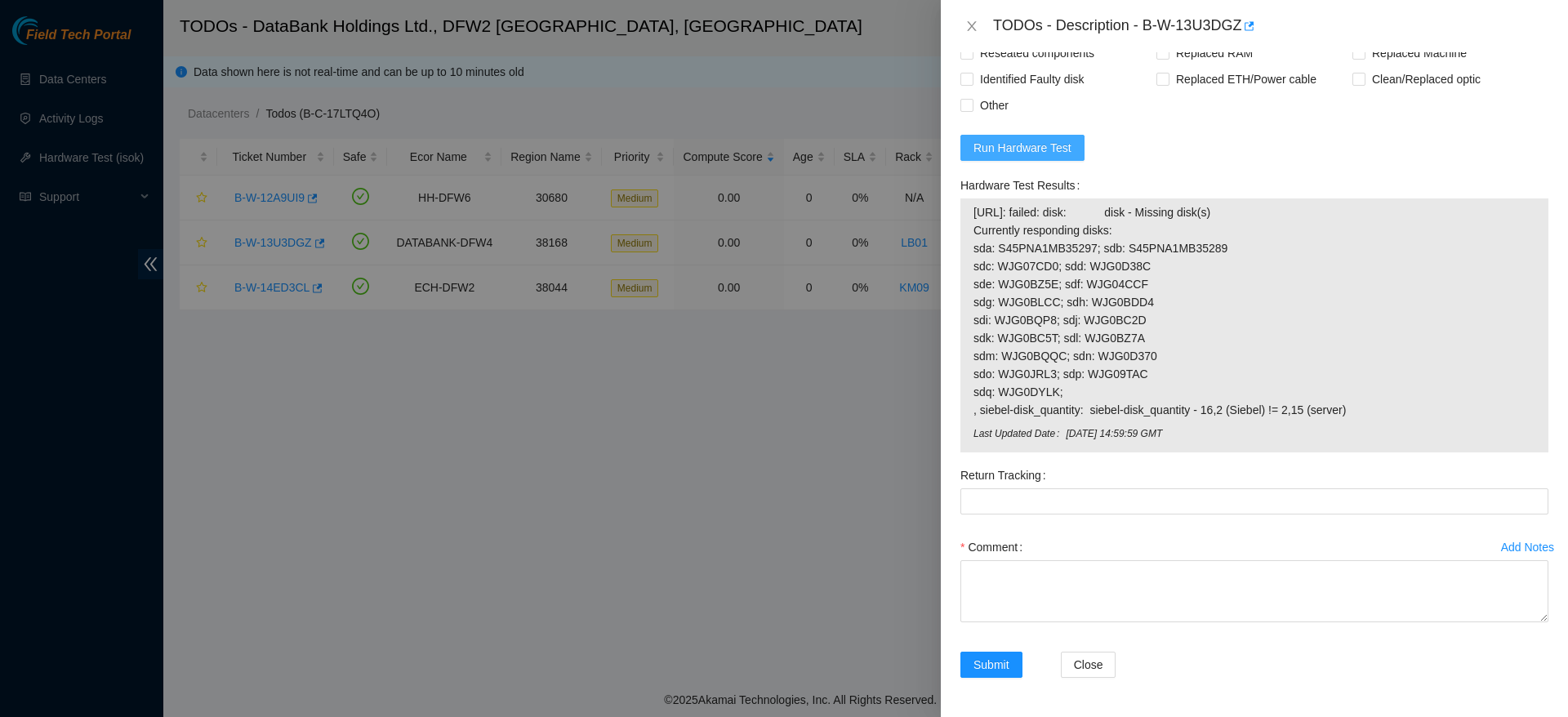
click at [1038, 151] on span "Run Hardware Test" at bounding box center [1022, 148] width 98 height 18
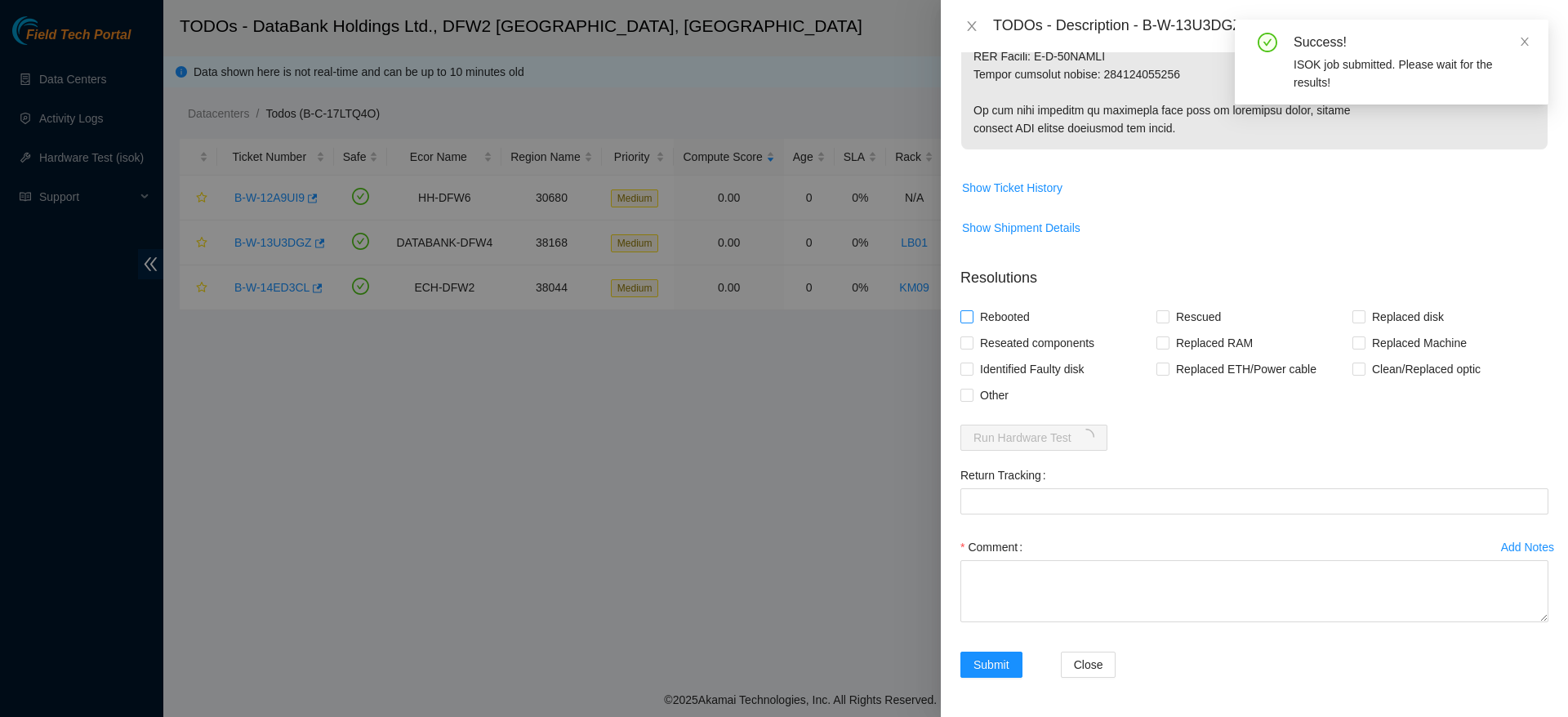
click at [1003, 311] on span "Rebooted" at bounding box center [1004, 316] width 63 height 26
click at [972, 311] on input "Rebooted" at bounding box center [966, 316] width 12 height 12
checkbox input "true"
click at [1189, 317] on span "Rescued" at bounding box center [1199, 316] width 58 height 26
click at [1168, 317] on input "Rescued" at bounding box center [1162, 316] width 12 height 12
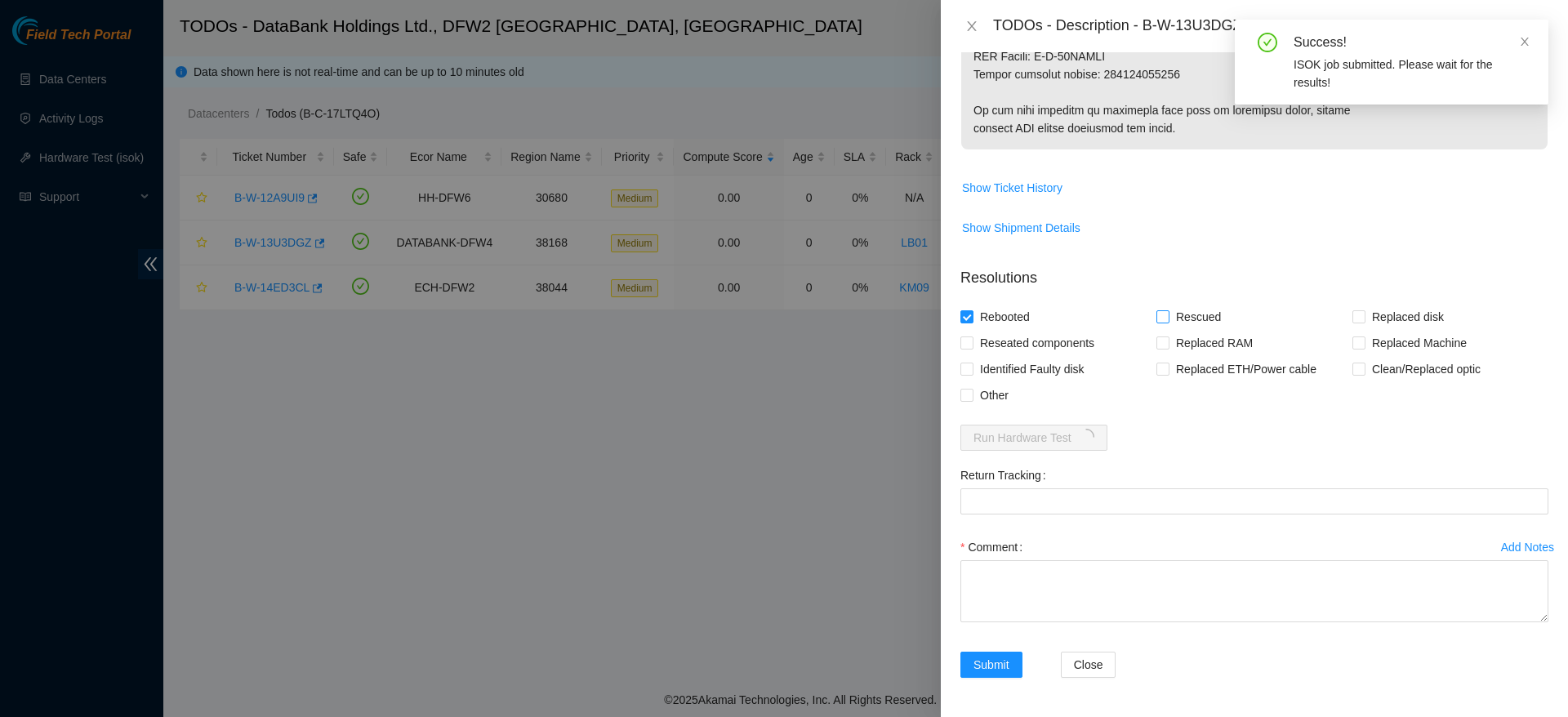
checkbox input "true"
click at [1366, 316] on span "Replaced disk" at bounding box center [1408, 316] width 85 height 26
click at [1364, 316] on input "Replaced disk" at bounding box center [1358, 316] width 12 height 12
checkbox input "true"
click at [1001, 398] on span "Other" at bounding box center [994, 394] width 42 height 26
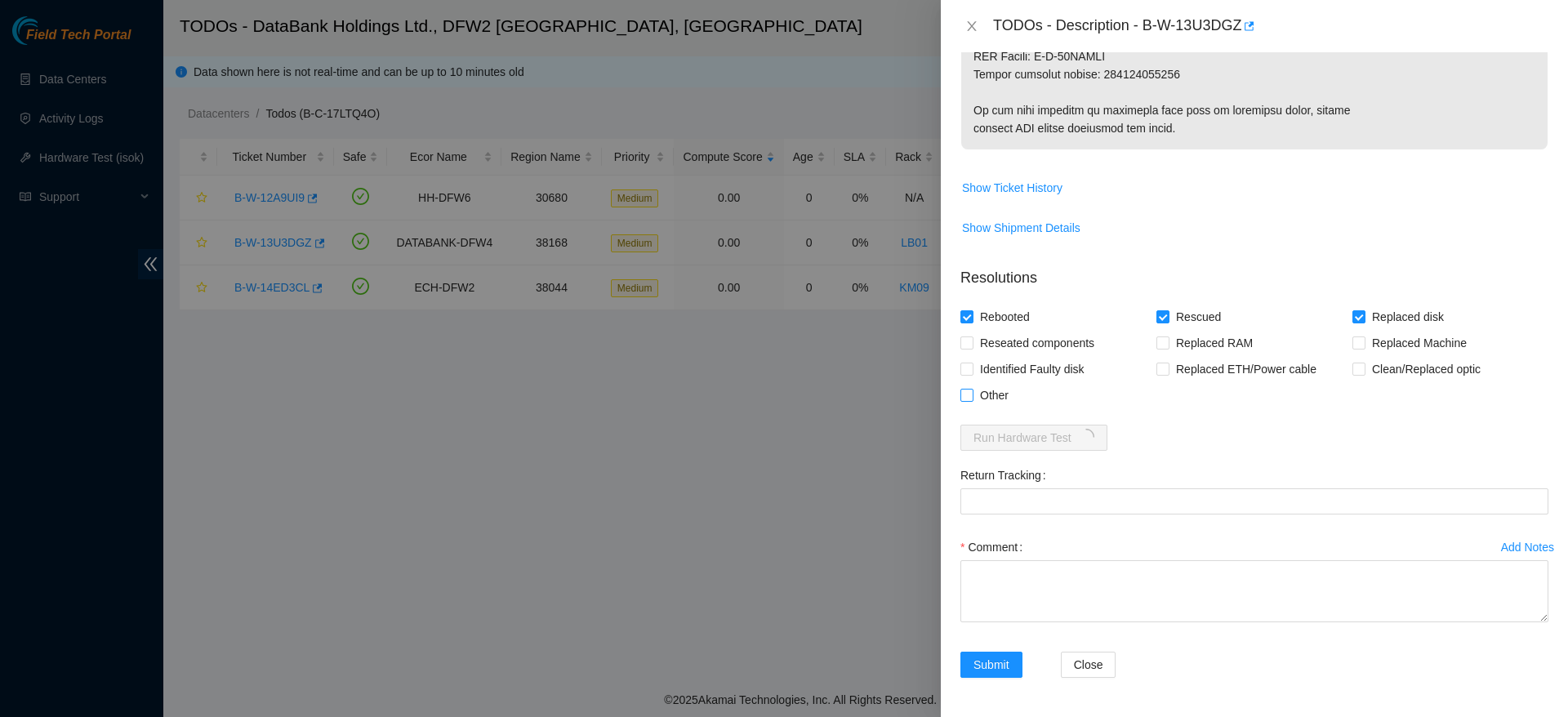
click at [972, 398] on input "Other" at bounding box center [966, 394] width 12 height 12
checkbox input "true"
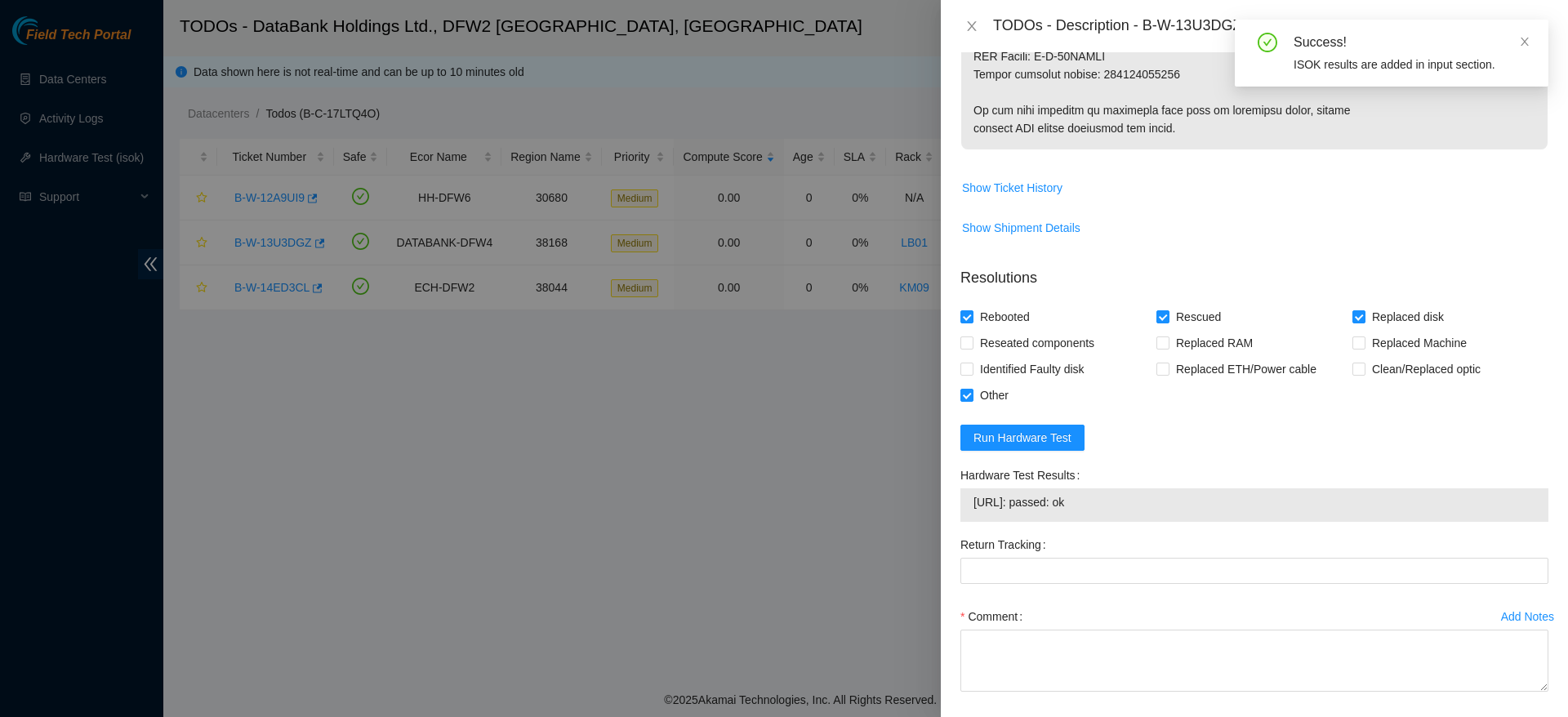
scroll to position [1066, 0]
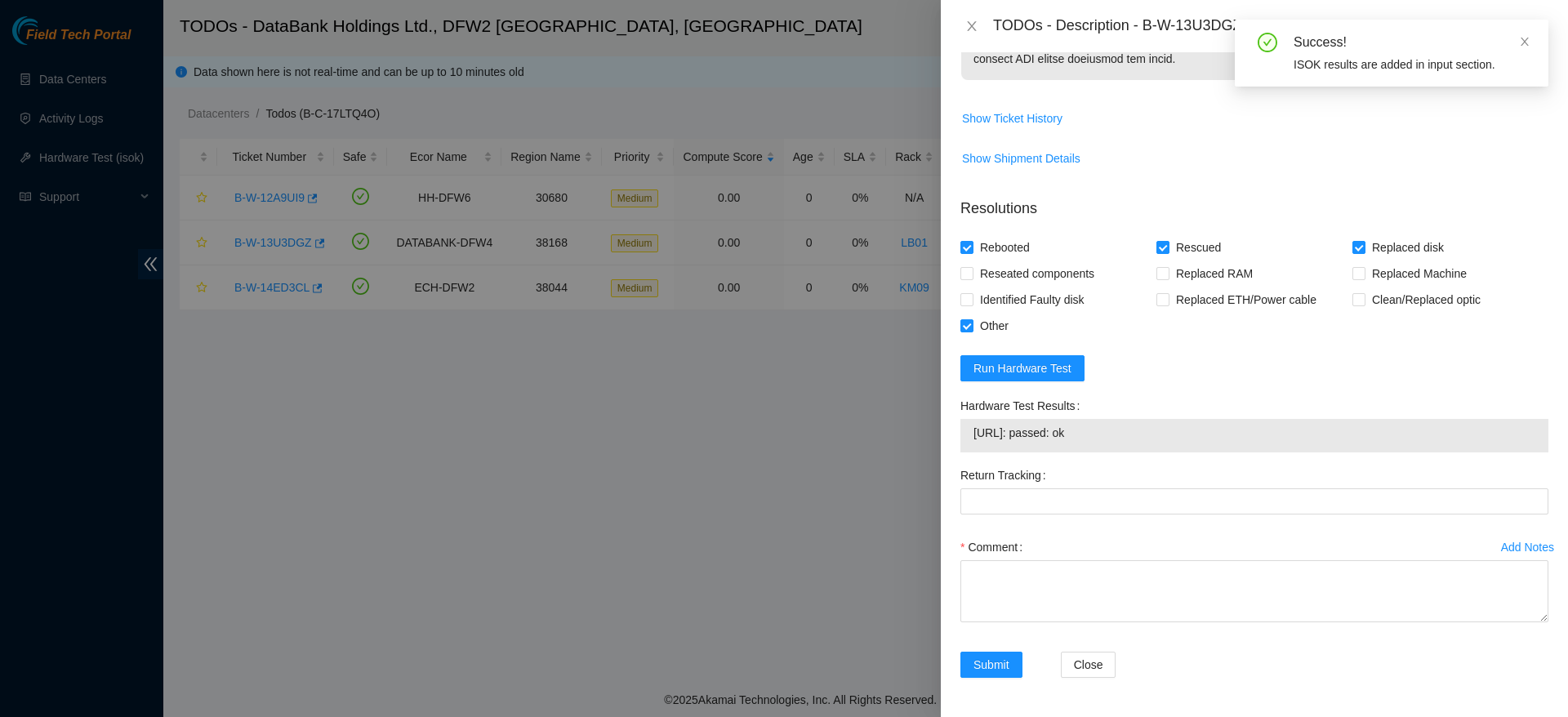
click at [1123, 553] on div "Comment" at bounding box center [1254, 546] width 588 height 26
click at [1119, 586] on textarea "Comment" at bounding box center [1254, 590] width 588 height 62
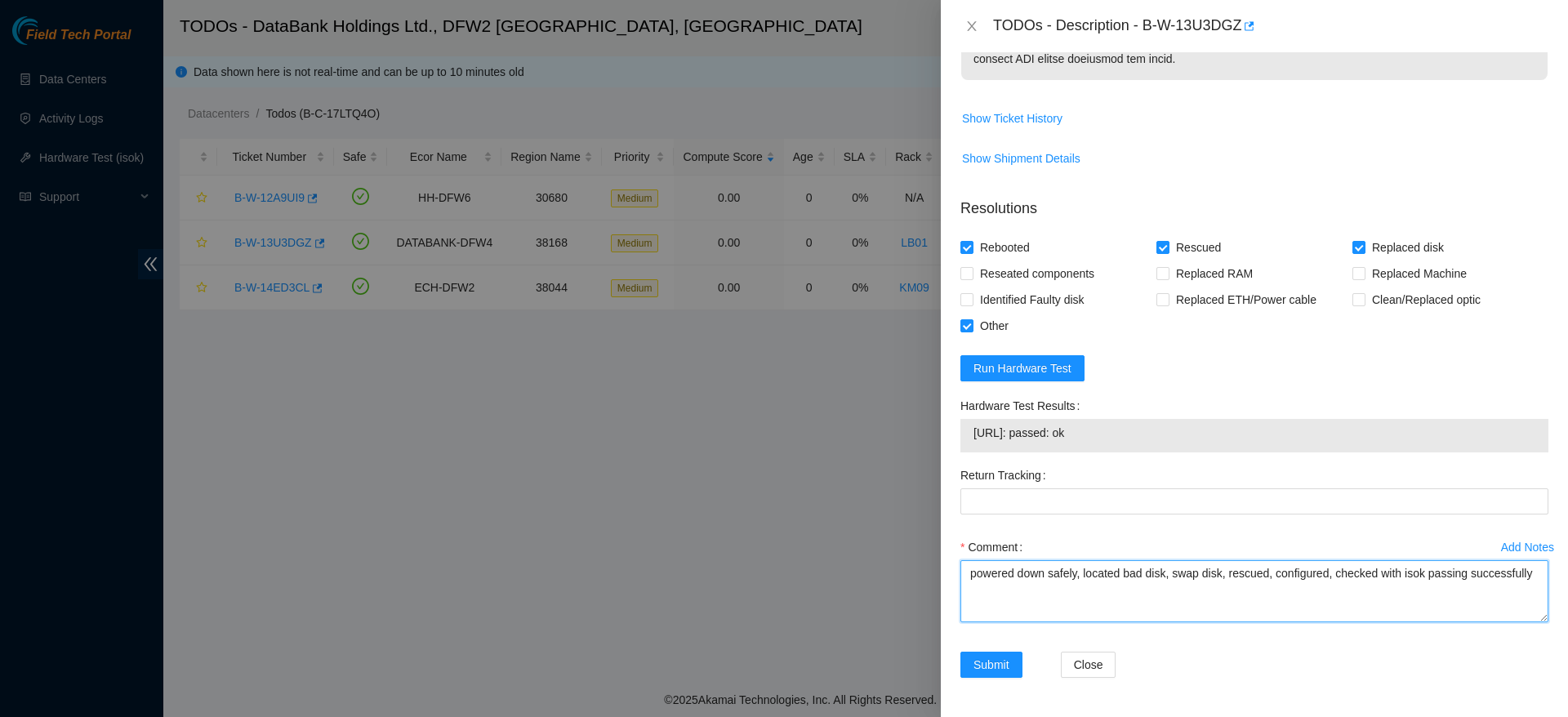
paste textarea "Ticket: B-W-13U3DGZ Good Disk: WMC130347164 Bad Disk: WCC137UN4KNZ Service Orde…"
drag, startPoint x: 1195, startPoint y: 615, endPoint x: 1098, endPoint y: 606, distance: 97.4
click at [1098, 606] on textarea "powered down safely, located bad disk, swap disk, rescued, configured, checked …" at bounding box center [1254, 590] width 588 height 62
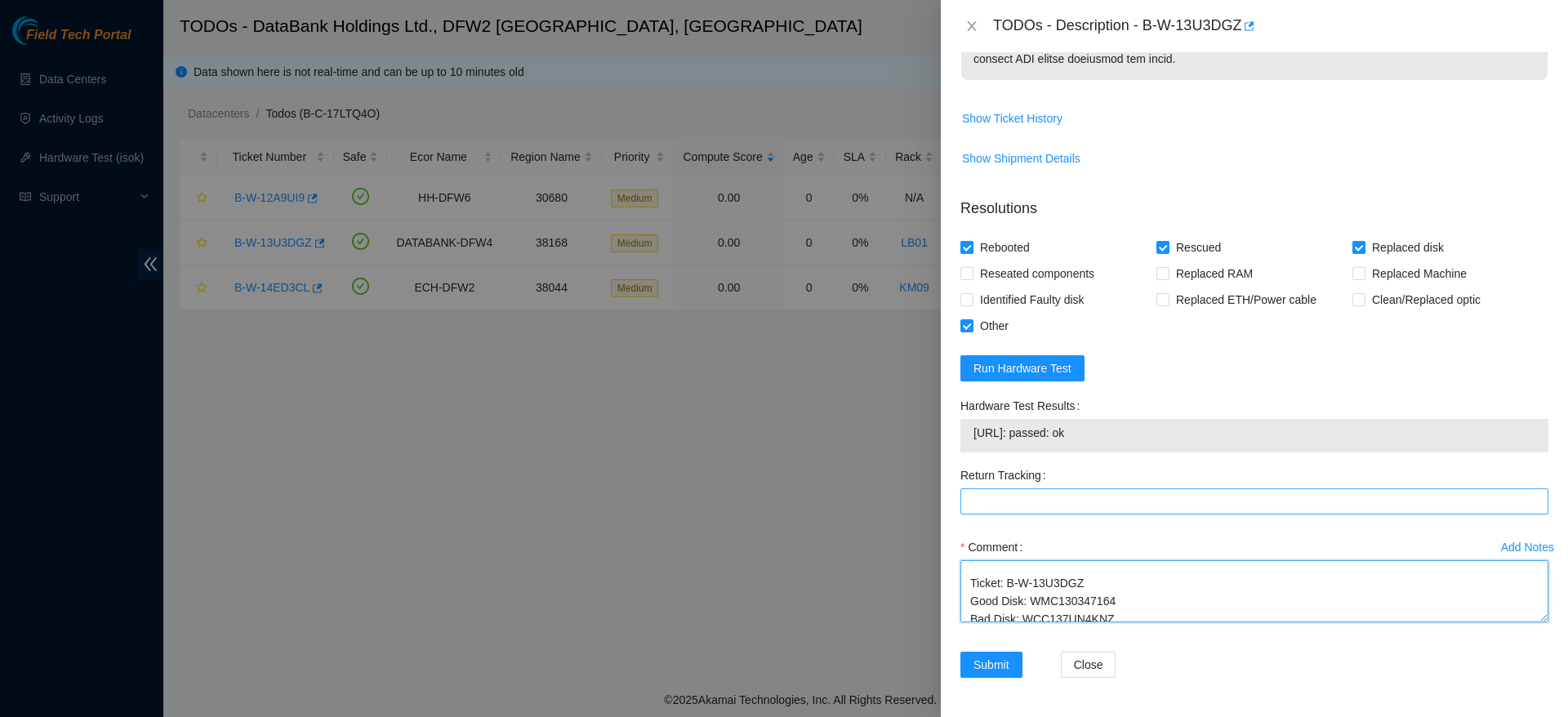
type textarea "powered down safely, located bad disk, swap disk, rescued, configured, checked …"
paste Tracking "473665212271"
click at [1126, 499] on Tracking "Return Tracking" at bounding box center [1254, 501] width 588 height 26
type Tracking "473665212271"
click at [987, 665] on span "Submit" at bounding box center [991, 664] width 36 height 18
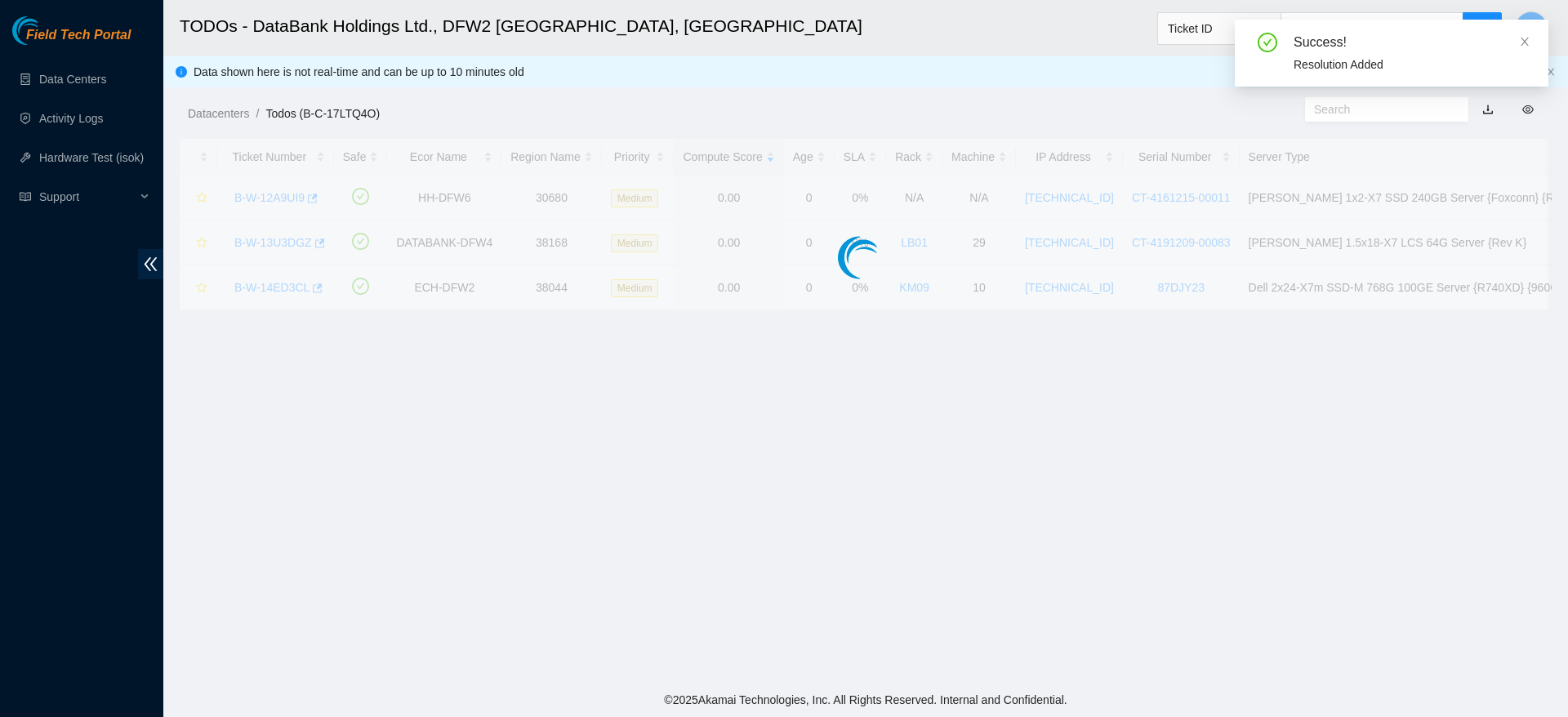
scroll to position [392, 0]
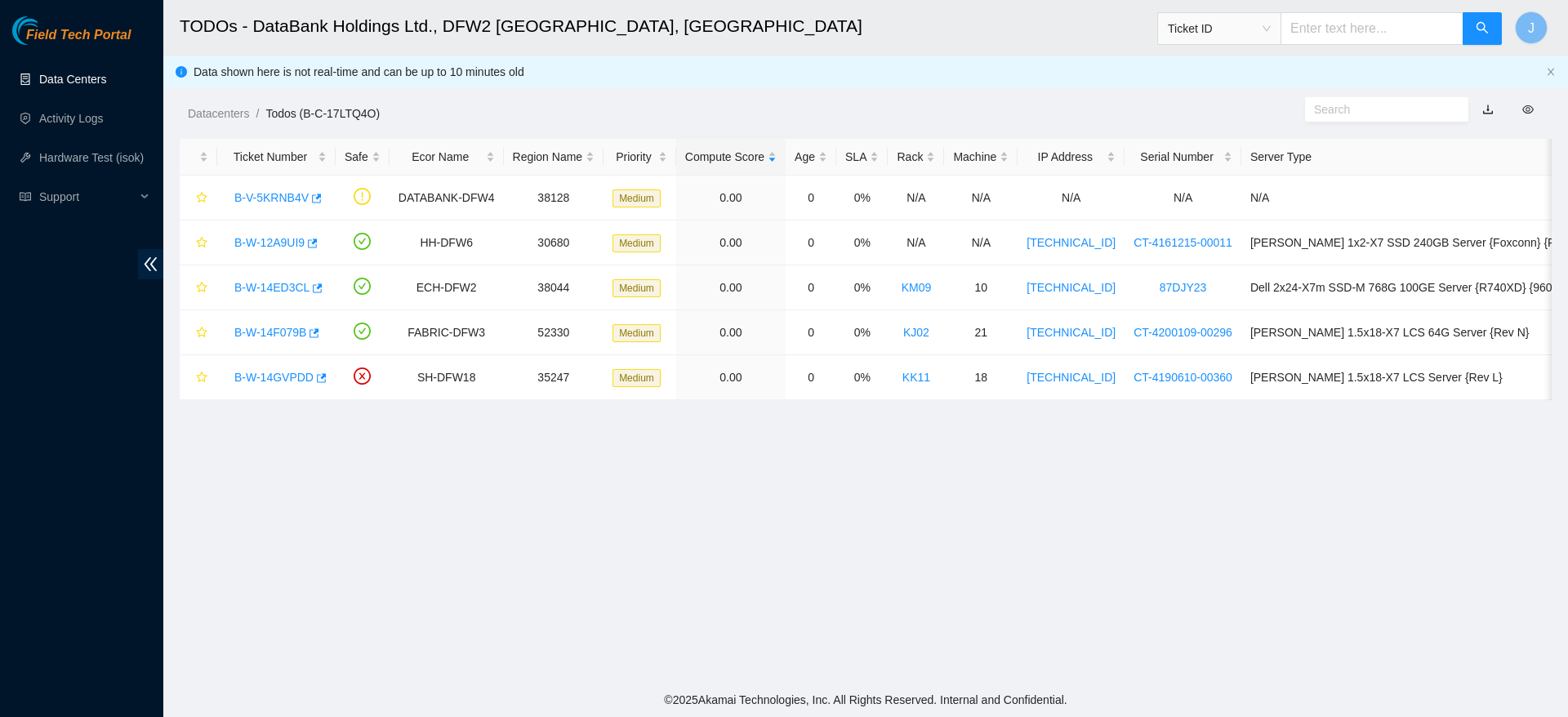
click at [80, 72] on link "Data Centers" at bounding box center [72, 79] width 67 height 13
